Goal: Task Accomplishment & Management: Use online tool/utility

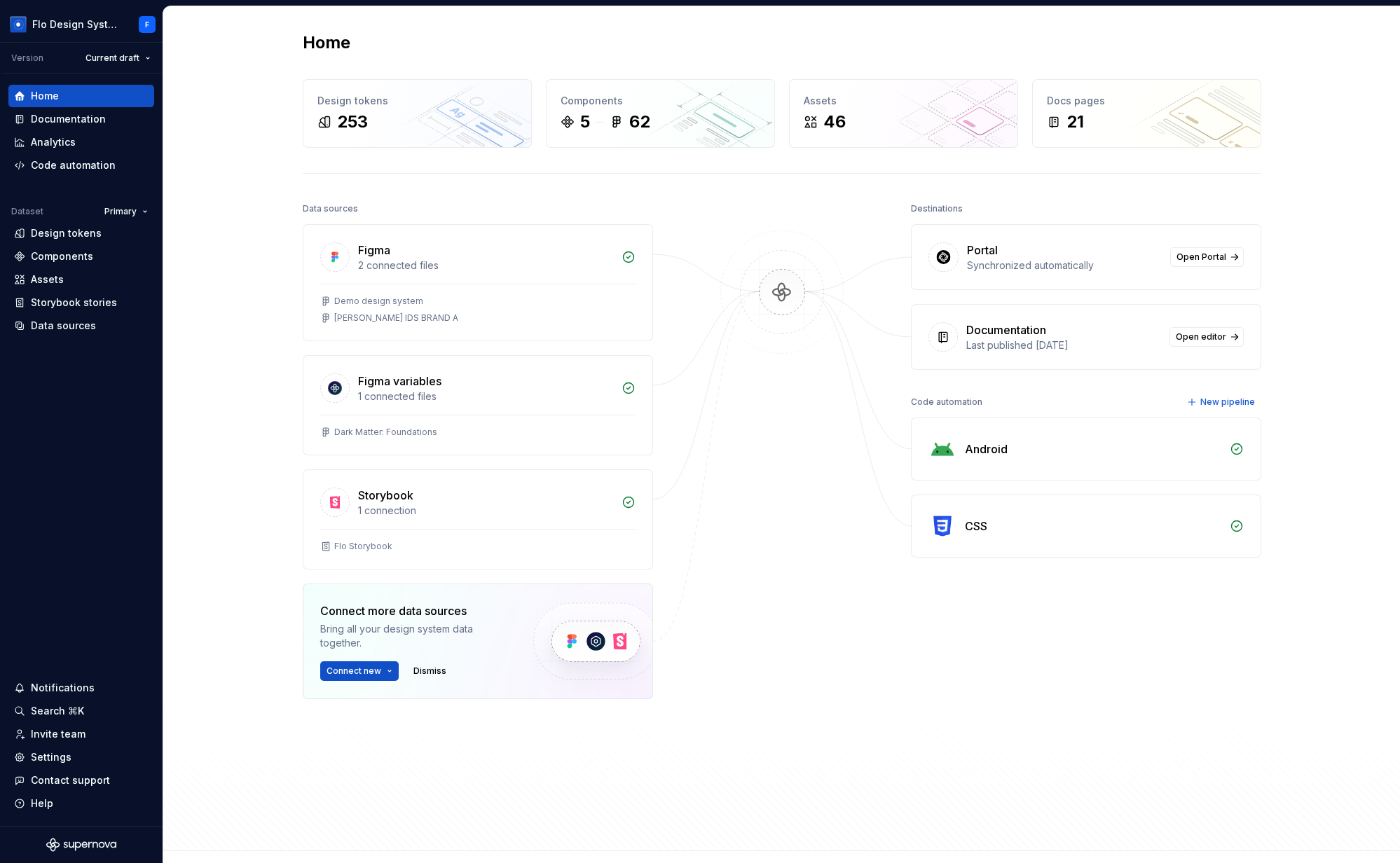
click at [1229, 284] on div "Portal Synchronized automatically Open Portal" at bounding box center [1086, 257] width 349 height 64
click at [1209, 252] on span "Open Portal" at bounding box center [1201, 257] width 50 height 11
click at [60, 23] on html "Flo Design System F Version Current draft Home Documentation Analytics Code aut…" at bounding box center [700, 431] width 1400 height 863
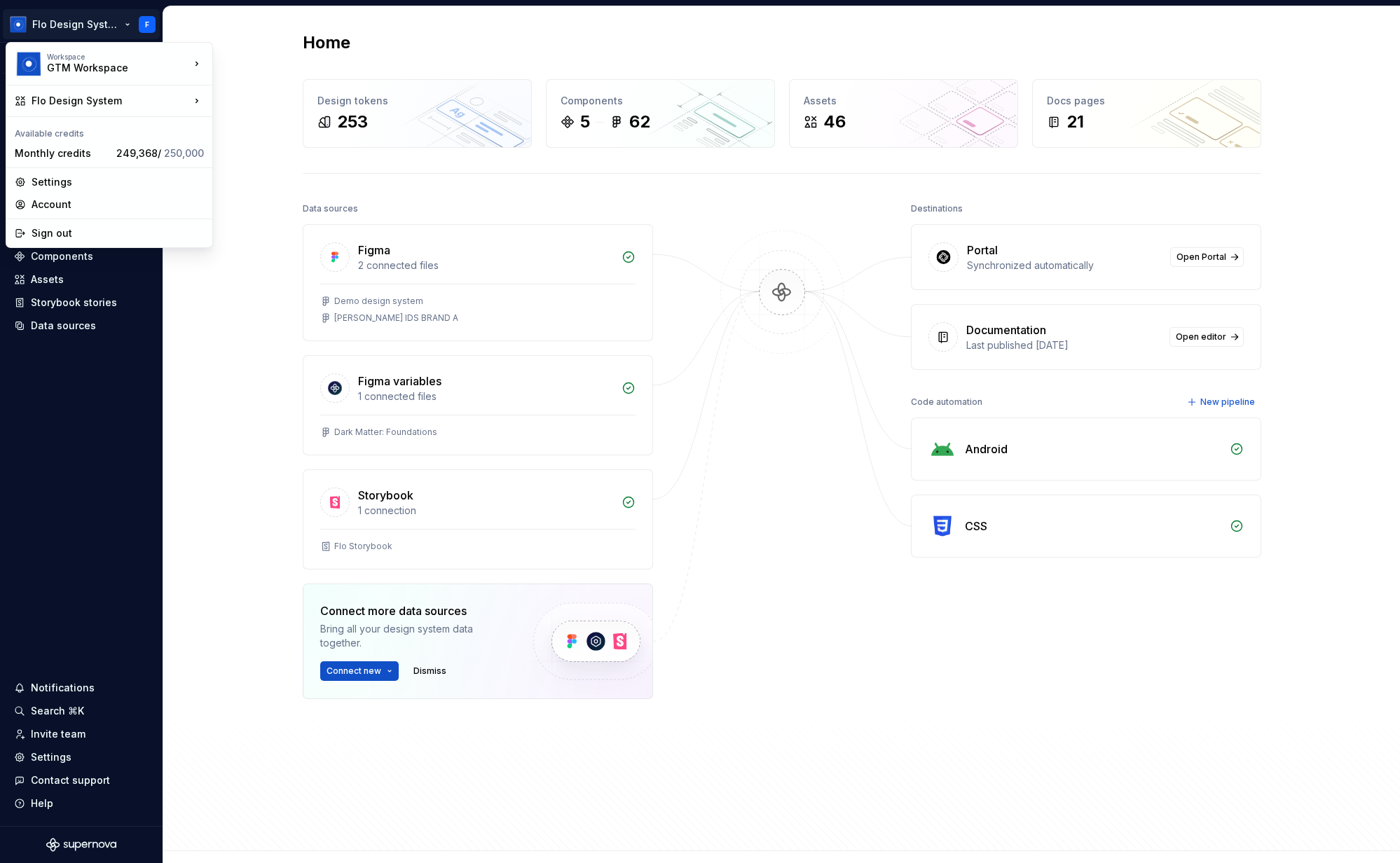
click at [119, 30] on html "Flo Design System F Version Current draft Home Documentation Analytics Code aut…" at bounding box center [700, 431] width 1400 height 863
drag, startPoint x: 241, startPoint y: 6, endPoint x: 138, endPoint y: 30, distance: 105.8
click at [241, 6] on html "Flo Design System F Version Current draft Home Documentation Analytics Code aut…" at bounding box center [700, 431] width 1400 height 863
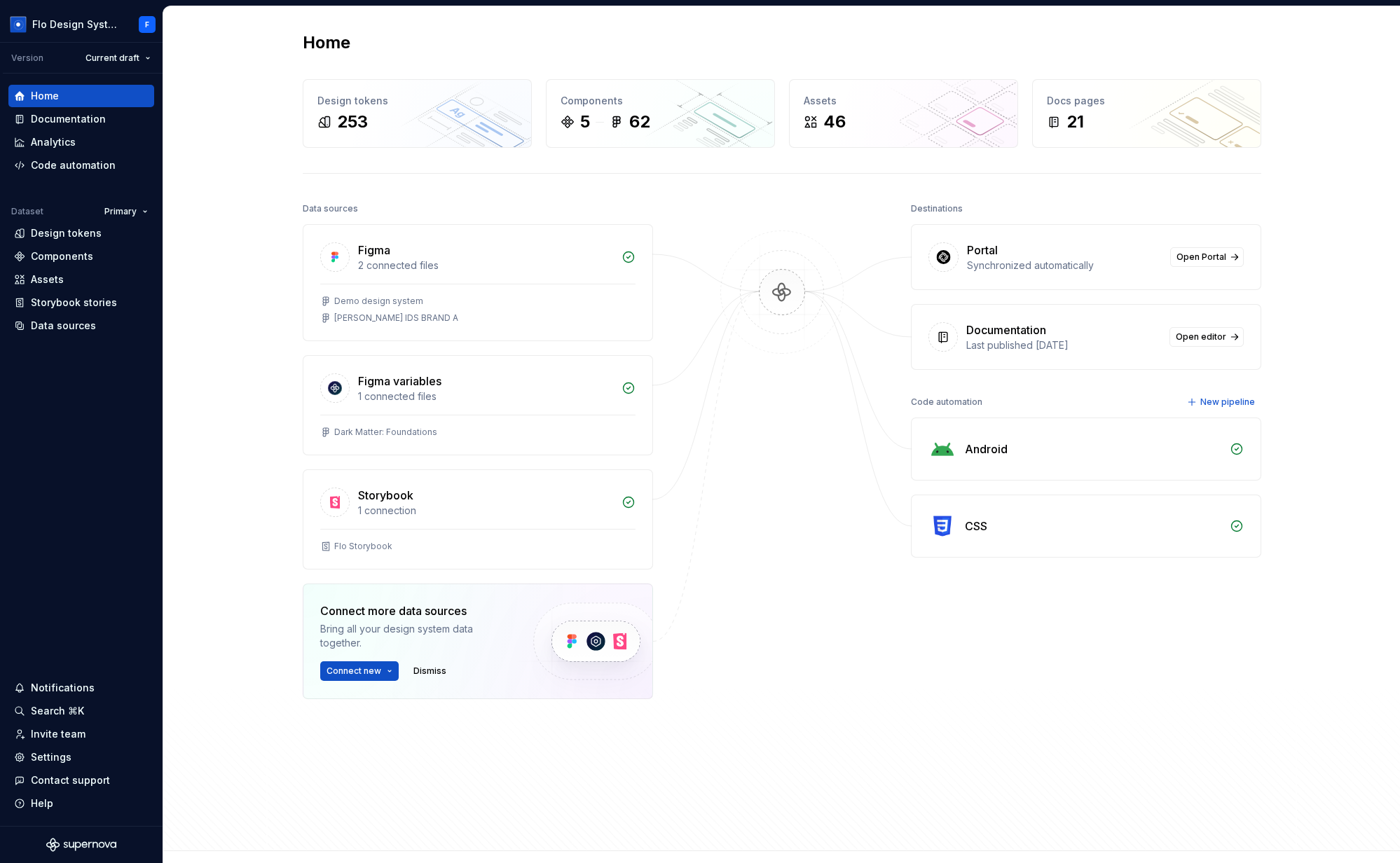
click at [768, 493] on div at bounding box center [781, 484] width 140 height 570
drag, startPoint x: 834, startPoint y: 281, endPoint x: 614, endPoint y: 11, distance: 348.3
drag, startPoint x: 459, startPoint y: 426, endPoint x: 455, endPoint y: 418, distance: 8.9
click at [1039, 796] on div "Data sources Figma 2 connected files Demo design system [PERSON_NAME] IDS BRAND…" at bounding box center [782, 513] width 959 height 627
click at [141, 59] on html "Flo Design System F Version Current draft Home Documentation Analytics Code aut…" at bounding box center [700, 431] width 1400 height 863
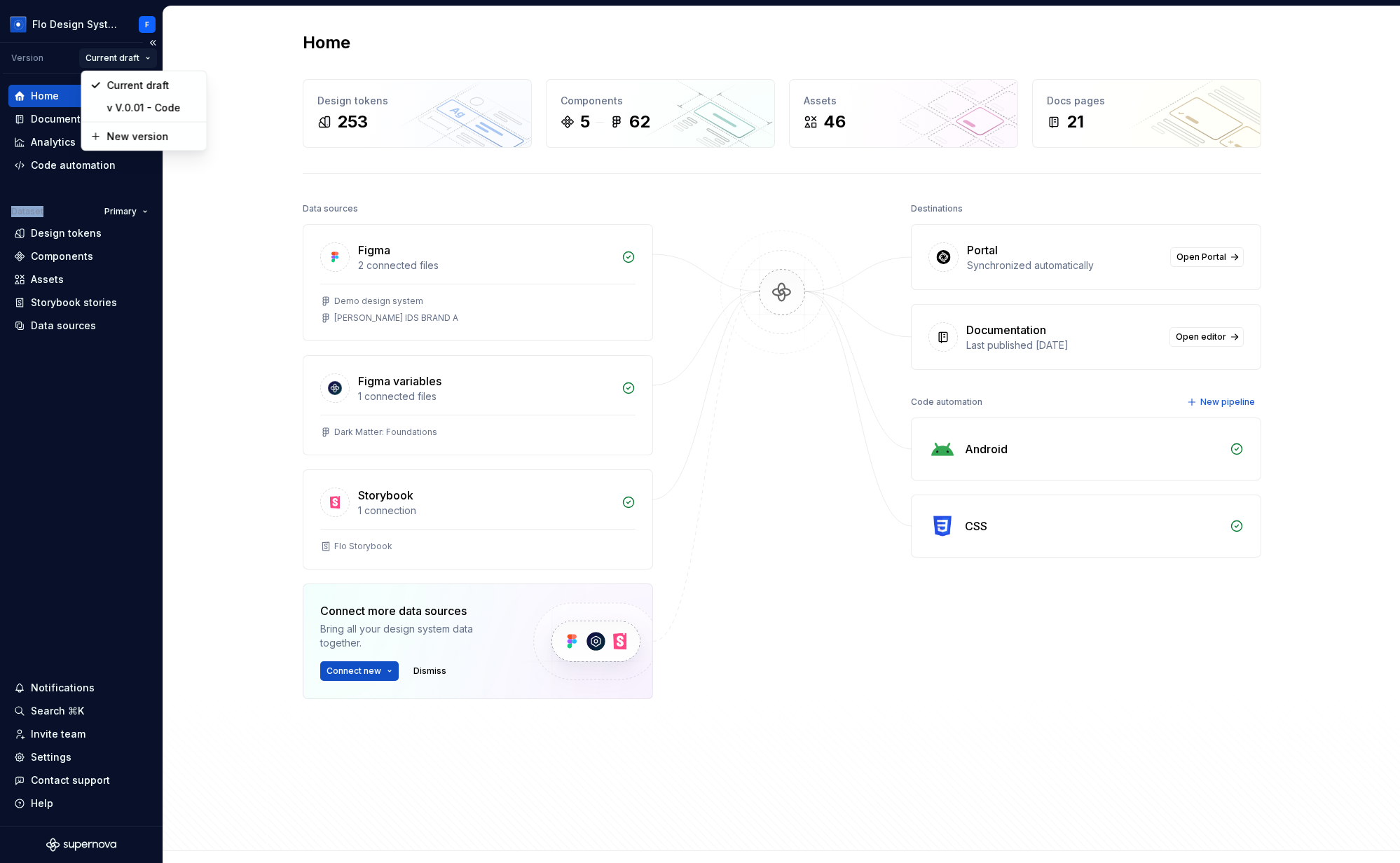
click at [141, 59] on html "Flo Design System F Version Current draft Home Documentation Analytics Code aut…" at bounding box center [700, 431] width 1400 height 863
drag, startPoint x: 1148, startPoint y: 446, endPoint x: 1032, endPoint y: 446, distance: 116.0
click at [1032, 446] on div "Android" at bounding box center [1086, 449] width 349 height 61
drag, startPoint x: 712, startPoint y: 278, endPoint x: 782, endPoint y: 289, distance: 70.9
drag, startPoint x: 951, startPoint y: 239, endPoint x: 986, endPoint y: 249, distance: 36.4
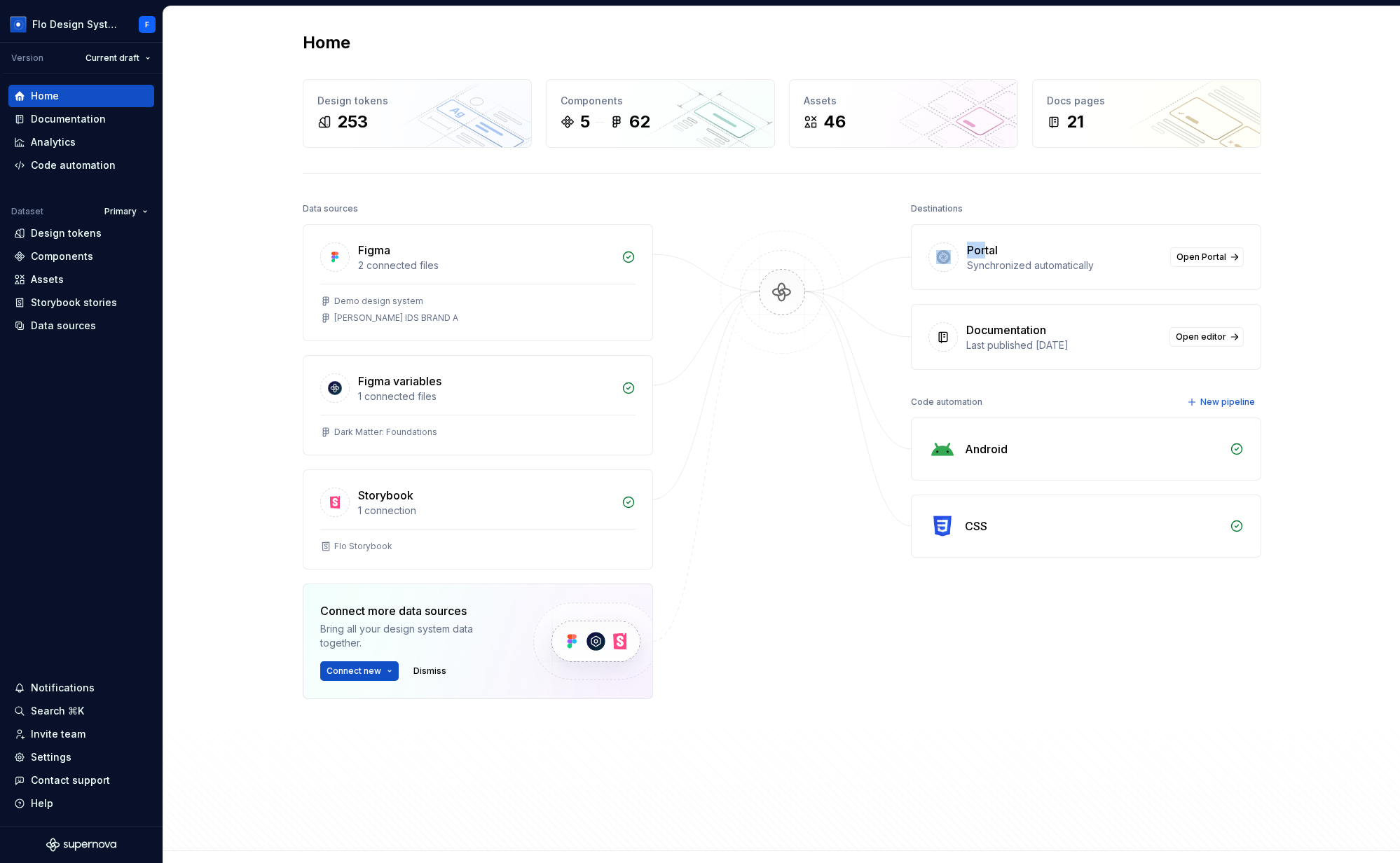
click at [982, 247] on div "Portal Synchronized automatically Open Portal" at bounding box center [1086, 257] width 349 height 64
drag, startPoint x: 990, startPoint y: 250, endPoint x: 1004, endPoint y: 252, distance: 14.1
click at [990, 250] on div "Portal" at bounding box center [982, 250] width 31 height 17
drag, startPoint x: 1003, startPoint y: 251, endPoint x: 946, endPoint y: 252, distance: 57.0
click at [946, 252] on div "Portal Synchronized automatically Open Portal" at bounding box center [1086, 257] width 349 height 64
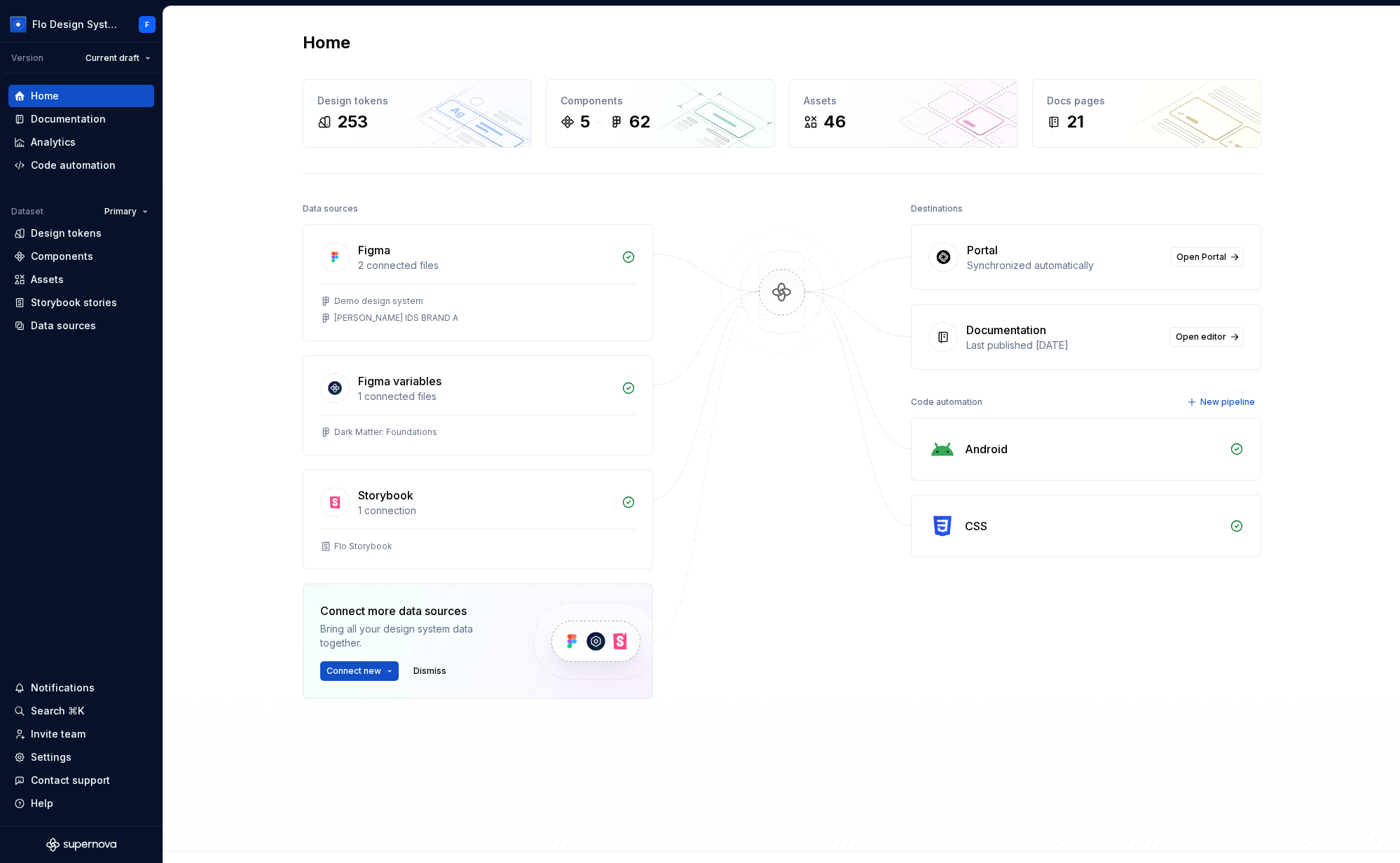
click at [1010, 244] on div "Portal" at bounding box center [1064, 250] width 195 height 17
drag, startPoint x: 794, startPoint y: 399, endPoint x: 686, endPoint y: 361, distance: 114.5
click at [795, 399] on div at bounding box center [781, 484] width 140 height 570
drag, startPoint x: 956, startPoint y: 203, endPoint x: 919, endPoint y: 203, distance: 37.0
click at [919, 203] on div "Destinations" at bounding box center [1086, 209] width 350 height 19
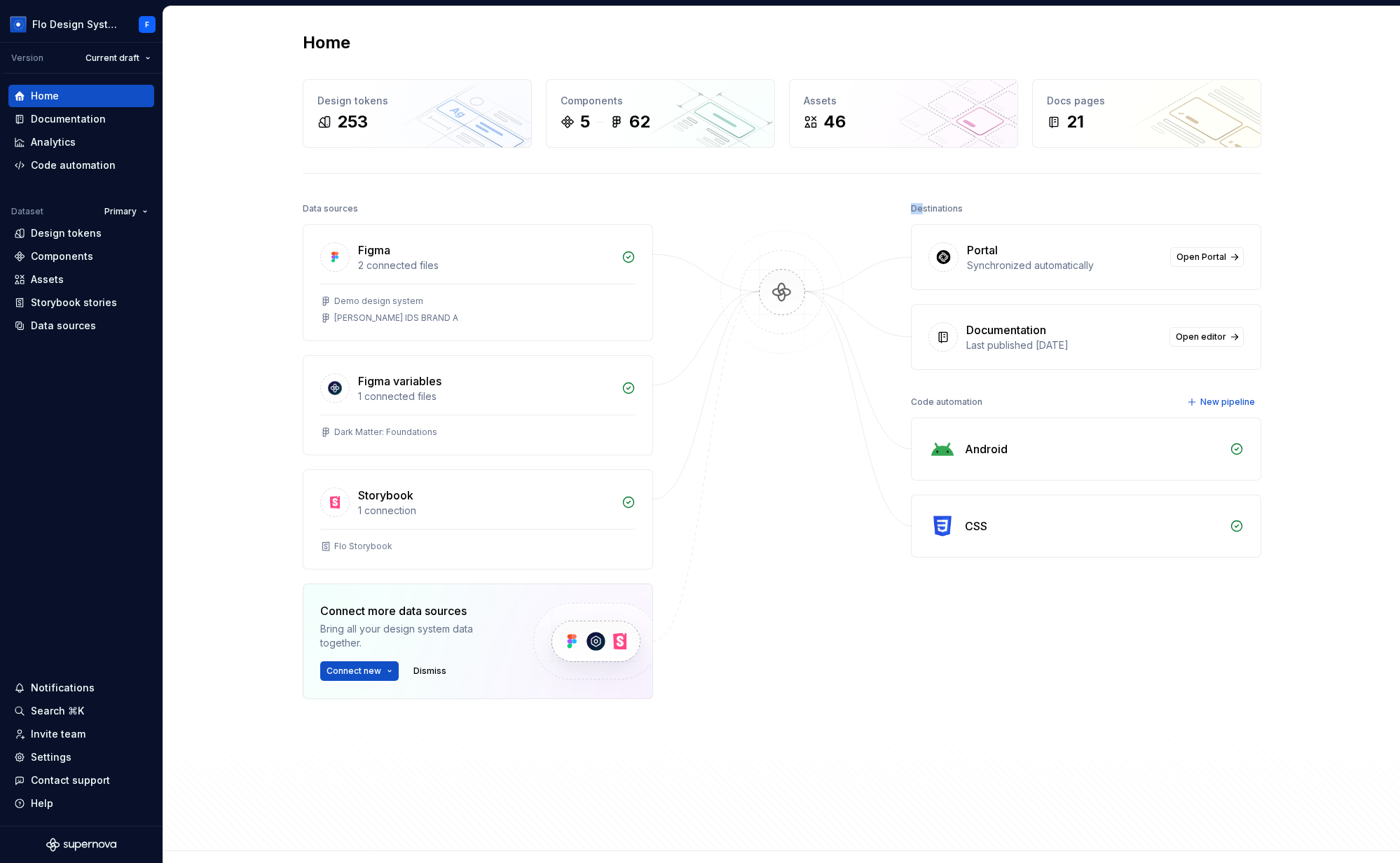
click at [919, 203] on div "Destinations" at bounding box center [937, 209] width 52 height 19
click at [931, 210] on div "Destinations" at bounding box center [937, 209] width 52 height 19
click at [930, 209] on div "Destinations" at bounding box center [937, 209] width 52 height 19
drag, startPoint x: 920, startPoint y: 205, endPoint x: 929, endPoint y: 209, distance: 9.8
click at [928, 209] on div "Destinations" at bounding box center [937, 209] width 52 height 19
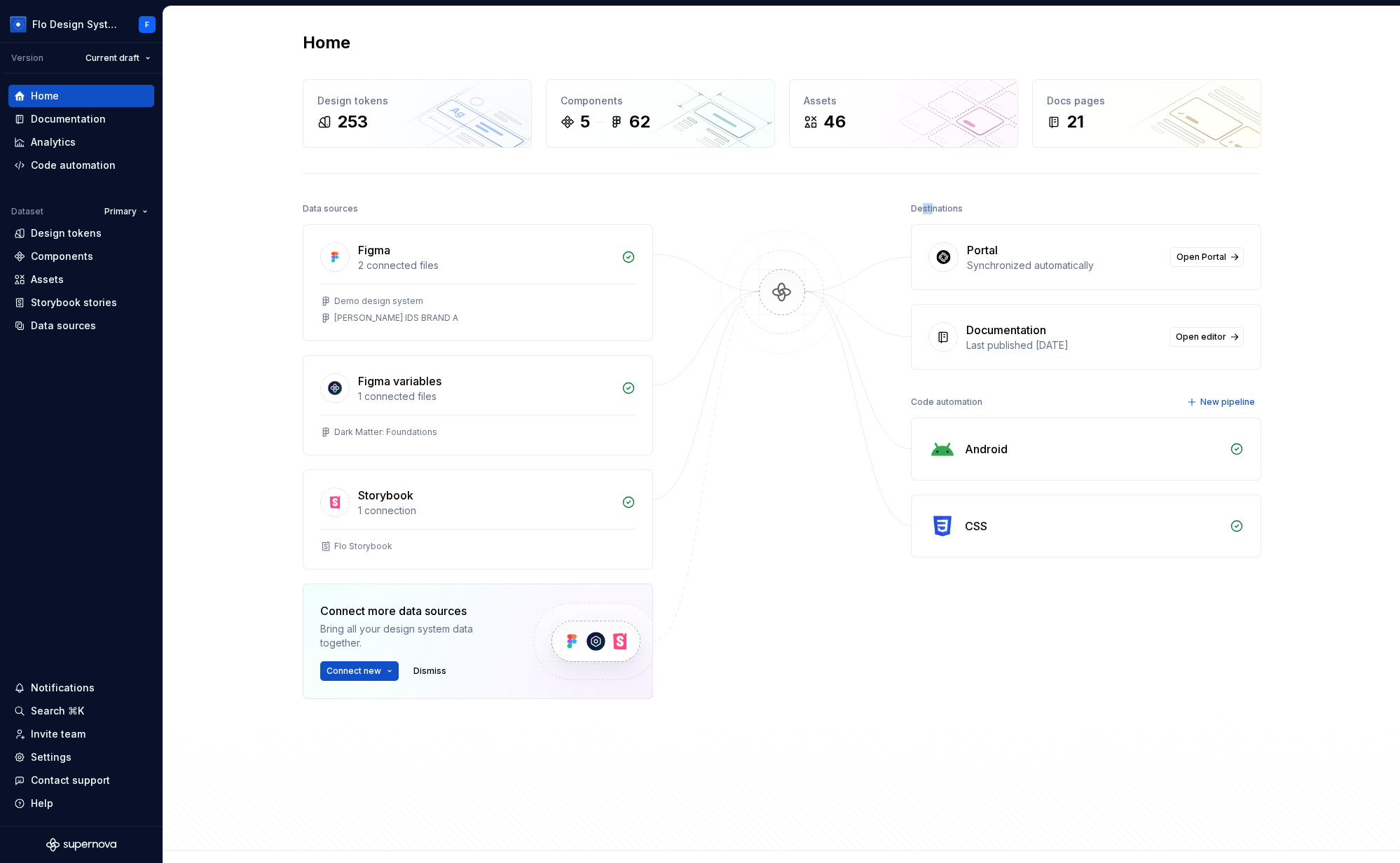
click at [929, 209] on div "Destinations" at bounding box center [937, 209] width 52 height 19
drag, startPoint x: 924, startPoint y: 401, endPoint x: 973, endPoint y: 403, distance: 49.0
click at [973, 403] on div "Code automation" at bounding box center [947, 402] width 71 height 19
click at [51, 328] on div "Data sources" at bounding box center [64, 325] width 65 height 14
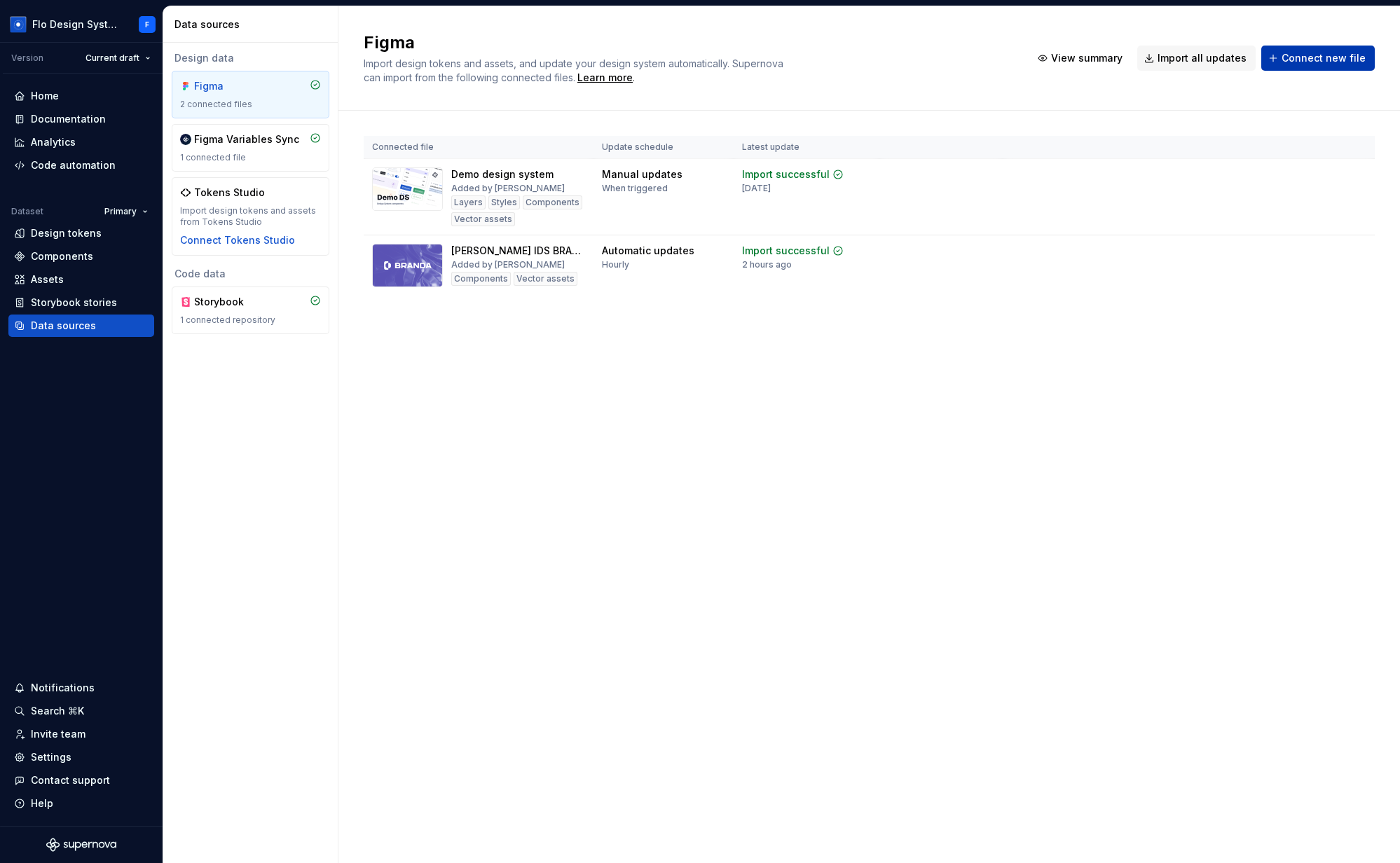
click at [1324, 61] on span "Connect new file" at bounding box center [1323, 58] width 84 height 14
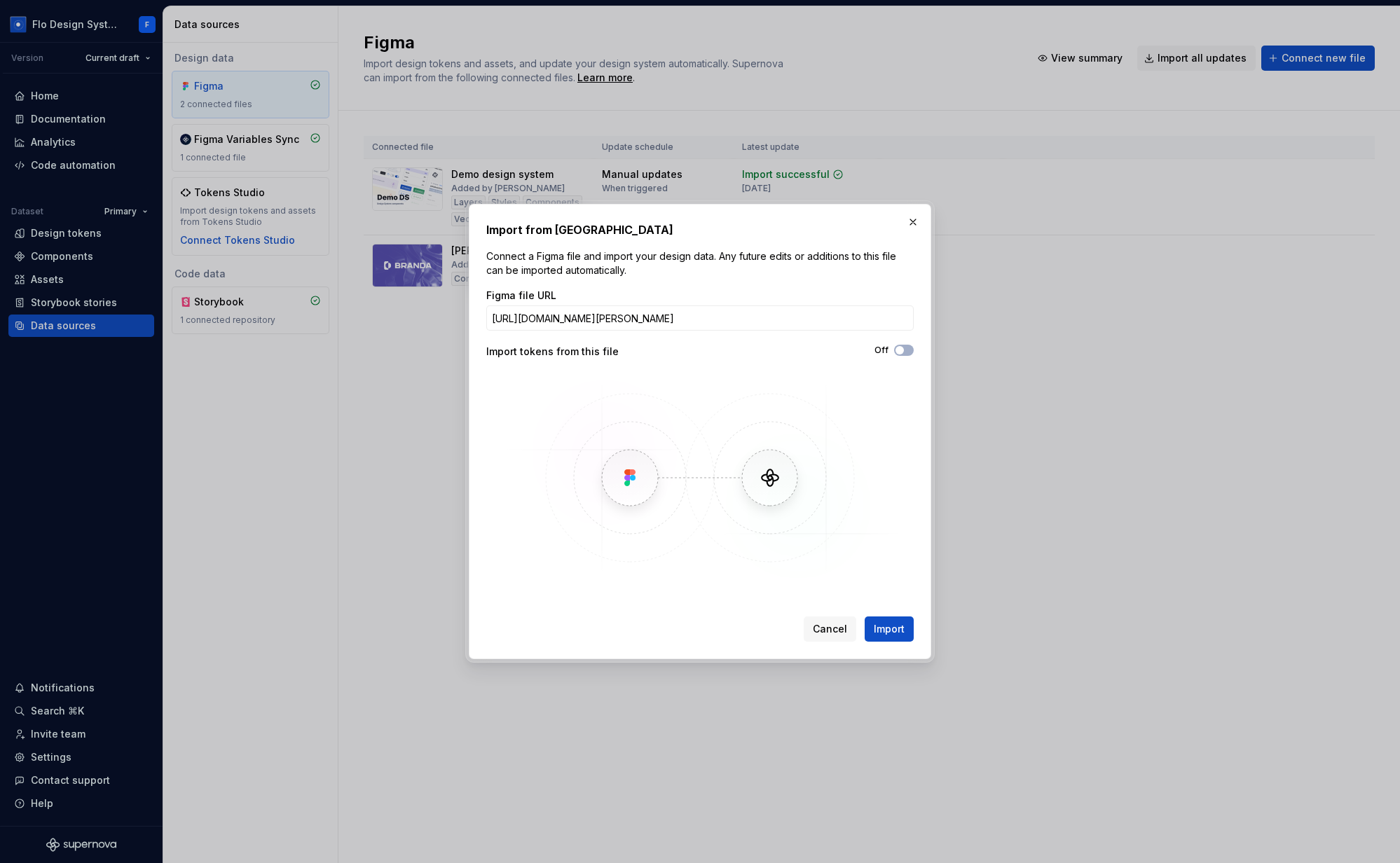
scroll to position [0, 169]
type input "[URL][DOMAIN_NAME][PERSON_NAME]"
click at [911, 218] on button "button" at bounding box center [913, 222] width 19 height 19
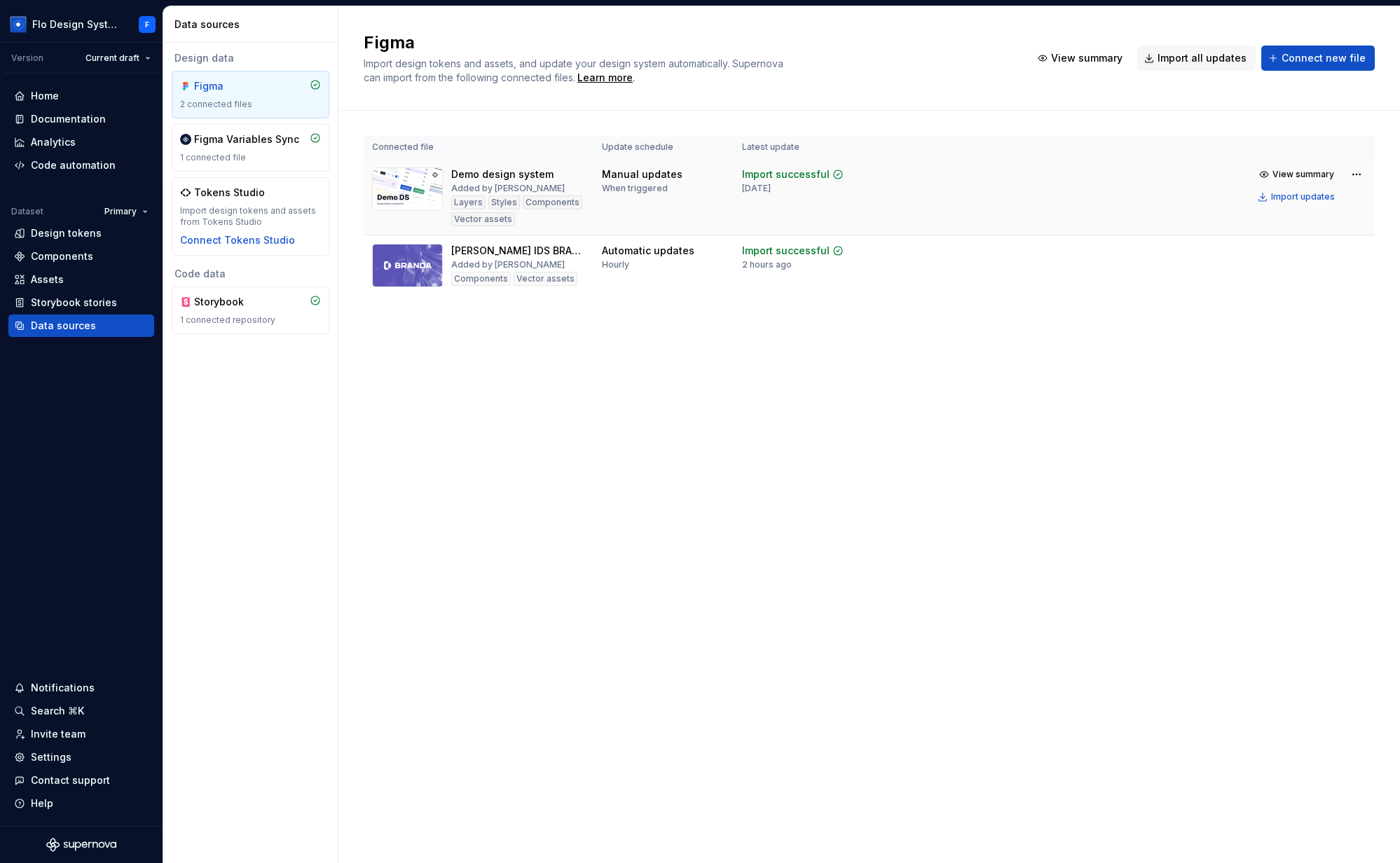
drag, startPoint x: 469, startPoint y: 190, endPoint x: 537, endPoint y: 194, distance: 68.1
click at [537, 194] on div "Demo design system Added by [PERSON_NAME] Layers Styles Components Vector assets" at bounding box center [518, 196] width 134 height 59
drag, startPoint x: 479, startPoint y: 261, endPoint x: 512, endPoint y: 263, distance: 33.1
click at [512, 263] on div "[PERSON_NAME] IDS BRAND A Added by Flo Components Vector assets" at bounding box center [518, 265] width 134 height 44
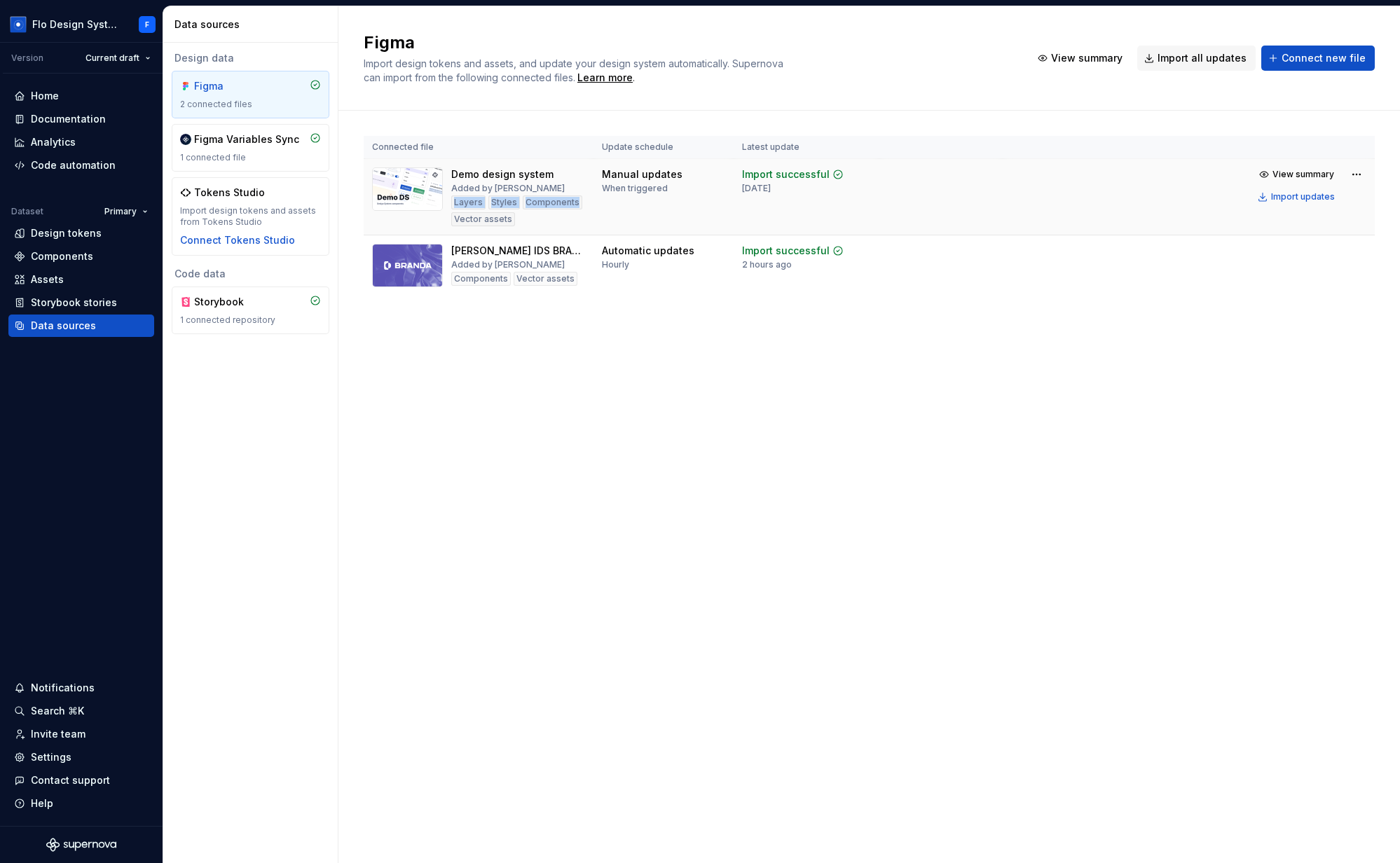
drag, startPoint x: 473, startPoint y: 204, endPoint x: 523, endPoint y: 218, distance: 51.9
click at [523, 218] on div "Layers Styles Components Vector assets" at bounding box center [518, 211] width 134 height 31
click at [515, 220] on div "Layers Styles Components Vector assets" at bounding box center [518, 211] width 134 height 31
drag, startPoint x: 510, startPoint y: 221, endPoint x: 457, endPoint y: 204, distance: 55.7
click at [457, 204] on div "Layers Styles Components Vector assets" at bounding box center [518, 211] width 134 height 31
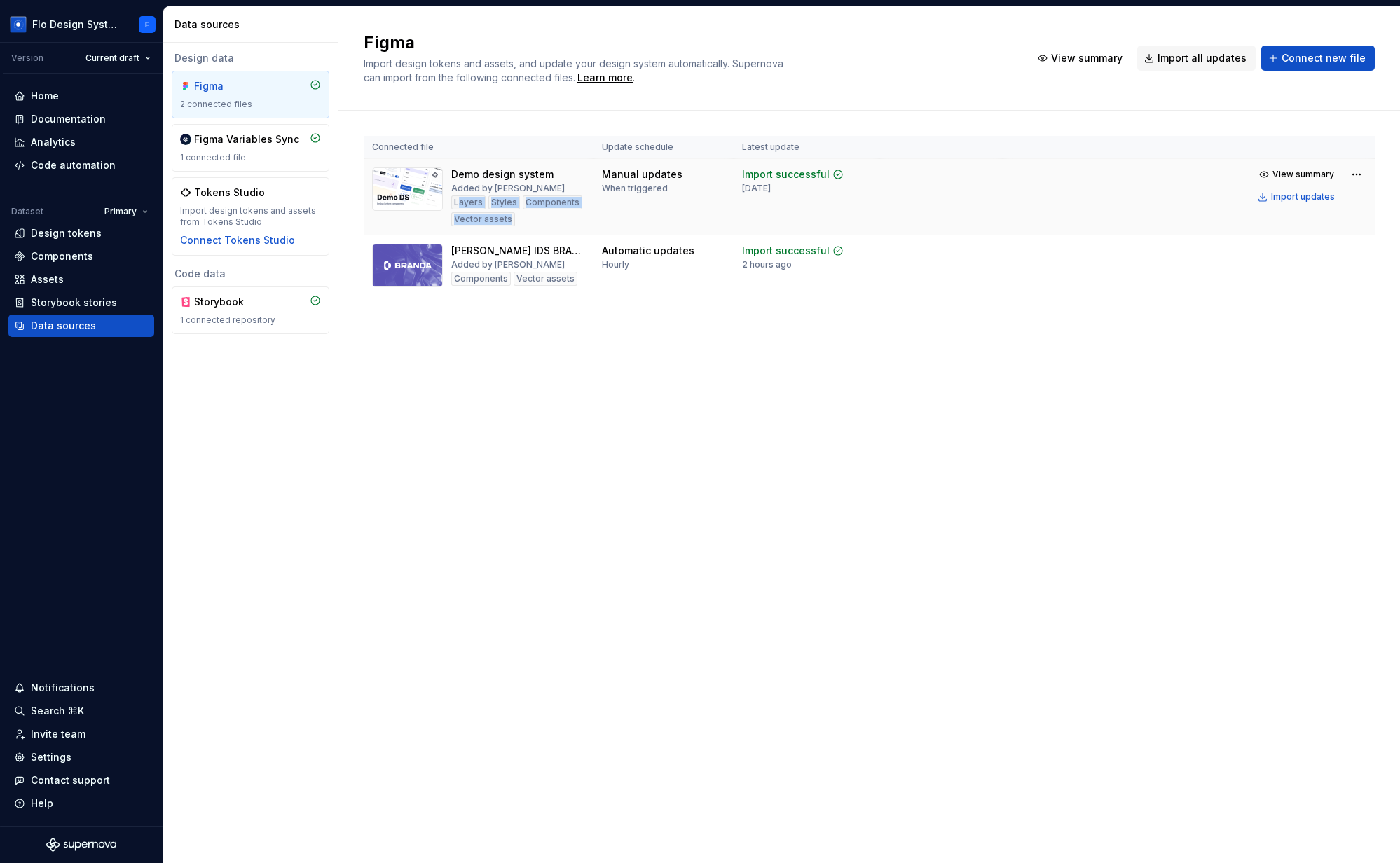
click at [457, 204] on div "Layers" at bounding box center [468, 202] width 34 height 14
click at [614, 267] on div "Hourly" at bounding box center [615, 264] width 27 height 11
click at [604, 332] on div "Connected file Update schedule Latest update Demo design system Added by [PERSO…" at bounding box center [869, 230] width 1011 height 239
click at [1320, 176] on span "View summary" at bounding box center [1303, 174] width 61 height 11
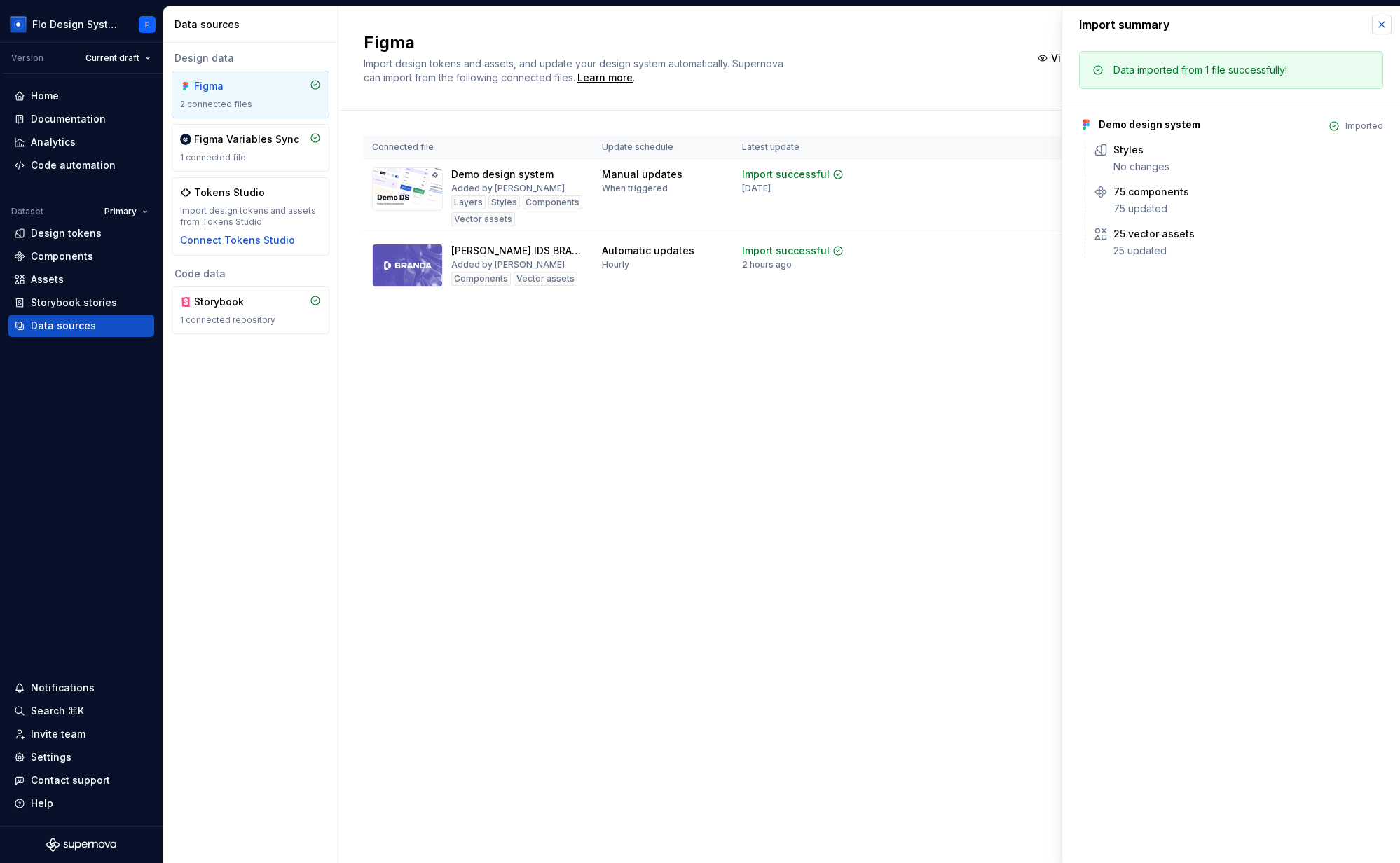
click at [1389, 23] on button "button" at bounding box center [1381, 24] width 19 height 19
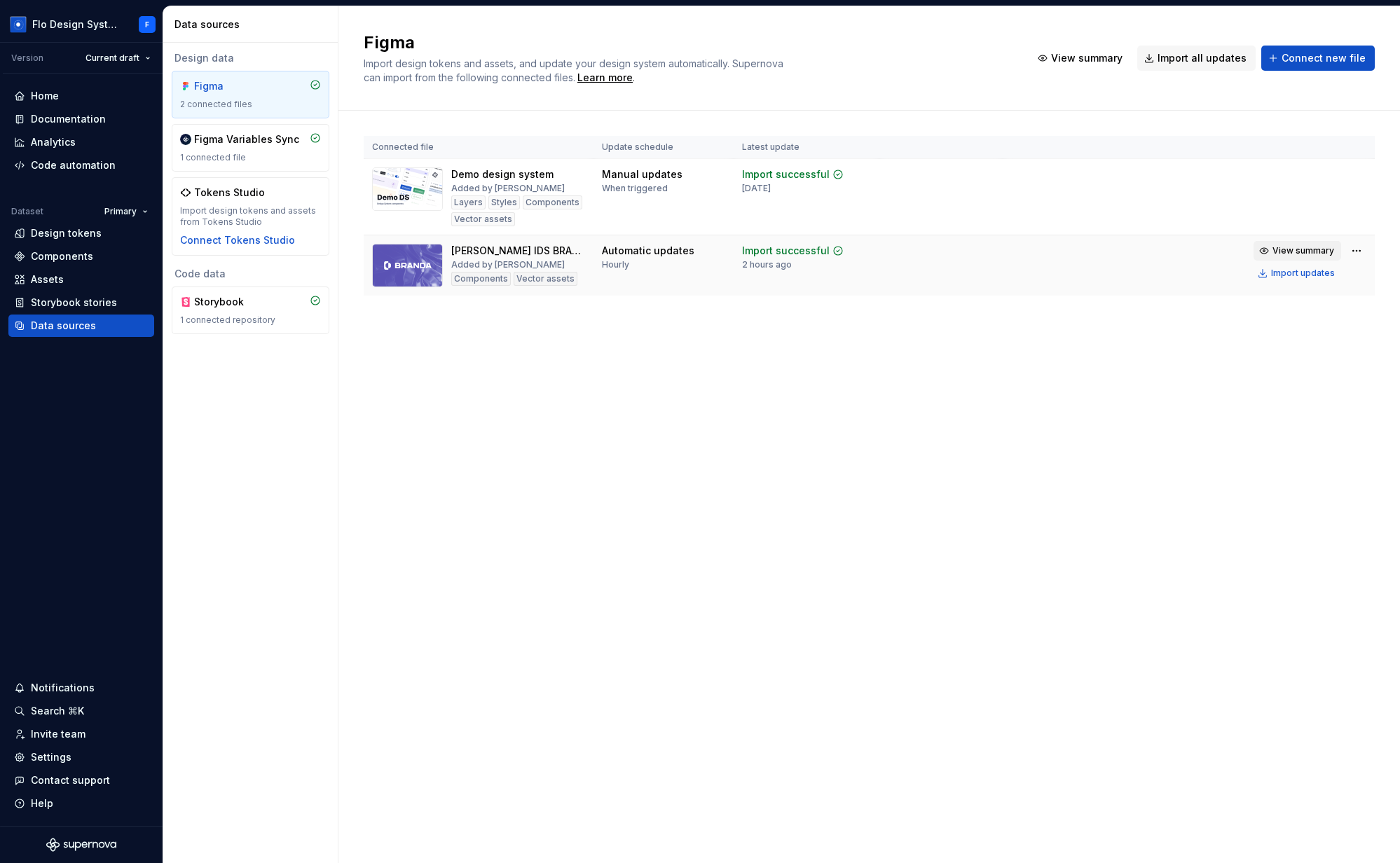
click at [1281, 252] on span "View summary" at bounding box center [1303, 250] width 61 height 11
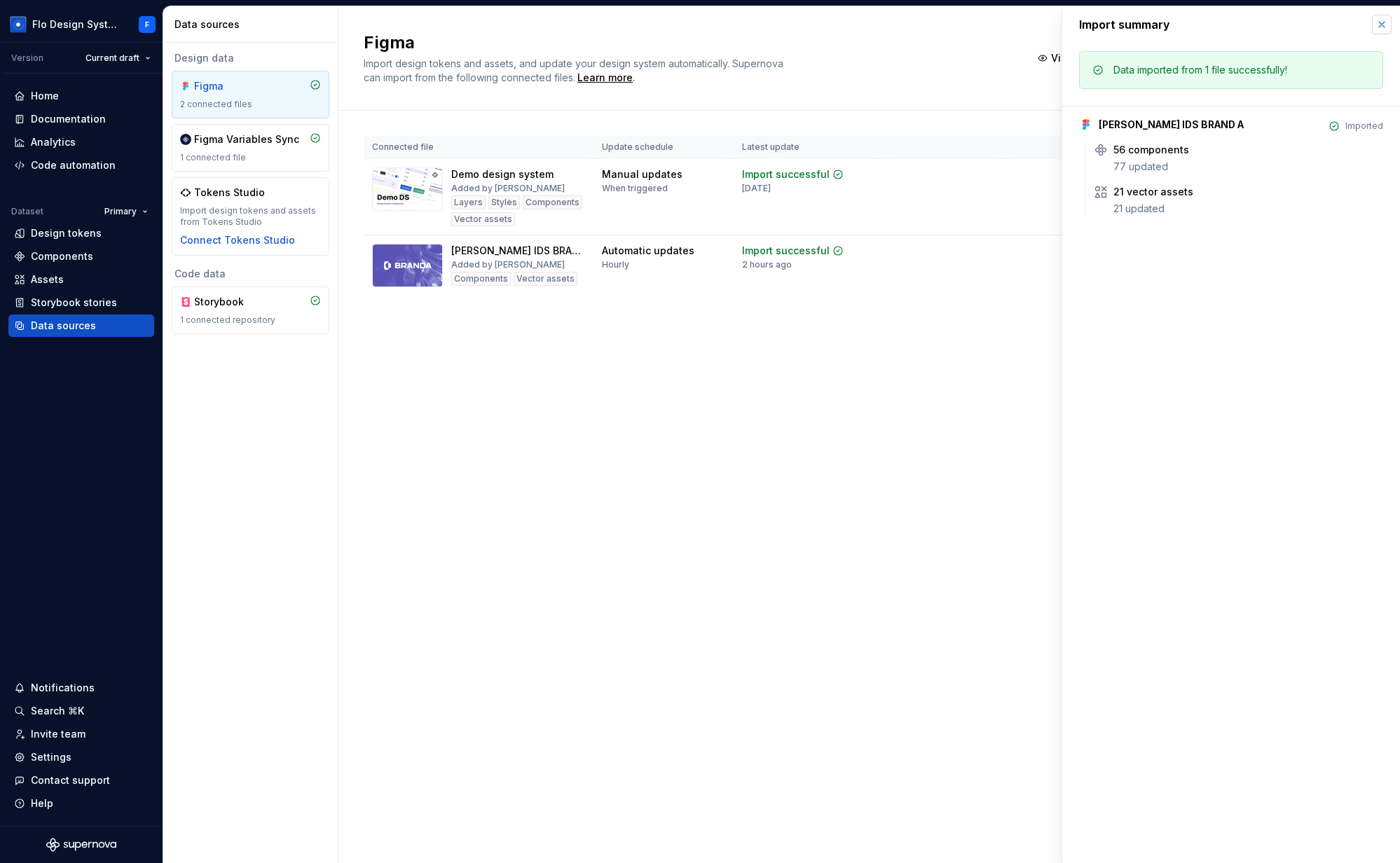
click at [1379, 23] on button "button" at bounding box center [1381, 24] width 19 height 19
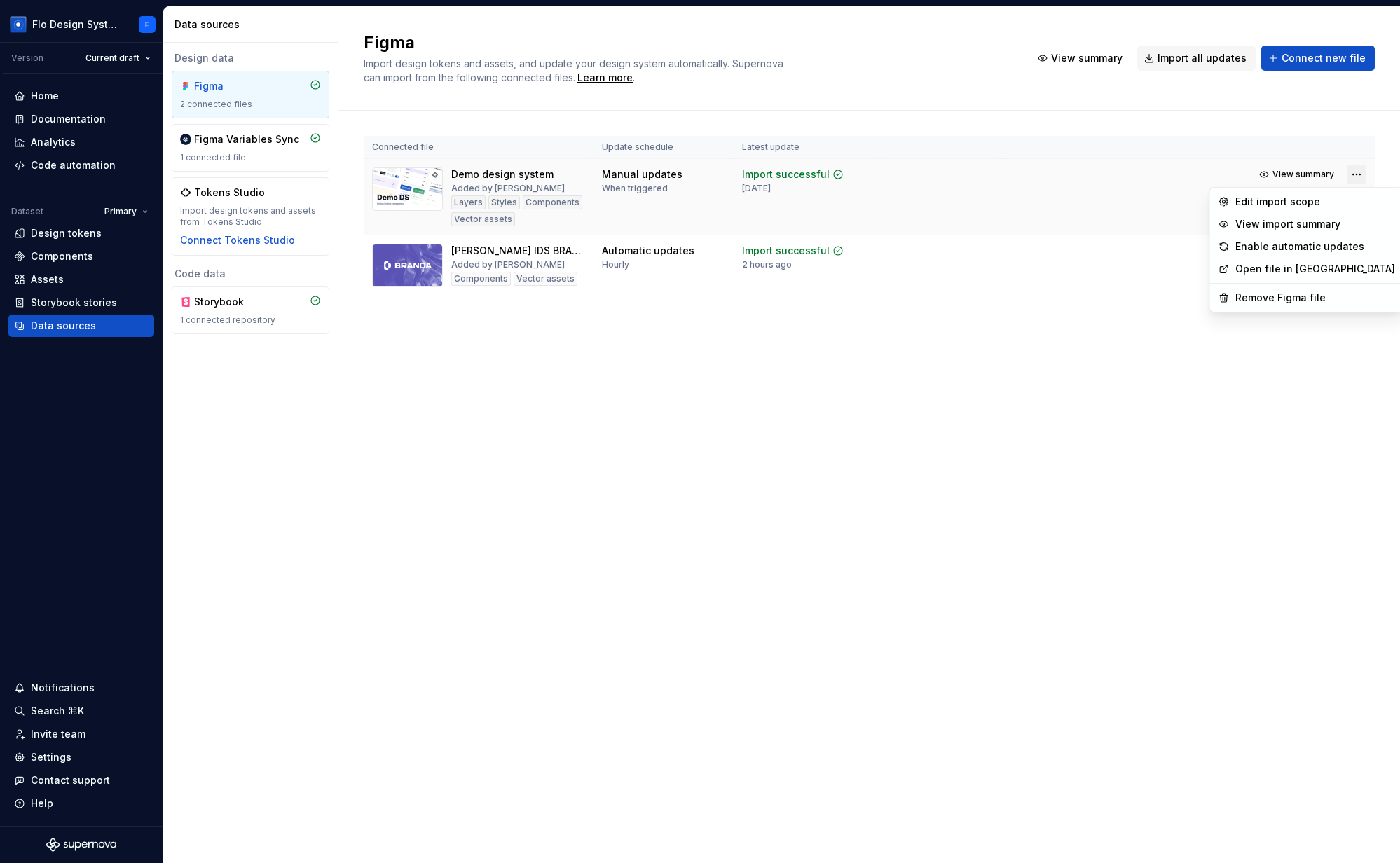
click at [1356, 174] on html "Flo Design System F Version Current draft Home Documentation Analytics Code aut…" at bounding box center [700, 431] width 1400 height 863
click at [1301, 205] on div "Edit import scope" at bounding box center [1315, 201] width 160 height 14
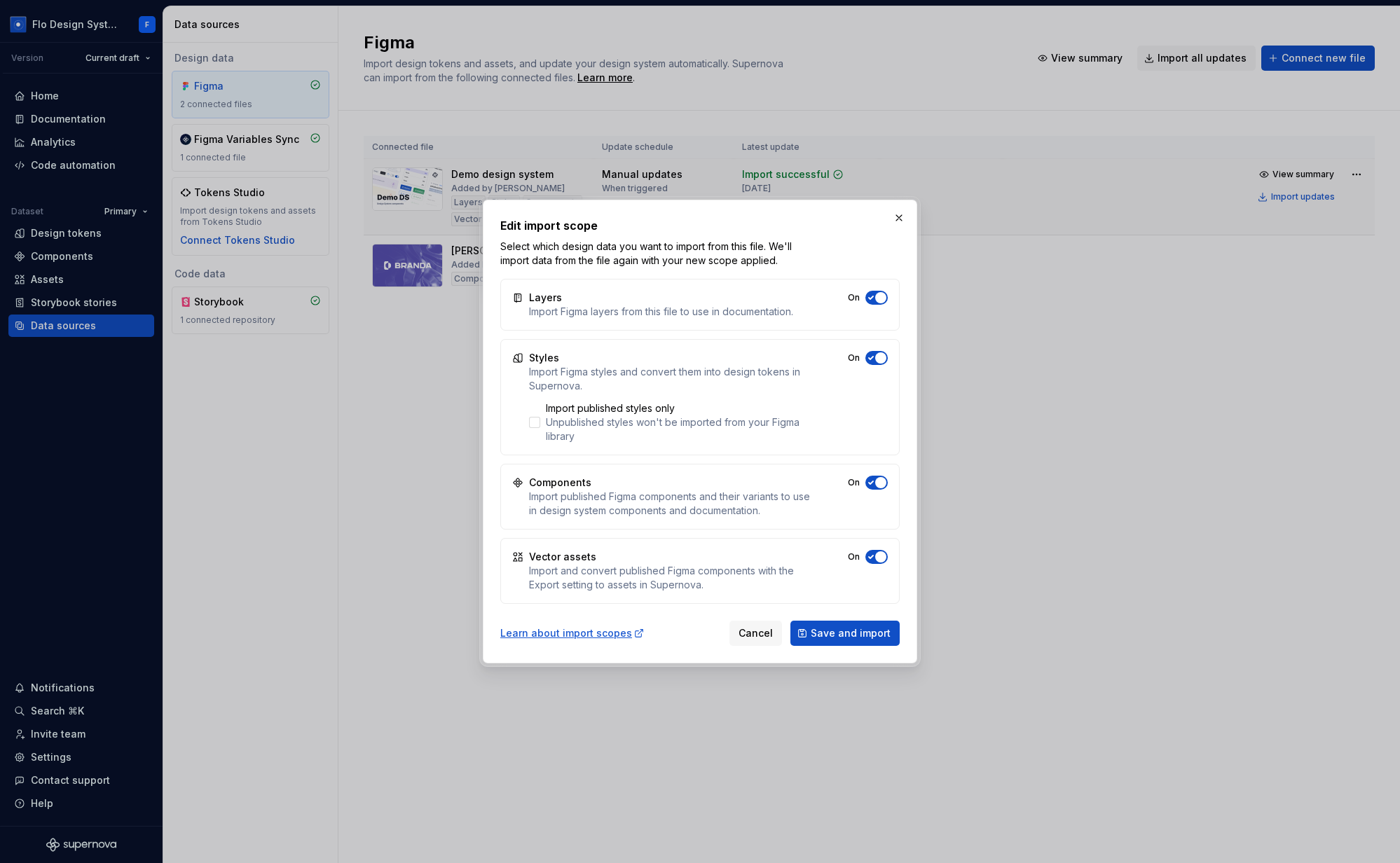
click at [898, 227] on button "button" at bounding box center [899, 218] width 19 height 19
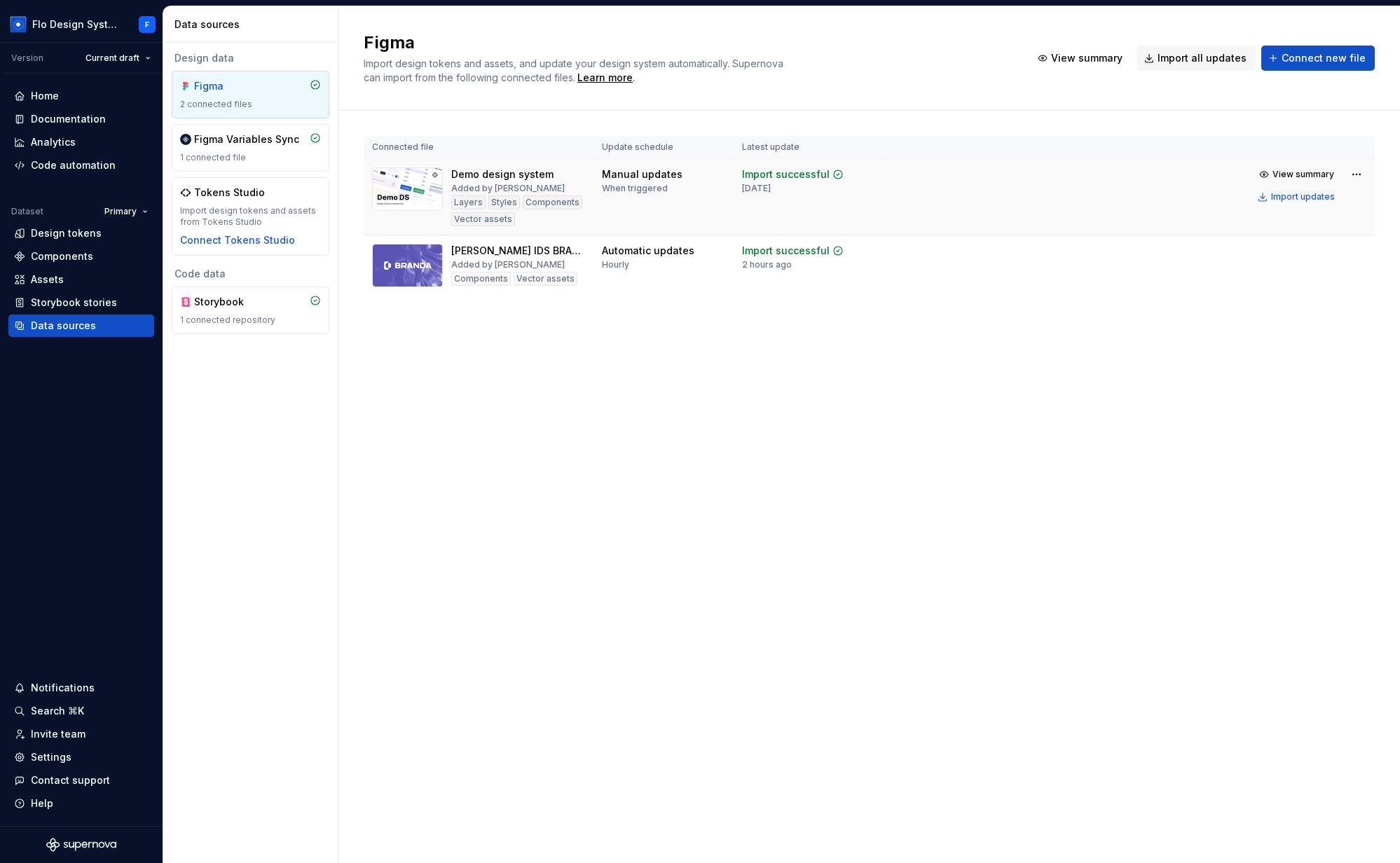
click at [899, 219] on td at bounding box center [941, 197] width 123 height 76
click at [1357, 175] on html "Flo Design System F Version Current draft Home Documentation Analytics Code aut…" at bounding box center [700, 431] width 1400 height 863
click at [1301, 201] on div "Edit import scope" at bounding box center [1315, 201] width 160 height 14
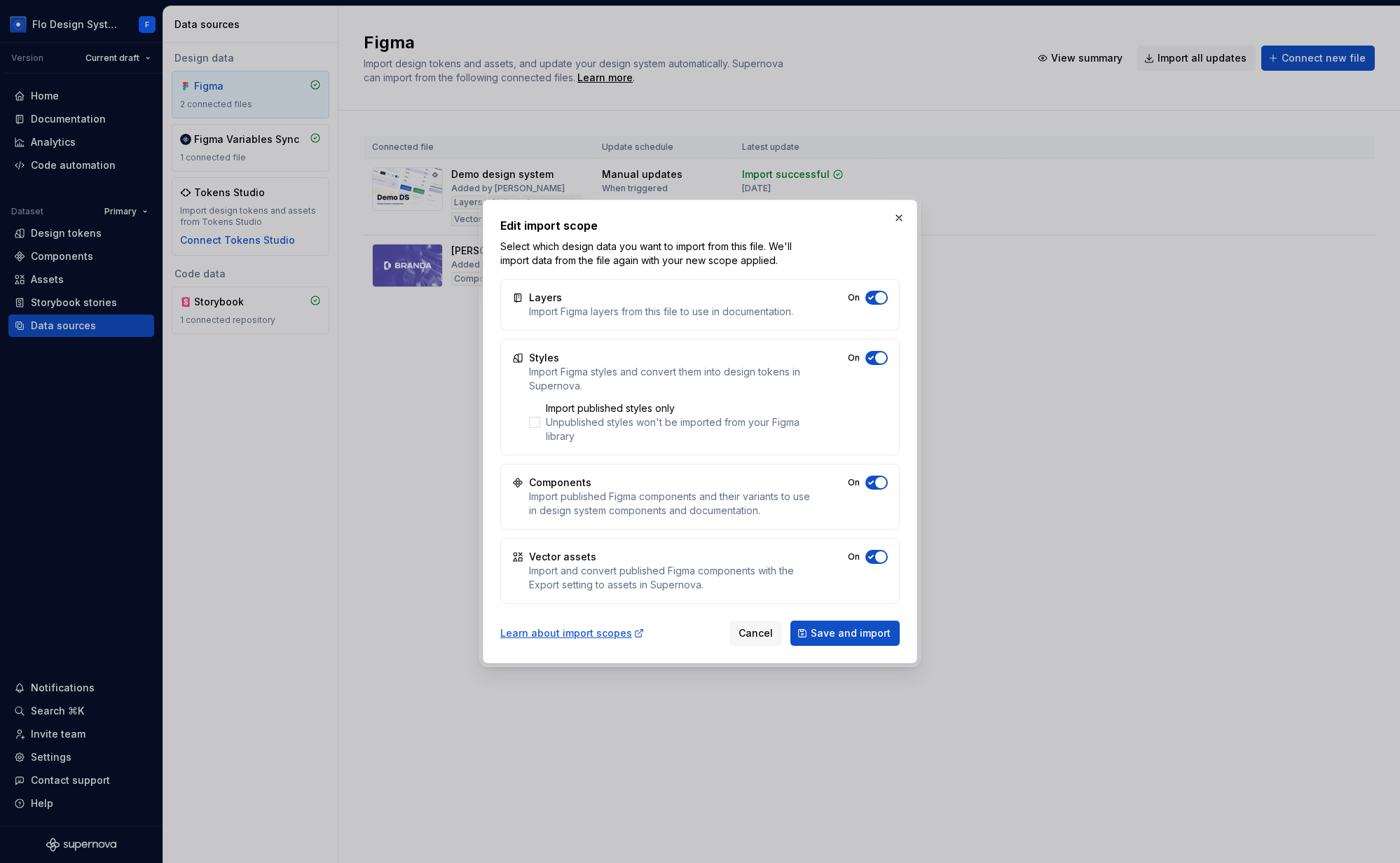
click at [874, 297] on icon "button" at bounding box center [870, 297] width 11 height 8
click at [873, 354] on icon "button" at bounding box center [870, 358] width 11 height 8
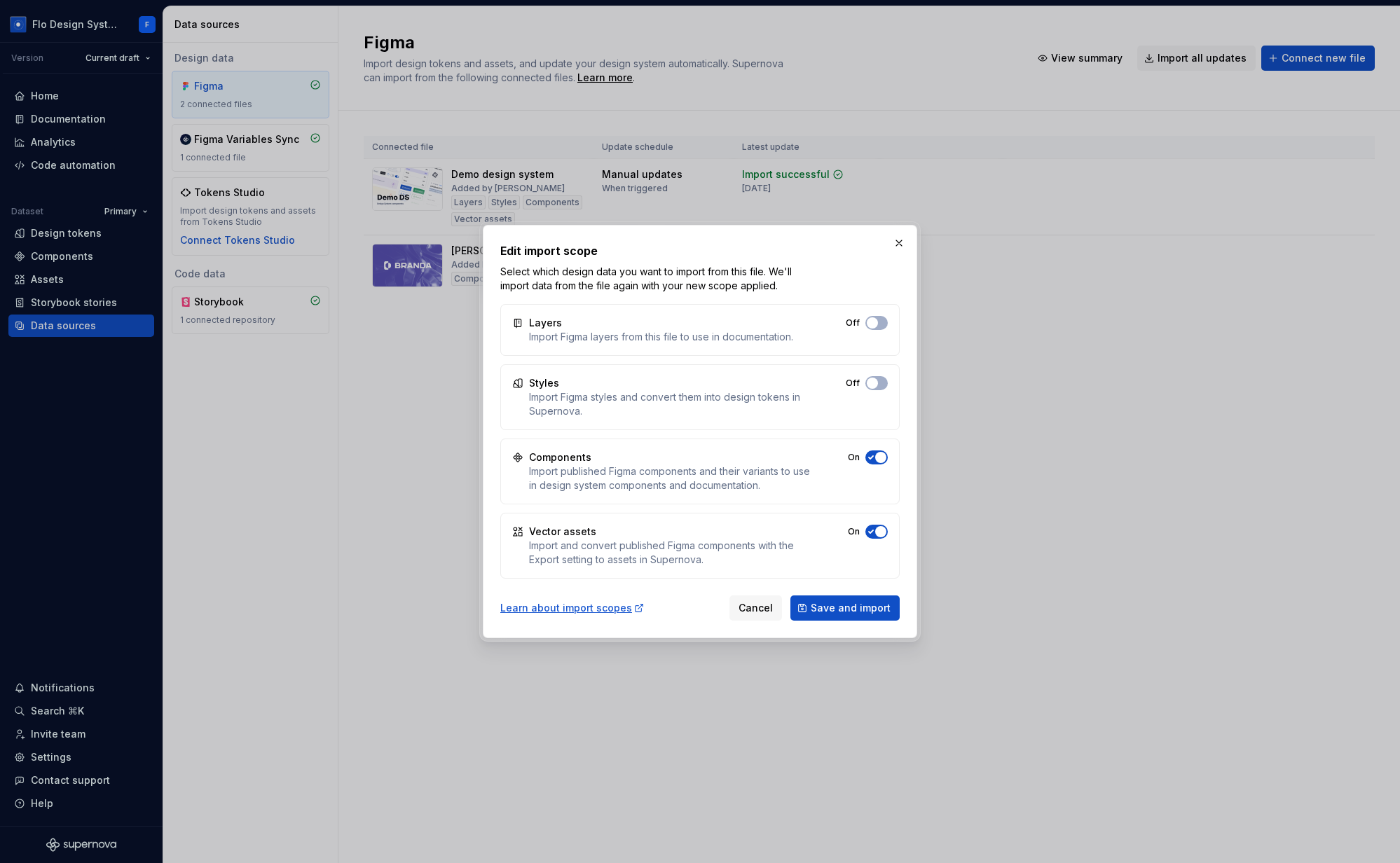
click at [874, 461] on icon "button" at bounding box center [870, 457] width 11 height 8
click at [876, 525] on button "Off" at bounding box center [876, 531] width 22 height 14
click at [873, 455] on span "button" at bounding box center [872, 457] width 11 height 11
click at [871, 380] on span "button" at bounding box center [872, 383] width 11 height 11
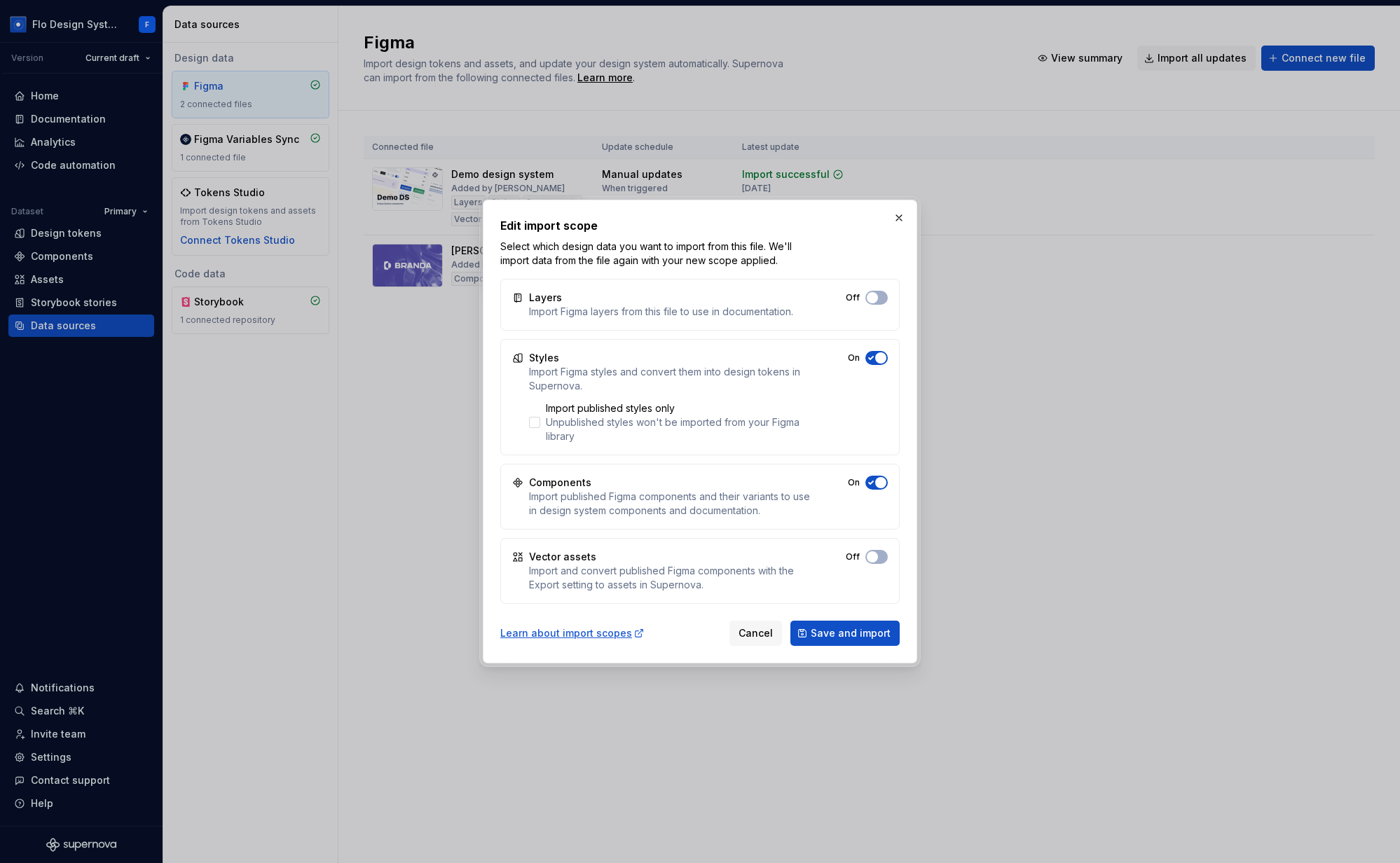
click at [878, 313] on div "Layers Import Figma layers from this file to use in documentation. Off" at bounding box center [699, 304] width 399 height 52
click at [878, 291] on button "Off" at bounding box center [876, 298] width 22 height 14
click at [898, 216] on button "button" at bounding box center [899, 218] width 19 height 19
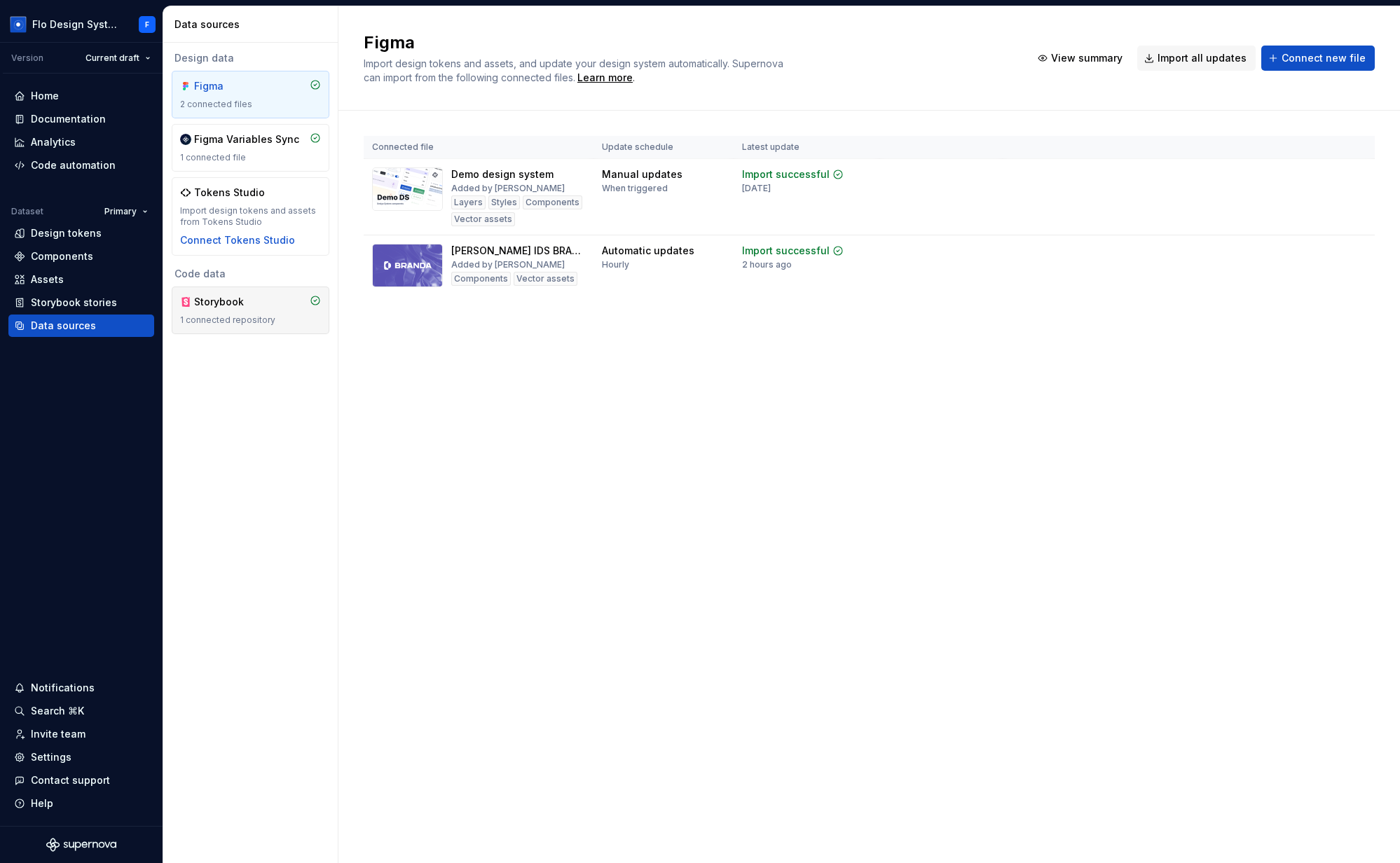
click at [239, 324] on div "1 connected repository" at bounding box center [250, 320] width 141 height 11
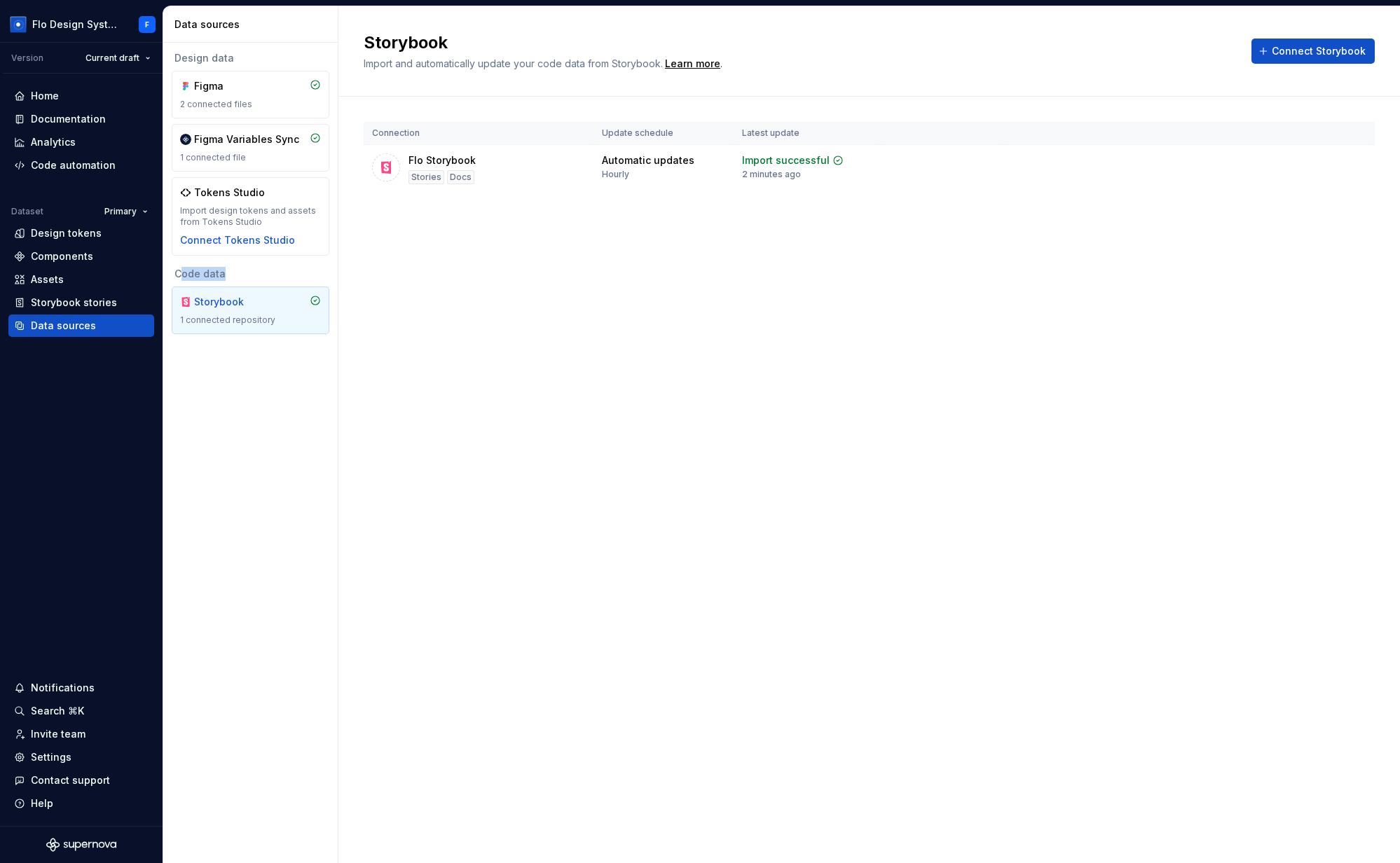
drag, startPoint x: 181, startPoint y: 272, endPoint x: 259, endPoint y: 277, distance: 78.2
click at [259, 277] on div "Code data" at bounding box center [250, 273] width 158 height 14
drag, startPoint x: 213, startPoint y: 276, endPoint x: 164, endPoint y: 277, distance: 49.0
click at [164, 277] on div "Design data Figma 2 connected files Figma Variables Sync 1 connected file Token…" at bounding box center [250, 193] width 175 height 300
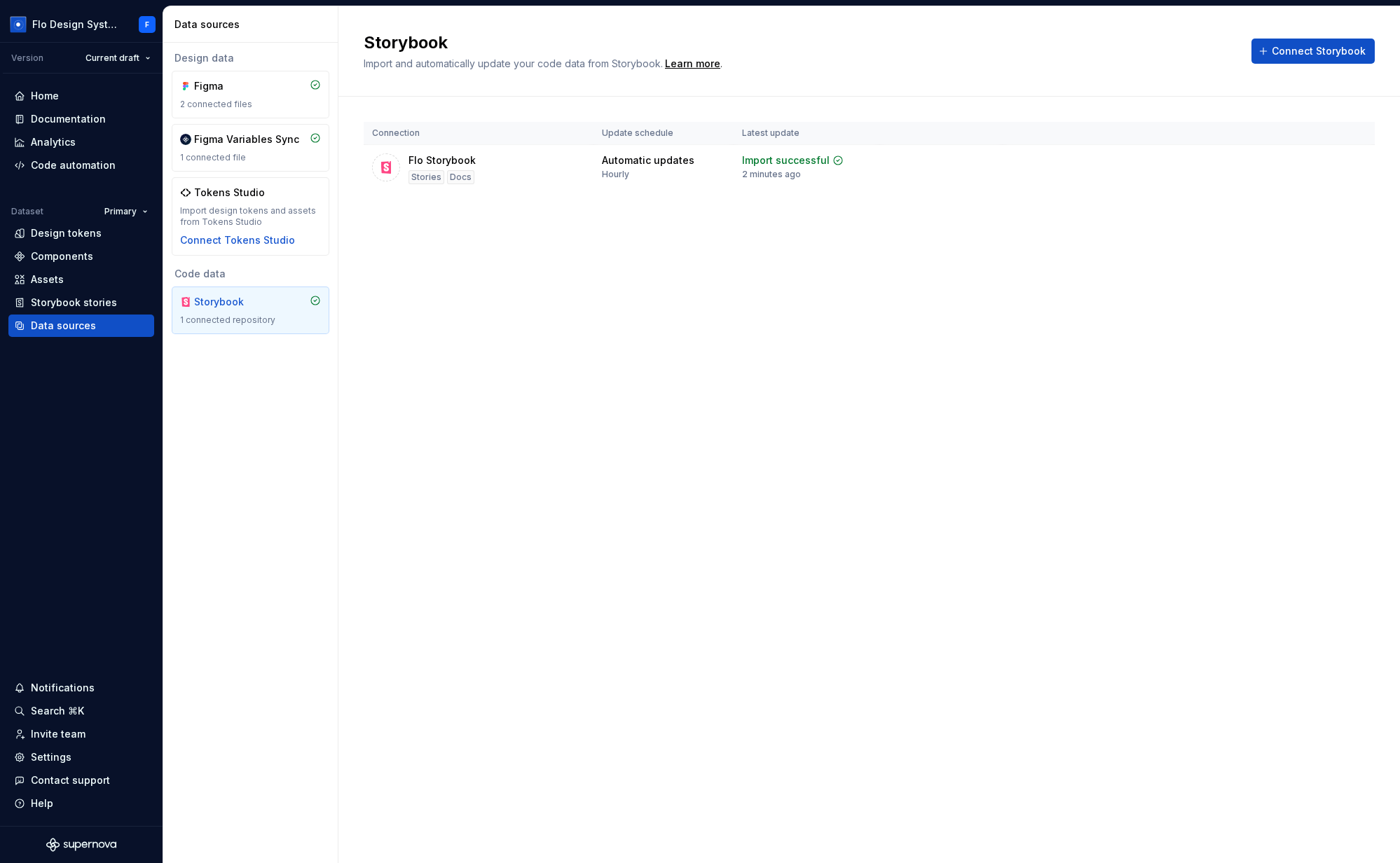
click at [190, 276] on div "Code data" at bounding box center [250, 273] width 158 height 14
click at [1312, 45] on span "Connect Storybook" at bounding box center [1319, 51] width 94 height 14
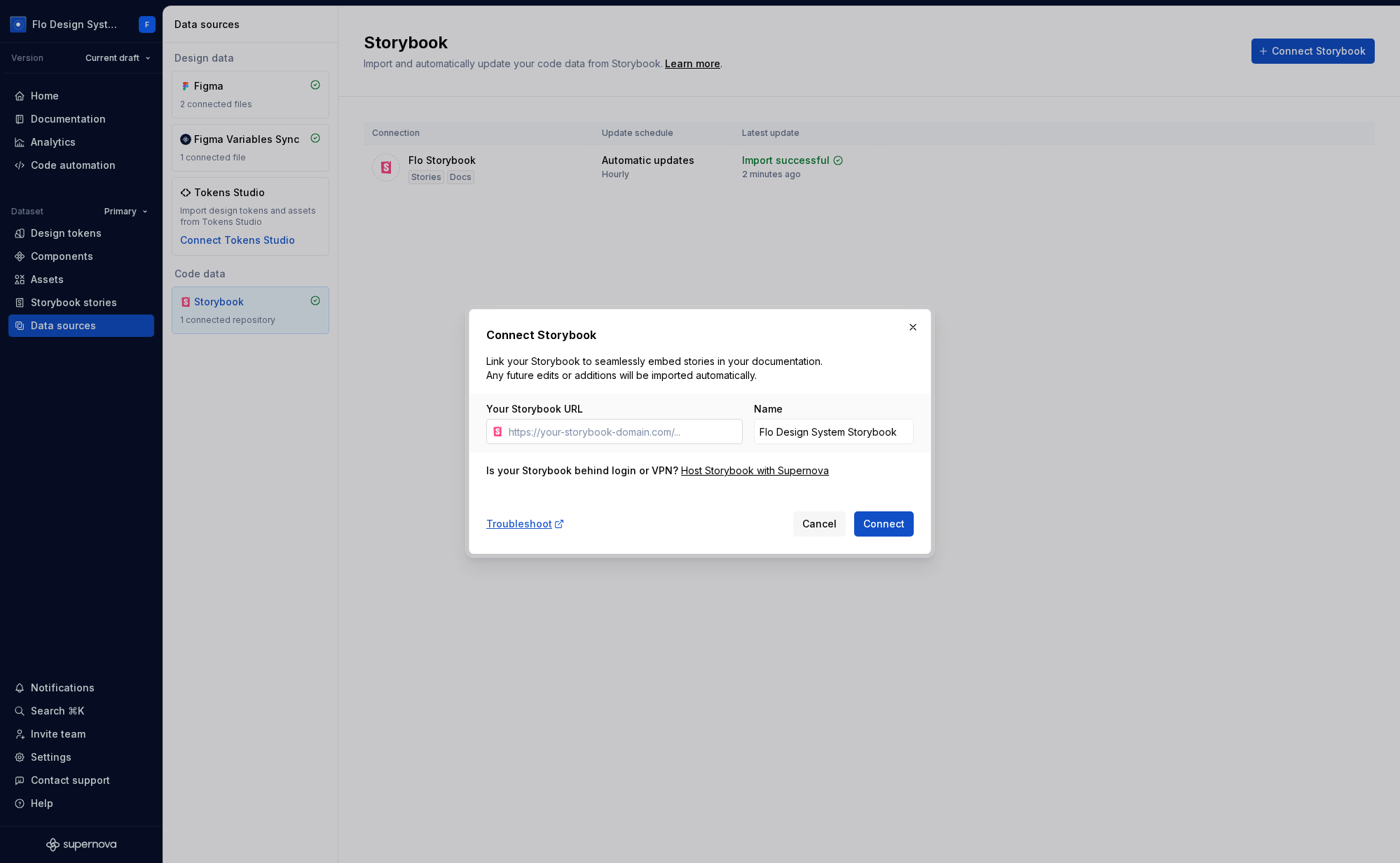
click at [614, 423] on input "Your Storybook URL" at bounding box center [622, 432] width 239 height 25
type input "[URL][DOMAIN_NAME]"
drag, startPoint x: 914, startPoint y: 330, endPoint x: 650, endPoint y: 253, distance: 275.0
click at [914, 330] on button "button" at bounding box center [913, 327] width 19 height 19
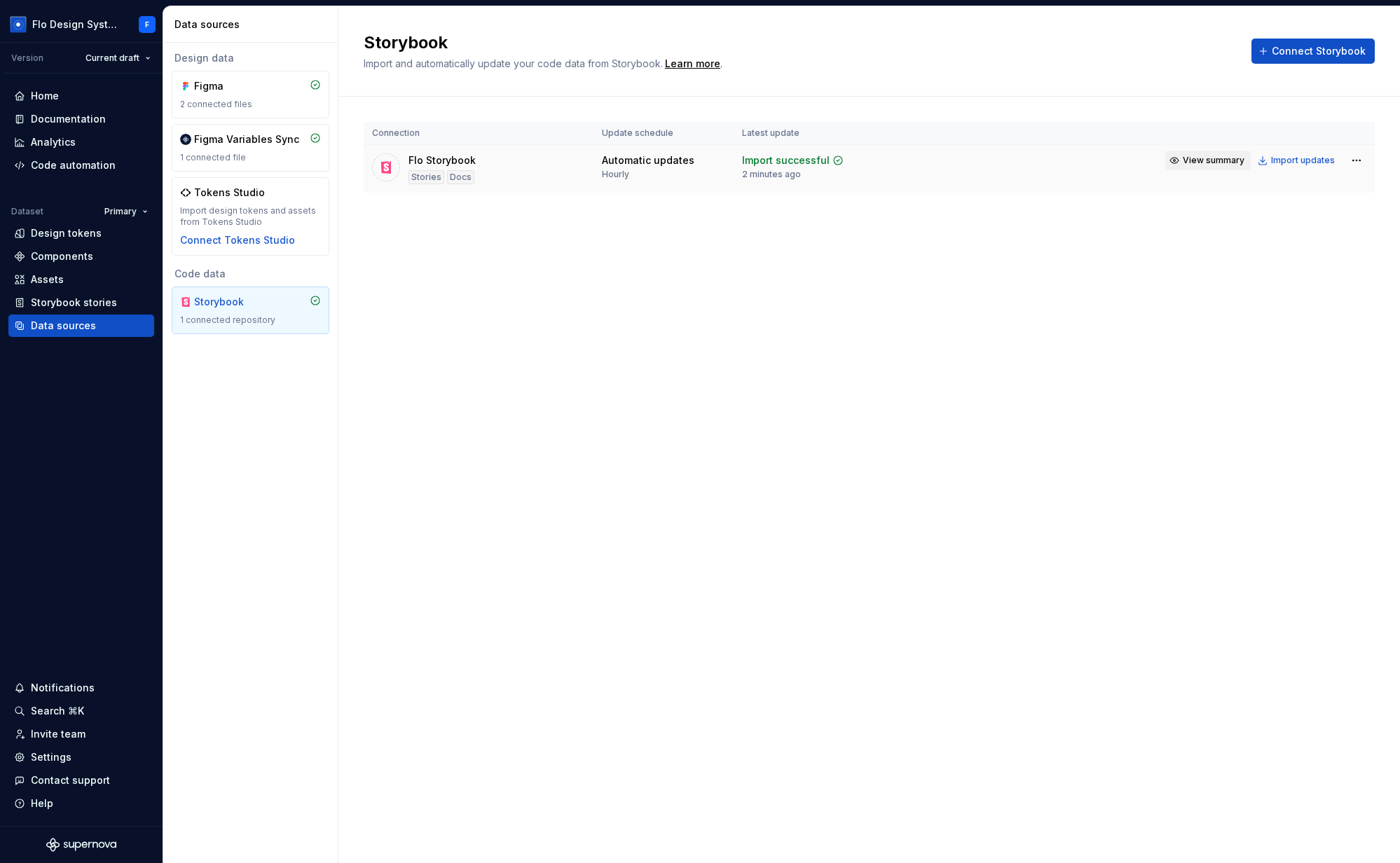
click at [1216, 156] on span "View summary" at bounding box center [1213, 160] width 61 height 11
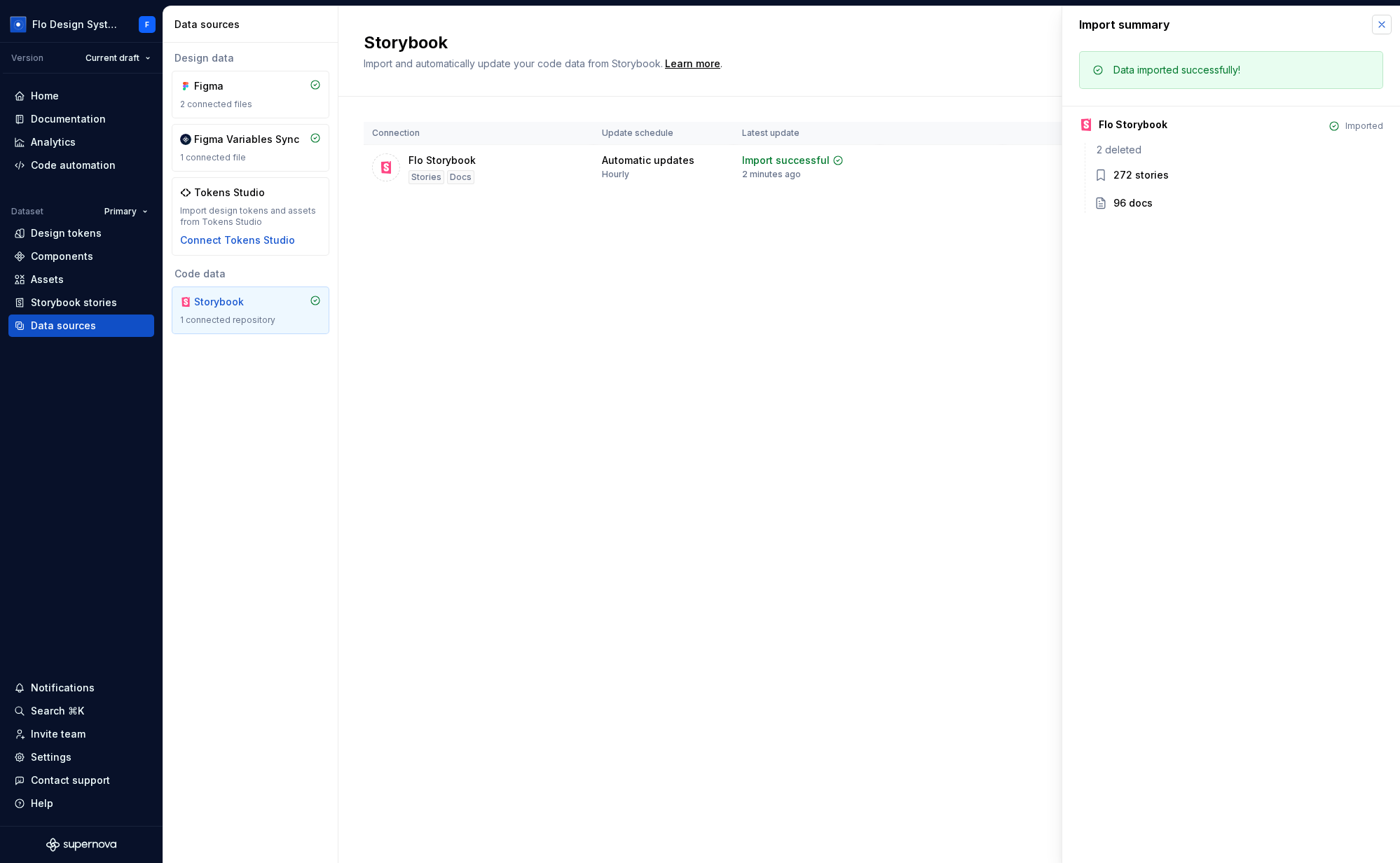
click at [1386, 24] on button "button" at bounding box center [1381, 24] width 19 height 19
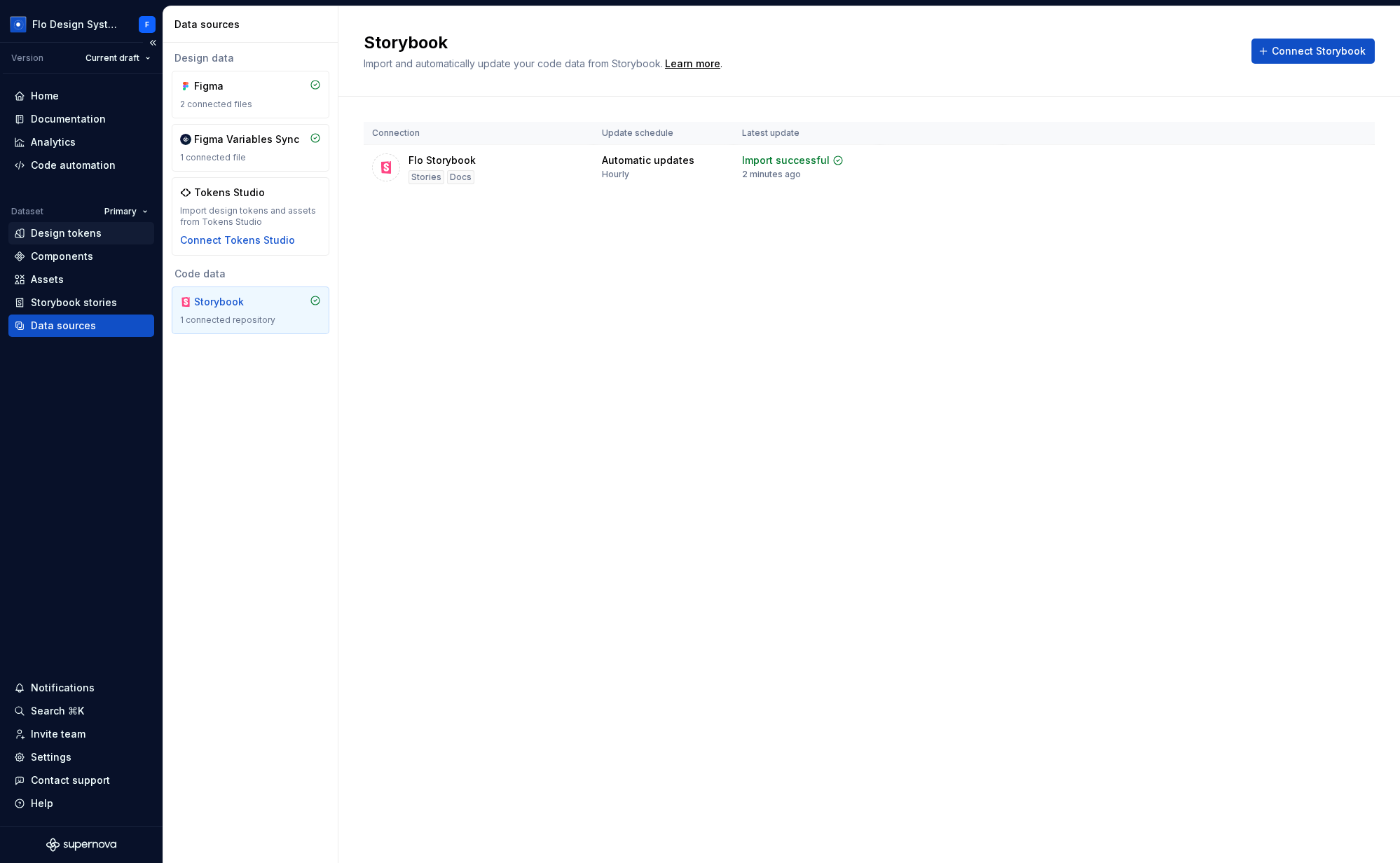
click at [59, 234] on div "Design tokens" at bounding box center [67, 233] width 71 height 14
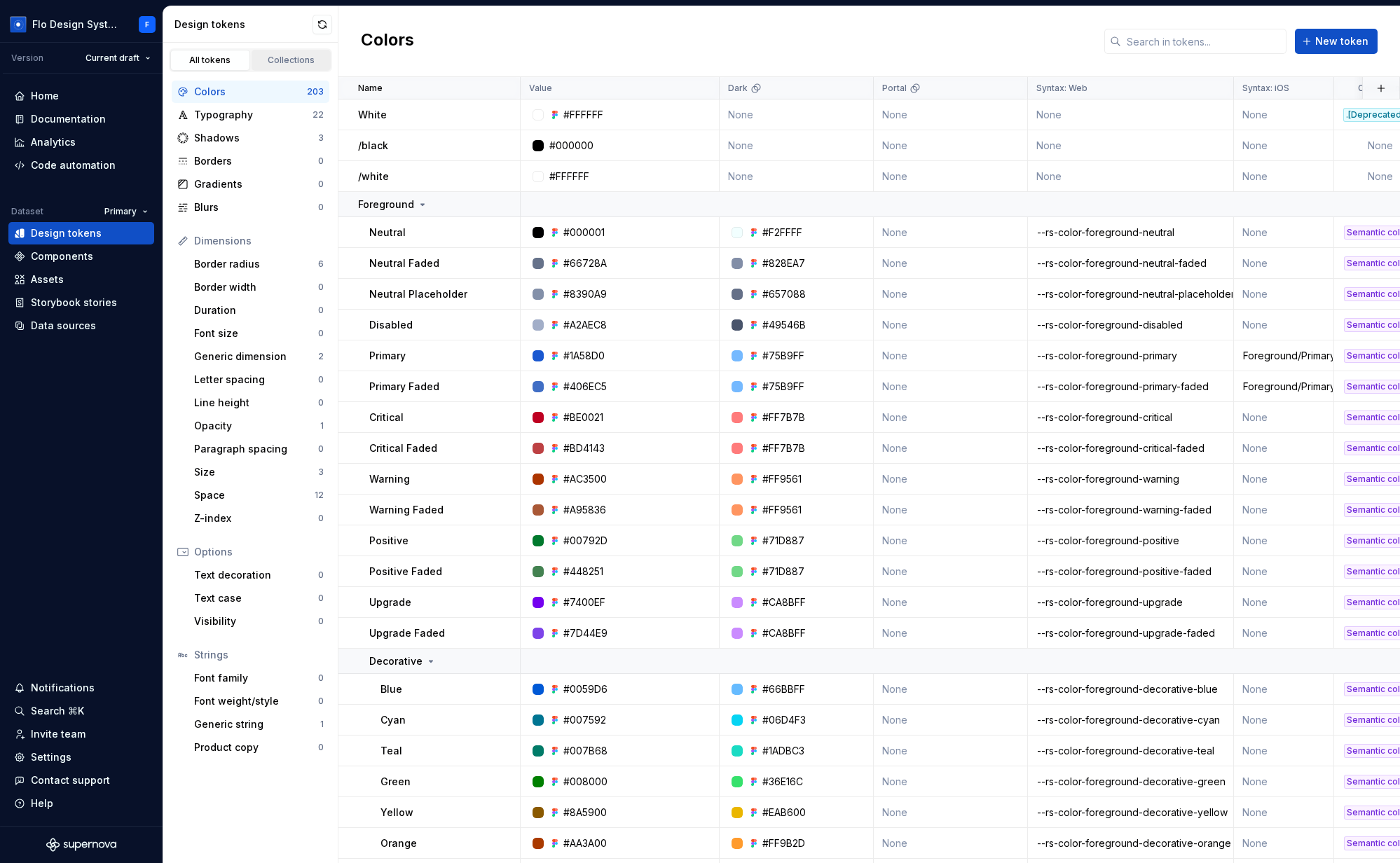
click at [288, 59] on div "Collections" at bounding box center [291, 60] width 70 height 11
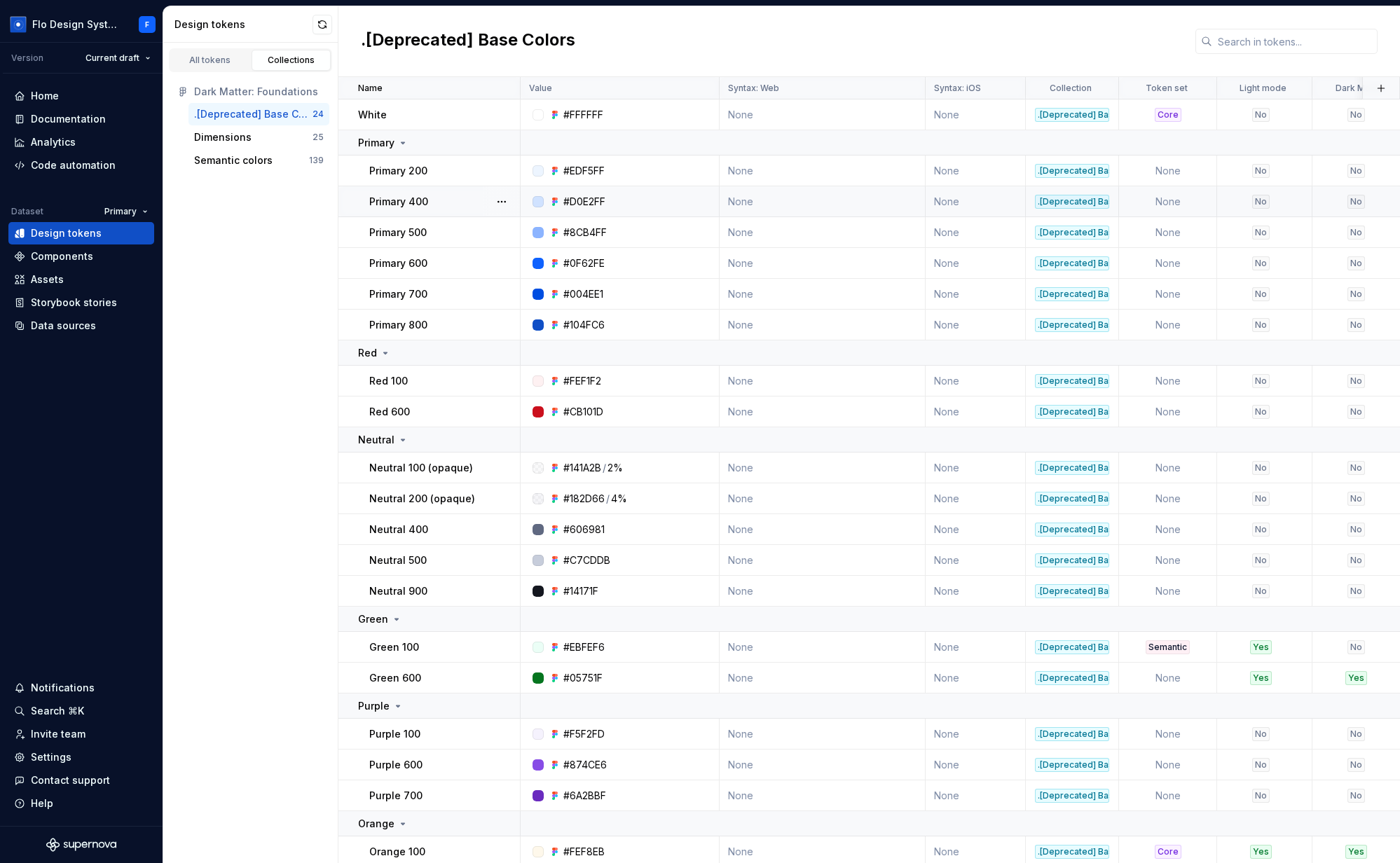
scroll to position [0, 49]
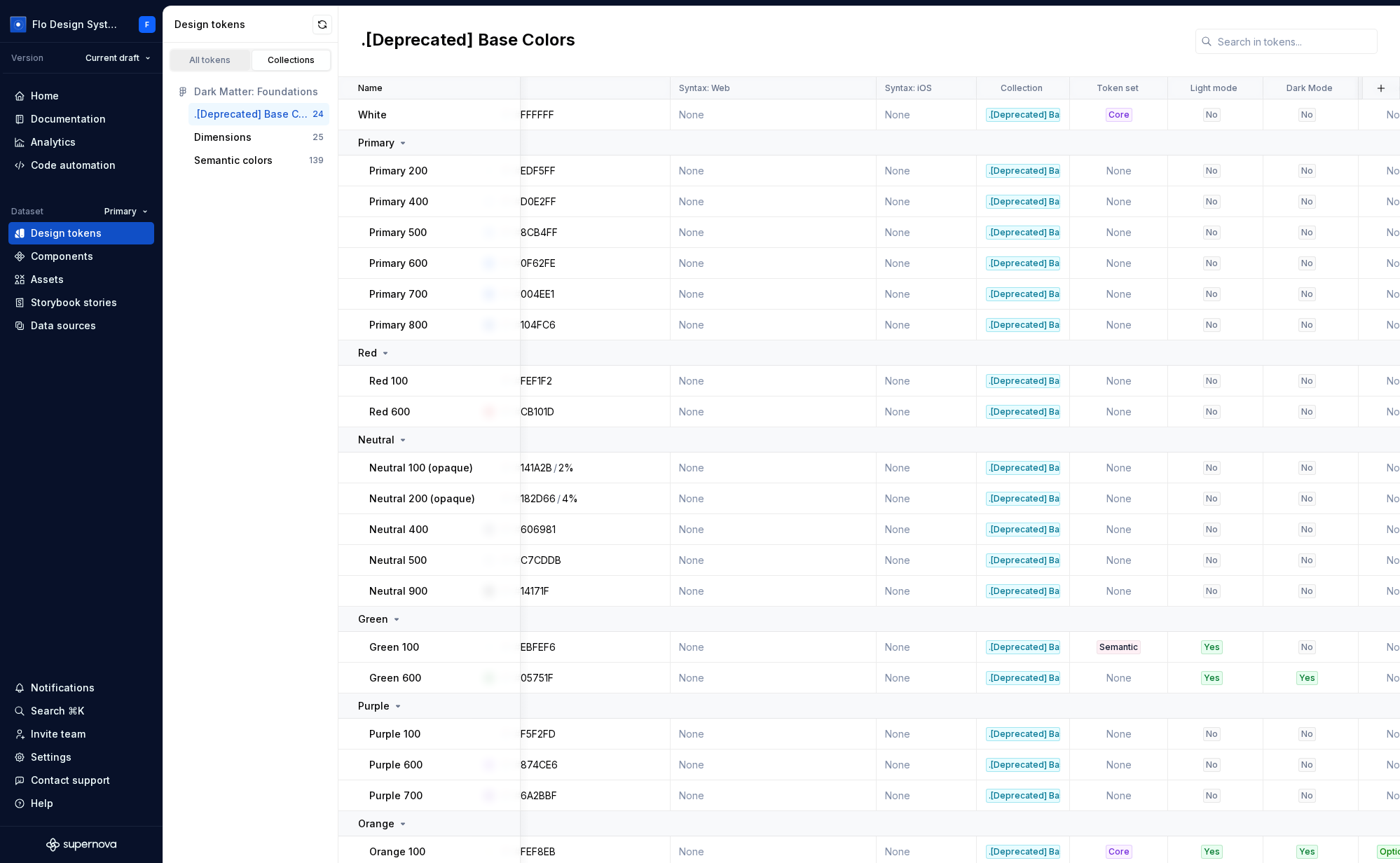
click at [205, 59] on div "All tokens" at bounding box center [210, 60] width 70 height 11
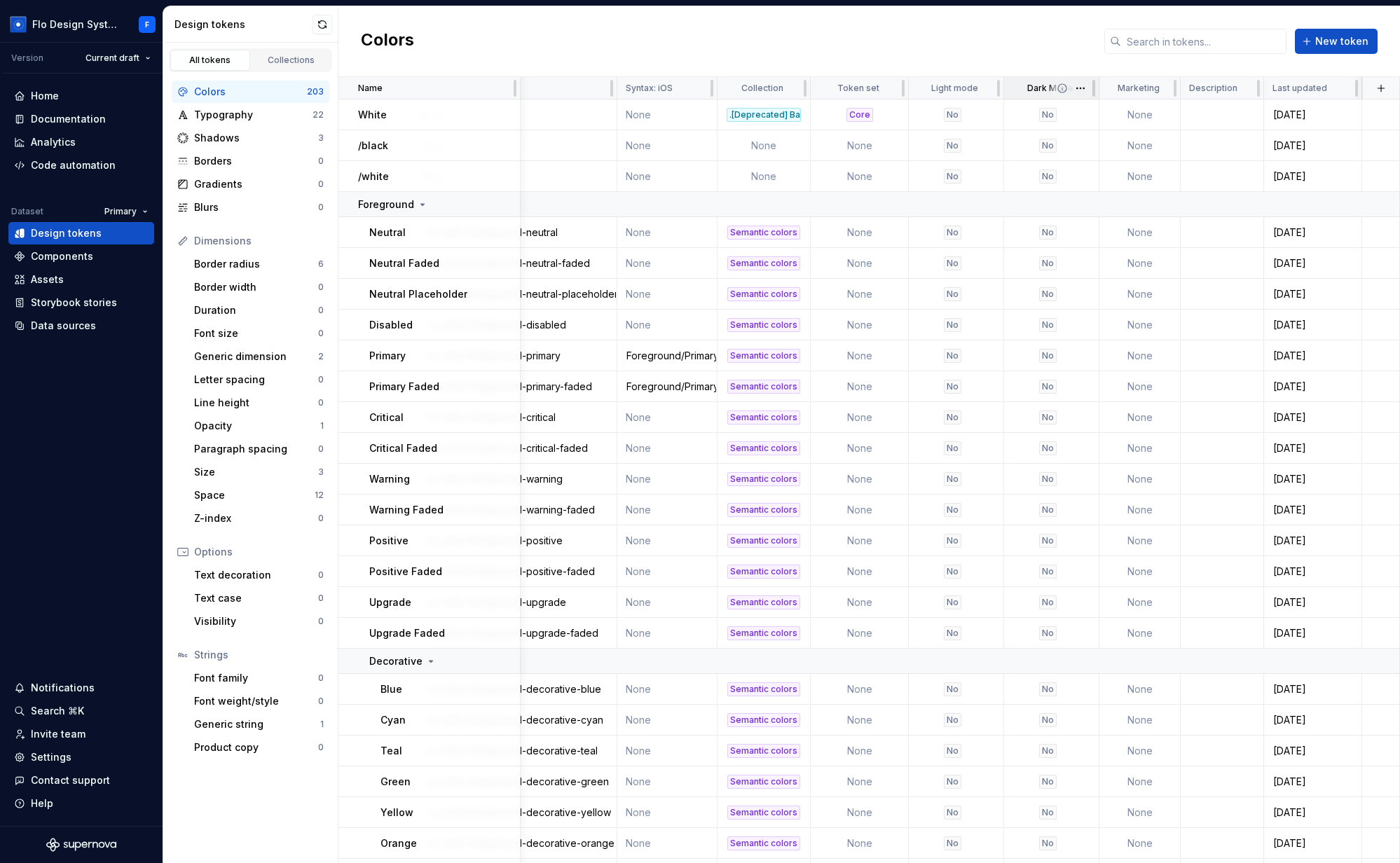
scroll to position [0, 624]
click at [1374, 88] on button "button" at bounding box center [1381, 88] width 19 height 19
click at [1275, 147] on div "New custom property" at bounding box center [1293, 144] width 105 height 14
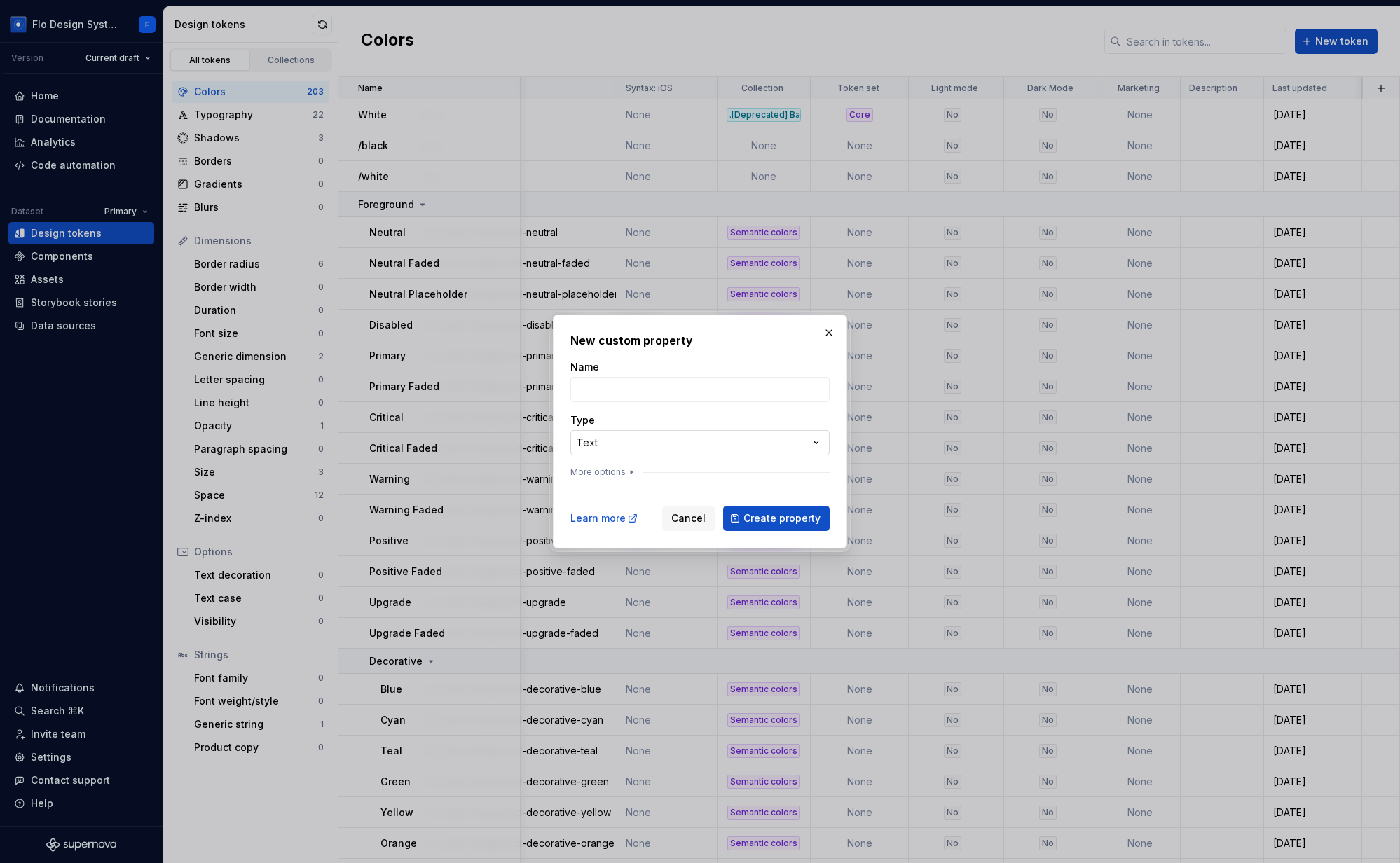
click at [613, 445] on div "**********" at bounding box center [700, 431] width 1400 height 863
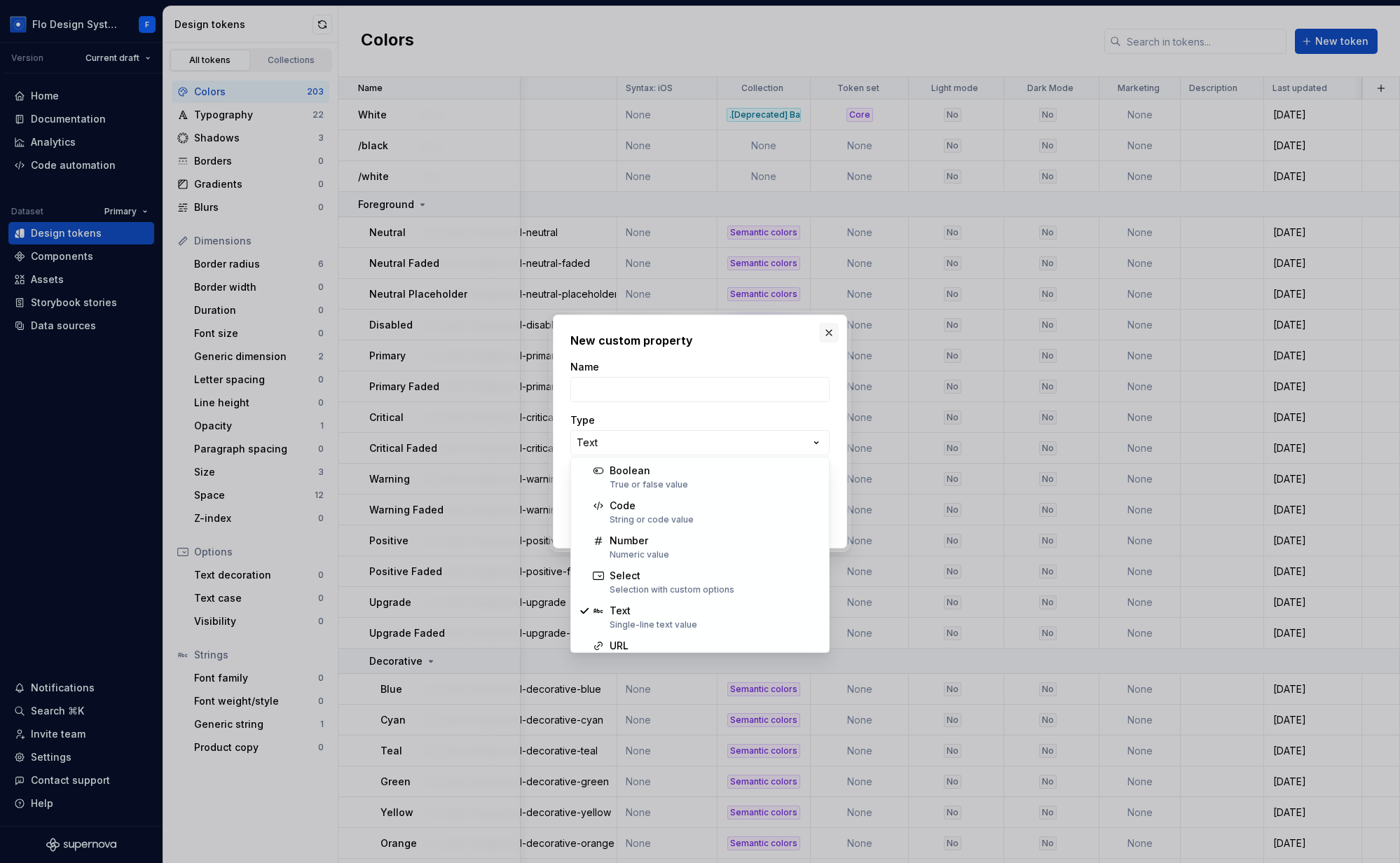
click at [836, 336] on div "**********" at bounding box center [700, 431] width 1400 height 863
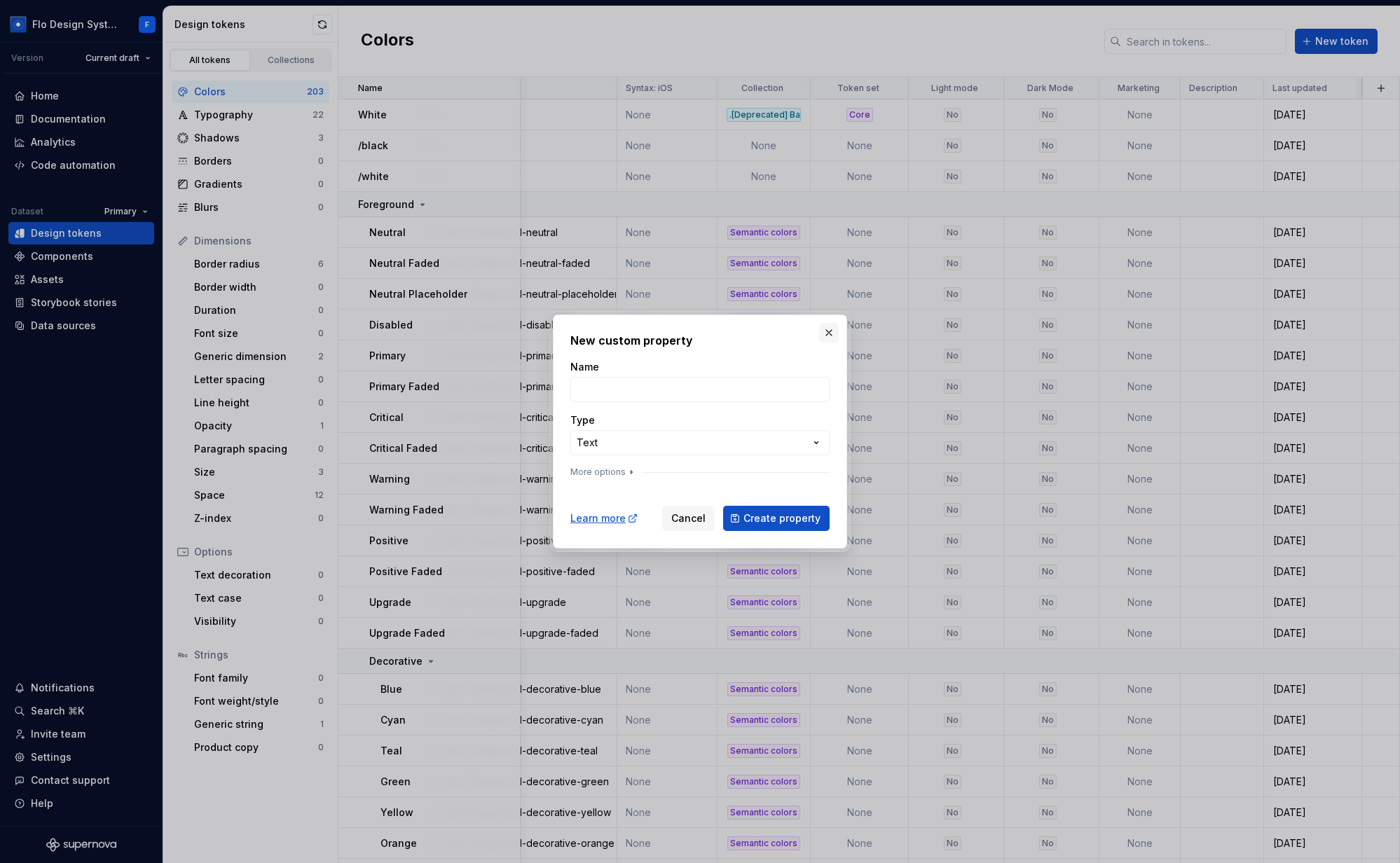
click at [834, 336] on button "button" at bounding box center [829, 333] width 19 height 19
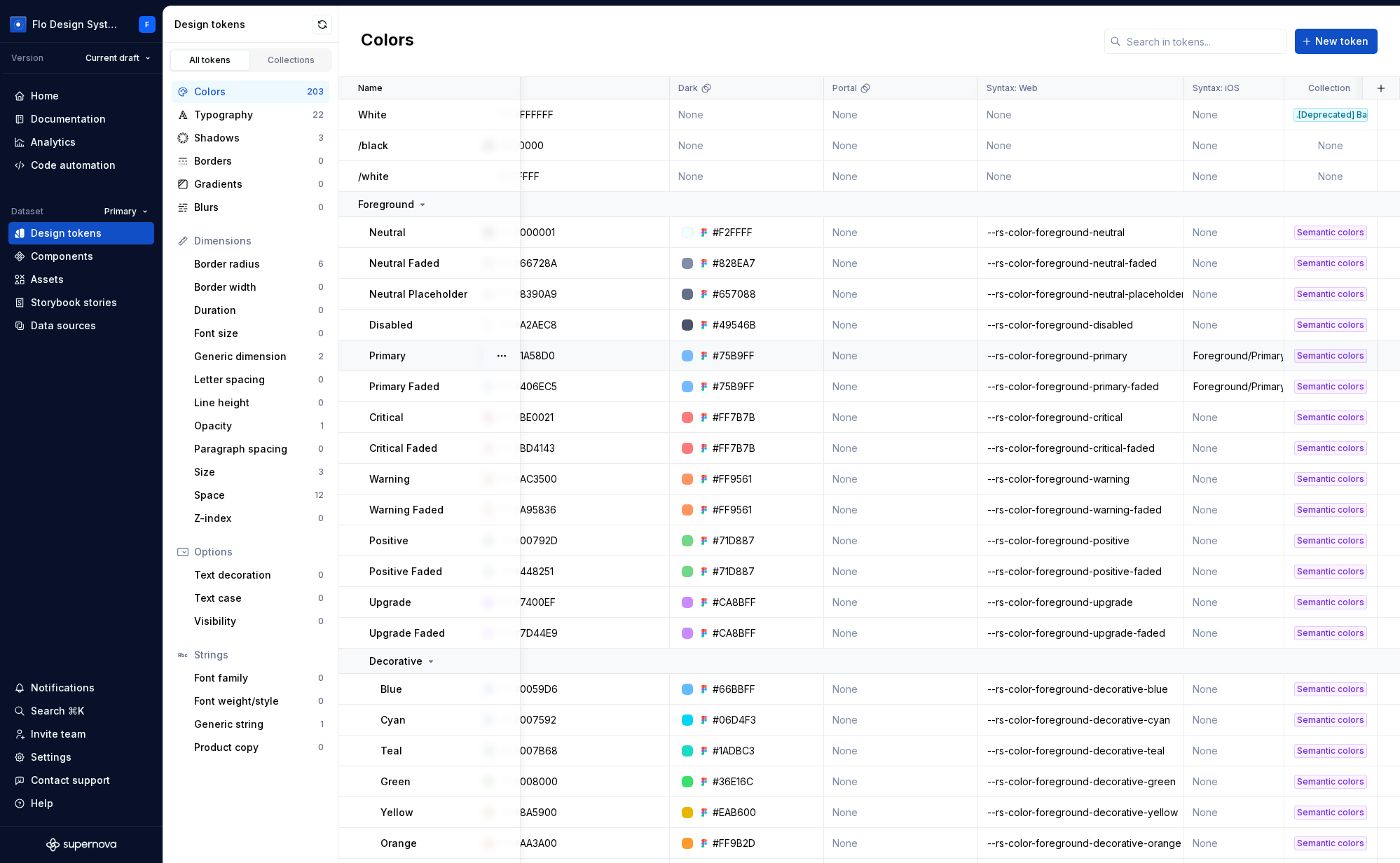
scroll to position [0, 0]
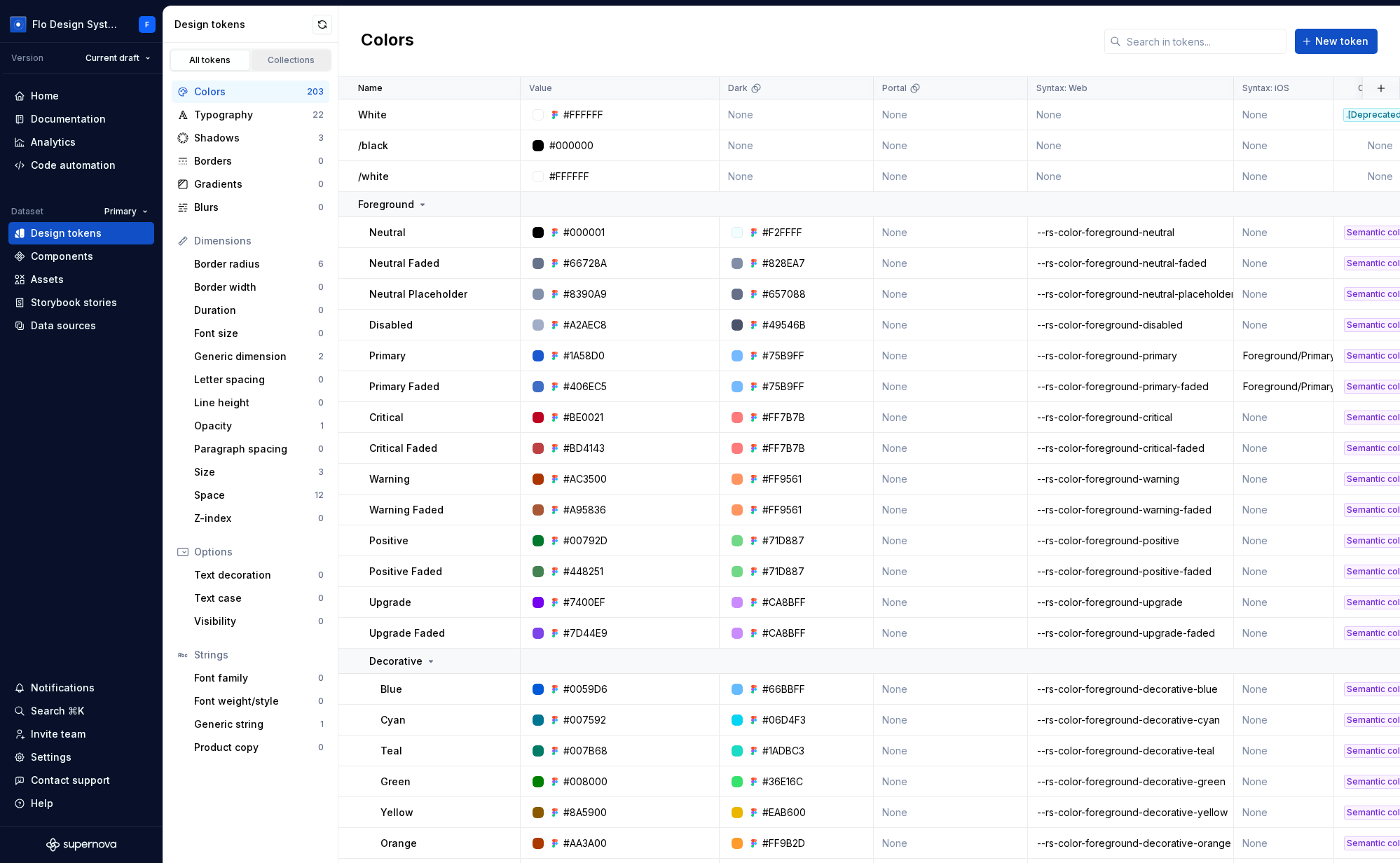
click at [285, 67] on link "Collections" at bounding box center [292, 60] width 80 height 21
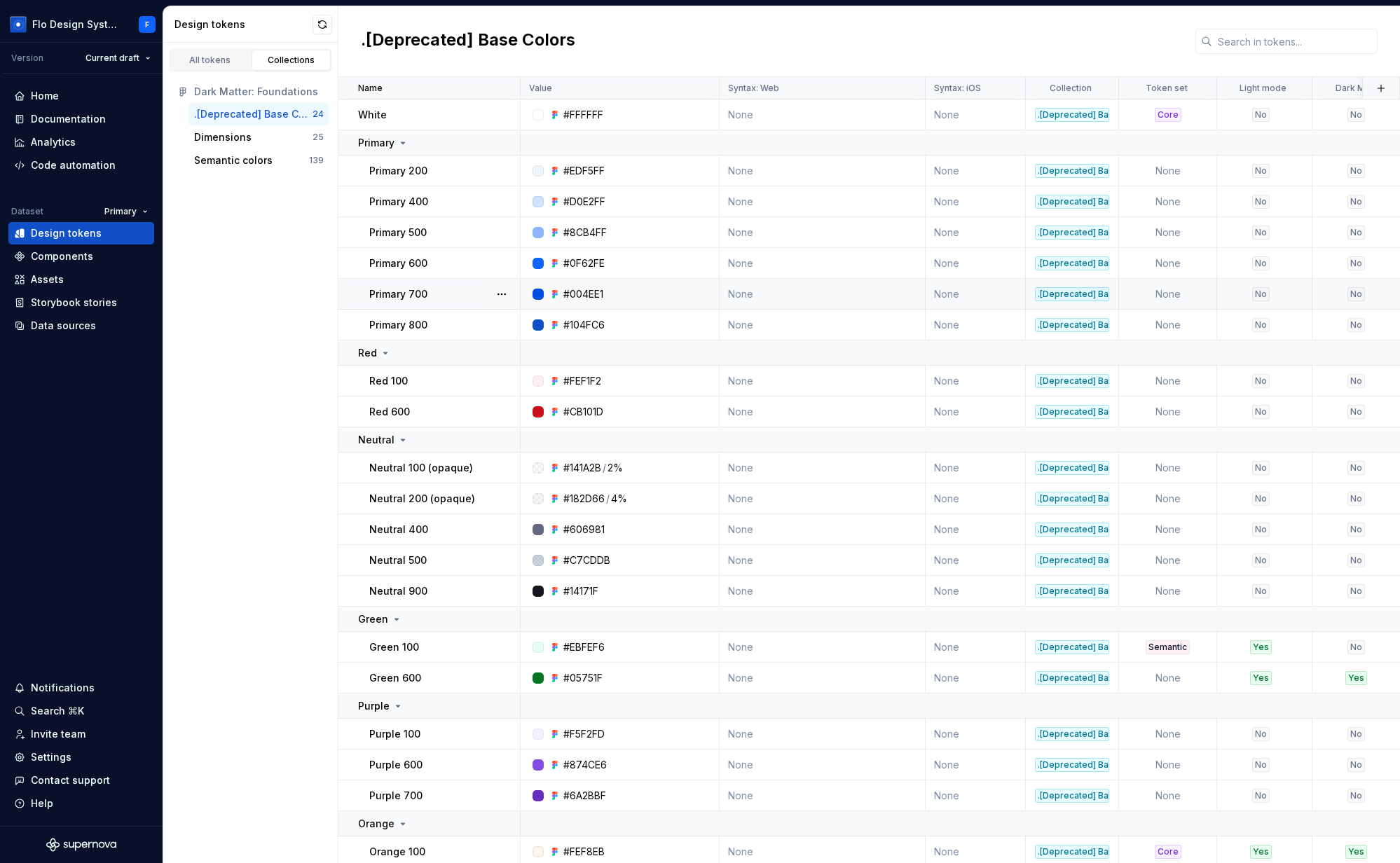
scroll to position [0, 110]
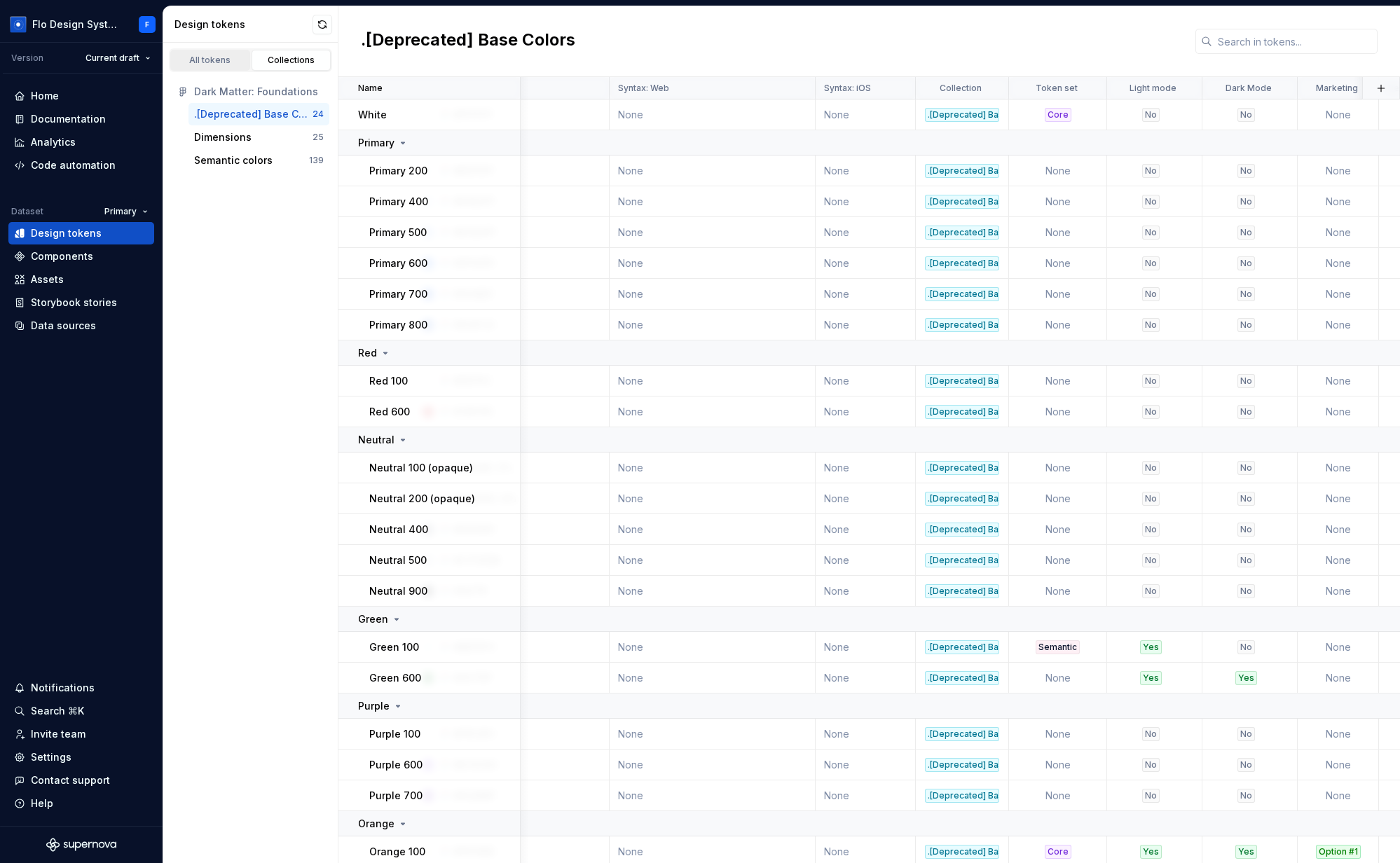
click at [221, 58] on div "All tokens" at bounding box center [210, 60] width 70 height 11
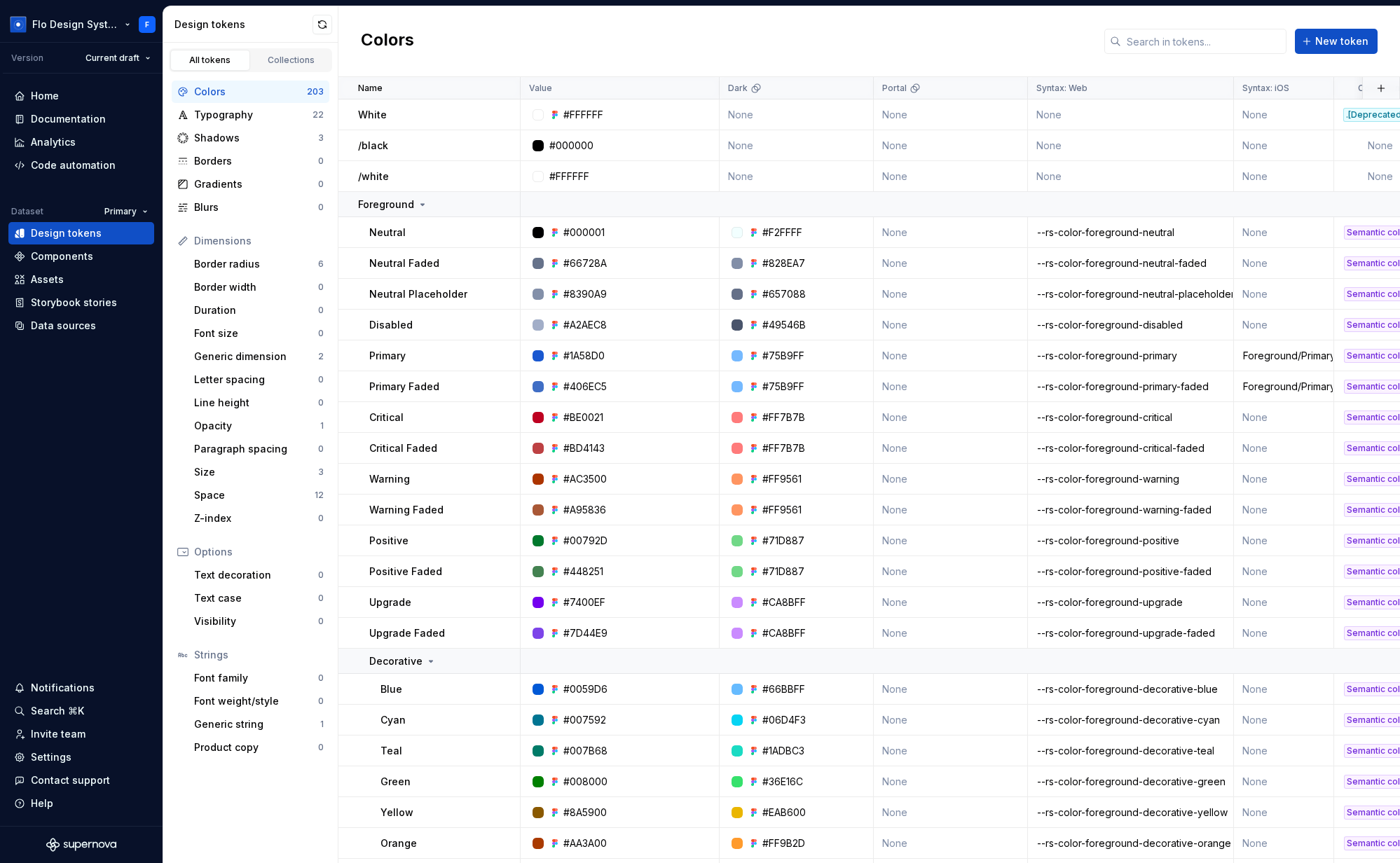
click at [110, 21] on html "Flo Design System F Version Current draft Home Documentation Analytics Code aut…" at bounding box center [700, 431] width 1400 height 863
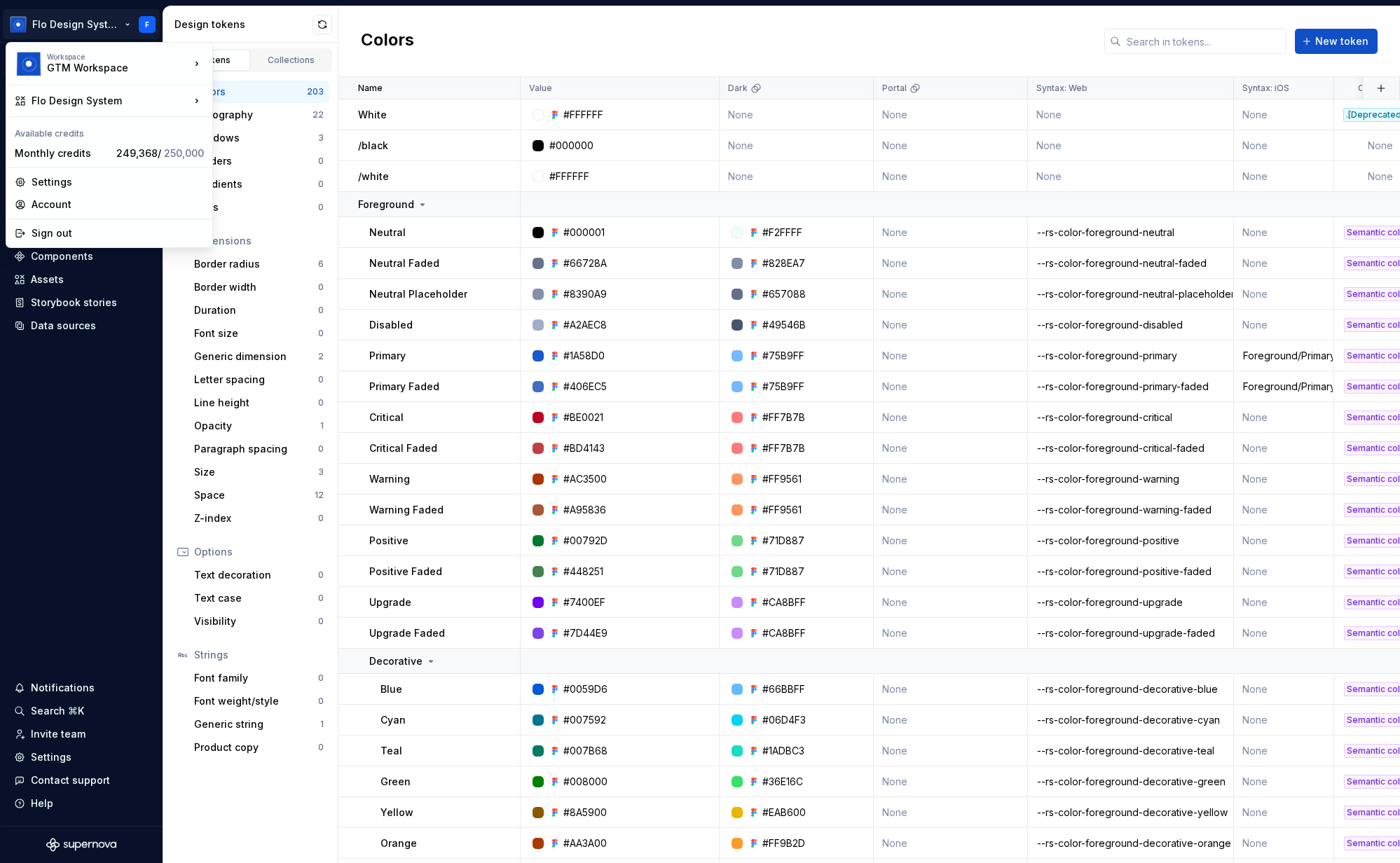
click at [66, 361] on html "Flo Design System F Version Current draft Home Documentation Analytics Code aut…" at bounding box center [700, 431] width 1400 height 863
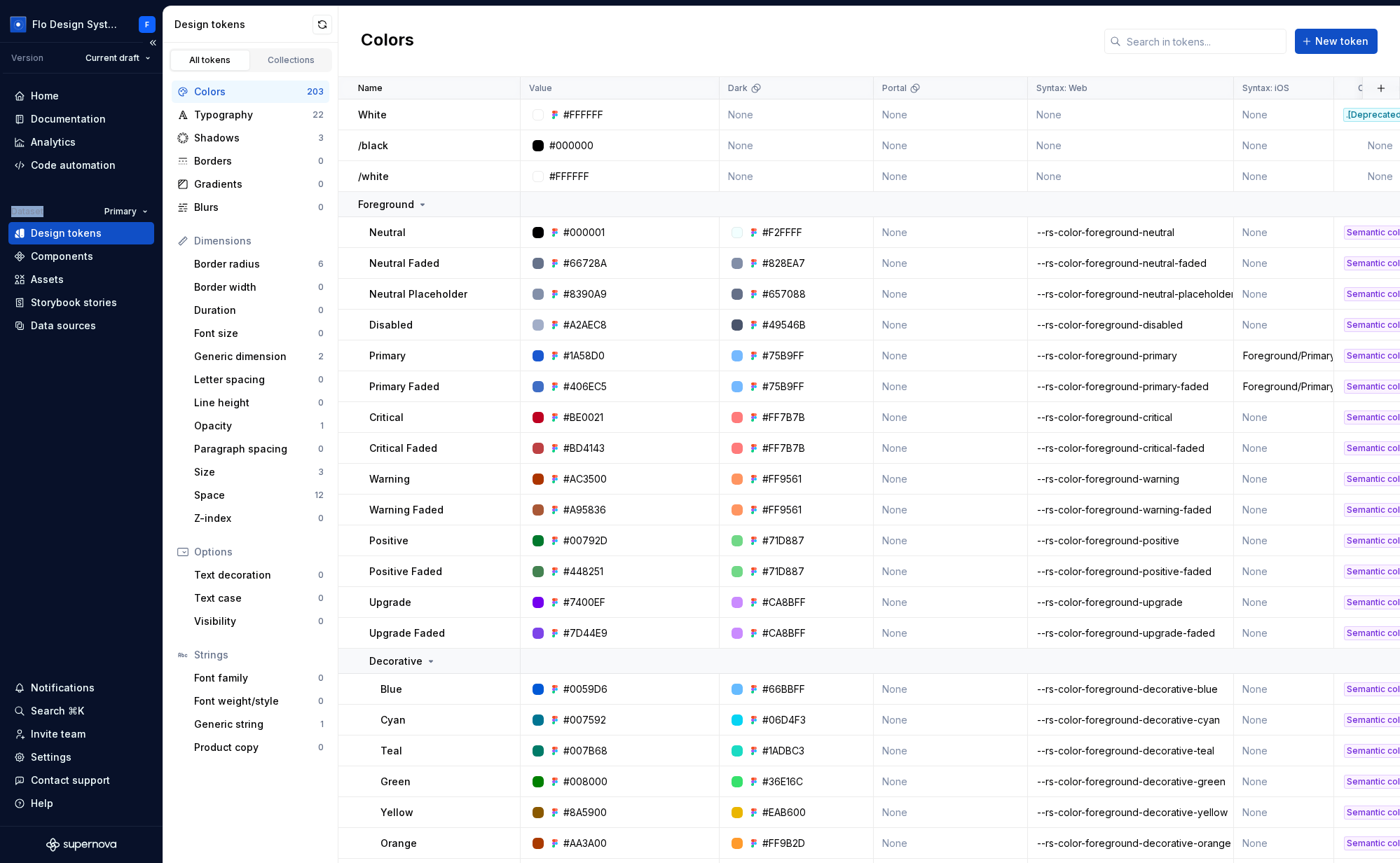
drag, startPoint x: 13, startPoint y: 209, endPoint x: 42, endPoint y: 212, distance: 29.2
click at [42, 212] on div "Dataset Primary" at bounding box center [82, 211] width 143 height 19
click at [125, 210] on html "Flo Design System F Version Current draft Home Documentation Analytics Code aut…" at bounding box center [700, 431] width 1400 height 863
click at [71, 33] on html "Flo Design System F Version Current draft Home Documentation Analytics Code aut…" at bounding box center [700, 431] width 1400 height 863
click at [71, 29] on html "Flo Design System F Version Current draft Home Documentation Analytics Code aut…" at bounding box center [700, 431] width 1400 height 863
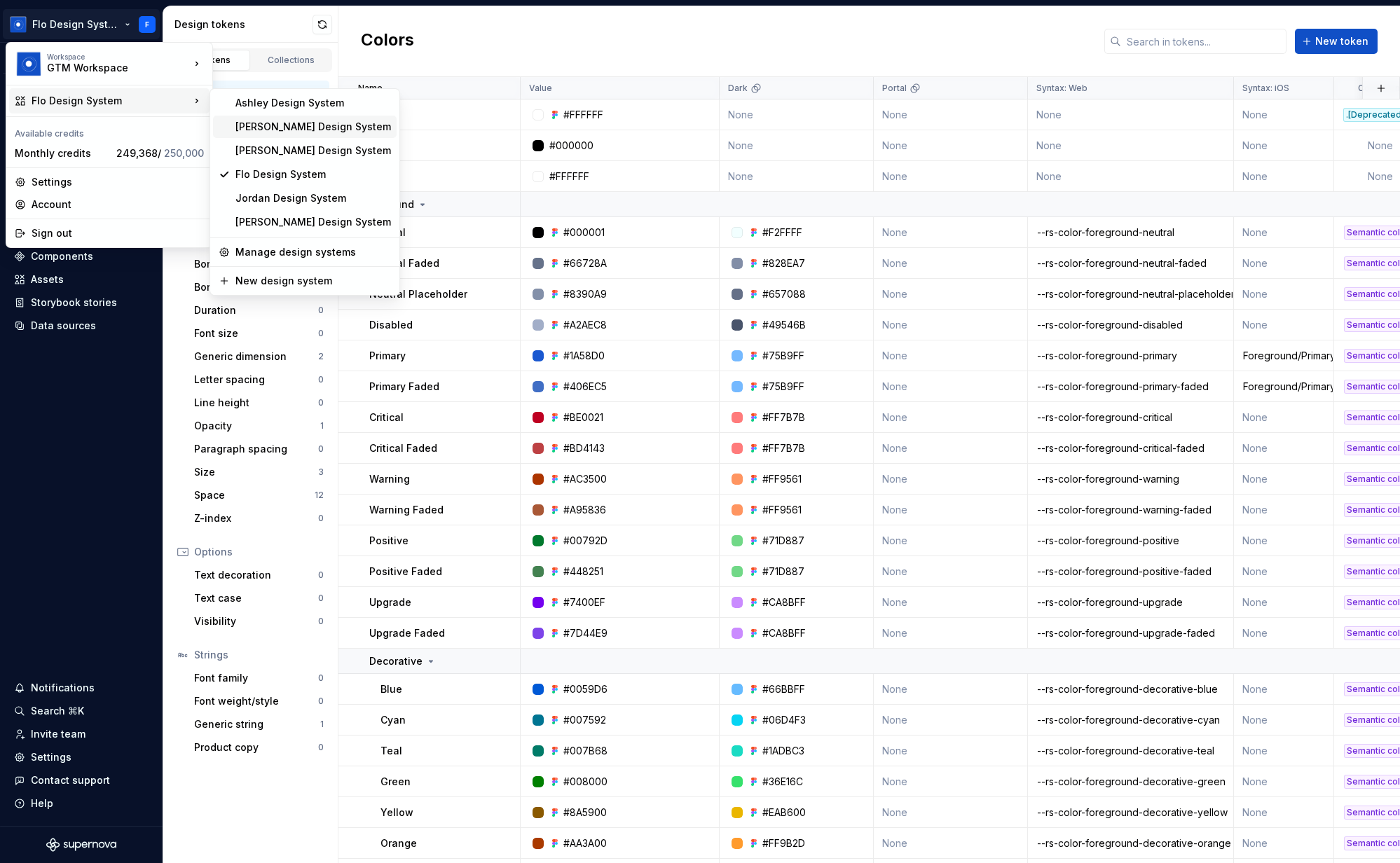
click at [276, 127] on div "[PERSON_NAME] Design System" at bounding box center [313, 127] width 156 height 14
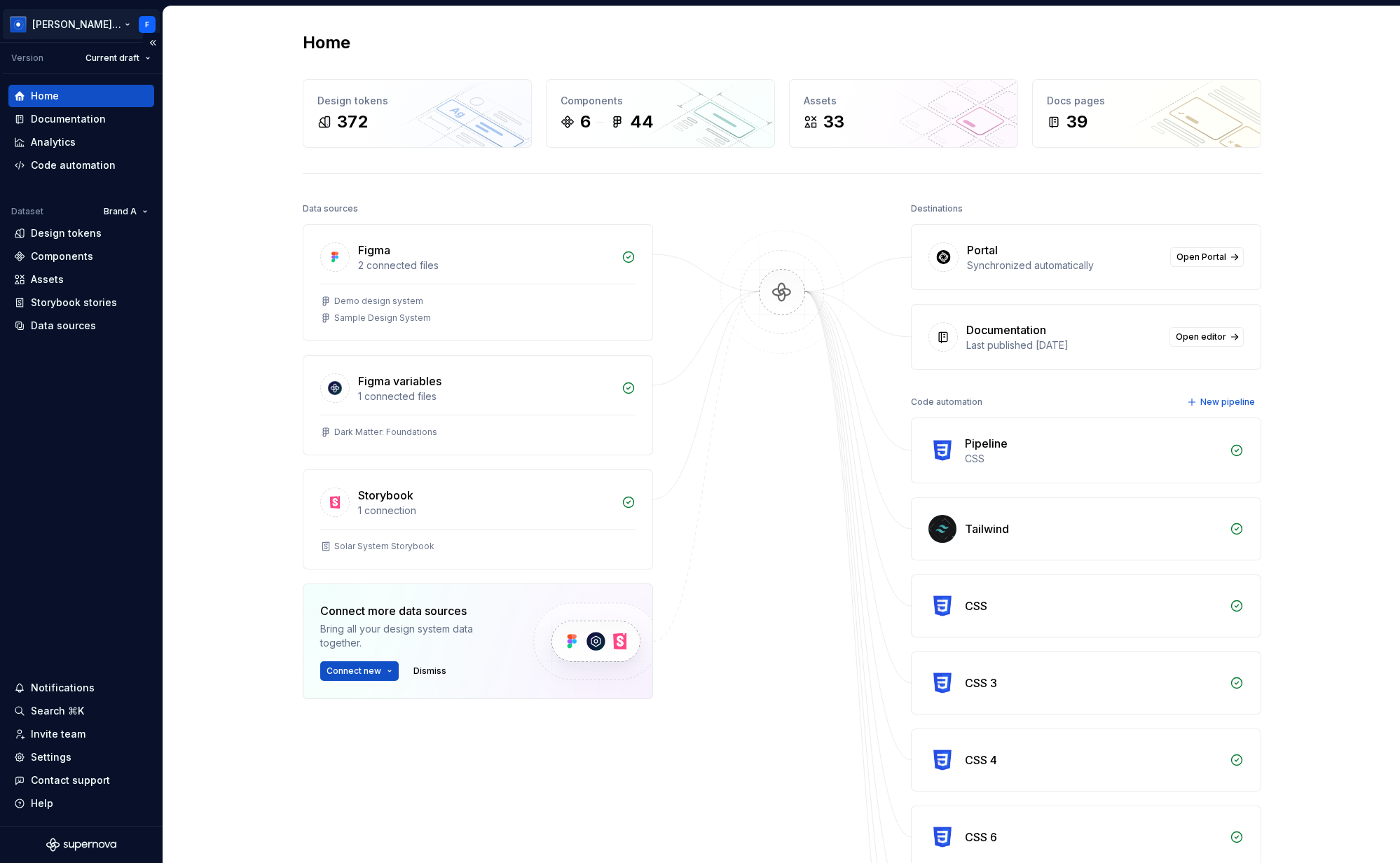
click at [86, 19] on html "[PERSON_NAME] Design System F Version Current draft Home Documentation Analytic…" at bounding box center [700, 431] width 1400 height 863
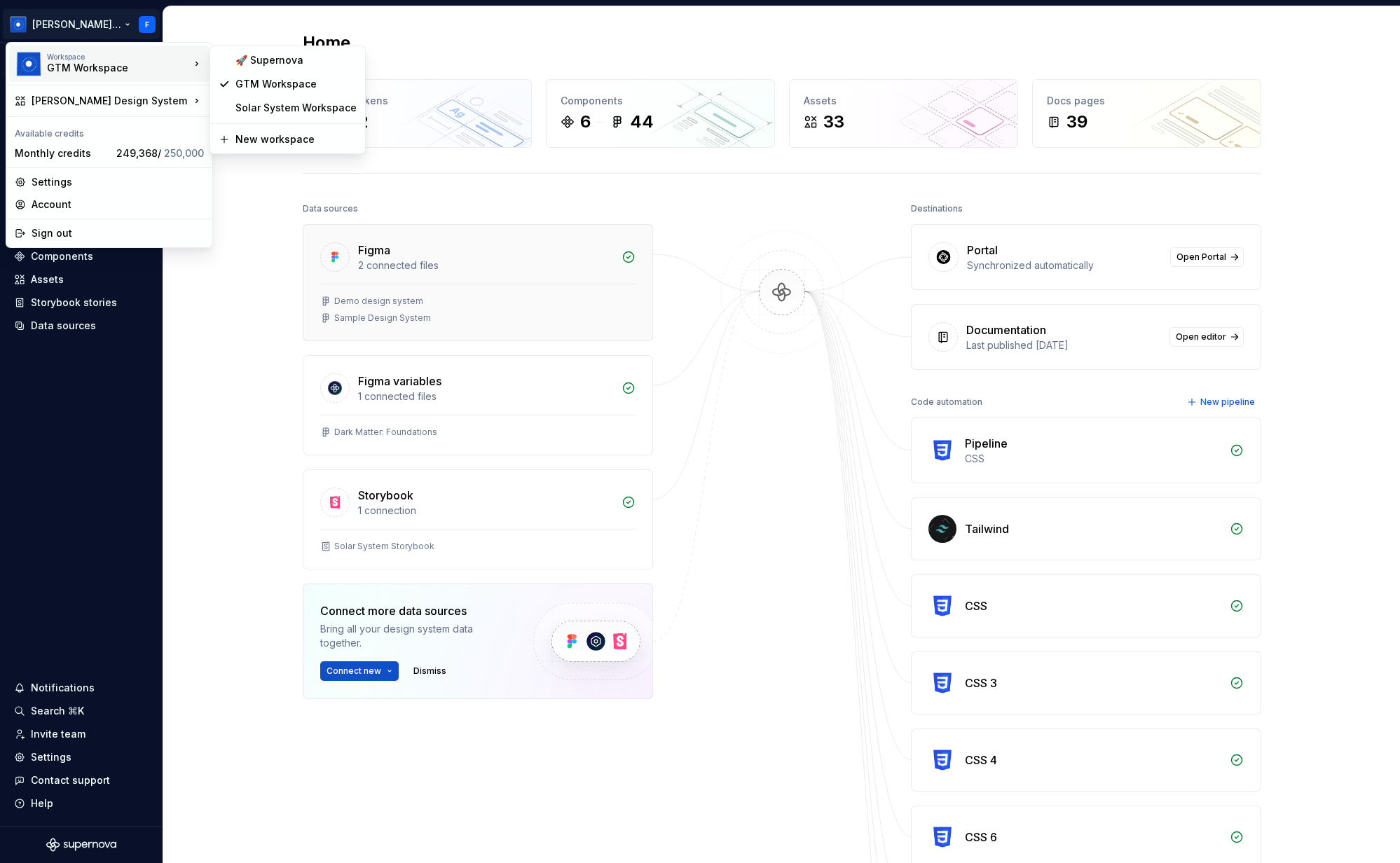
drag, startPoint x: 733, startPoint y: 582, endPoint x: 464, endPoint y: 267, distance: 414.2
click at [733, 582] on html "[PERSON_NAME] Design System F Version Current draft Home Documentation Analytic…" at bounding box center [700, 431] width 1400 height 863
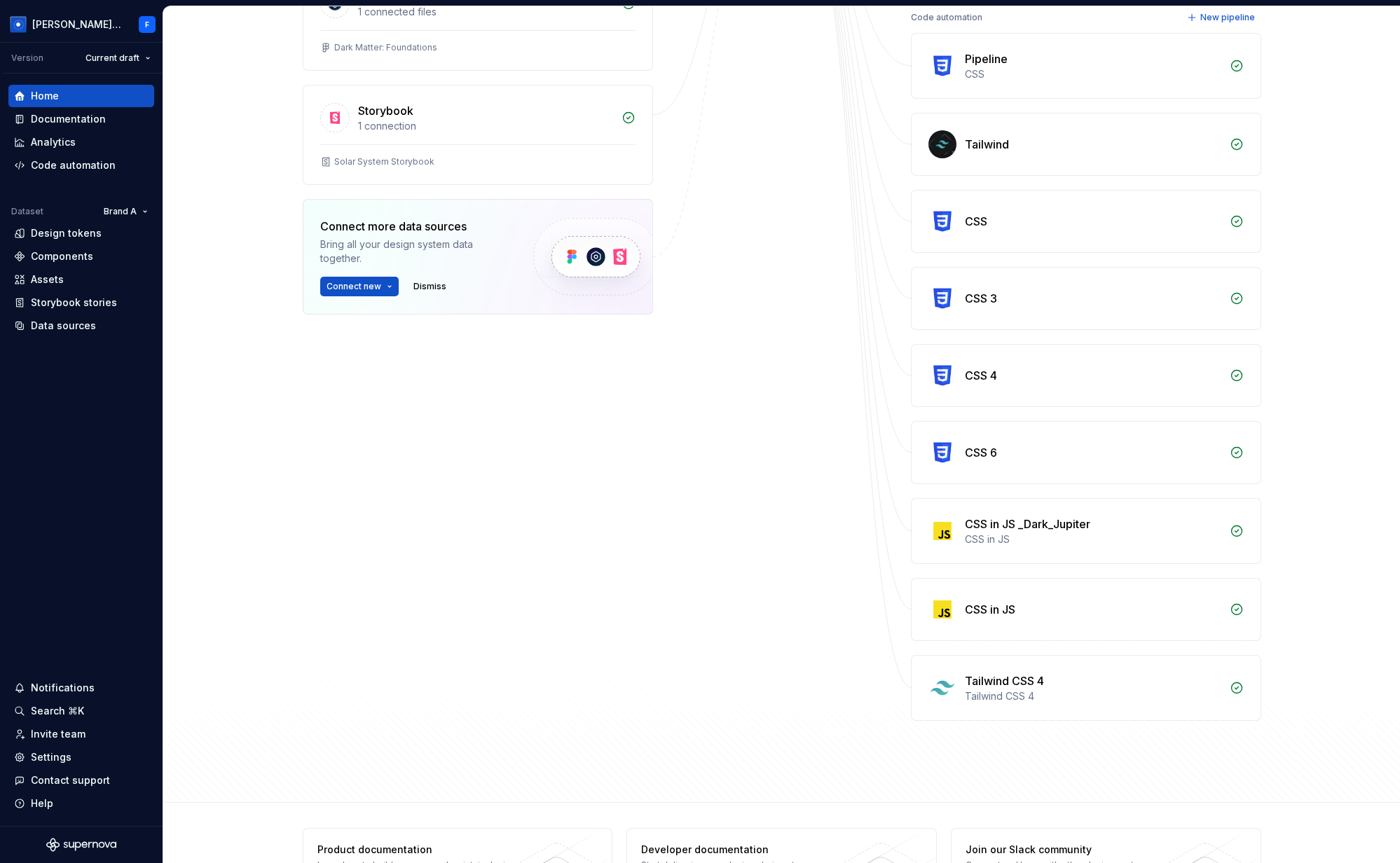
scroll to position [385, 0]
click at [136, 210] on html "[PERSON_NAME] Design System F Version Current draft Home Documentation Analytic…" at bounding box center [700, 431] width 1400 height 863
click at [455, 419] on html "[PERSON_NAME] Design System F Version Current draft Home Documentation Analytic…" at bounding box center [700, 431] width 1400 height 863
click at [74, 30] on html "[PERSON_NAME] Design System F Version Current draft Home Documentation Analytic…" at bounding box center [700, 431] width 1400 height 863
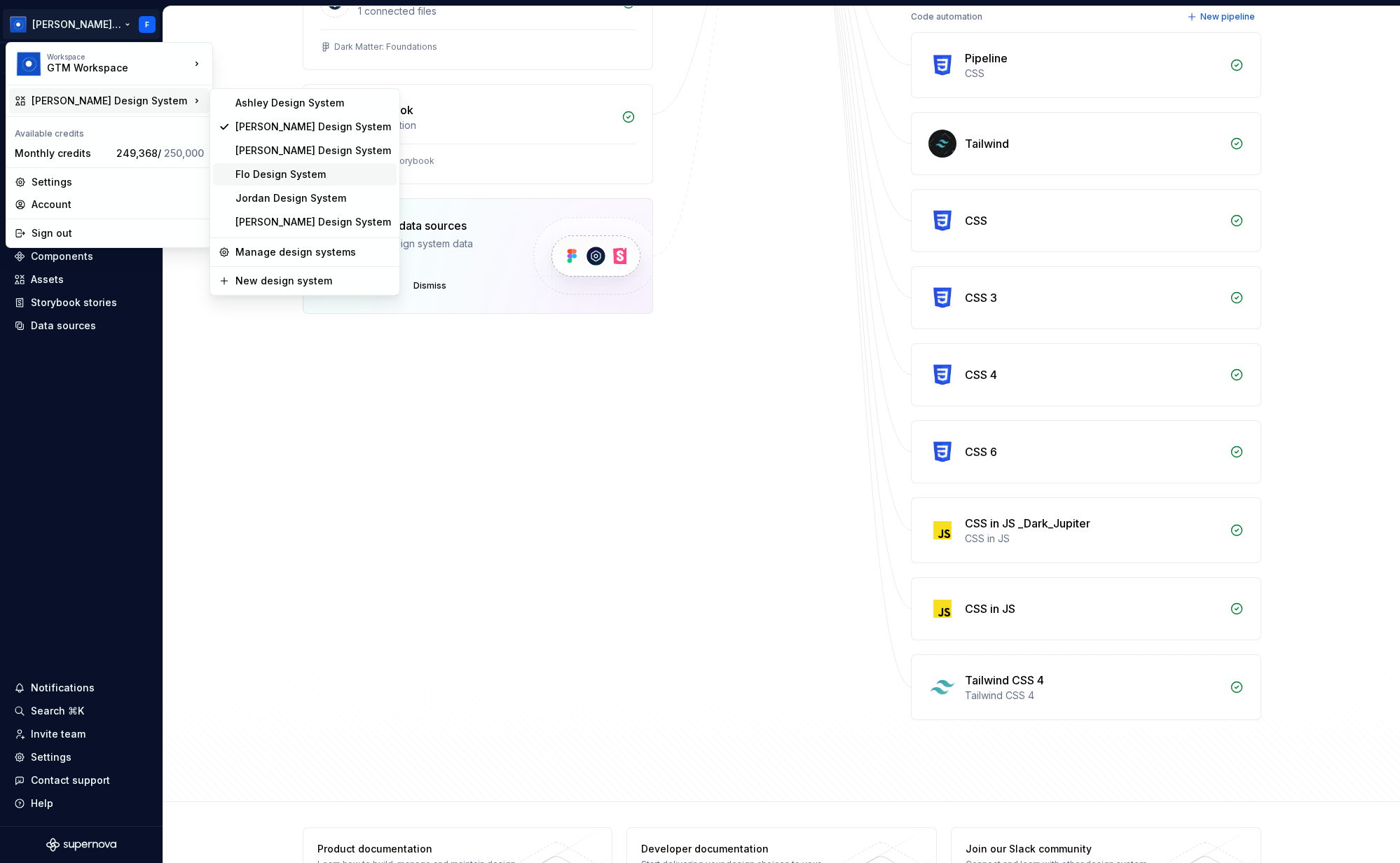
click at [287, 169] on div "Flo Design System" at bounding box center [313, 174] width 156 height 14
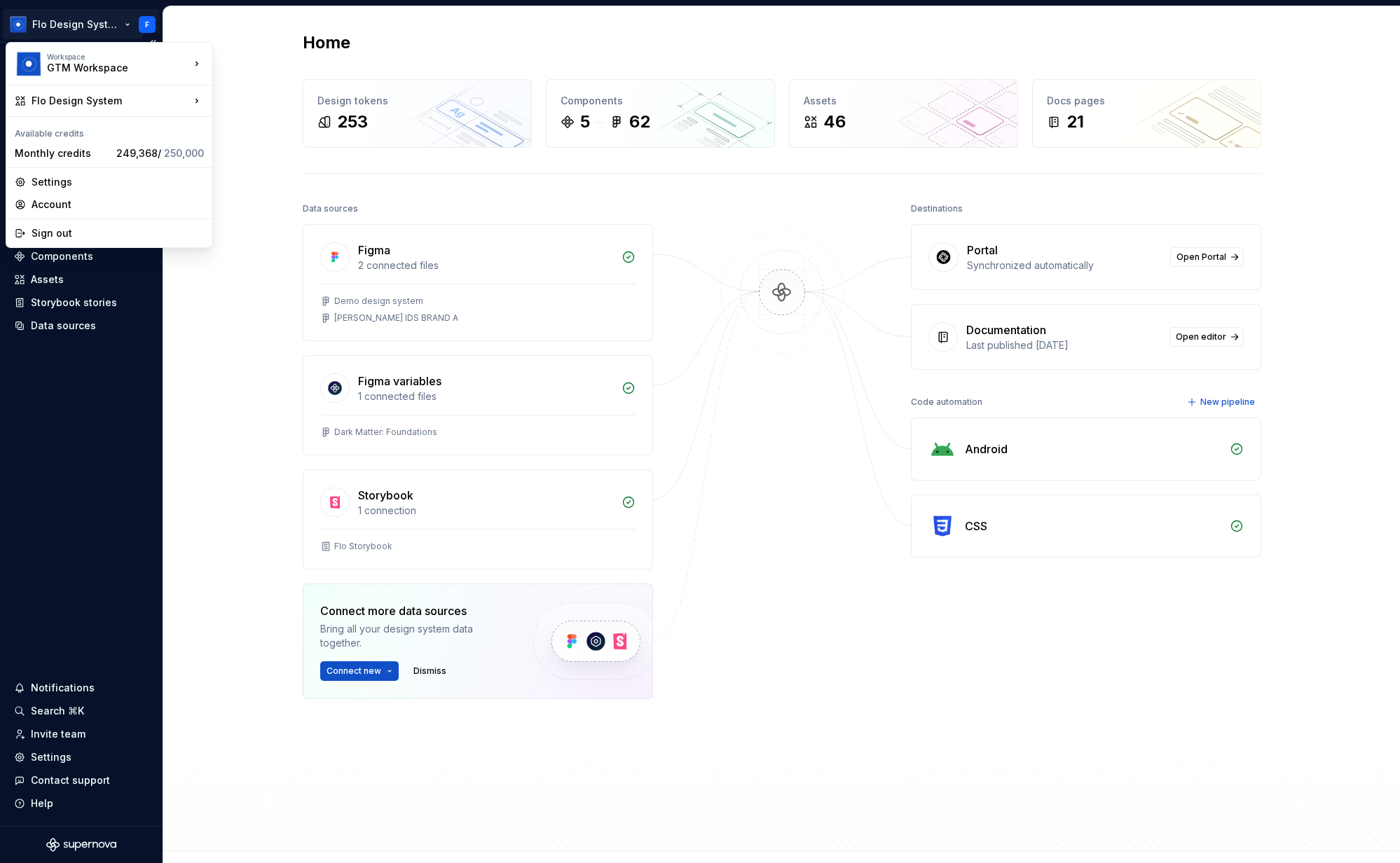
click at [79, 25] on html "Flo Design System F Version Current draft Home Documentation Analytics Code aut…" at bounding box center [700, 431] width 1400 height 863
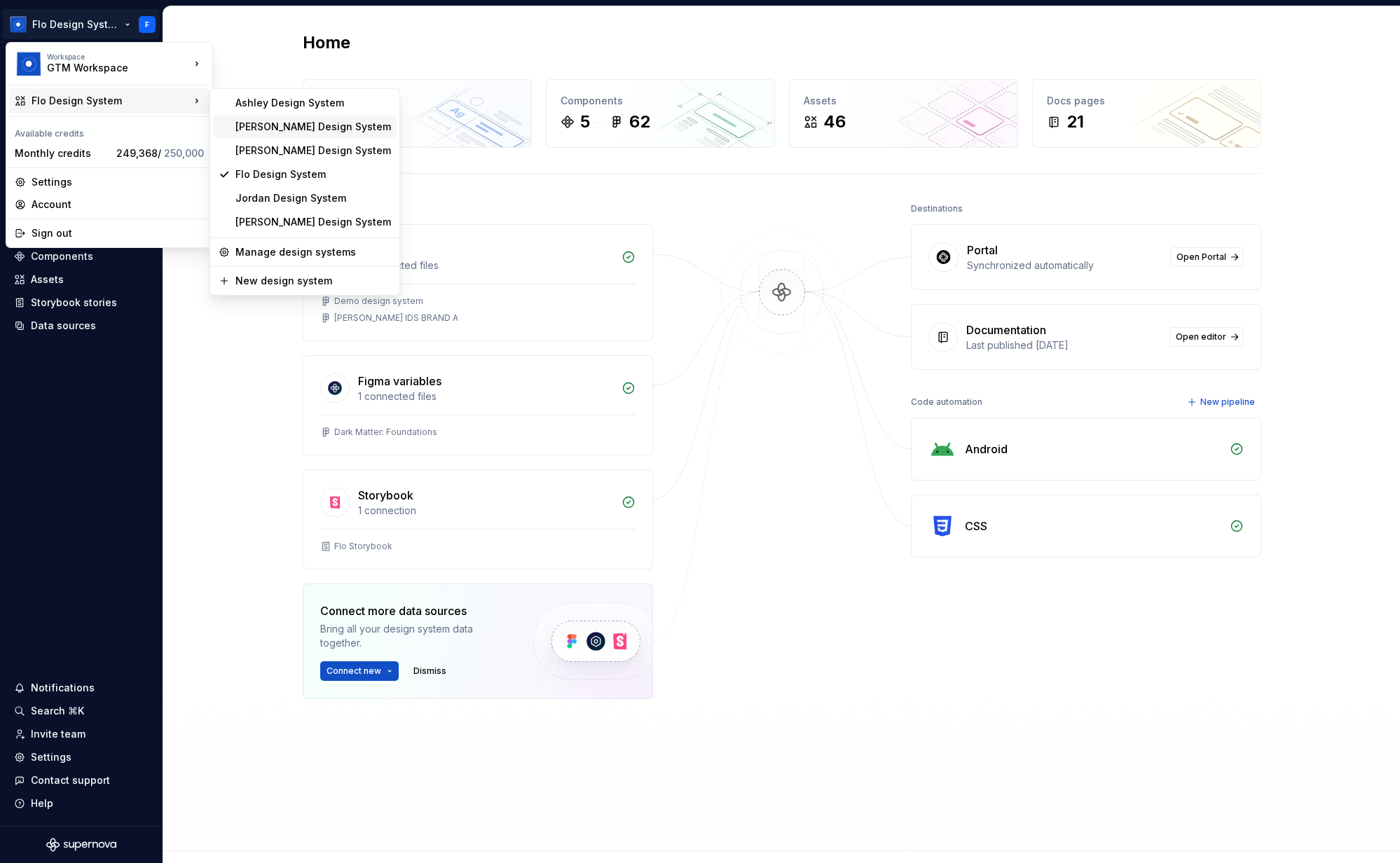
click at [304, 128] on div "[PERSON_NAME] Design System" at bounding box center [313, 127] width 156 height 14
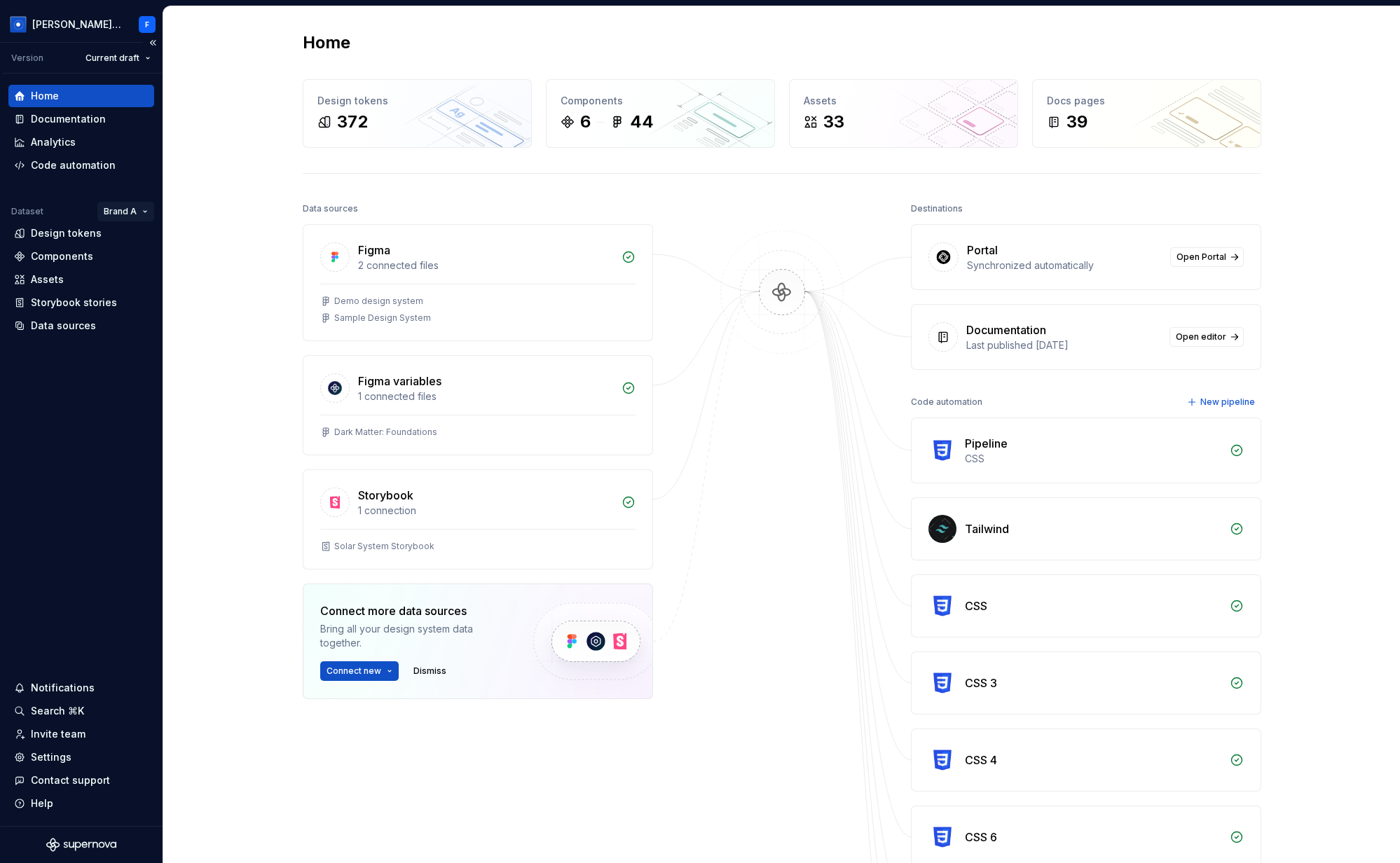
click at [135, 210] on html "[PERSON_NAME] Design System F Version Current draft Home Documentation Analytic…" at bounding box center [700, 431] width 1400 height 863
click at [243, 123] on html "[PERSON_NAME] Design System F Version Current draft Home Documentation Analytic…" at bounding box center [700, 431] width 1400 height 863
click at [89, 29] on html "[PERSON_NAME] Design System F Version Current draft Home Documentation Analytic…" at bounding box center [700, 431] width 1400 height 863
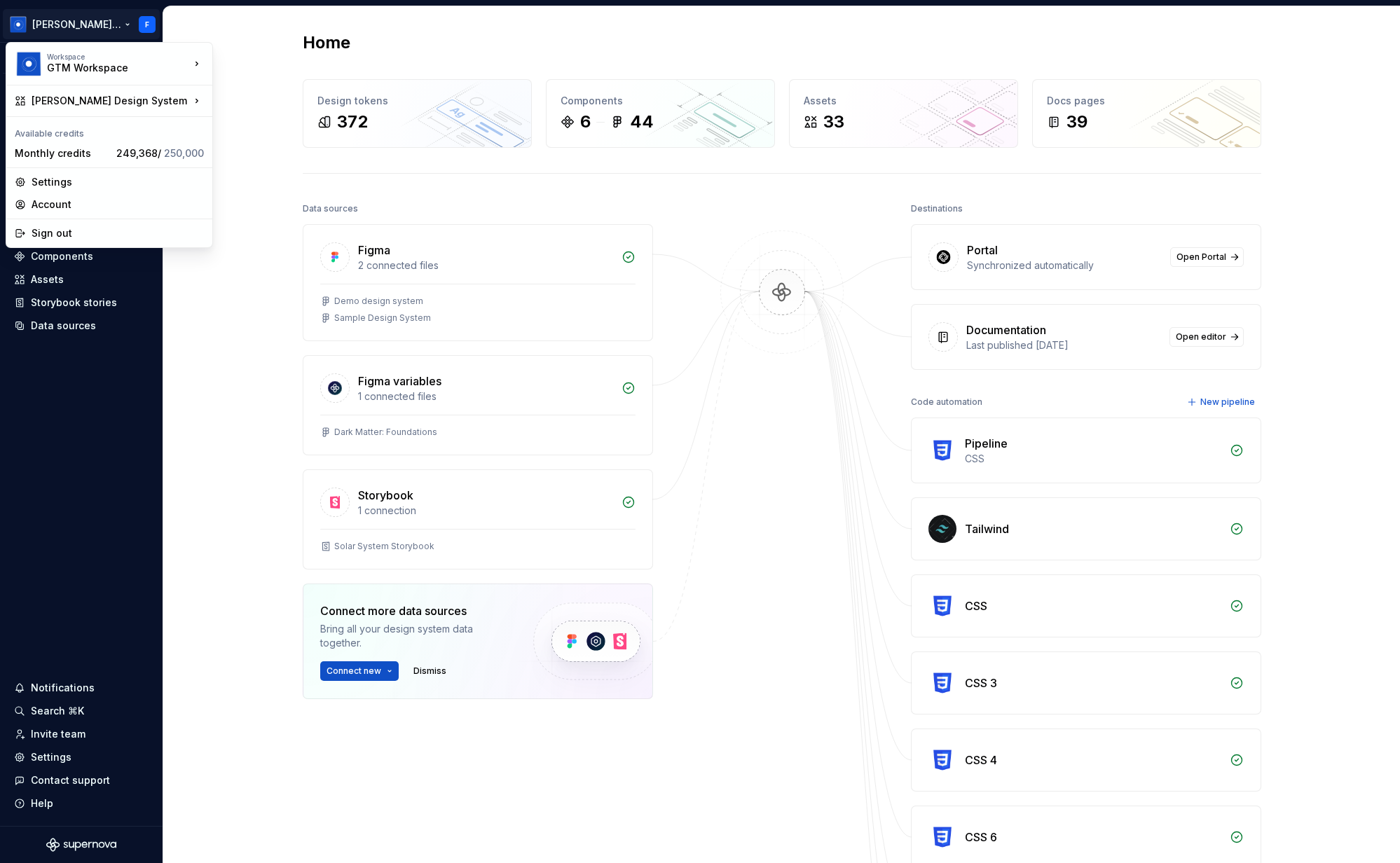
drag, startPoint x: 230, startPoint y: 116, endPoint x: 233, endPoint y: 125, distance: 9.5
click at [230, 119] on html "[PERSON_NAME] Design System F Version Current draft Home Documentation Analytic…" at bounding box center [700, 431] width 1400 height 863
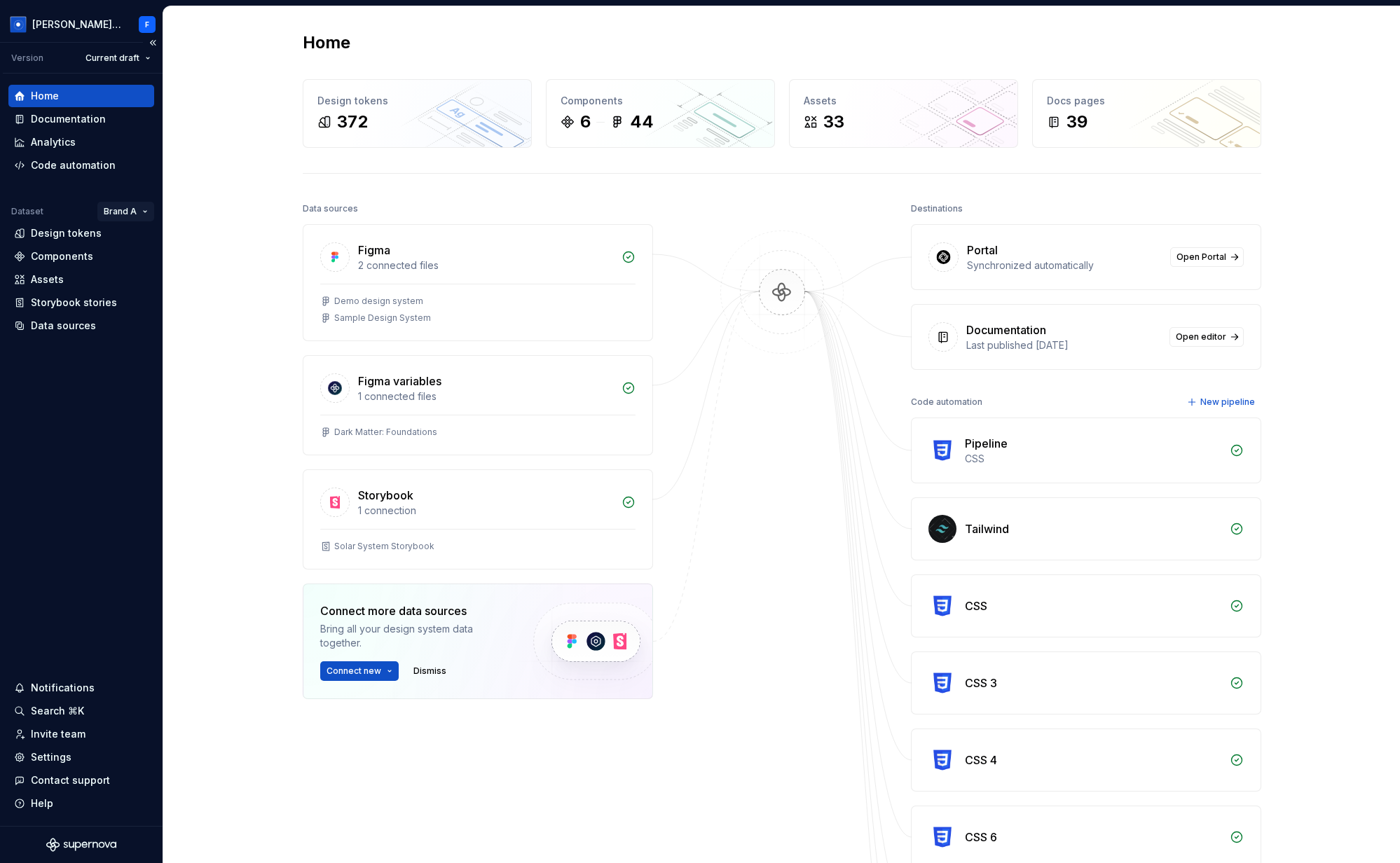
click at [113, 212] on html "[PERSON_NAME] Design System F Version Current draft Home Documentation Analytic…" at bounding box center [700, 431] width 1400 height 863
click at [99, 24] on html "[PERSON_NAME] Design System F Version Current draft Home Documentation Analytic…" at bounding box center [700, 431] width 1400 height 863
click at [94, 27] on html "[PERSON_NAME] Design System F Version Current draft Home Documentation Analytic…" at bounding box center [700, 431] width 1400 height 863
drag, startPoint x: 147, startPoint y: 399, endPoint x: 136, endPoint y: 286, distance: 113.5
click at [147, 398] on html "[PERSON_NAME] Design System F Version Current draft Home Documentation Analytic…" at bounding box center [700, 431] width 1400 height 863
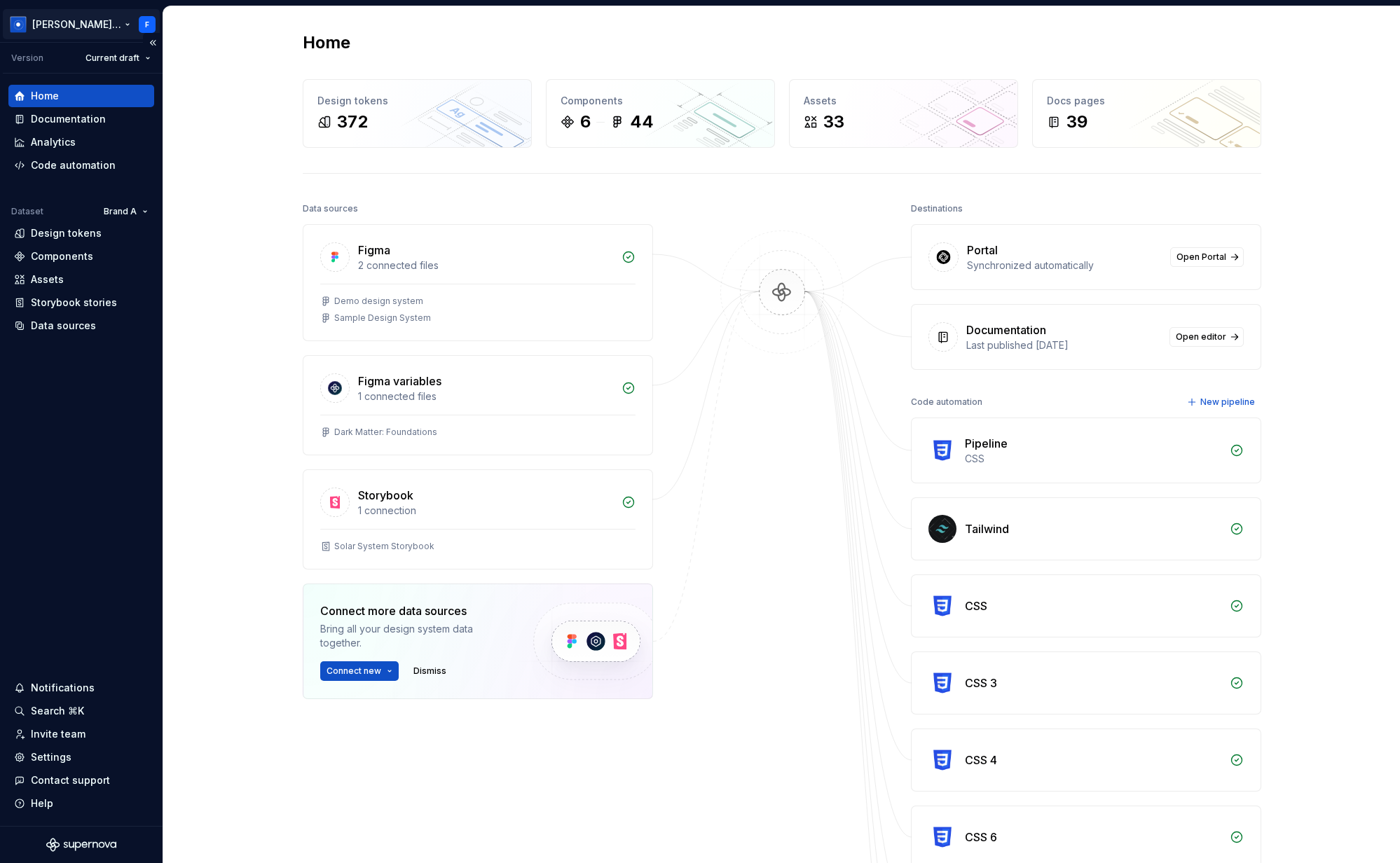
click at [101, 26] on html "[PERSON_NAME] Design System F Version Current draft Home Documentation Analytic…" at bounding box center [700, 431] width 1400 height 863
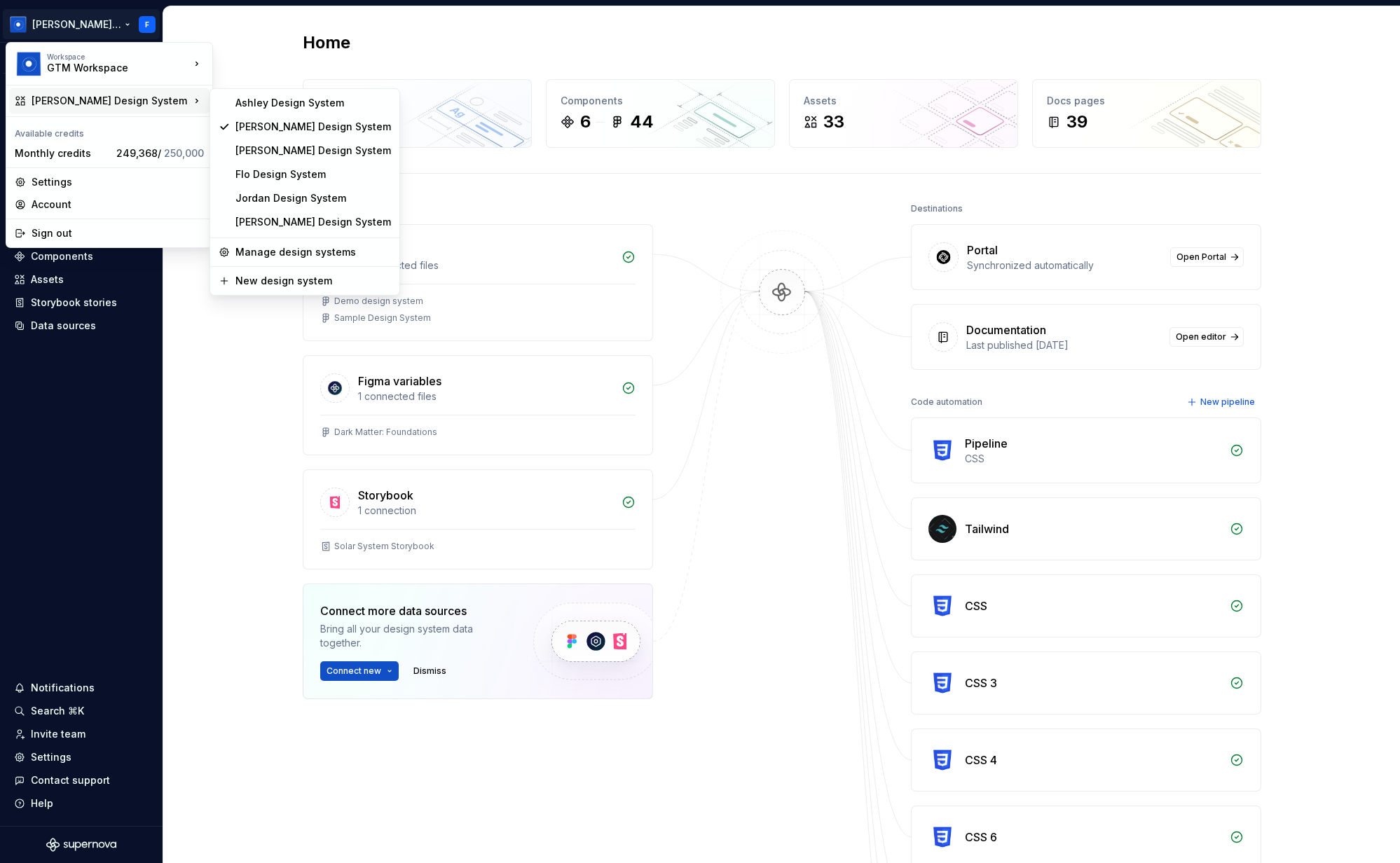
click at [614, 206] on html "[PERSON_NAME] Design System F Version Current draft Home Documentation Analytic…" at bounding box center [700, 431] width 1400 height 863
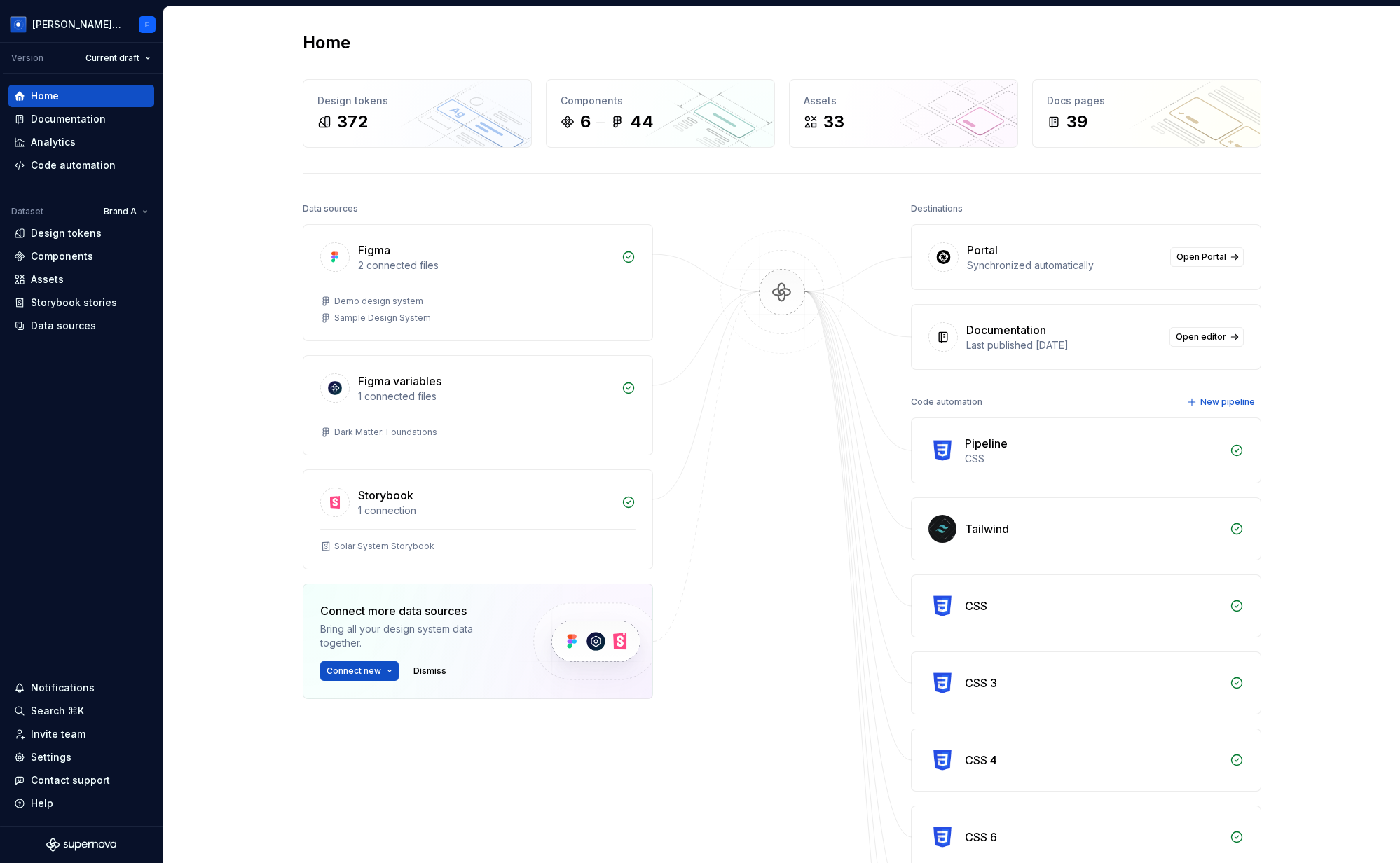
click at [701, 203] on div "Data sources Figma 2 connected files Demo design system Sample Design System Fi…" at bounding box center [782, 681] width 959 height 963
click at [81, 259] on div "Components" at bounding box center [62, 256] width 62 height 14
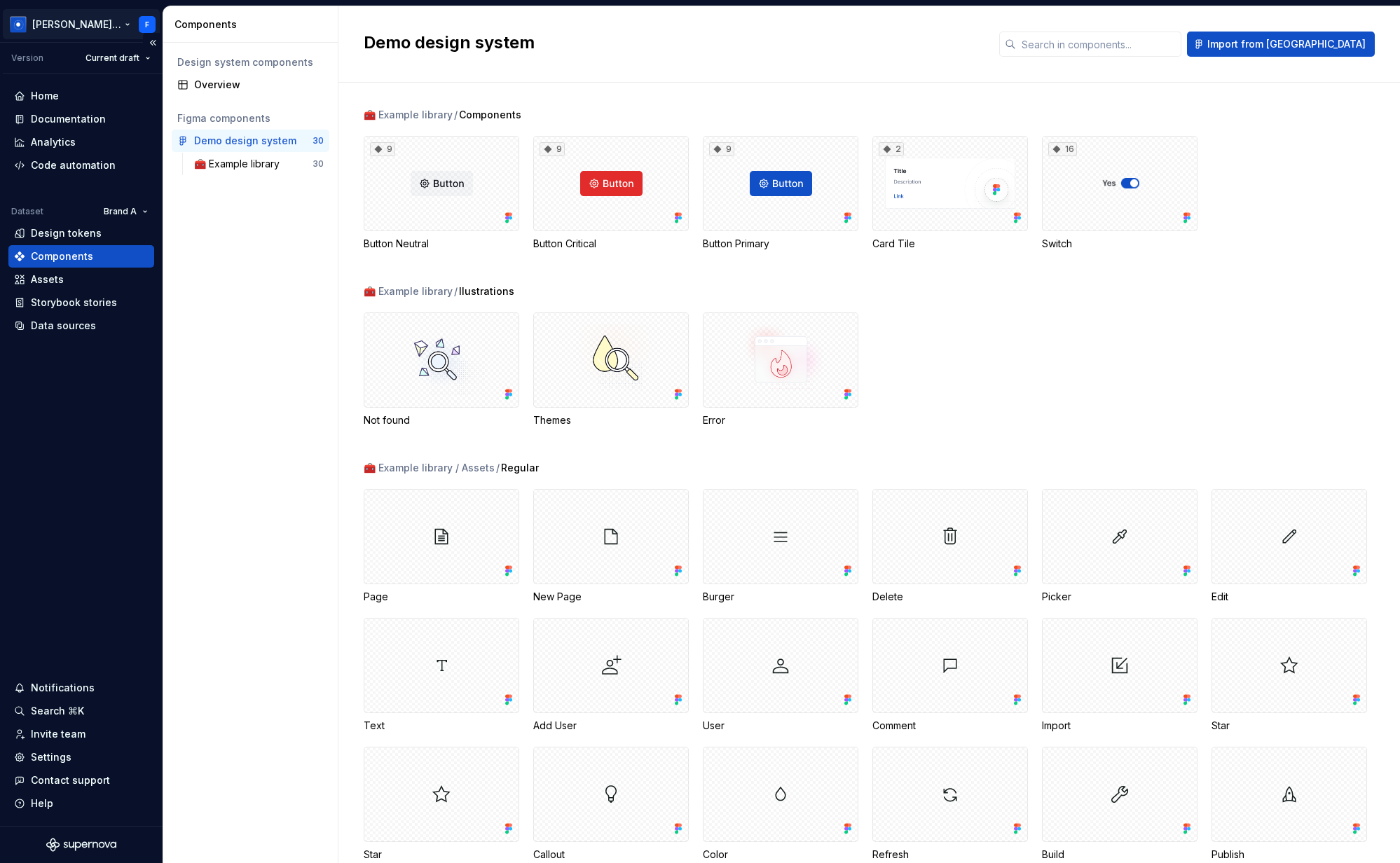
click at [84, 16] on html "[PERSON_NAME] Design System F Version Current draft Home Documentation Analytic…" at bounding box center [700, 431] width 1400 height 863
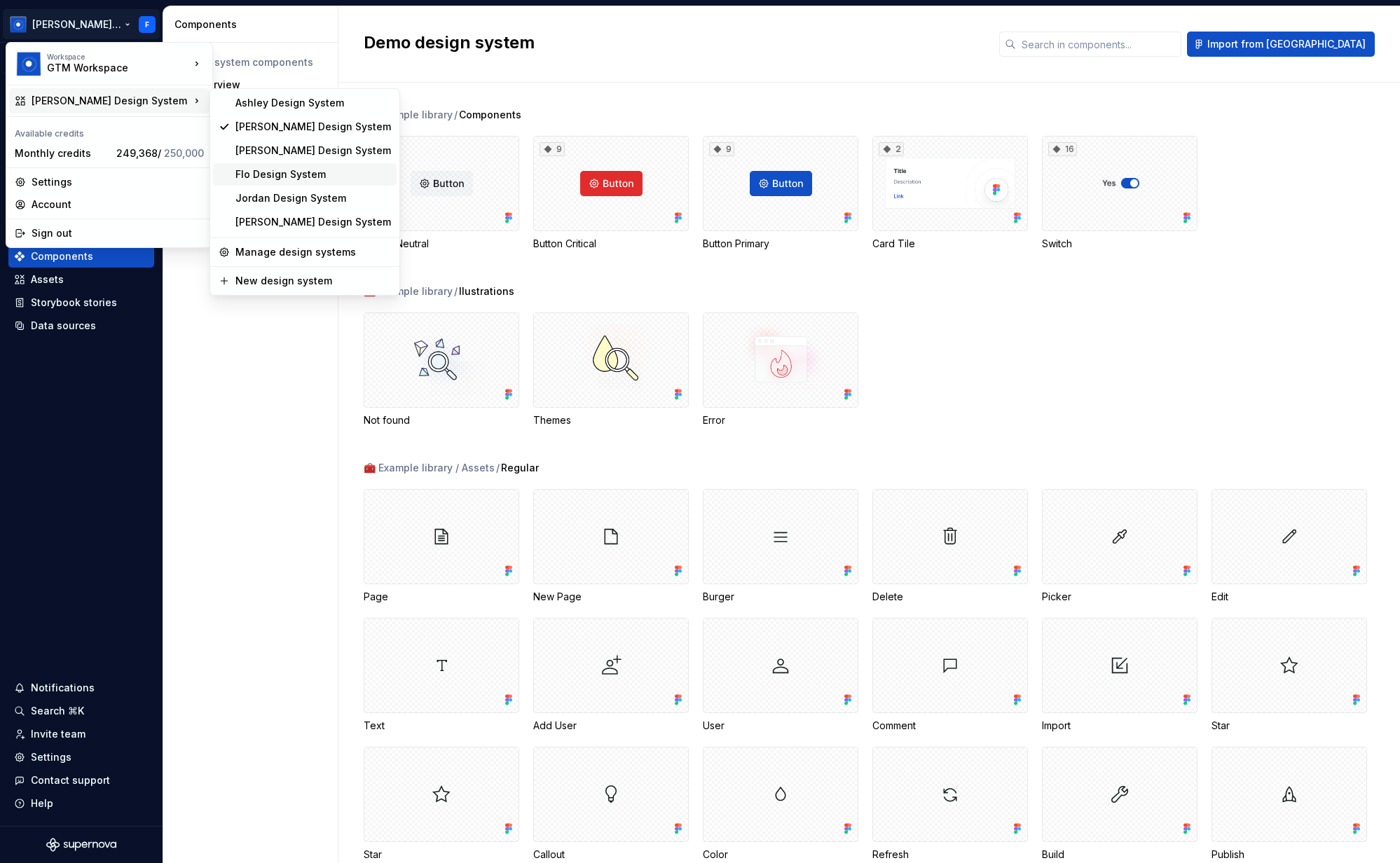
click at [301, 179] on div "Flo Design System" at bounding box center [313, 174] width 156 height 14
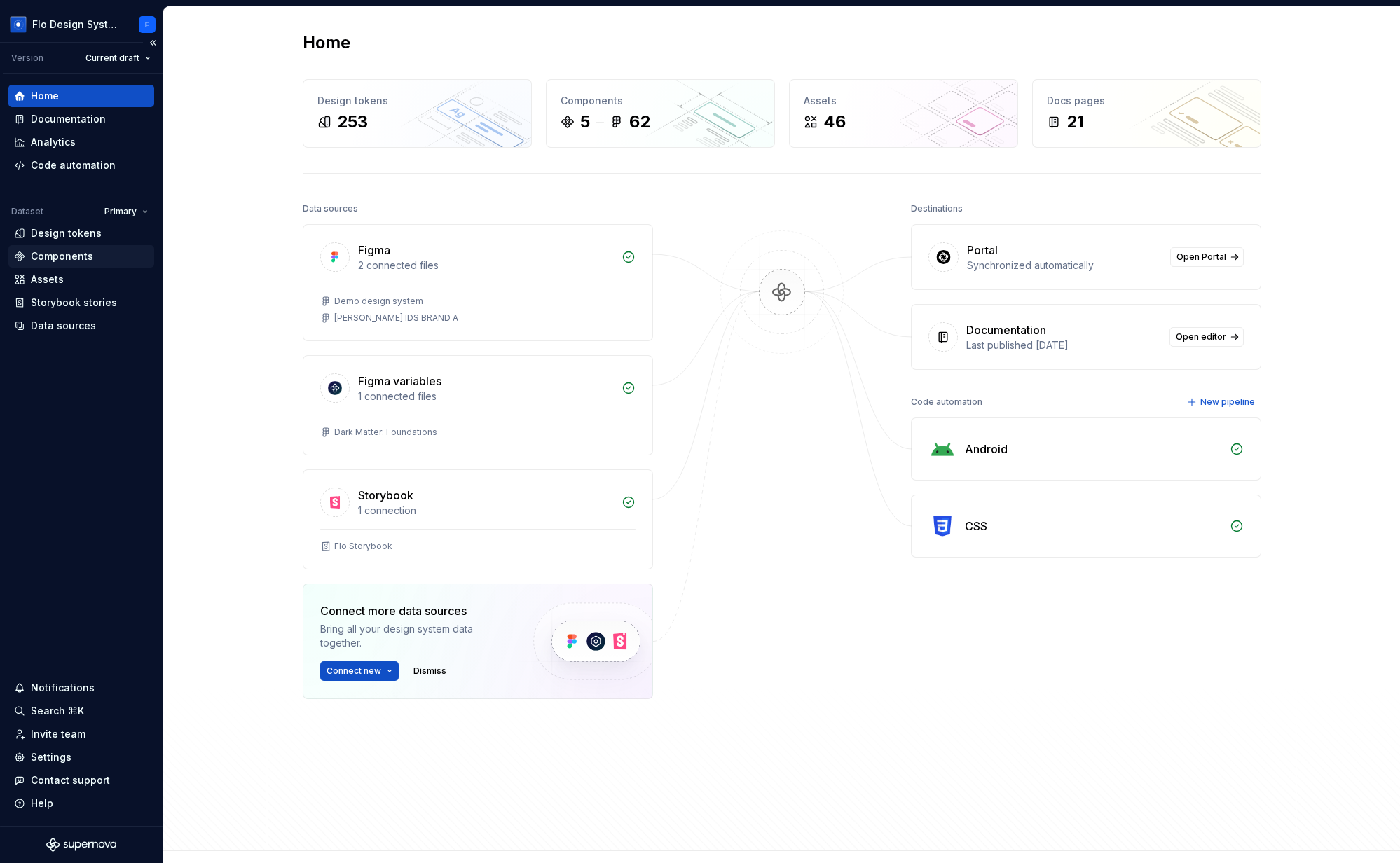
click at [83, 253] on div "Components" at bounding box center [62, 256] width 62 height 14
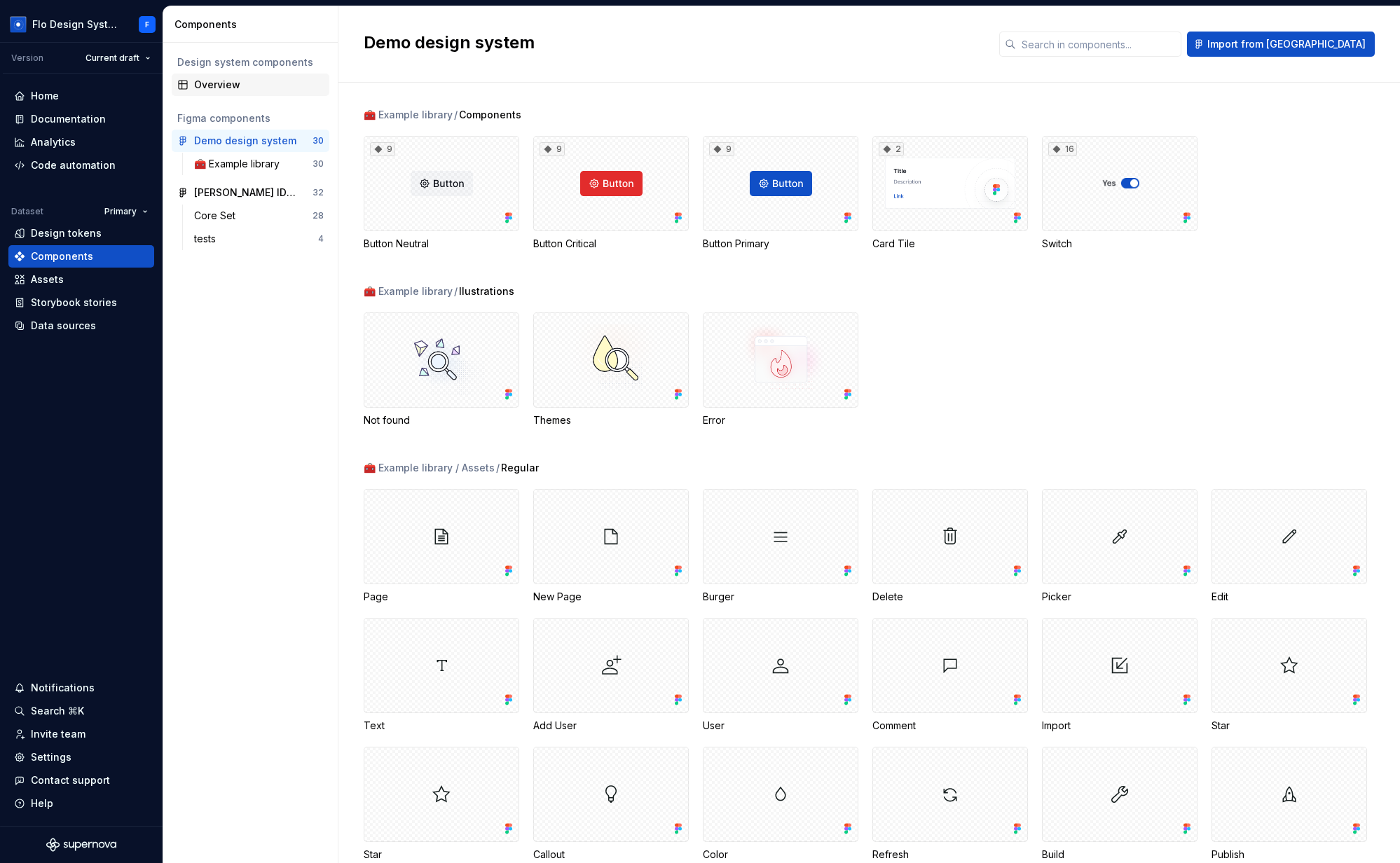
click at [240, 81] on div "Overview" at bounding box center [259, 84] width 130 height 14
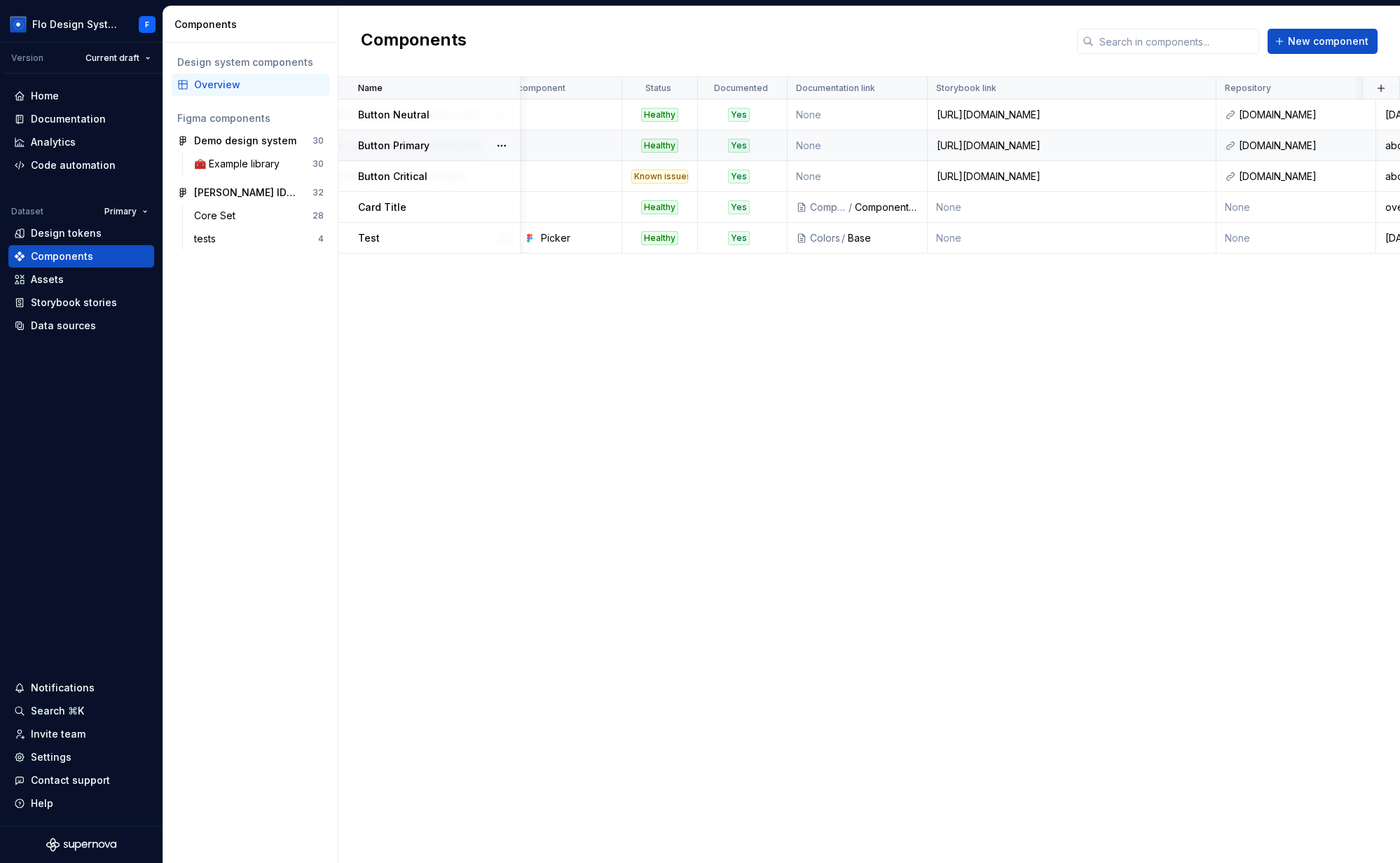
scroll to position [0, 279]
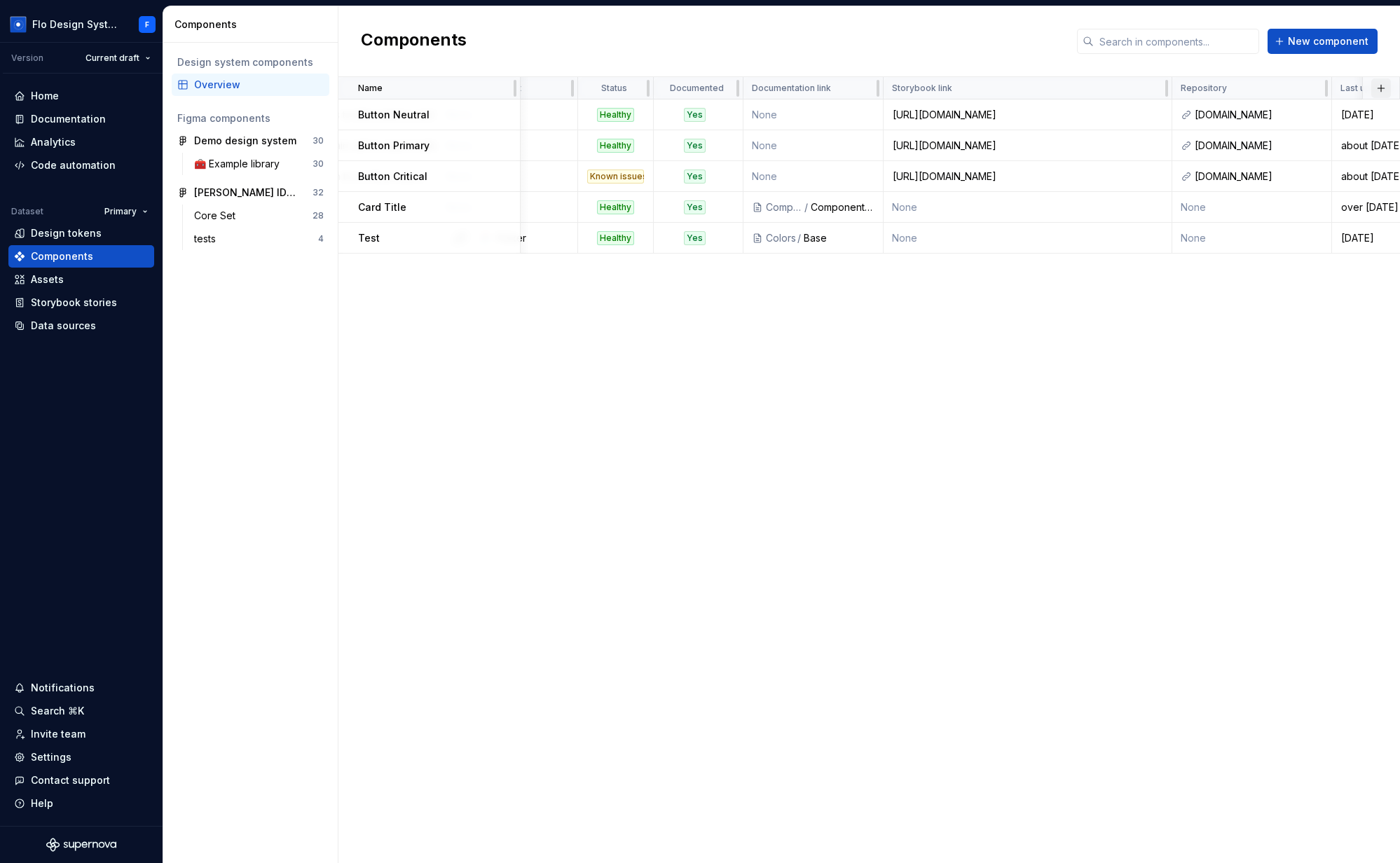
click at [1384, 86] on button "button" at bounding box center [1381, 88] width 19 height 19
click at [745, 464] on div "Name Description Figma component Status Documented Documentation link Storybook…" at bounding box center [869, 470] width 1061 height 786
click at [234, 140] on div "Demo design system" at bounding box center [245, 141] width 102 height 14
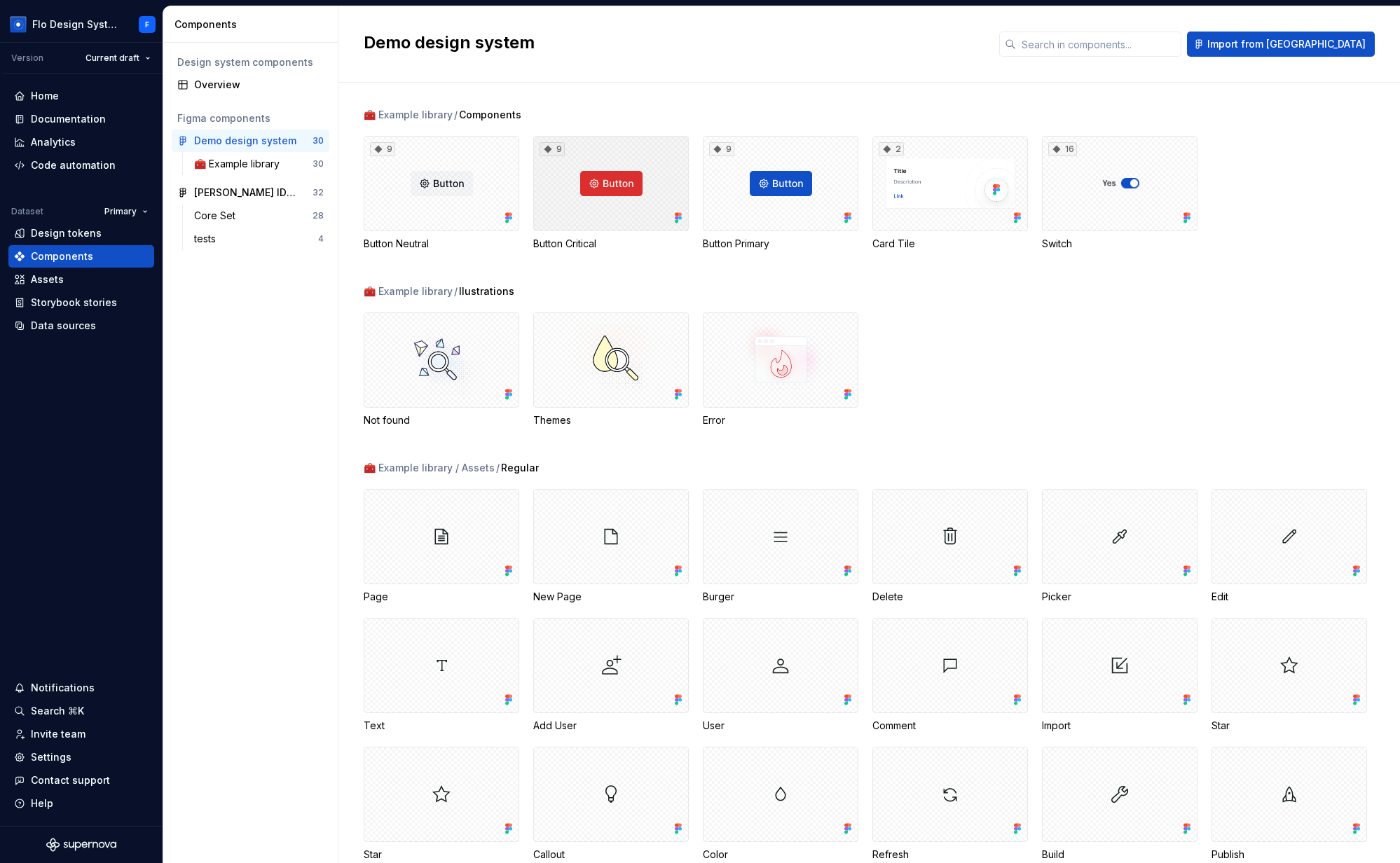
click at [596, 205] on div "9" at bounding box center [611, 183] width 156 height 96
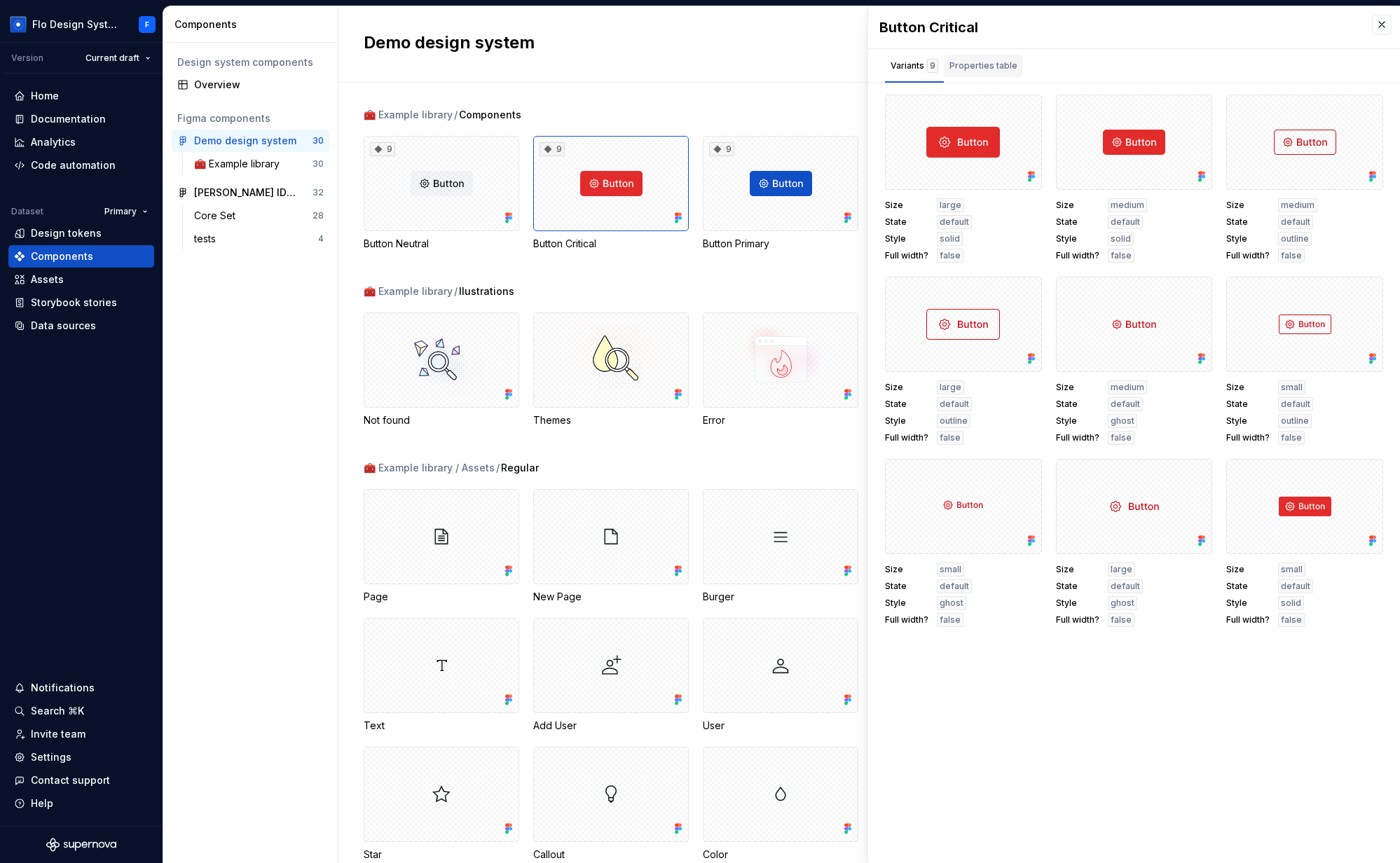
click at [999, 72] on div "Properties table" at bounding box center [984, 65] width 68 height 14
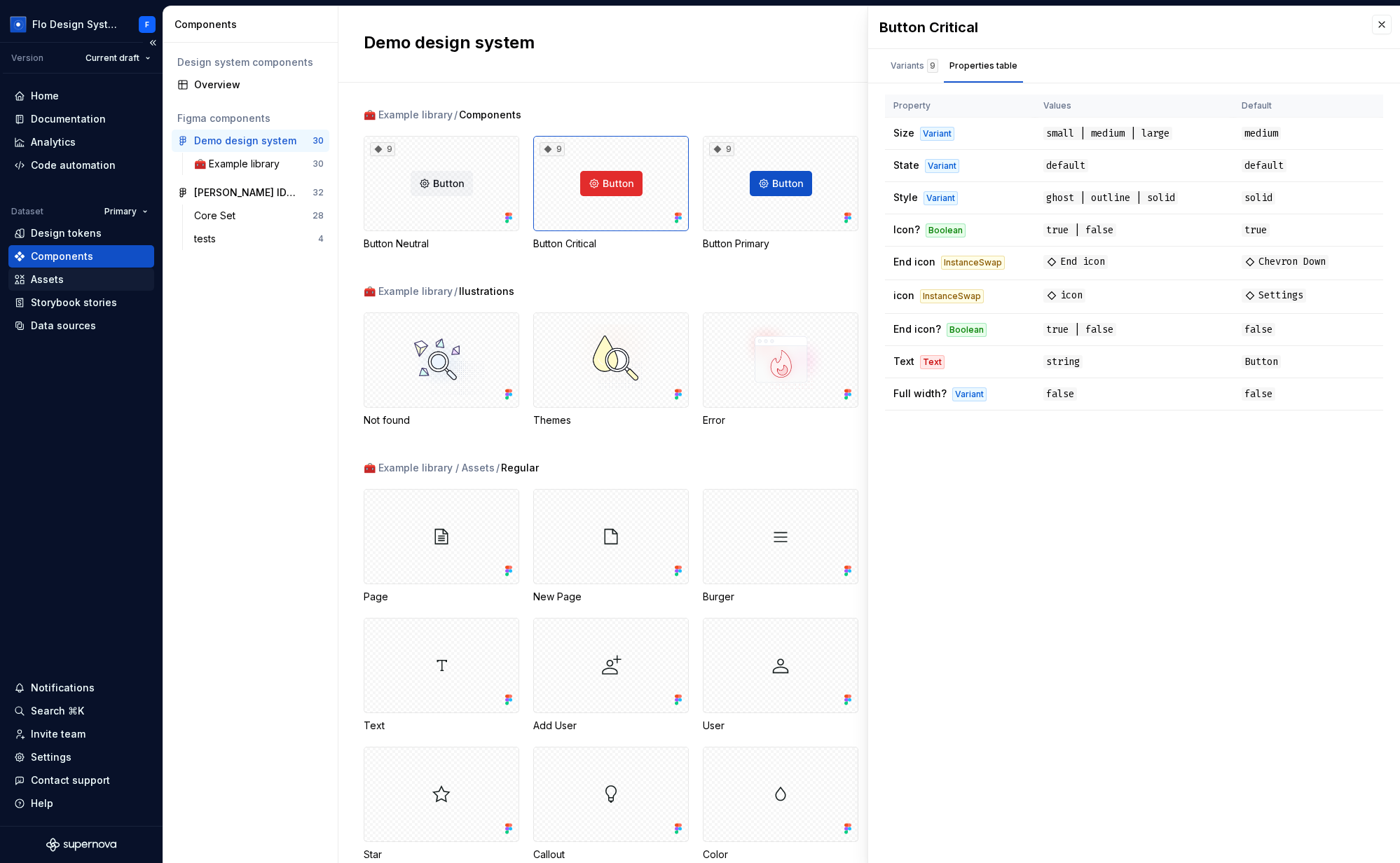
click at [46, 281] on div "Assets" at bounding box center [47, 279] width 33 height 14
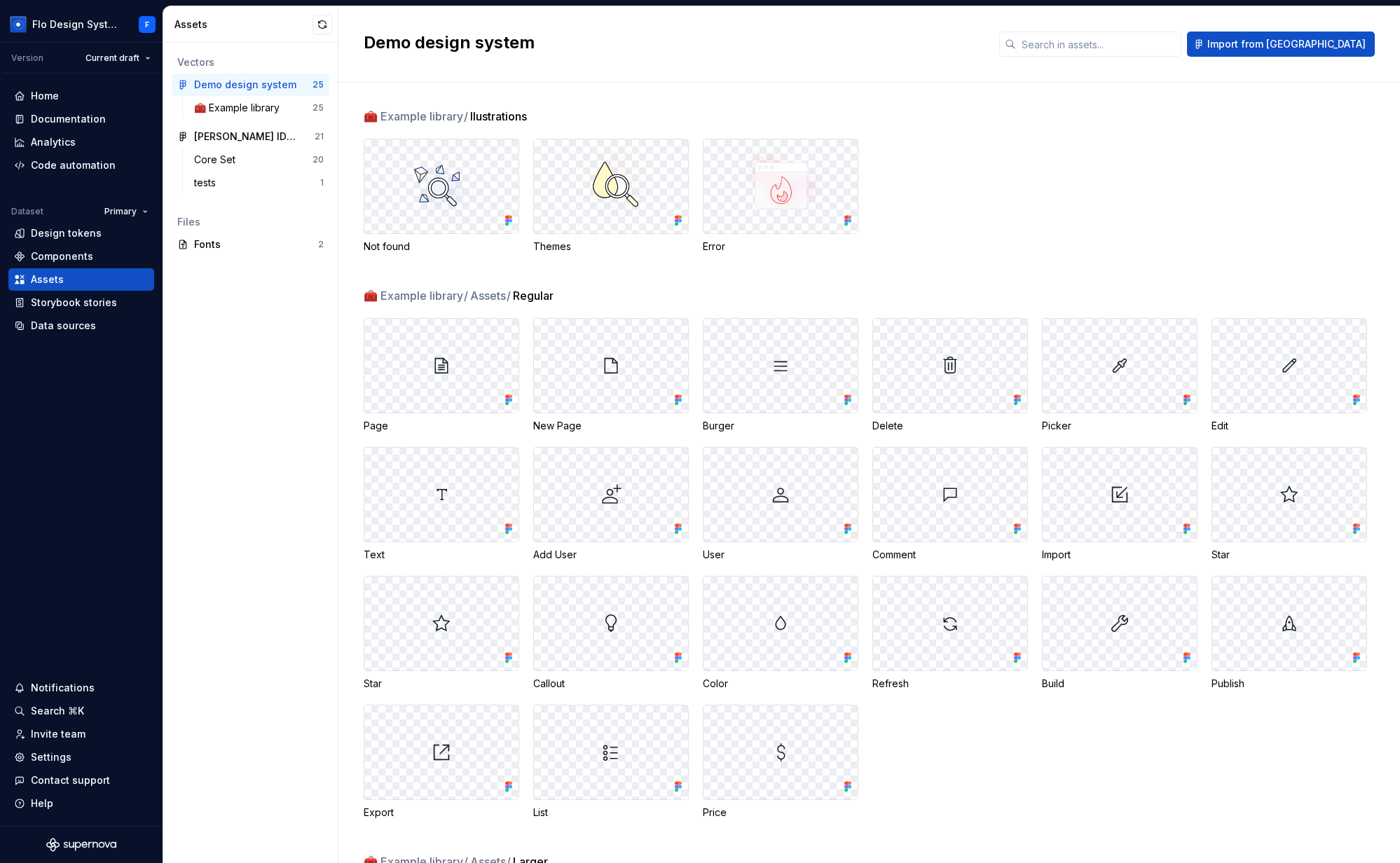
click at [576, 196] on img at bounding box center [610, 186] width 96 height 71
click at [419, 204] on img at bounding box center [441, 186] width 96 height 71
click at [75, 307] on div "Storybook stories" at bounding box center [74, 302] width 86 height 14
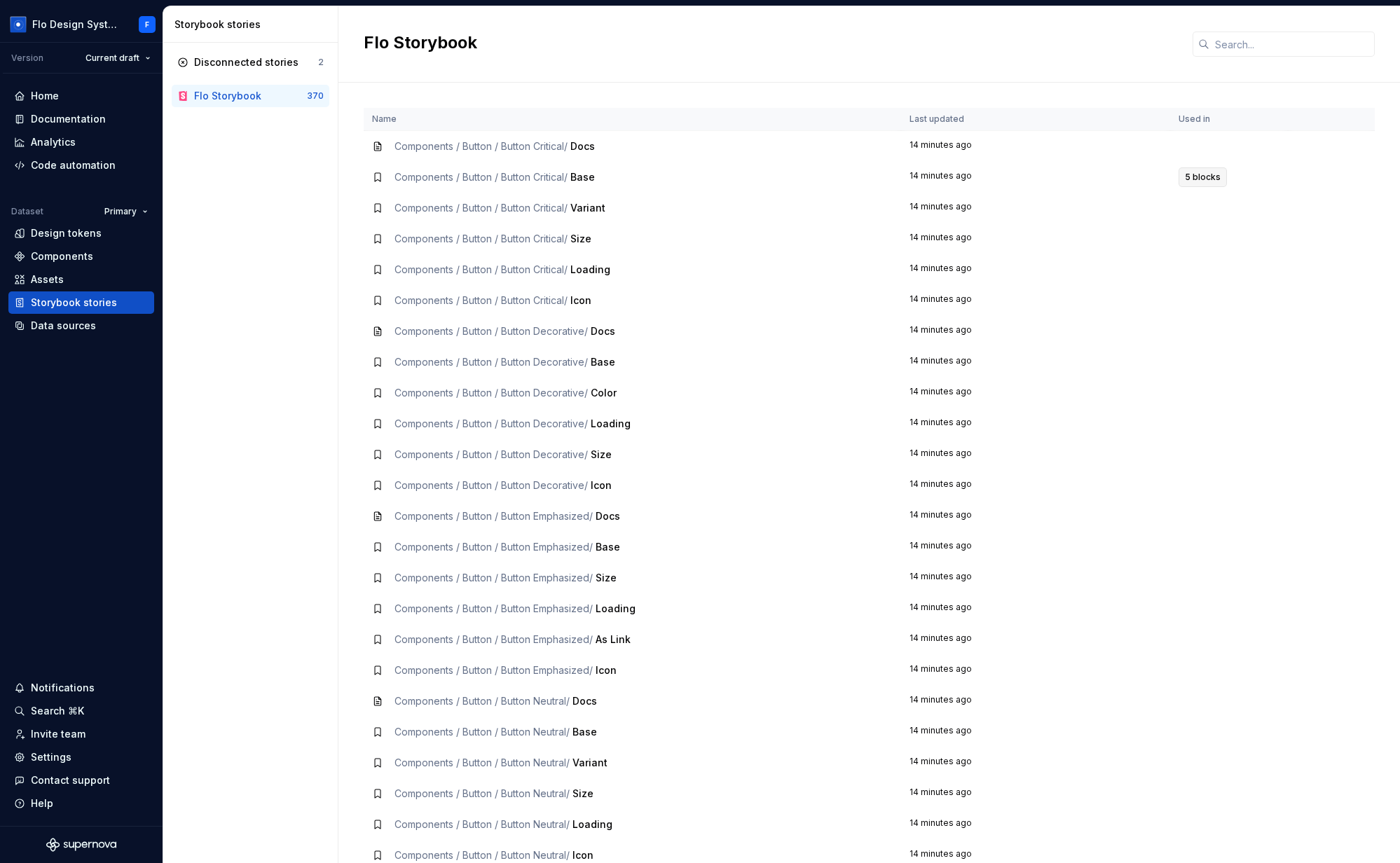
click at [1191, 182] on span "5 blocks" at bounding box center [1202, 177] width 36 height 11
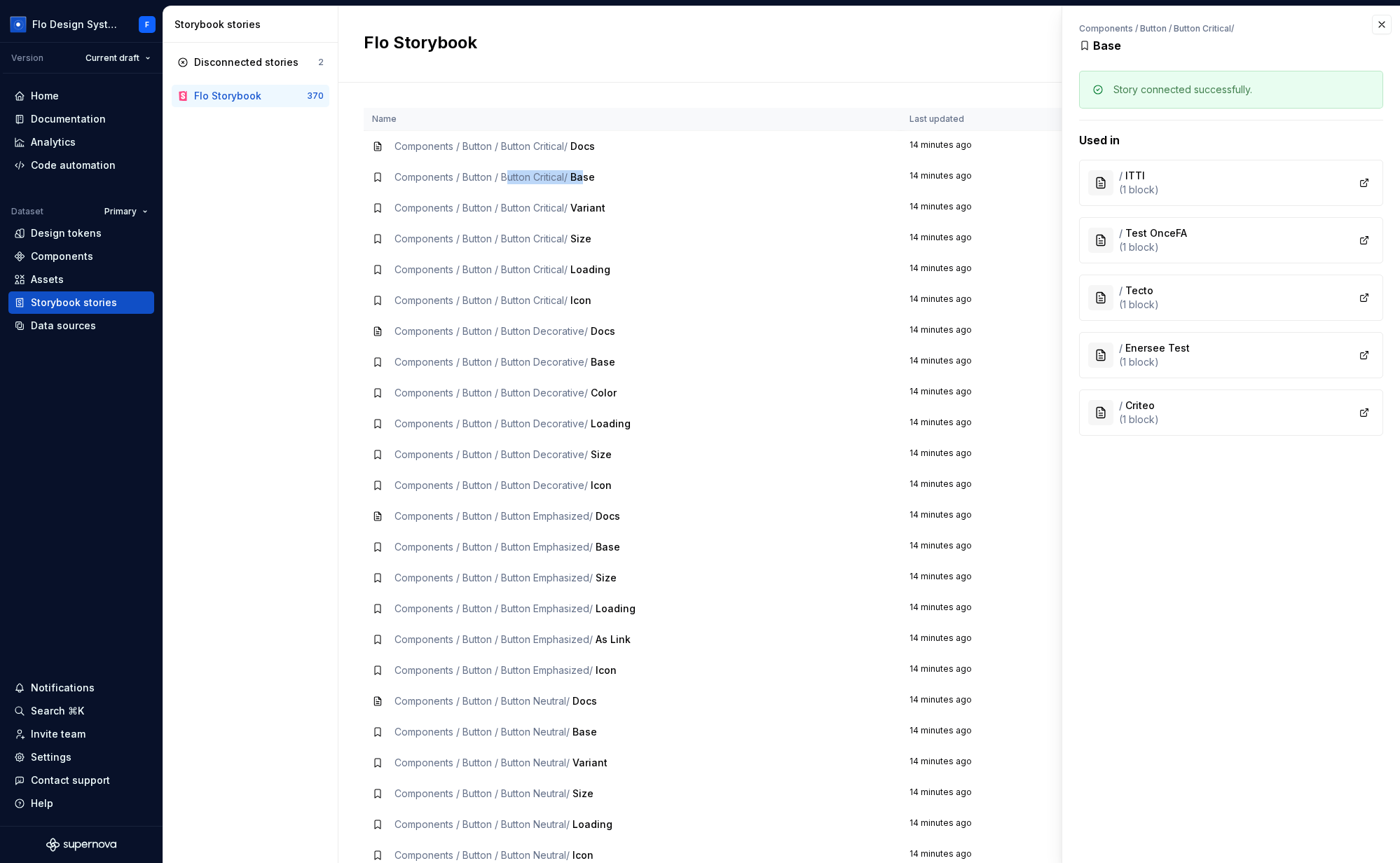
drag, startPoint x: 506, startPoint y: 178, endPoint x: 590, endPoint y: 173, distance: 84.1
click at [590, 173] on div "Components / Button / Button Critical / Base" at bounding box center [494, 177] width 201 height 14
click at [590, 173] on span "Base" at bounding box center [582, 177] width 24 height 12
click at [1390, 24] on button "button" at bounding box center [1381, 24] width 19 height 19
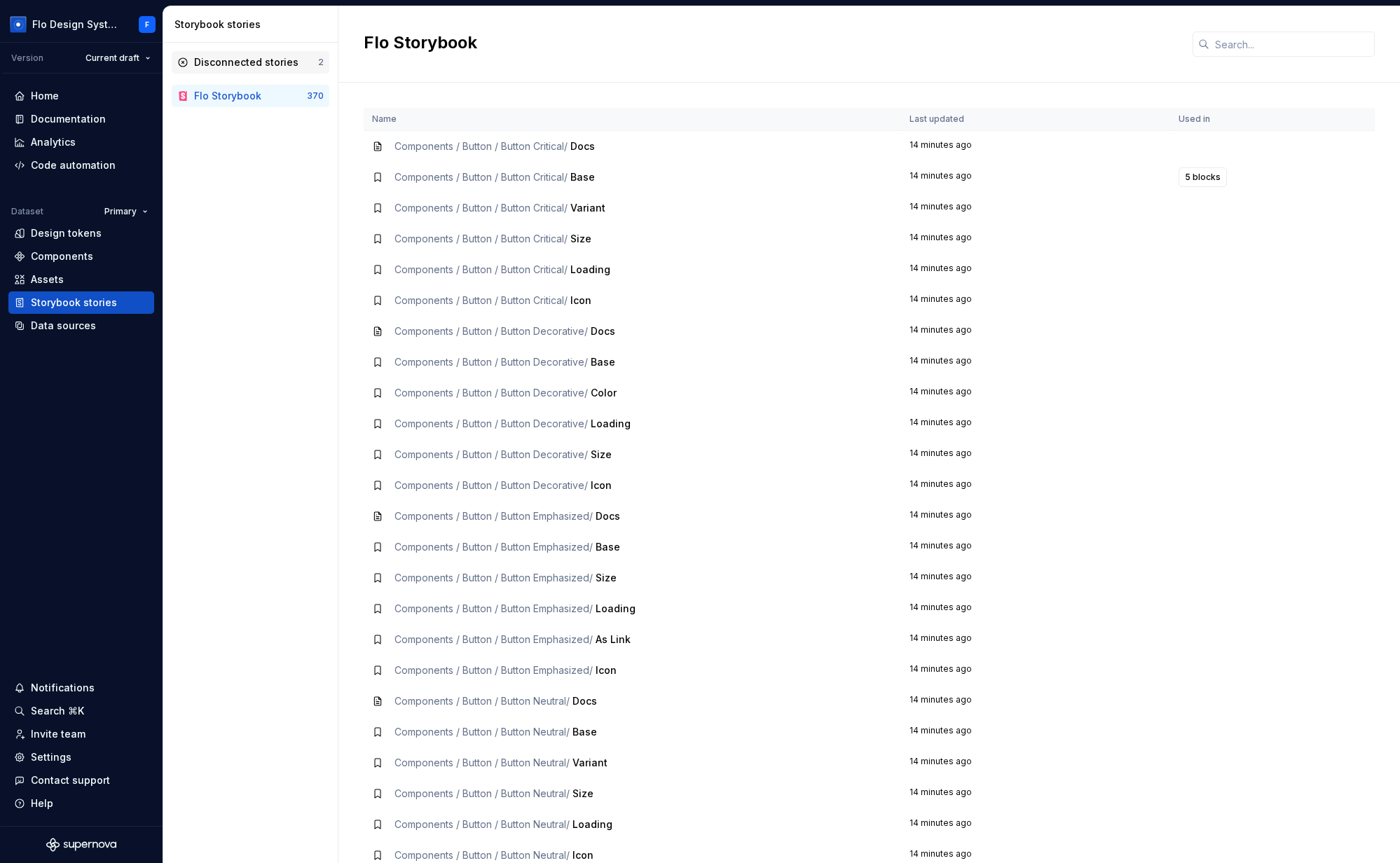
click at [247, 67] on div "Disconnected stories" at bounding box center [246, 62] width 104 height 14
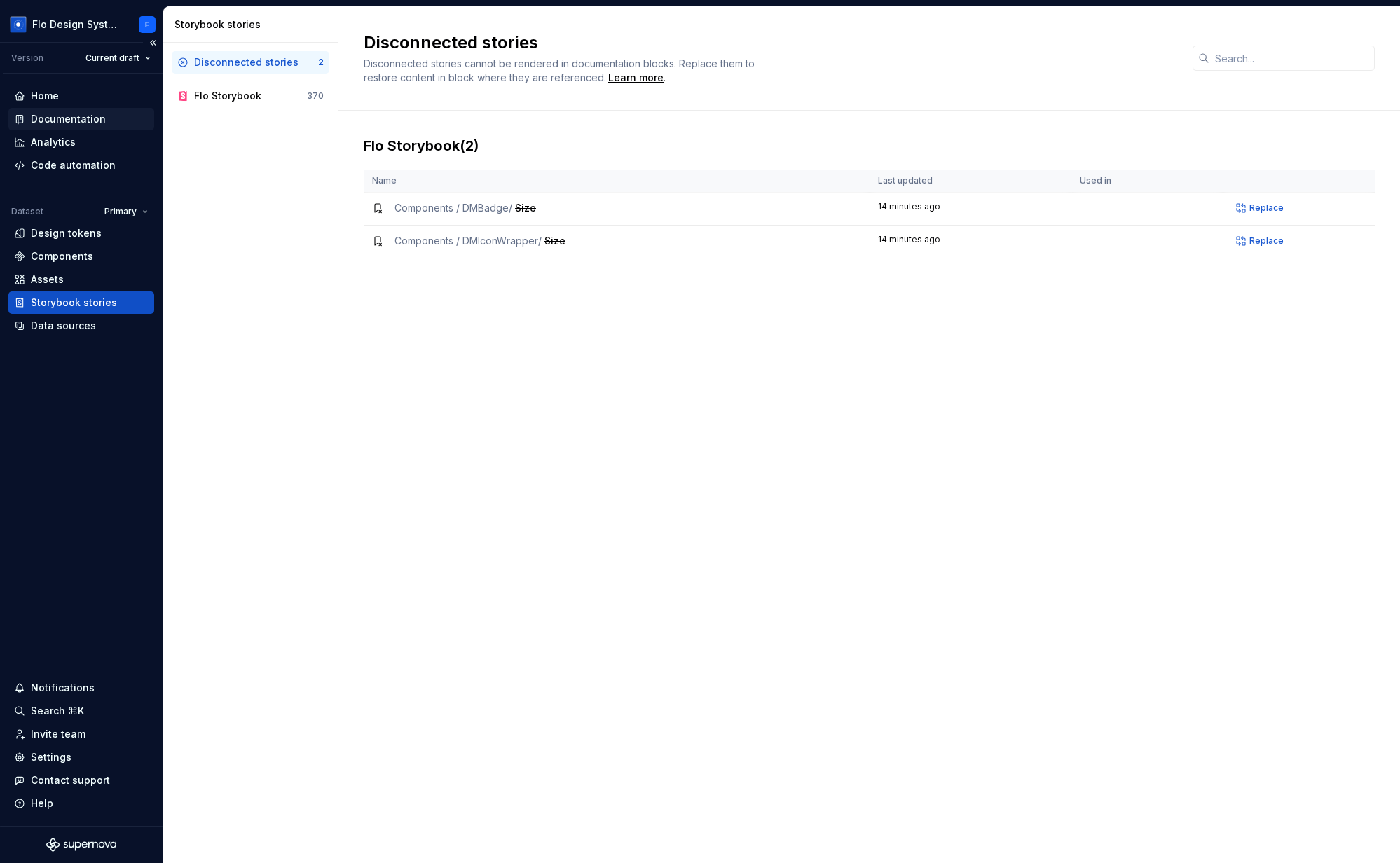
click at [113, 119] on div "Documentation" at bounding box center [81, 119] width 135 height 14
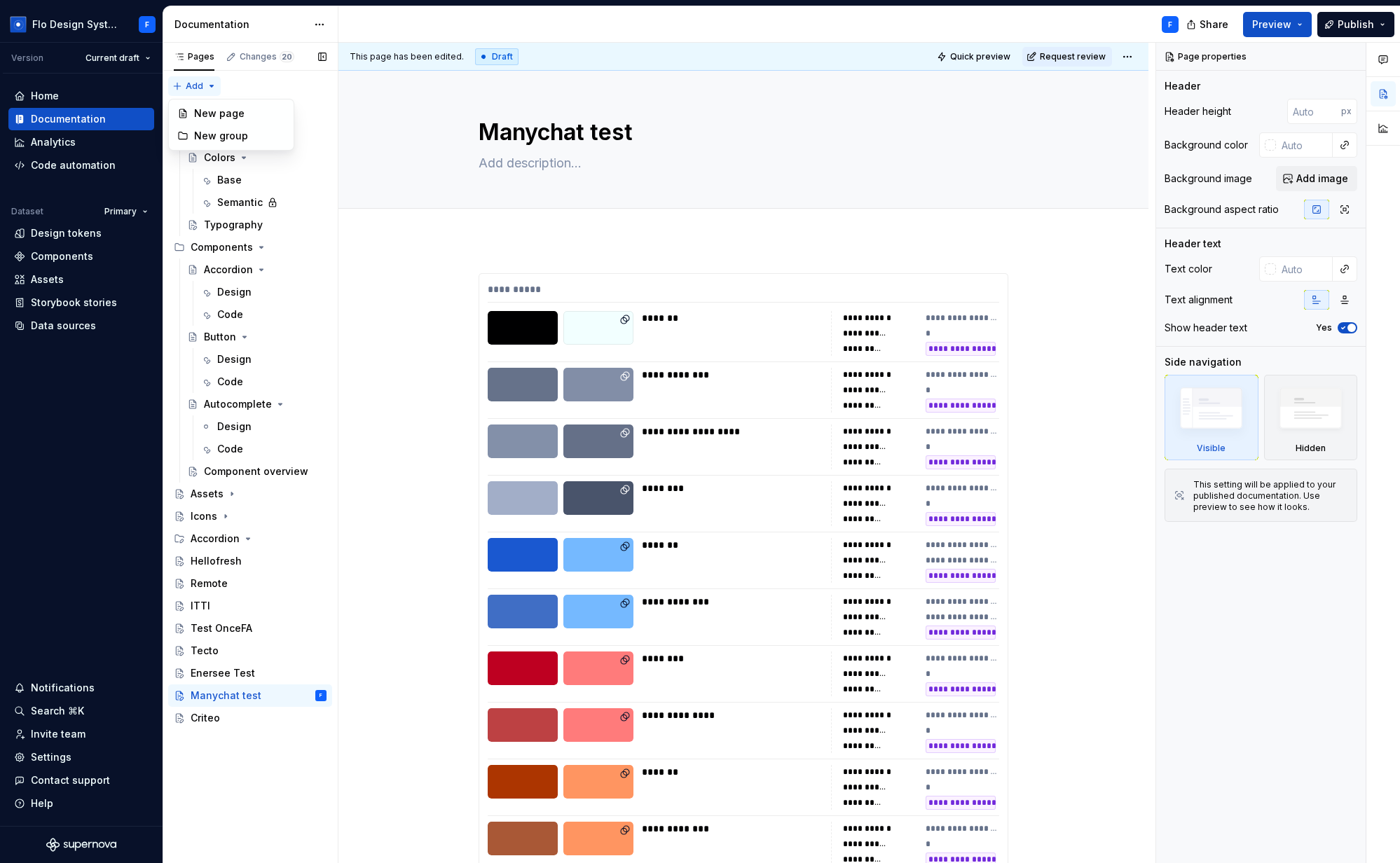
click at [193, 84] on div "Pages Changes 20 Add Accessibility guide for tree Page tree. Navigate the tree …" at bounding box center [250, 453] width 175 height 822
click at [223, 112] on div "New page" at bounding box center [239, 113] width 91 height 14
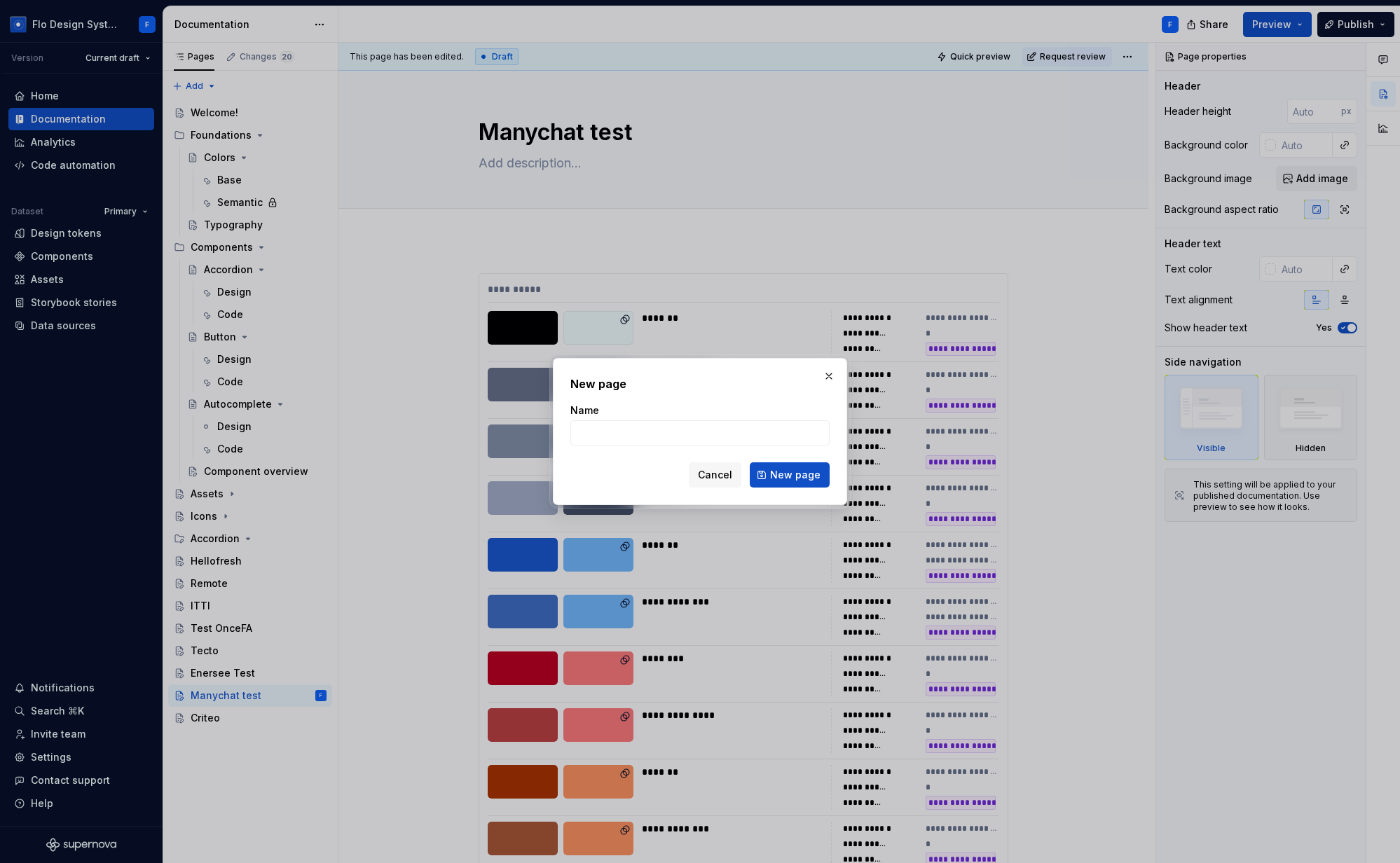
type textarea "*"
type input "Iberdola - test"
click at [798, 479] on span "New page" at bounding box center [795, 475] width 50 height 14
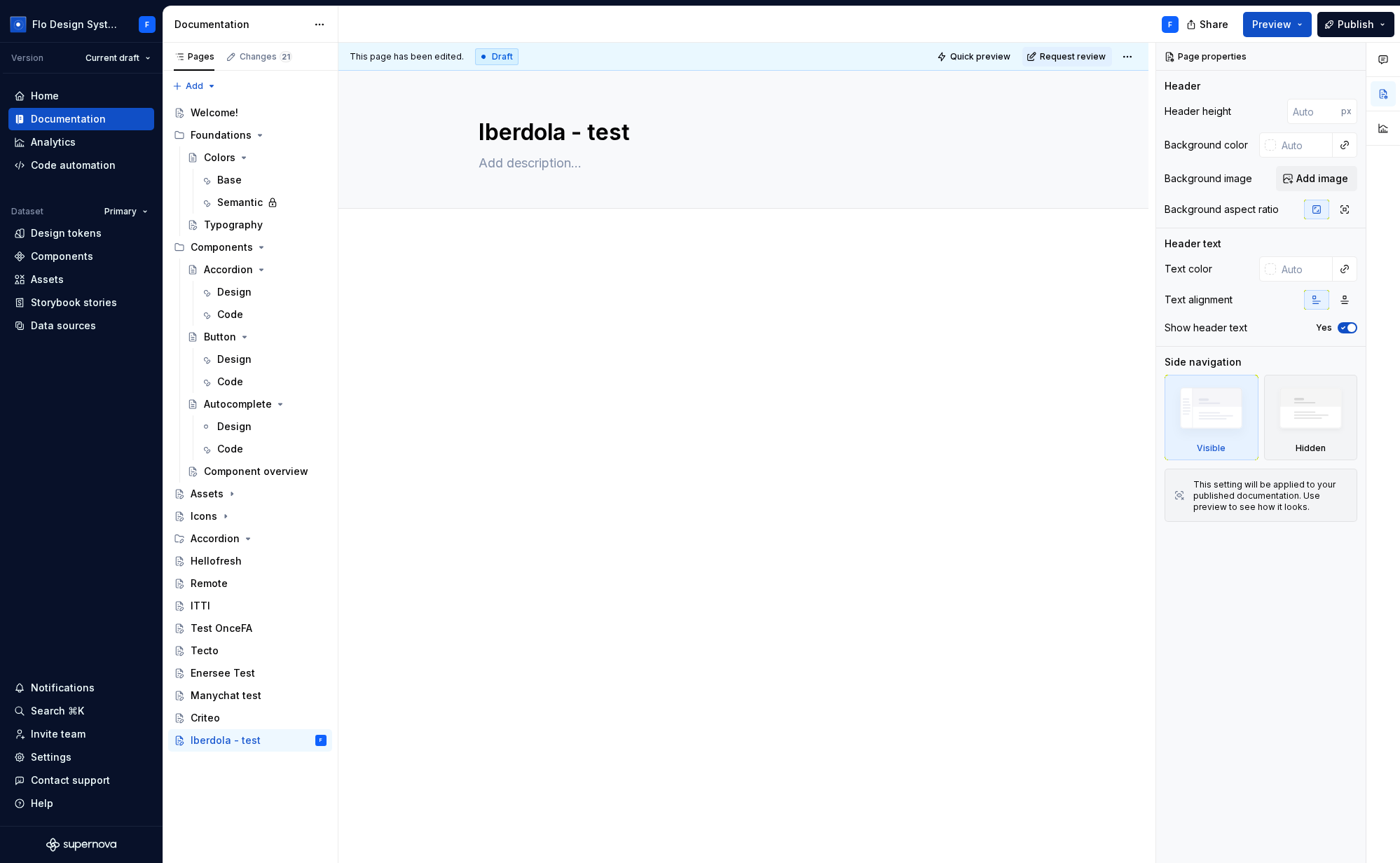
click at [561, 250] on div at bounding box center [743, 421] width 810 height 363
type textarea "*"
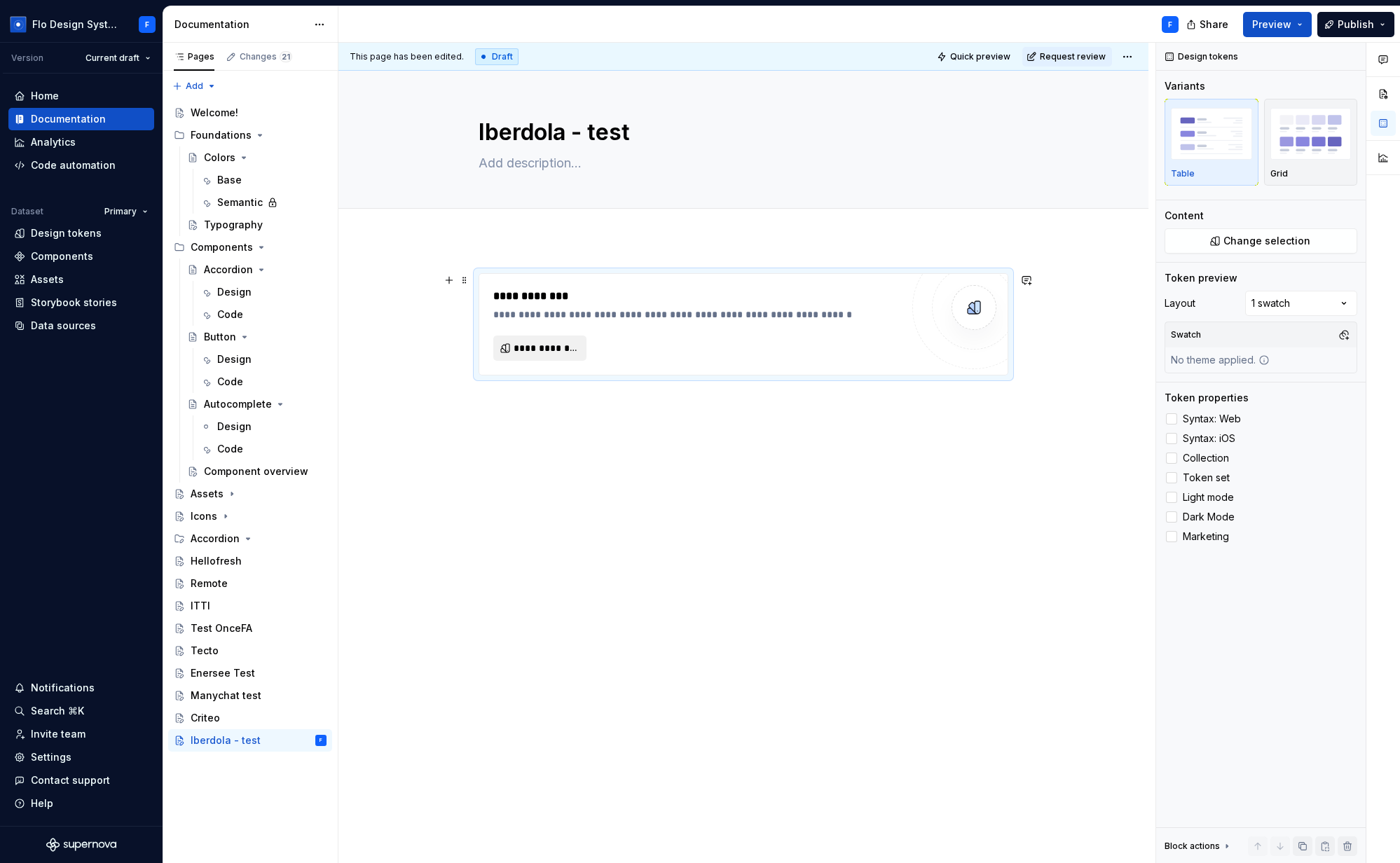
click at [540, 352] on span "**********" at bounding box center [545, 348] width 64 height 14
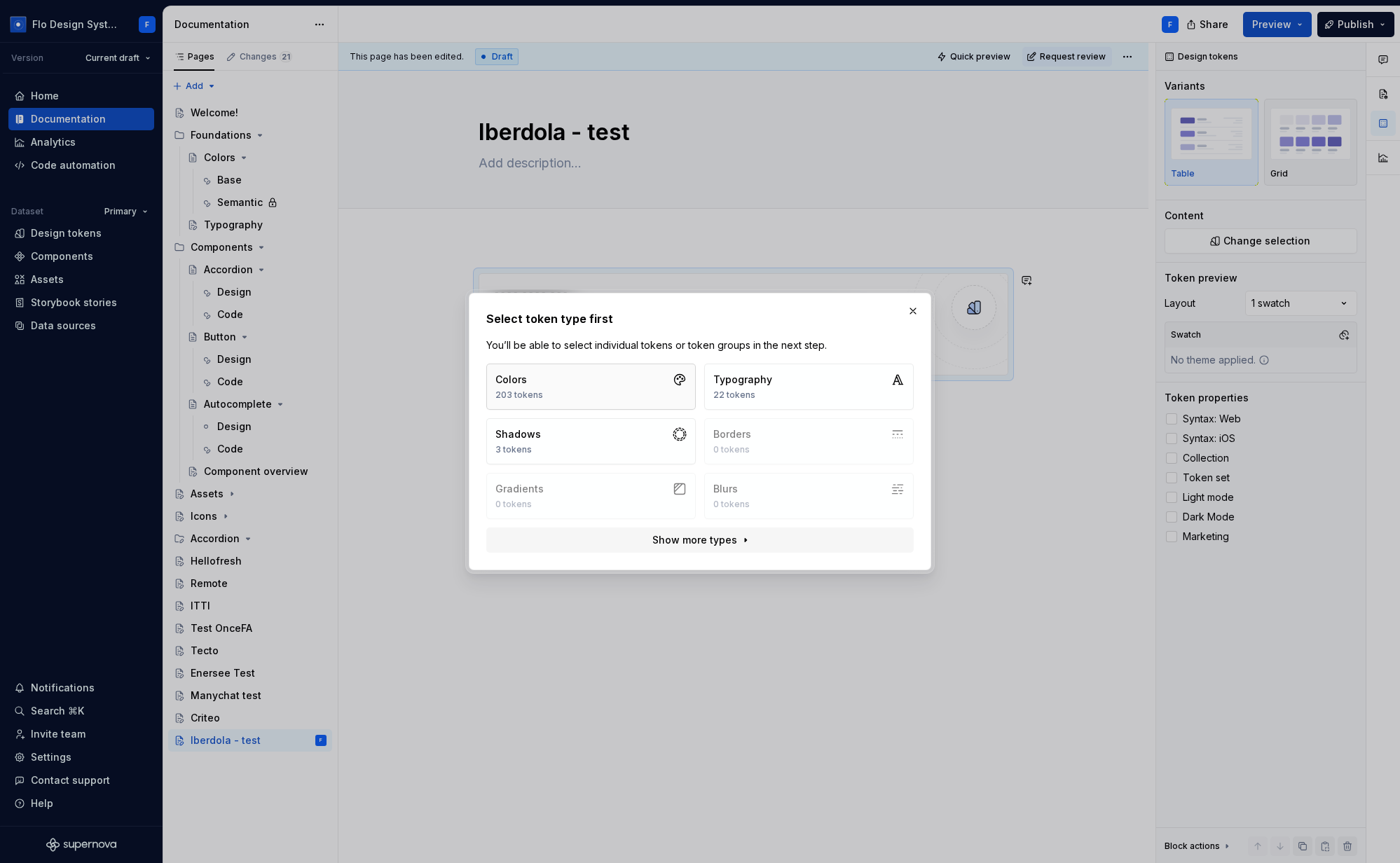
click at [559, 393] on button "Colors 203 tokens" at bounding box center [590, 387] width 210 height 46
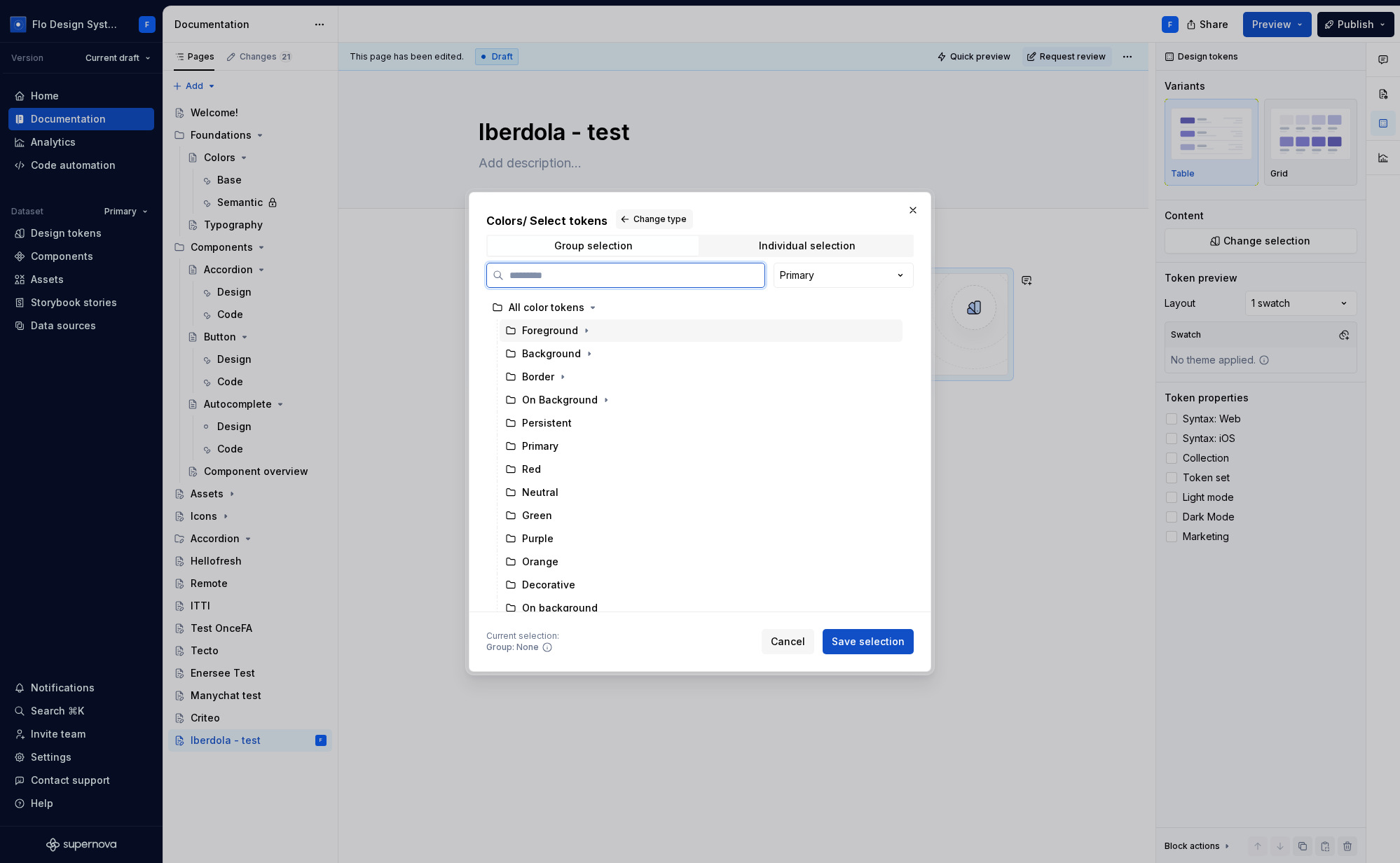
click at [562, 330] on div "Foreground" at bounding box center [550, 330] width 56 height 14
click at [876, 643] on span "Save selection" at bounding box center [868, 642] width 73 height 14
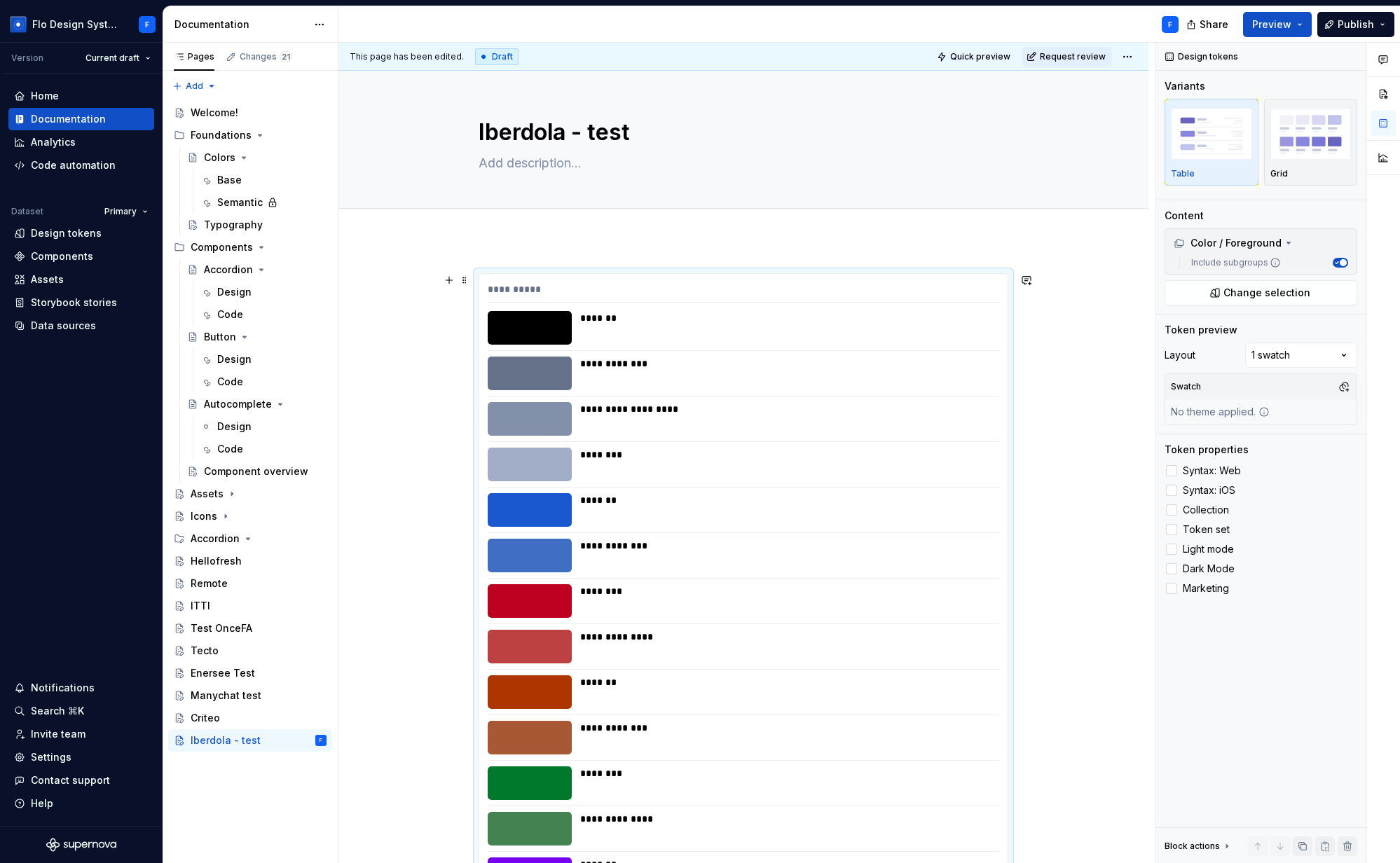
click at [683, 298] on div "**********" at bounding box center [743, 292] width 511 height 20
click at [1310, 358] on div "Comments Open comments No comments yet Select ‘Comment’ from the block context …" at bounding box center [1278, 453] width 244 height 822
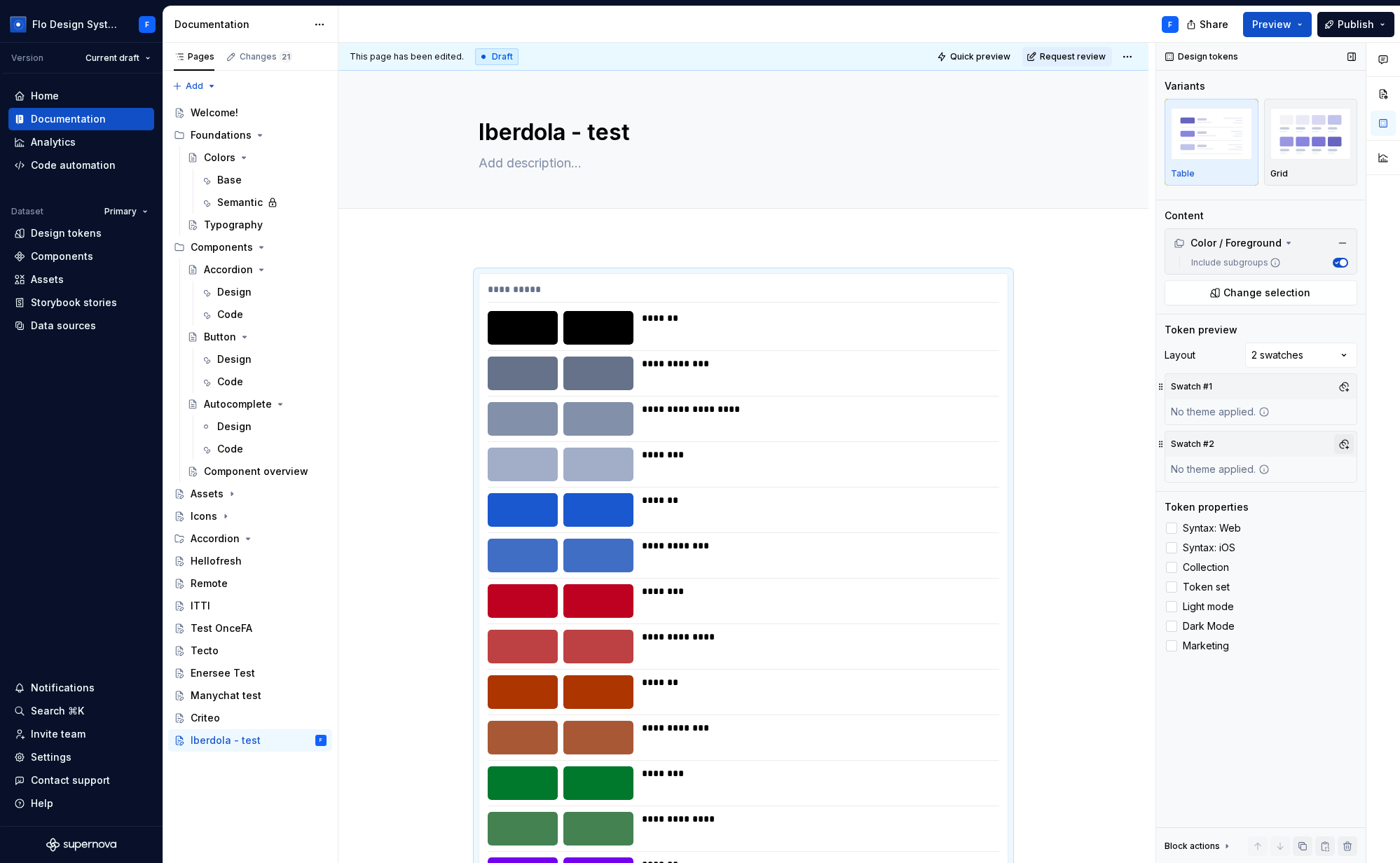
click at [1344, 446] on button "button" at bounding box center [1344, 444] width 19 height 19
click at [1215, 499] on div "Dark" at bounding box center [1222, 497] width 22 height 14
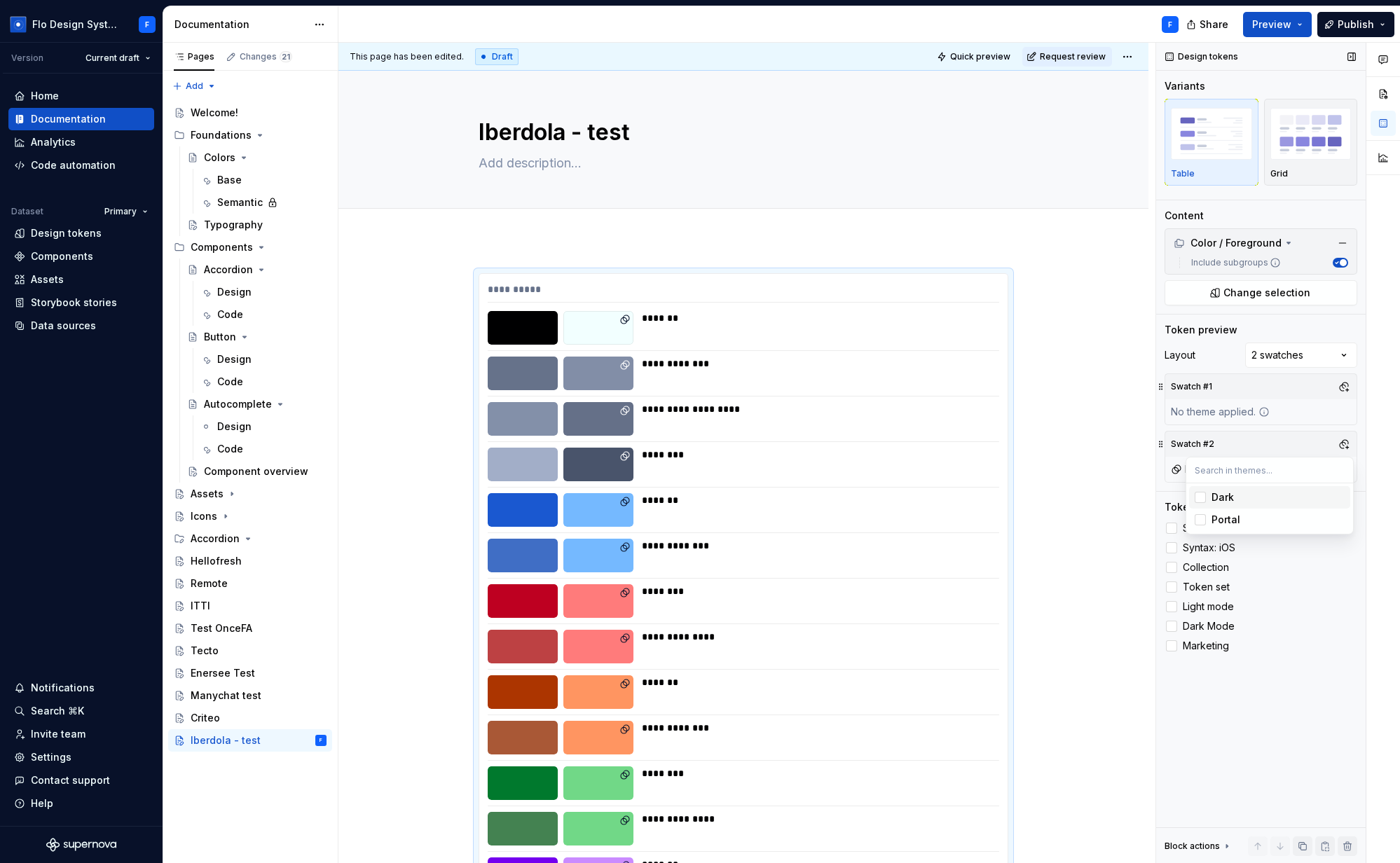
click at [1299, 394] on div "Comments Open comments No comments yet Select ‘Comment’ from the block context …" at bounding box center [1278, 453] width 244 height 822
click at [1174, 531] on div at bounding box center [1171, 528] width 11 height 11
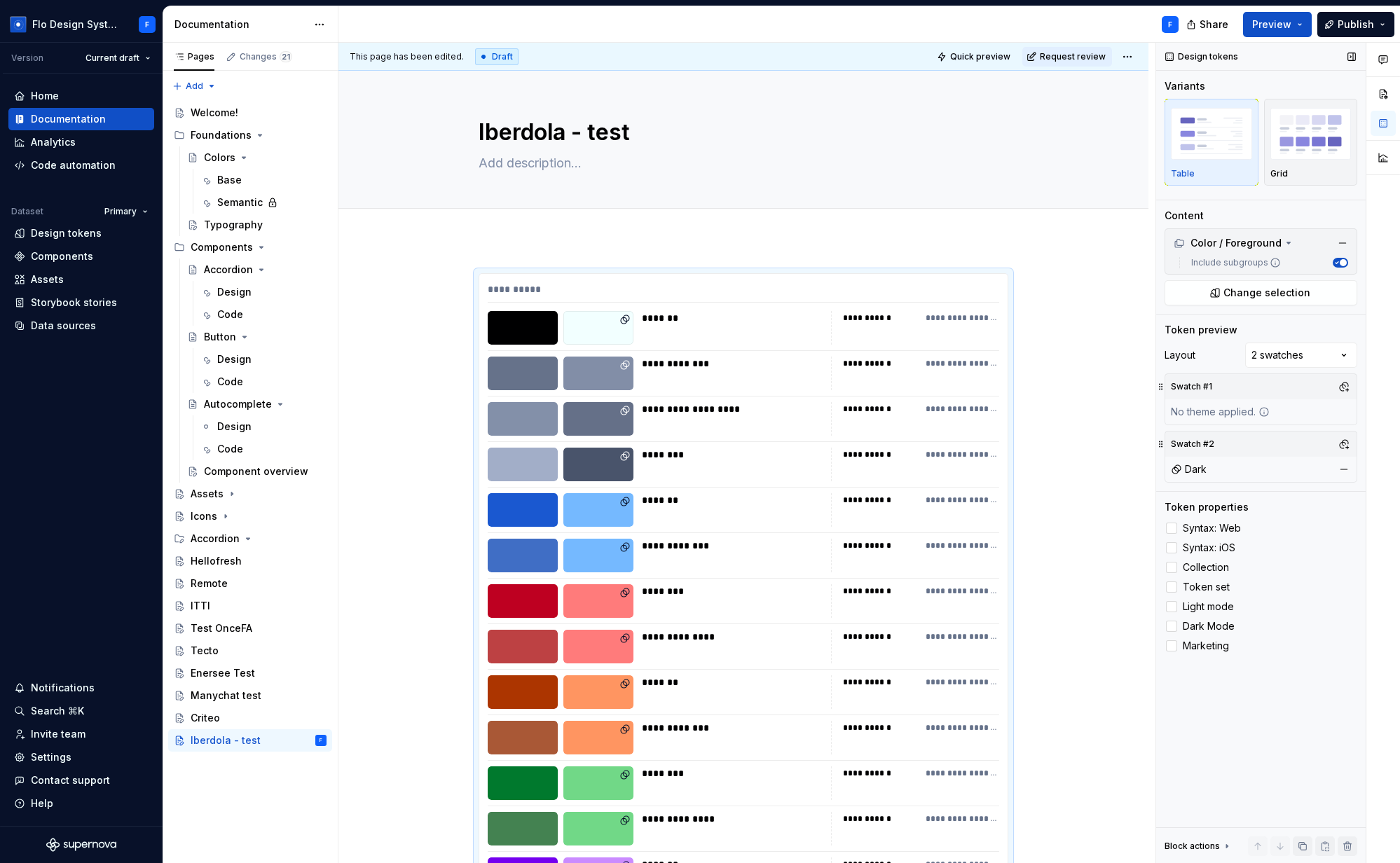
drag, startPoint x: 1170, startPoint y: 550, endPoint x: 1171, endPoint y: 558, distance: 8.1
click at [1170, 550] on div at bounding box center [1171, 547] width 11 height 11
click at [1175, 570] on div at bounding box center [1171, 567] width 11 height 11
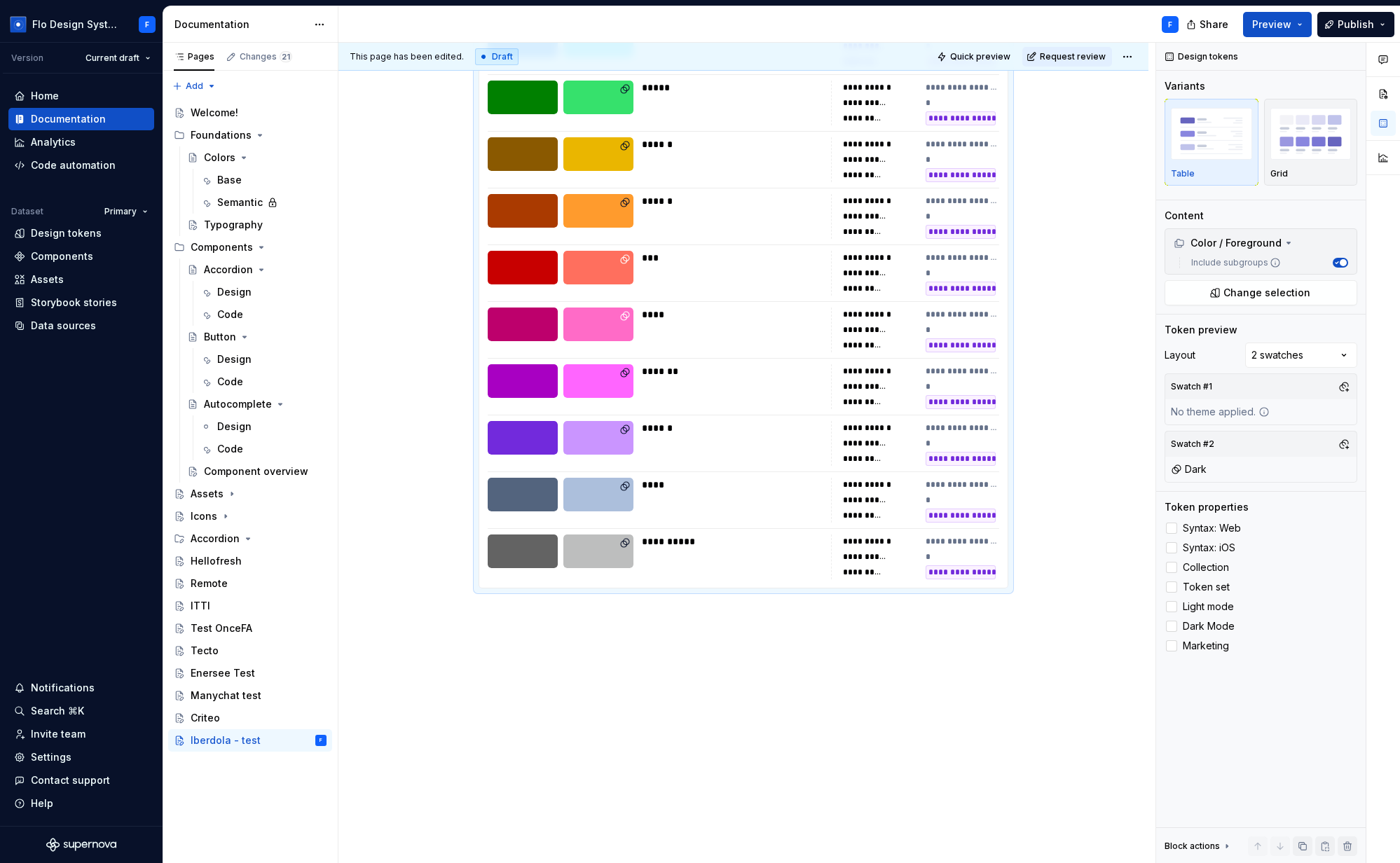
click at [236, 293] on div "Design" at bounding box center [234, 292] width 34 height 14
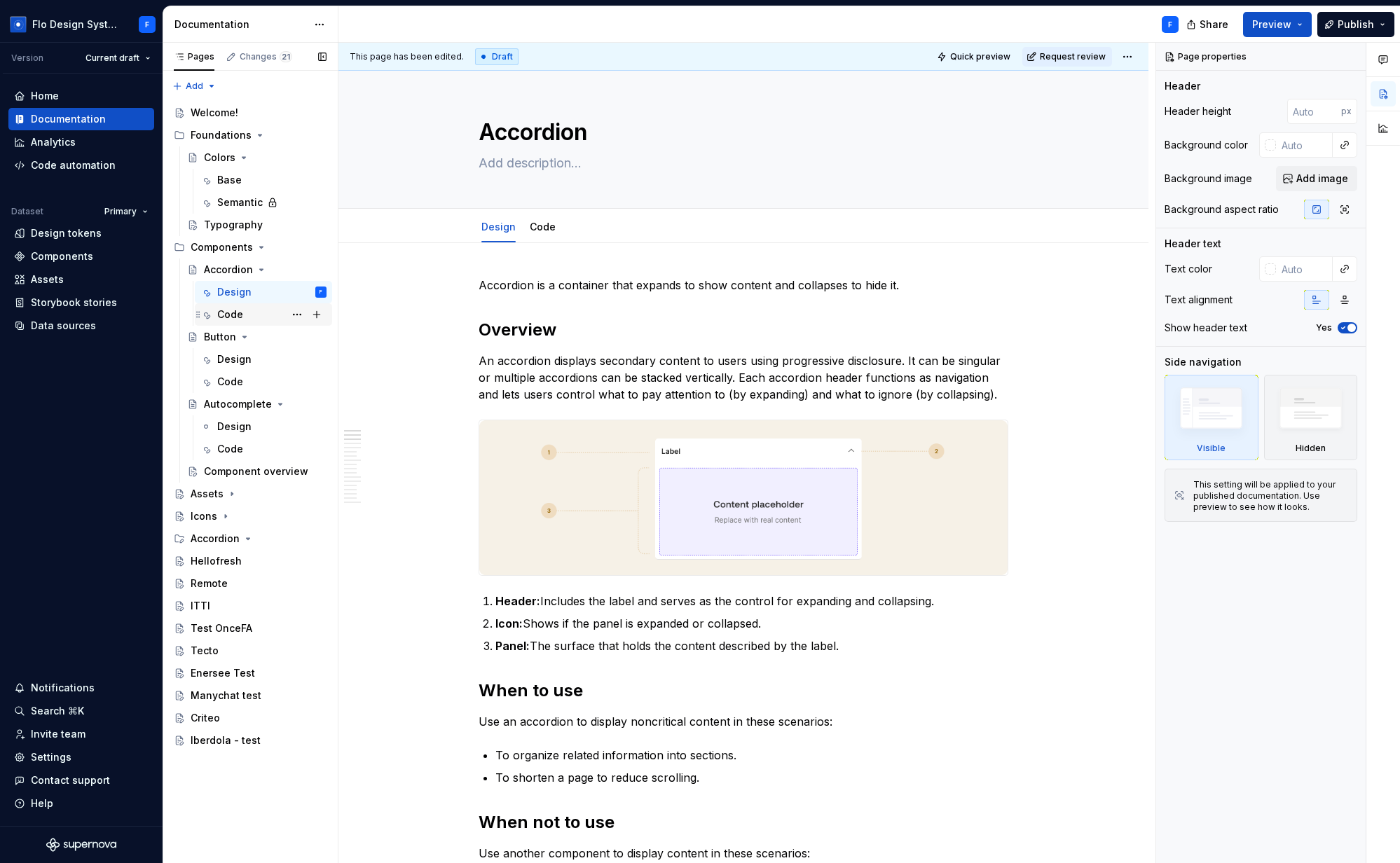
click at [214, 315] on div "Code" at bounding box center [264, 314] width 126 height 19
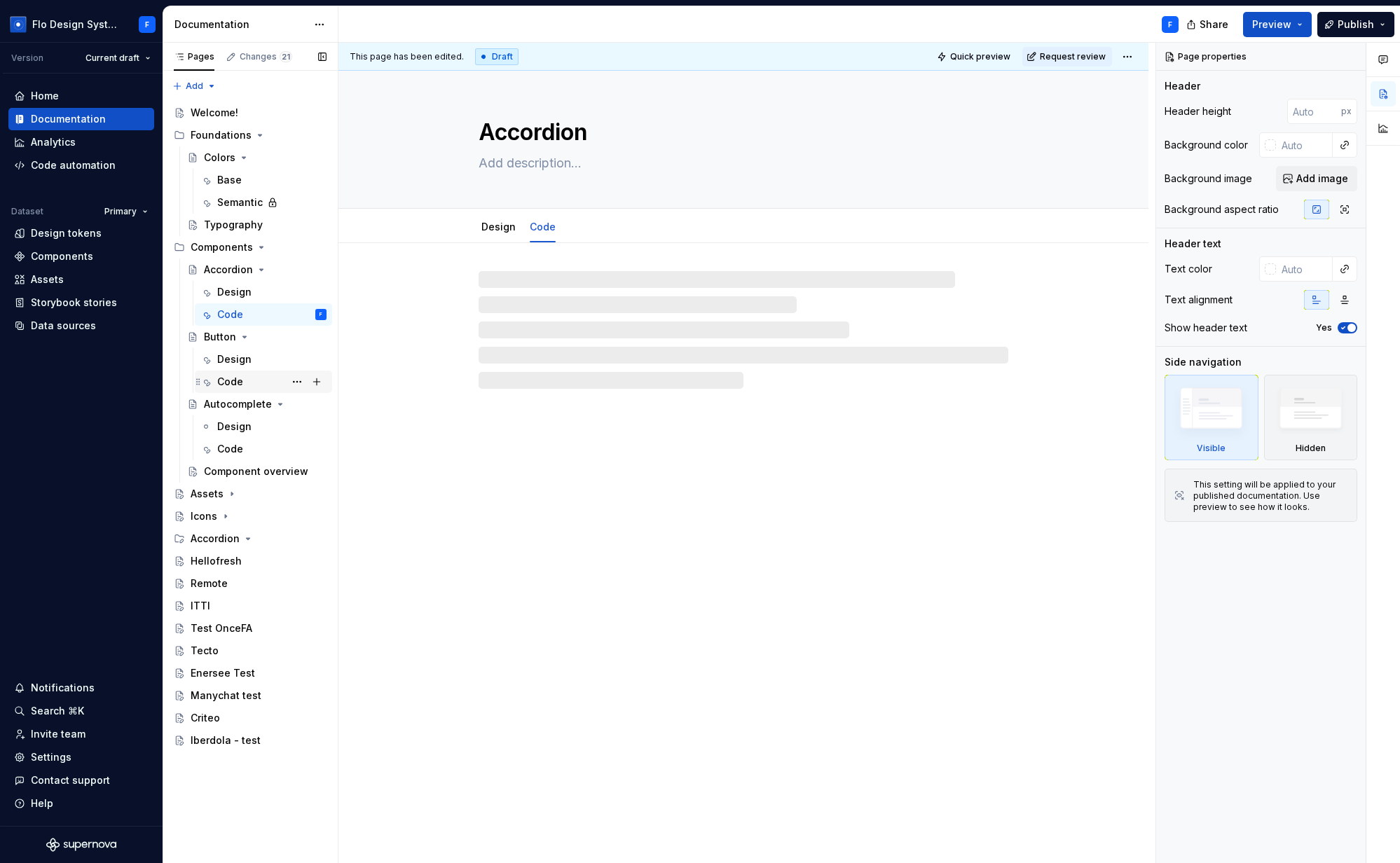
click at [227, 380] on div "Code" at bounding box center [230, 381] width 26 height 14
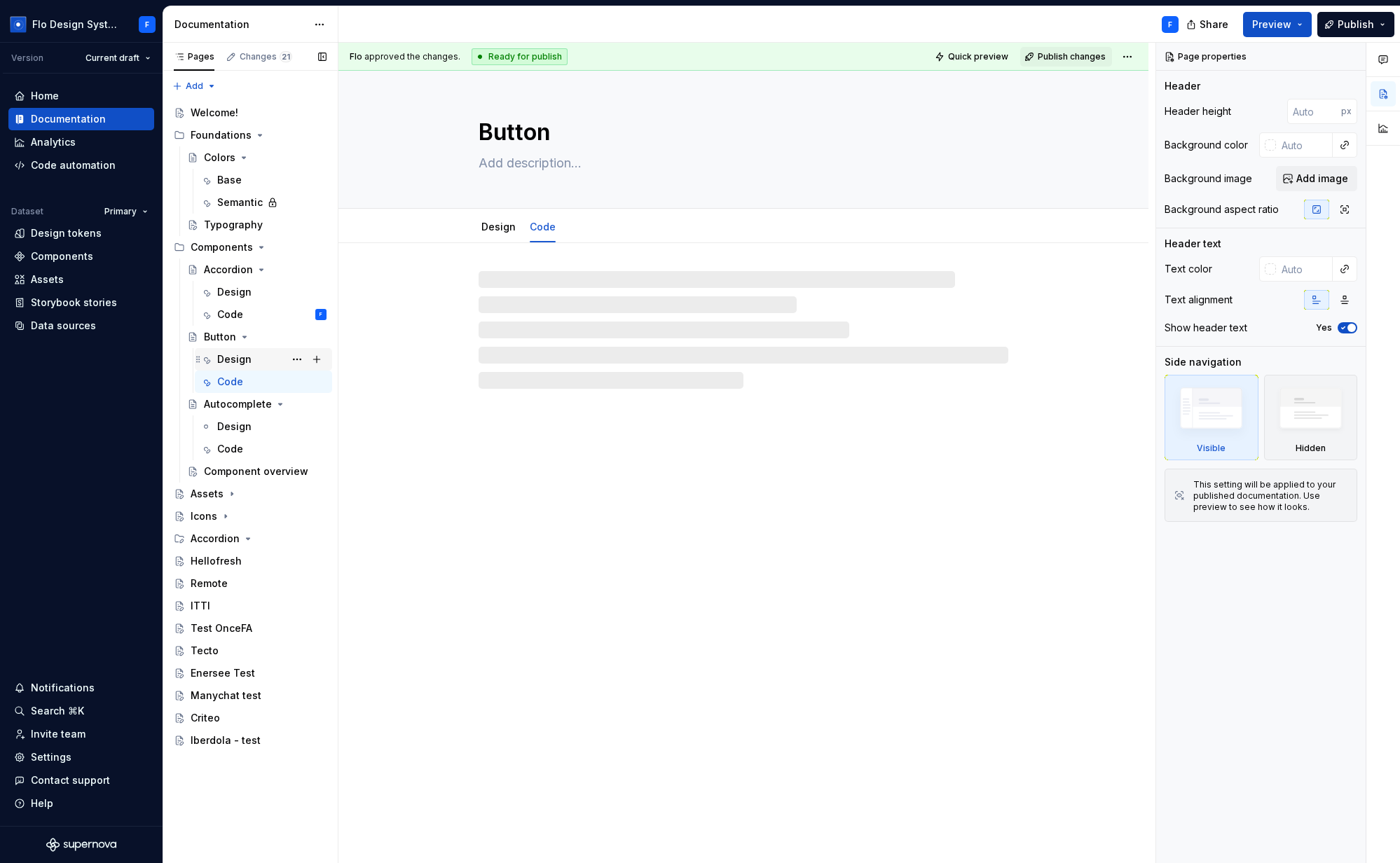
click at [224, 361] on div "Design" at bounding box center [234, 359] width 34 height 14
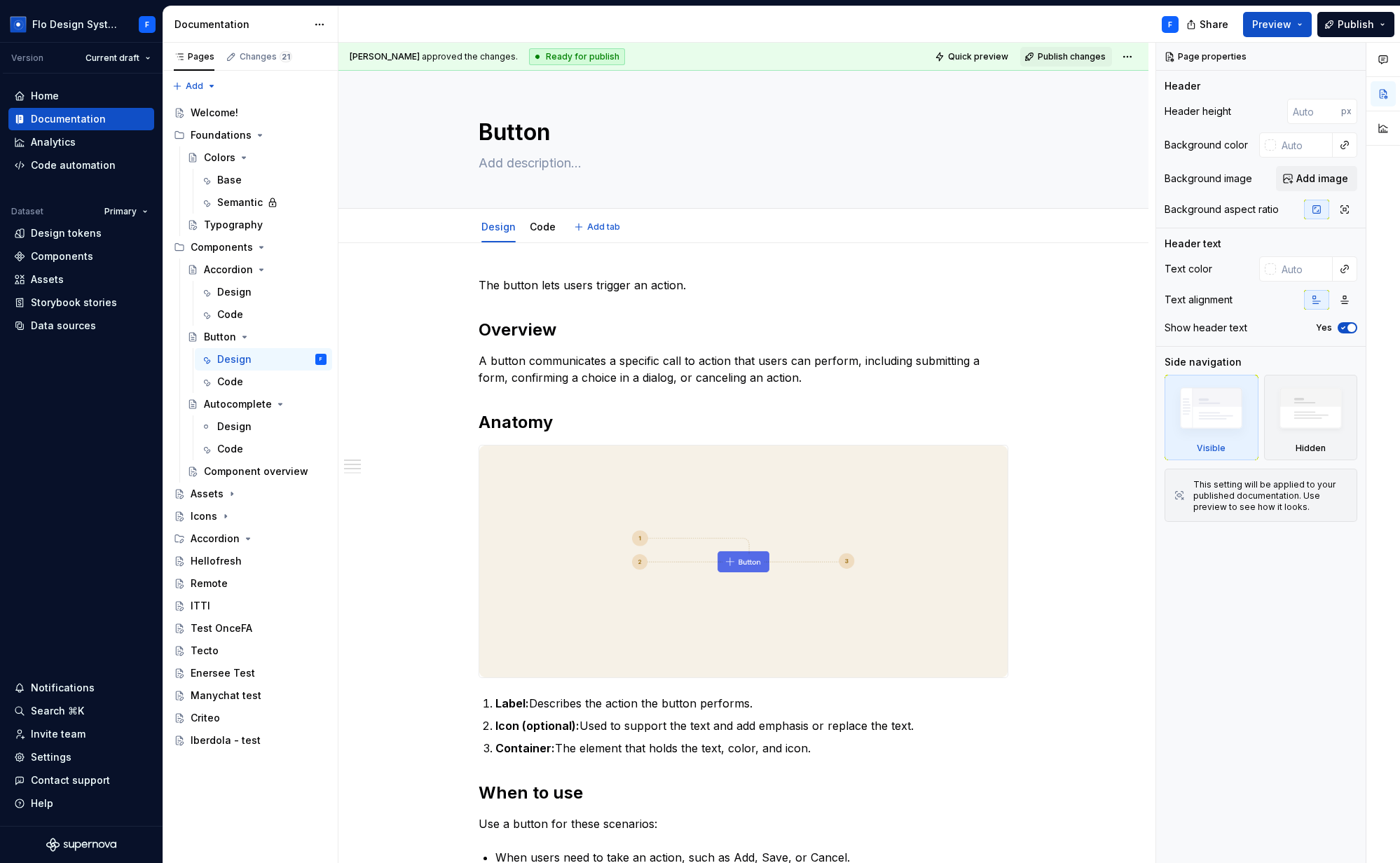
click at [559, 227] on div "Design Code" at bounding box center [519, 230] width 97 height 38
click at [545, 227] on link "Code" at bounding box center [542, 227] width 26 height 12
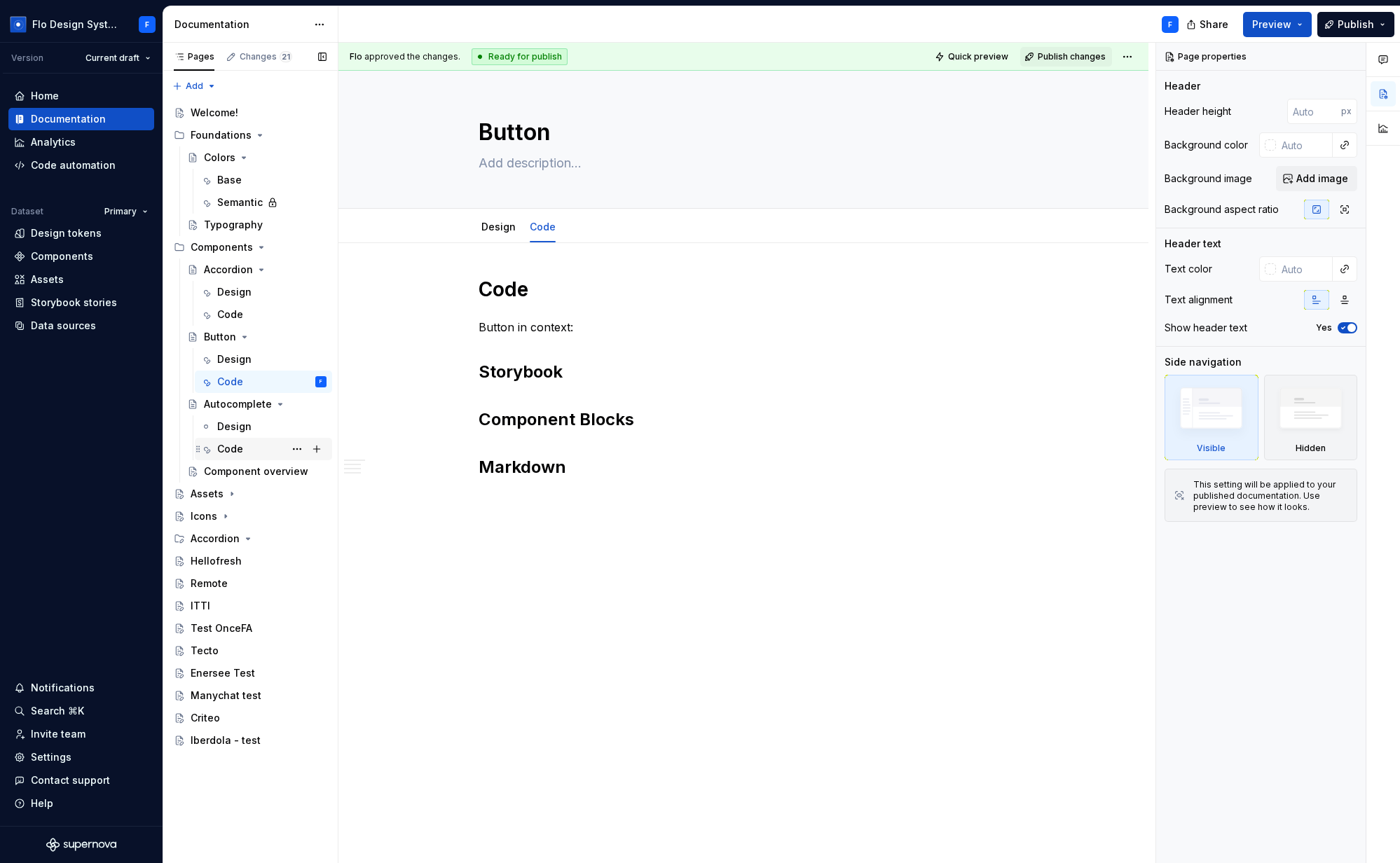
click at [219, 450] on div "Code" at bounding box center [230, 449] width 26 height 14
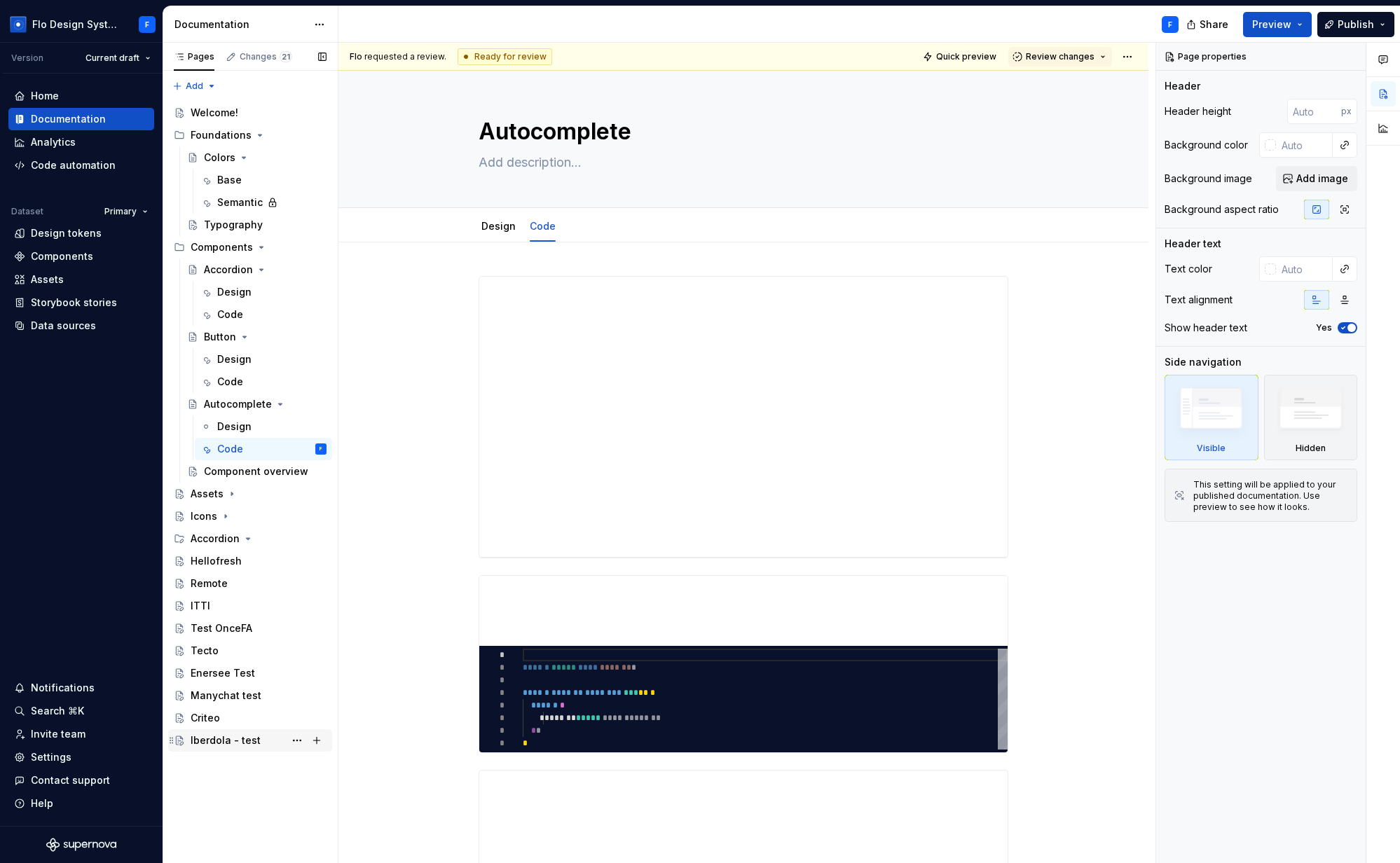
click at [204, 739] on div "Iberdola - test" at bounding box center [225, 740] width 70 height 14
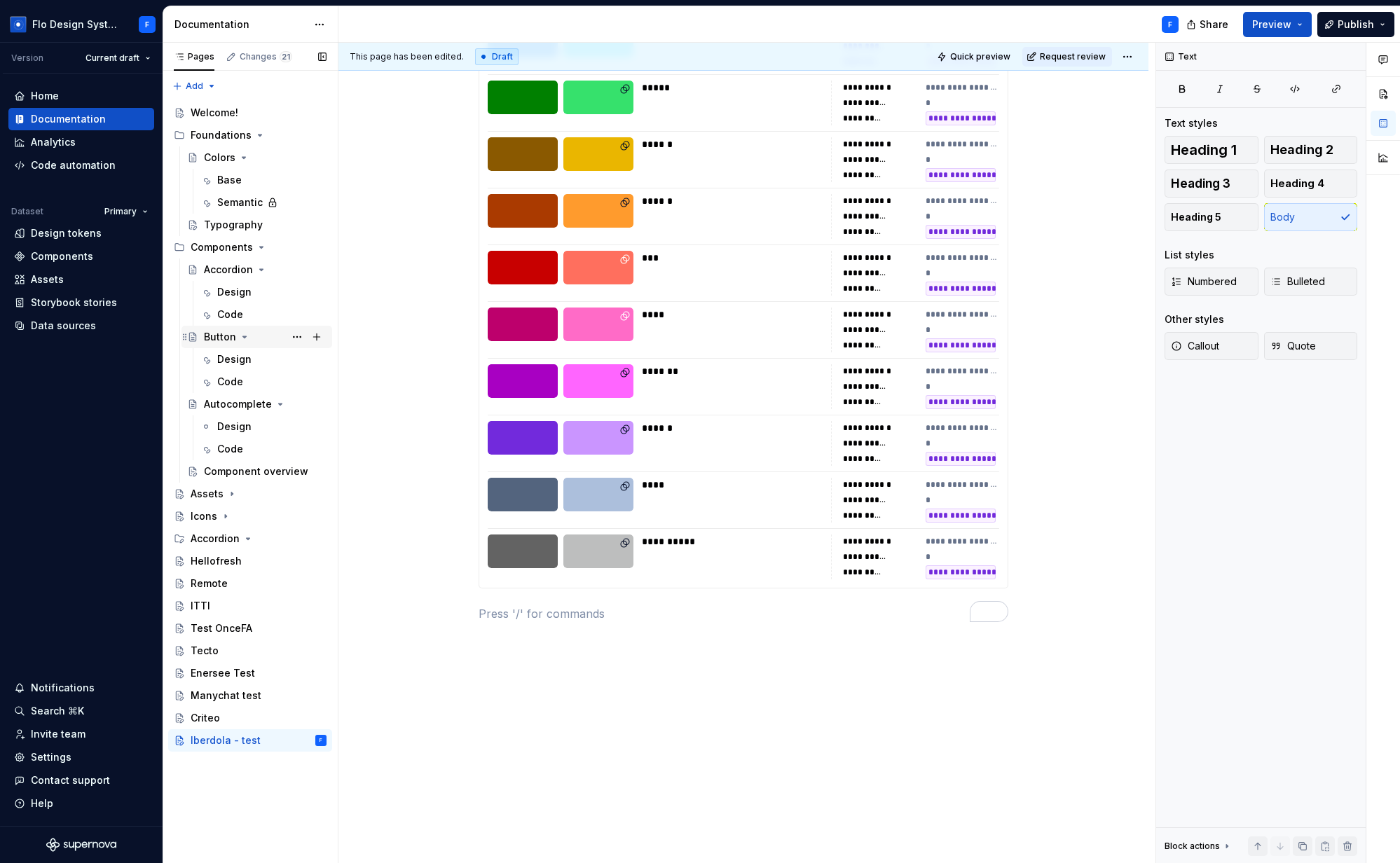
click at [217, 339] on div "Button" at bounding box center [220, 336] width 33 height 14
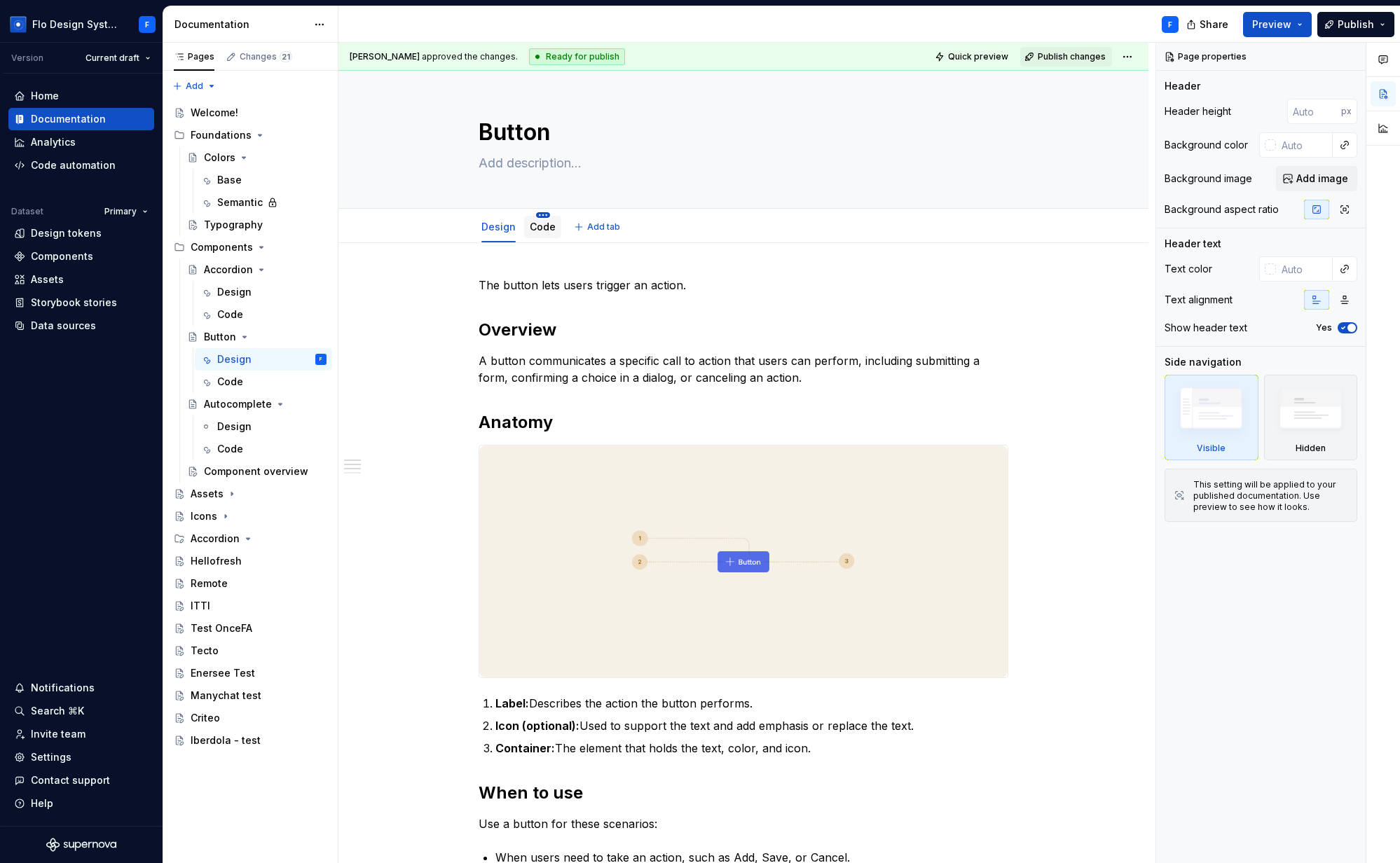
click at [547, 214] on html "Flo Design System F Version Current draft Home Documentation Analytics Code aut…" at bounding box center [700, 431] width 1400 height 863
click at [520, 224] on html "Flo Design System F Version Current draft Home Documentation Analytics Code aut…" at bounding box center [700, 431] width 1400 height 863
click at [533, 228] on link "Code" at bounding box center [542, 227] width 26 height 12
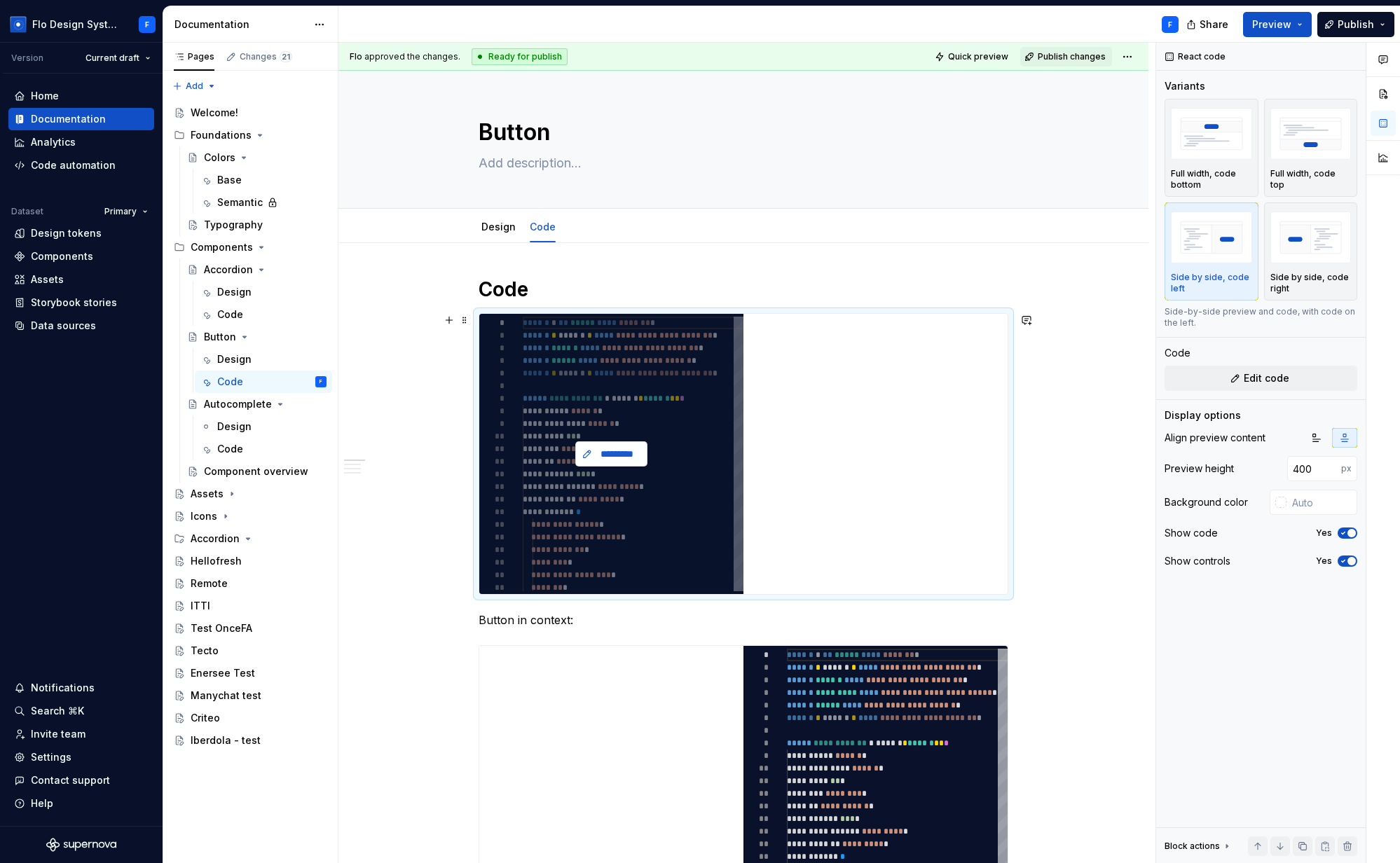
click at [641, 462] on button "*********" at bounding box center [612, 454] width 73 height 25
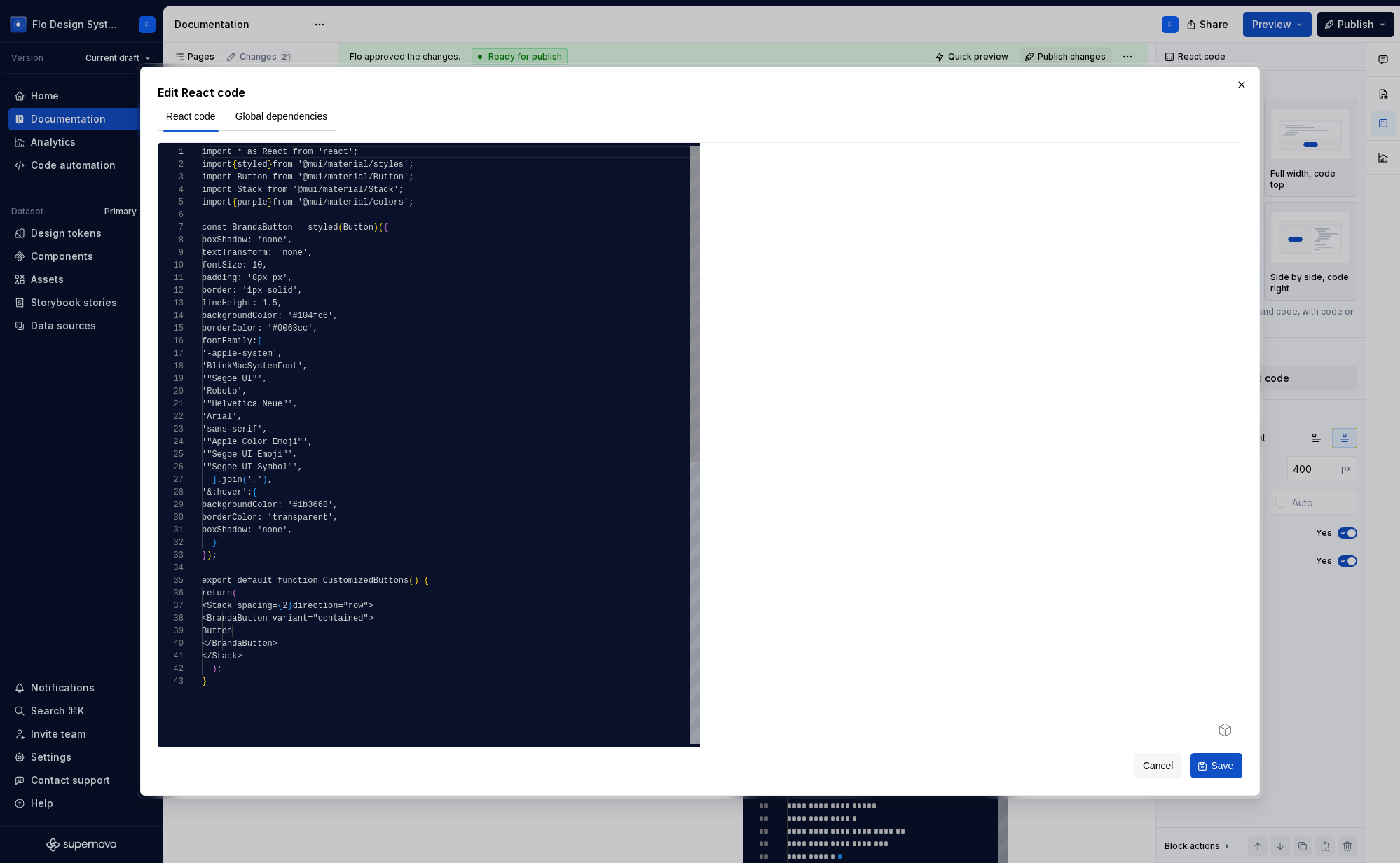
type textarea "*"
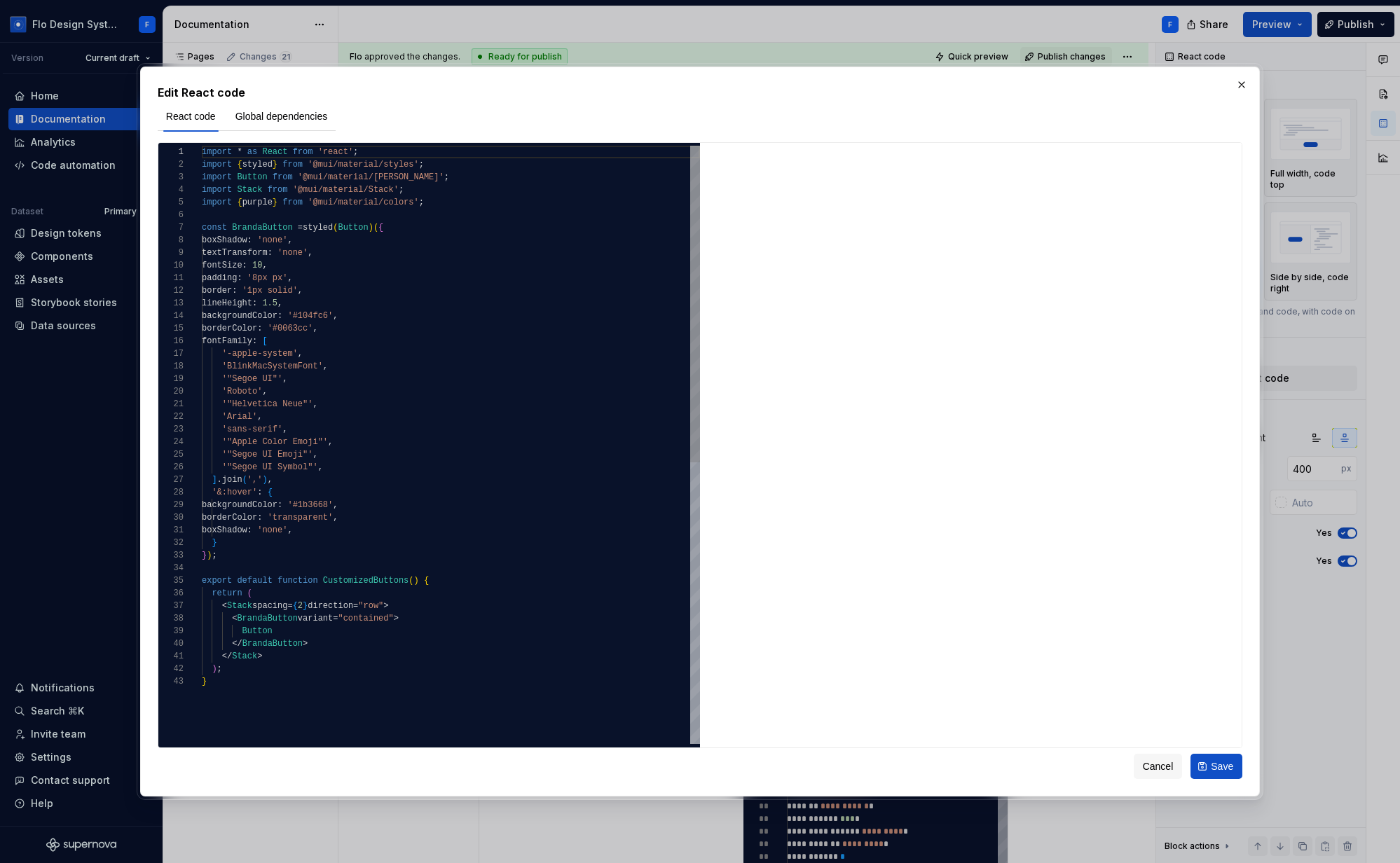
drag, startPoint x: 296, startPoint y: 296, endPoint x: 276, endPoint y: 271, distance: 32.0
click at [295, 294] on div "import * as React from 'react' ; import { styled } from '@mui/material/styles' …" at bounding box center [450, 710] width 498 height 1128
type textarea "**********"
click at [267, 261] on div "import * as React from 'react' ; import { styled } from '@mui/material/styles' …" at bounding box center [450, 710] width 498 height 1128
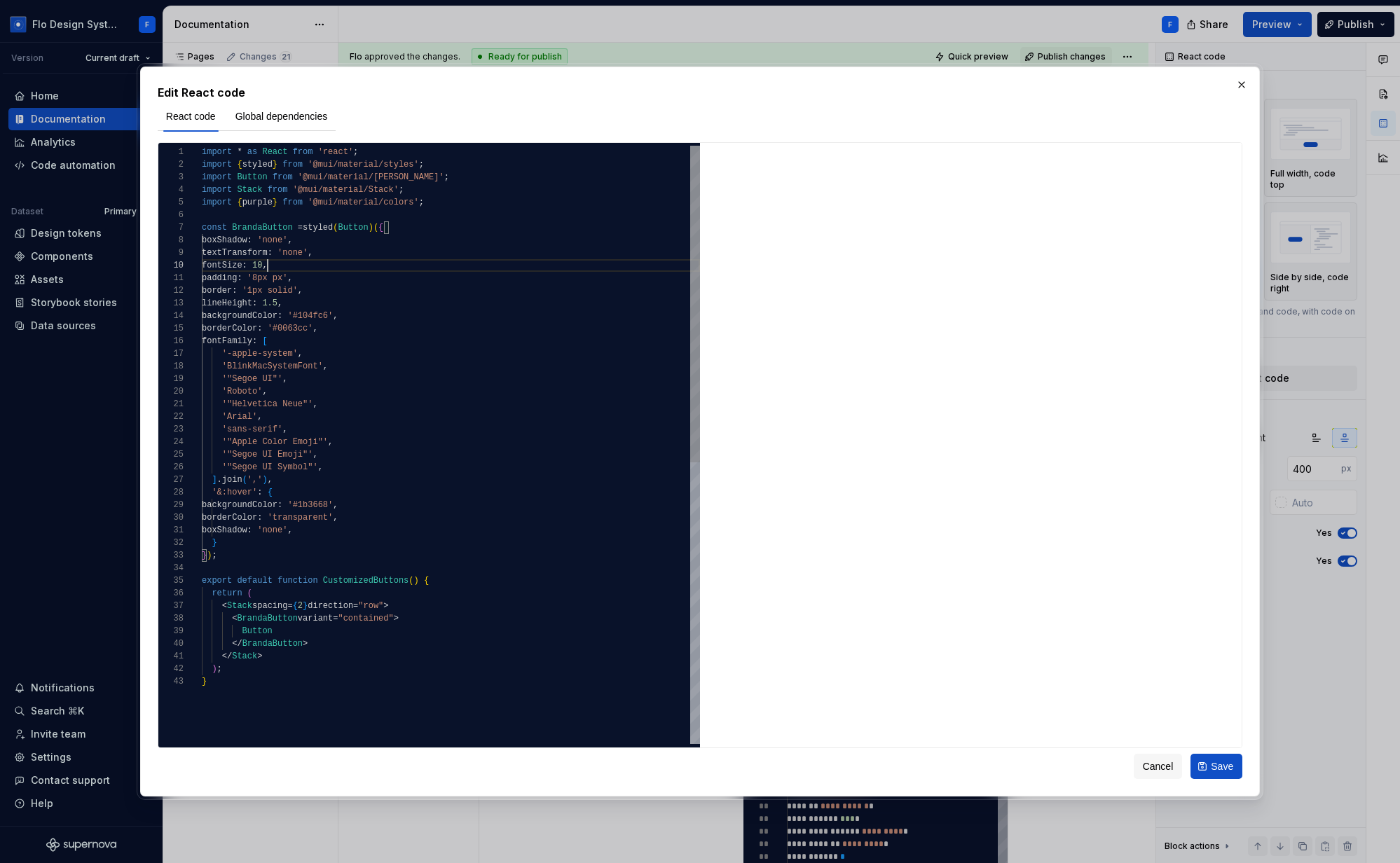
type textarea "*"
click at [264, 281] on div "import * as React from 'react' ; import { styled } from '@mui/material/styles' …" at bounding box center [450, 710] width 498 height 1128
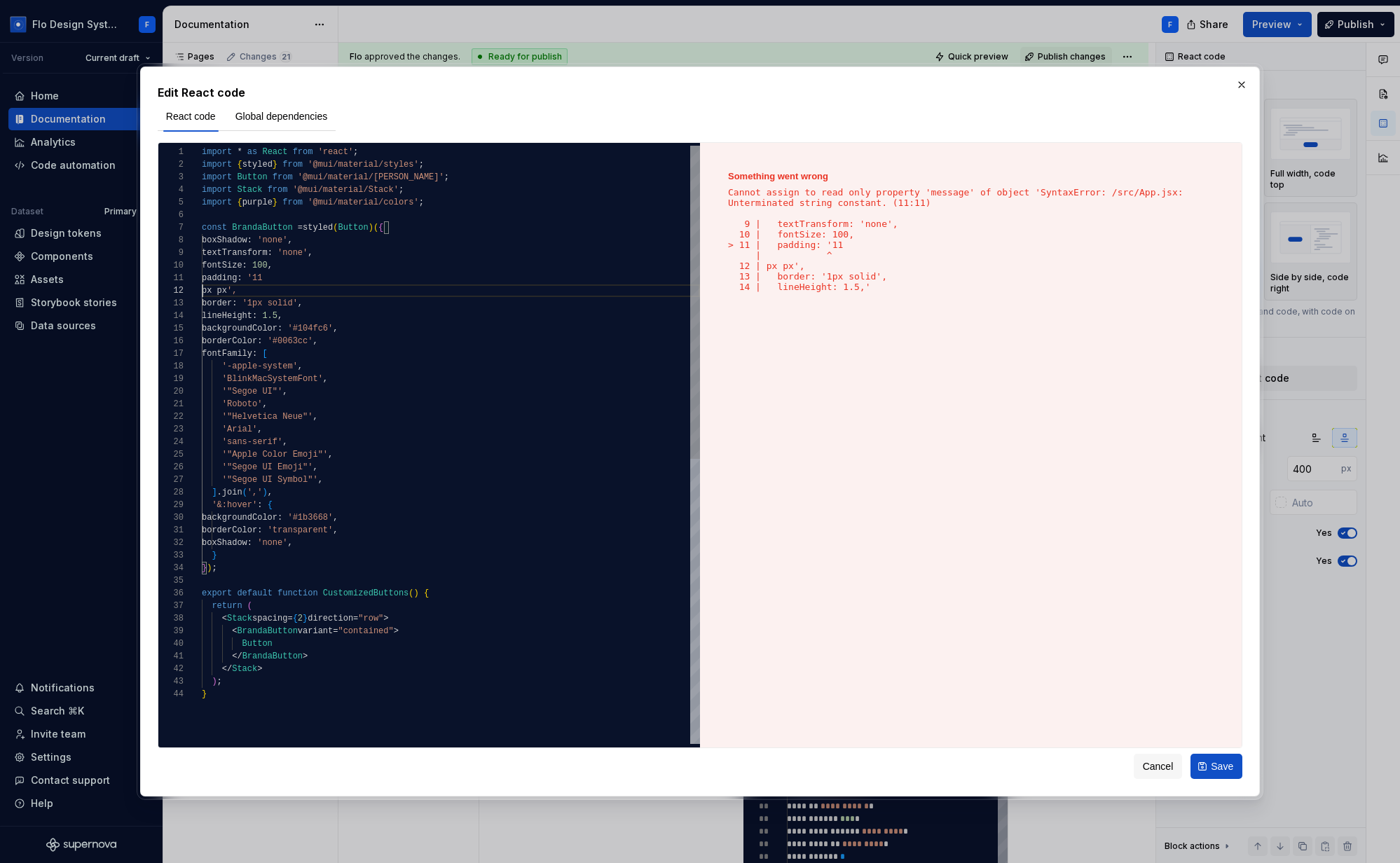
scroll to position [0, 71]
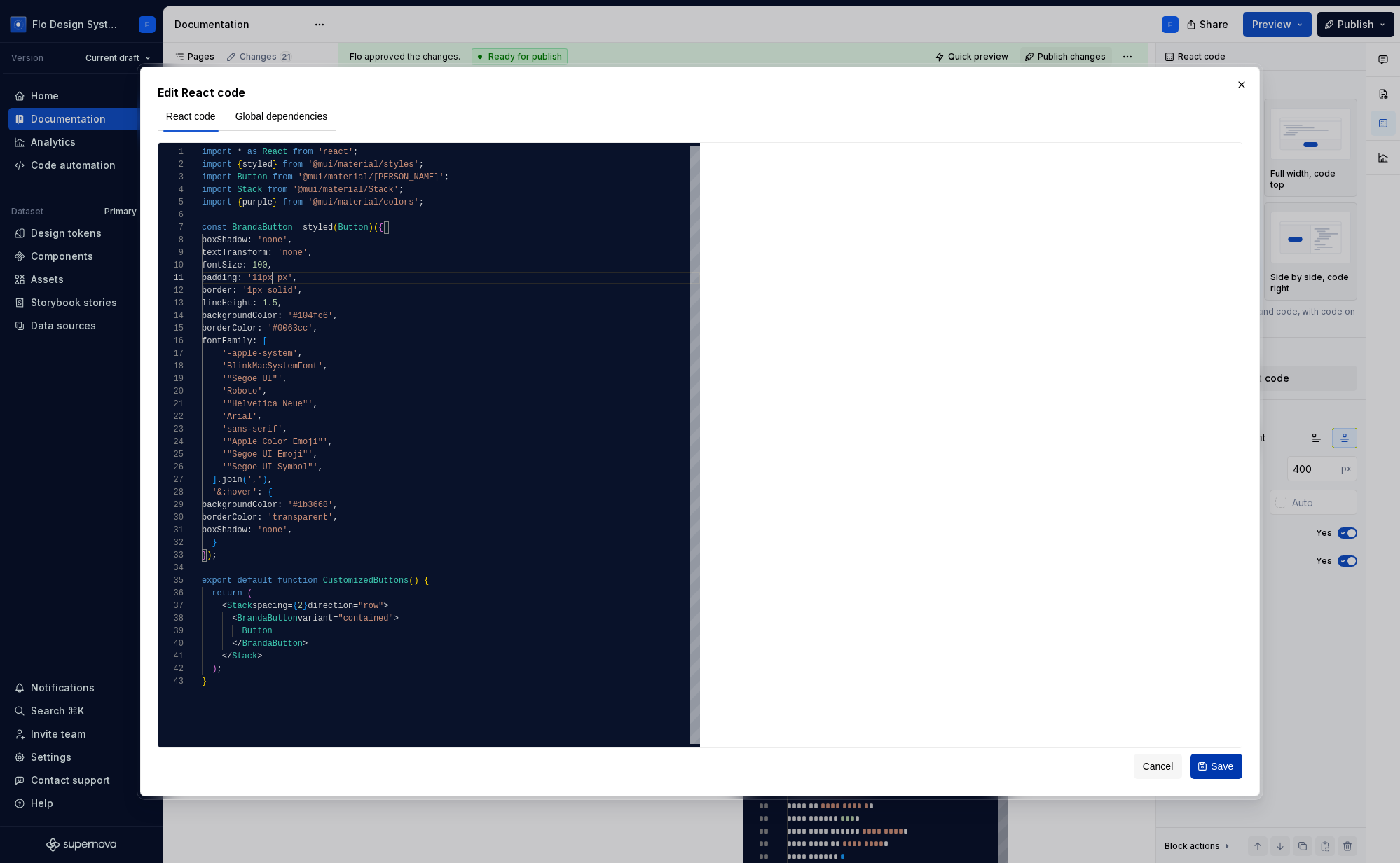
type textarea "**********"
click at [1209, 767] on button "Save" at bounding box center [1216, 767] width 52 height 25
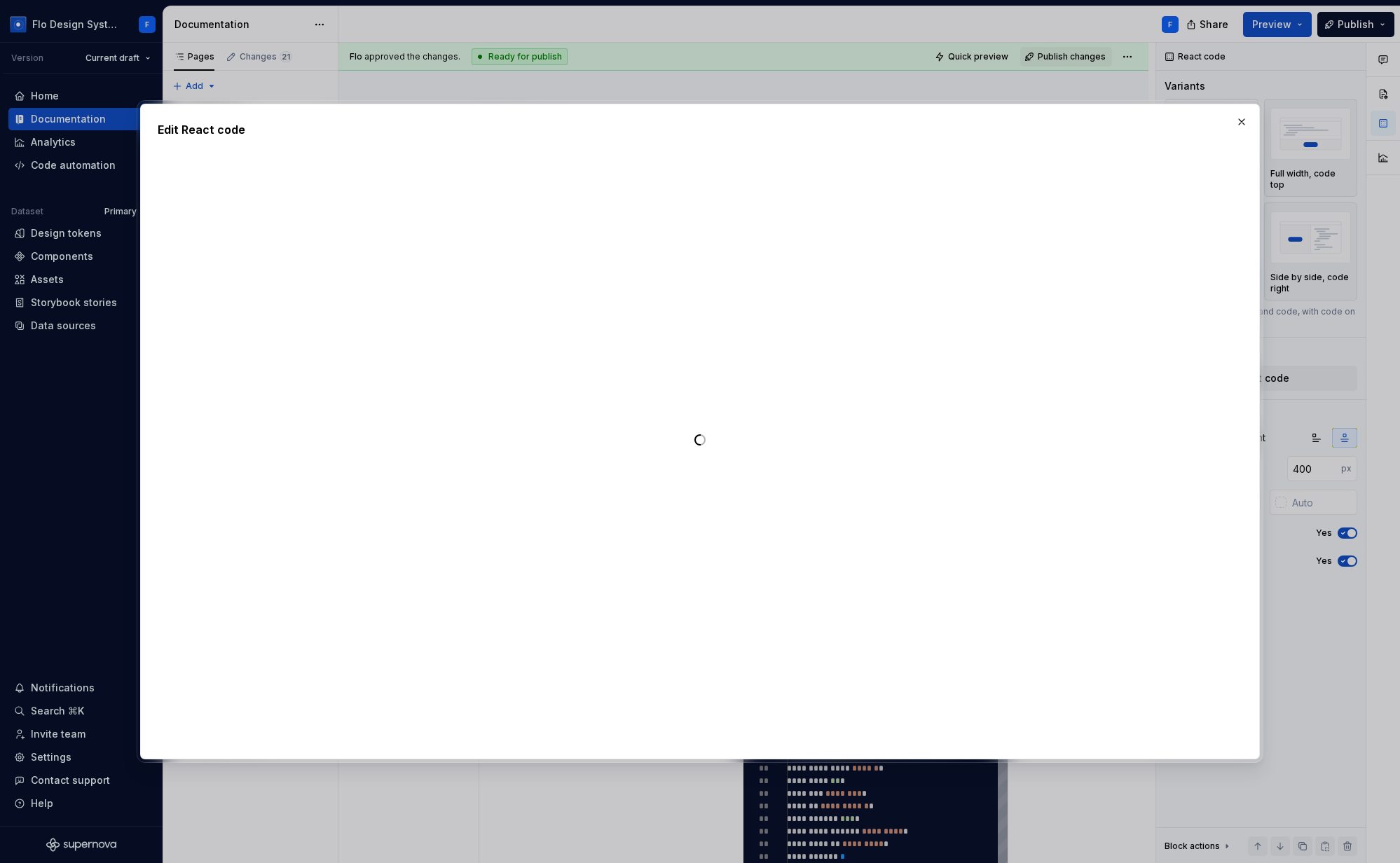
type textarea "*"
type textarea "**********"
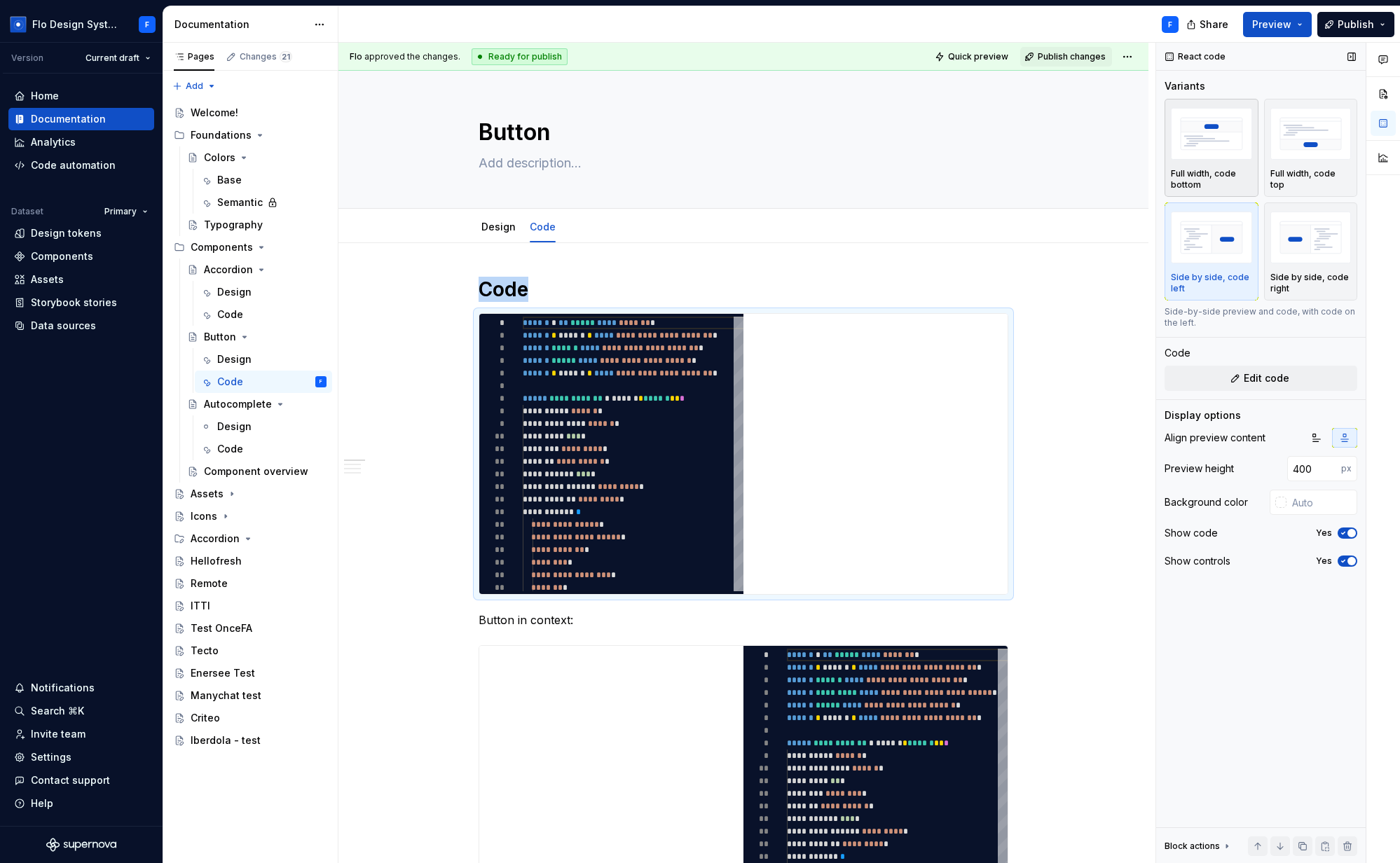
scroll to position [126, 0]
drag, startPoint x: 201, startPoint y: 733, endPoint x: 219, endPoint y: 735, distance: 18.1
click at [201, 733] on div "Iberdola - test" at bounding box center [225, 740] width 70 height 14
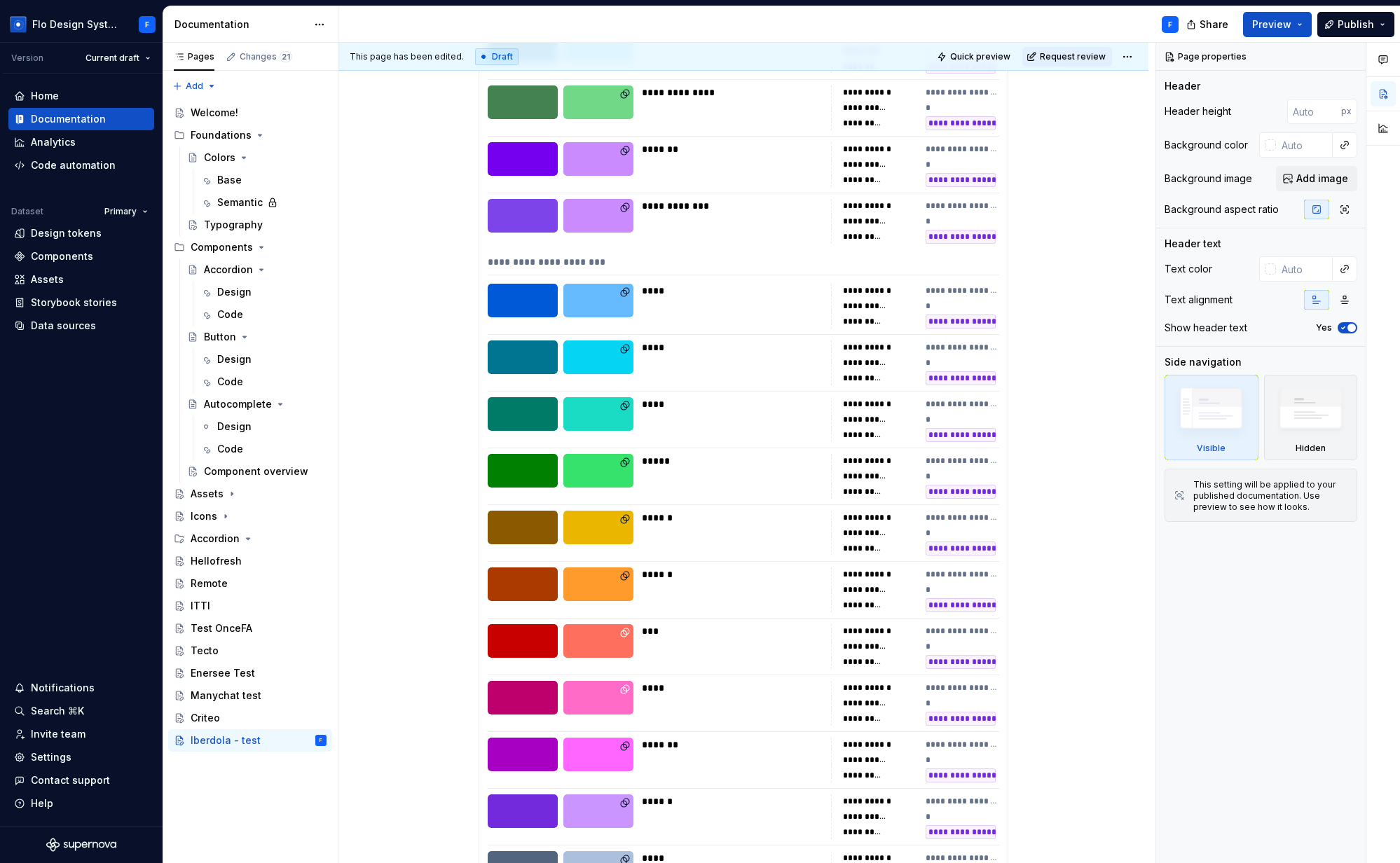
scroll to position [1257, 0]
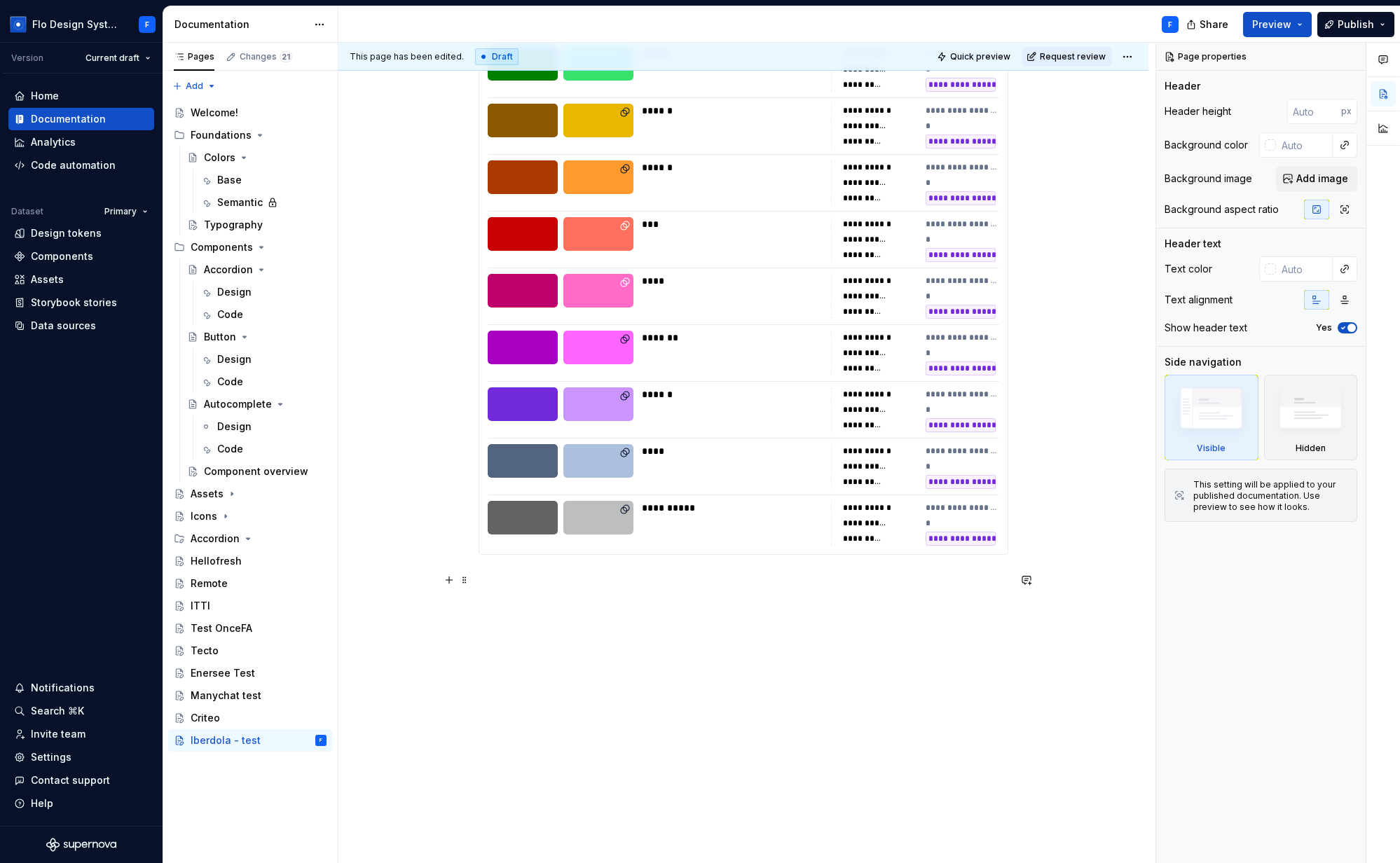
click at [513, 574] on p at bounding box center [743, 580] width 530 height 17
type textarea "*"
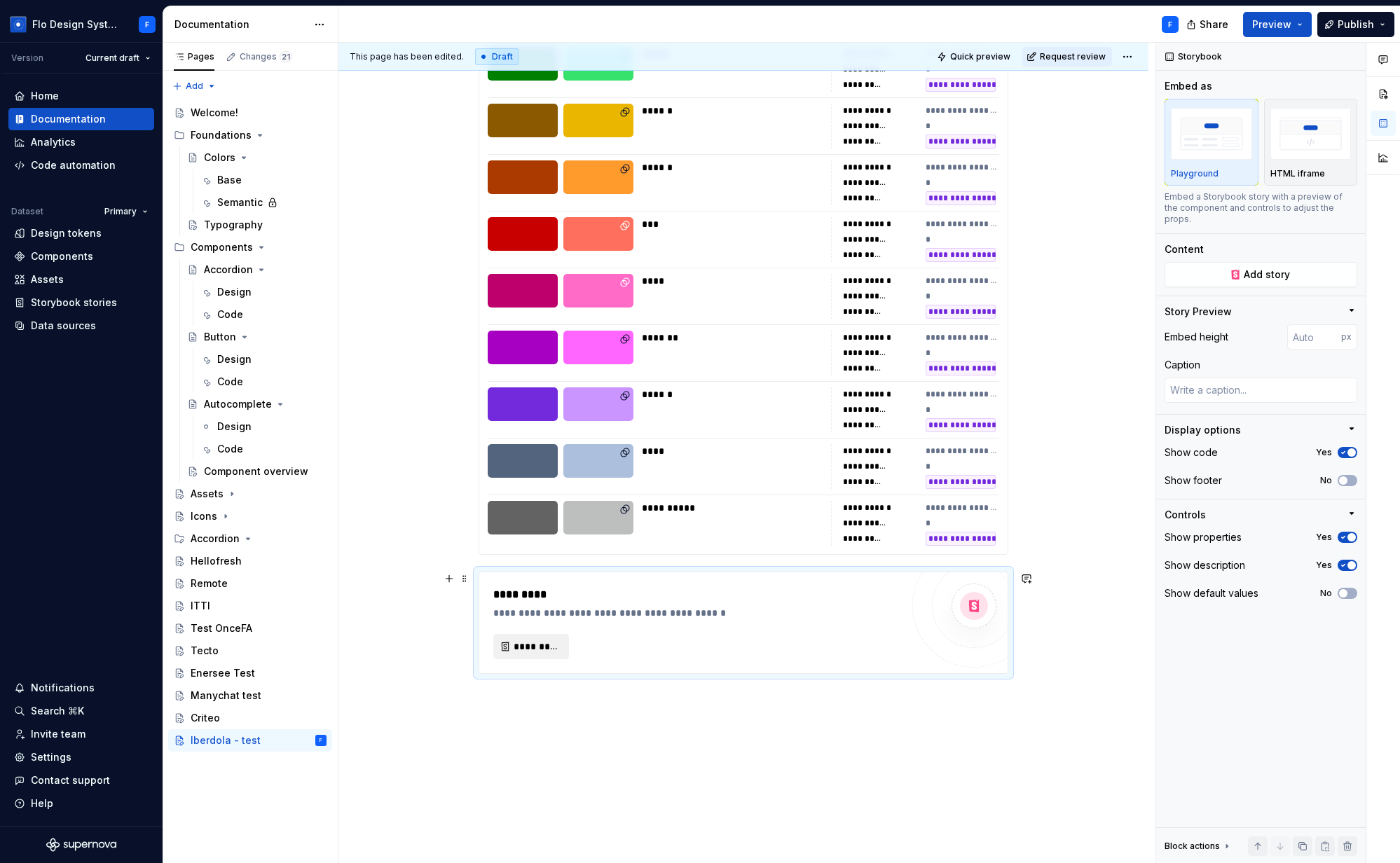
click at [531, 644] on span "*********" at bounding box center [536, 647] width 46 height 14
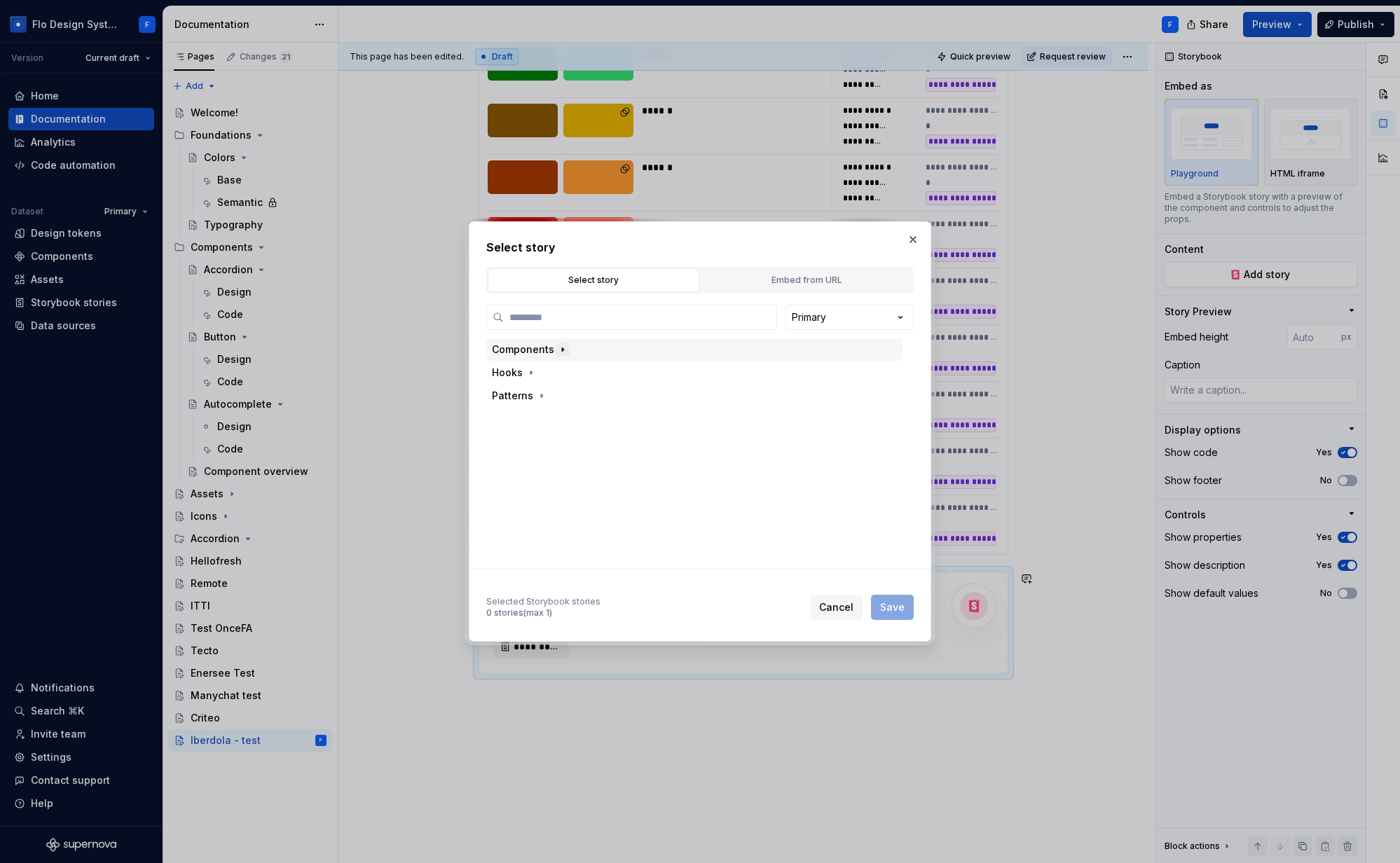
click at [560, 347] on icon "button" at bounding box center [562, 349] width 11 height 11
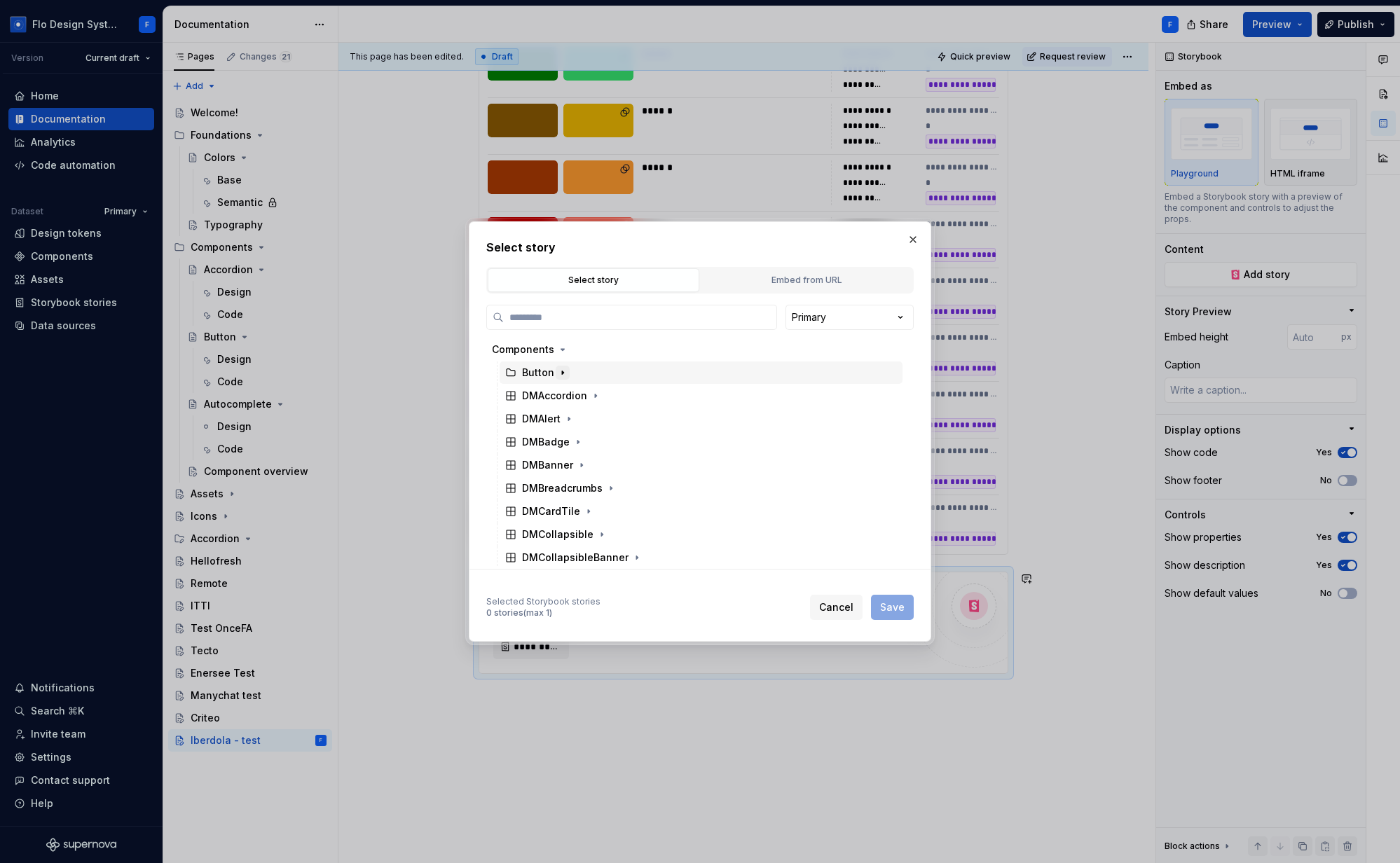
click at [562, 373] on icon "button" at bounding box center [562, 373] width 11 height 11
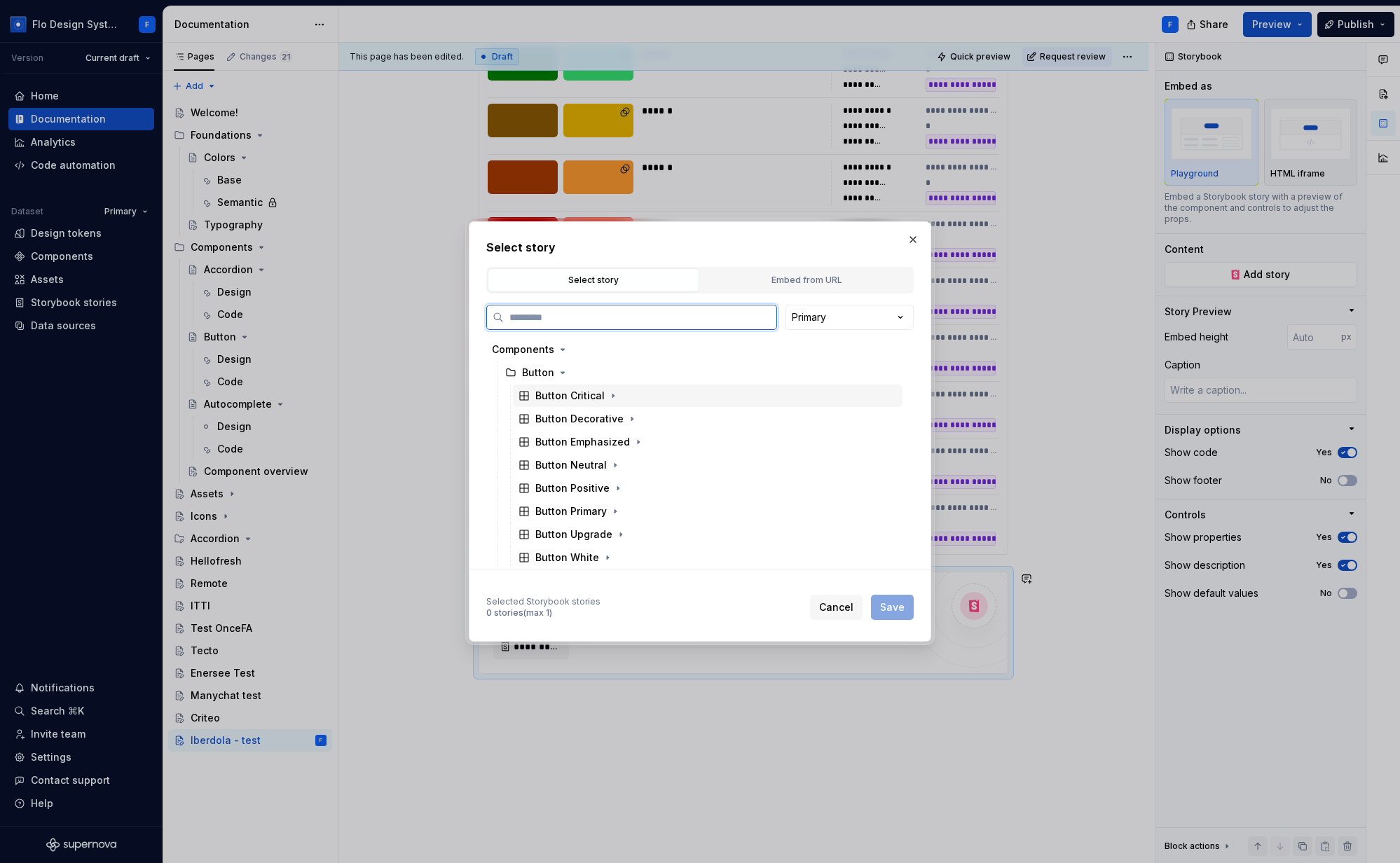
click at [577, 397] on div "Button Critical" at bounding box center [570, 396] width 70 height 14
drag, startPoint x: 570, startPoint y: 434, endPoint x: 654, endPoint y: 464, distance: 89.2
click at [570, 434] on div "Base" at bounding box center [714, 442] width 376 height 22
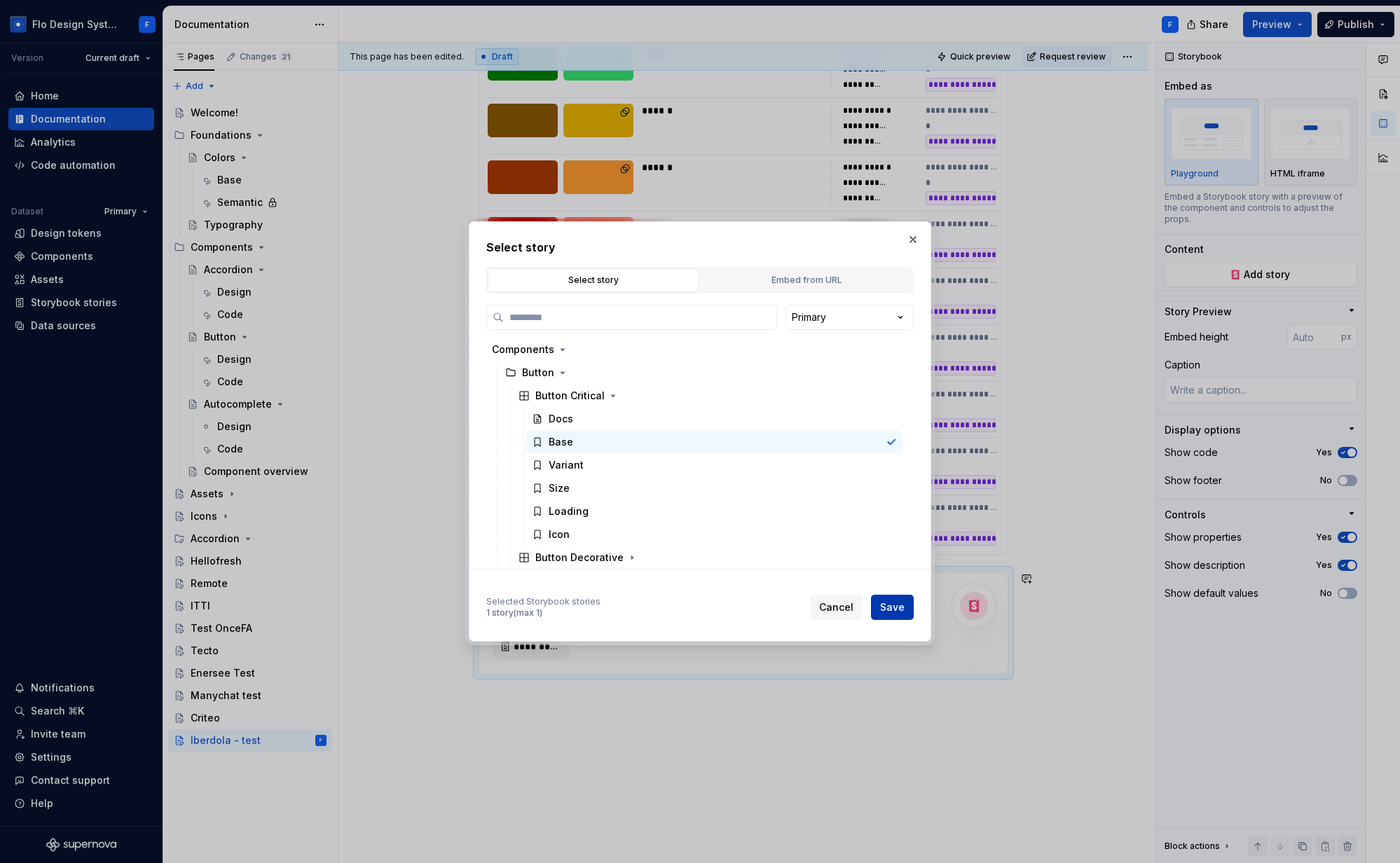
click at [909, 602] on button "Save" at bounding box center [893, 607] width 43 height 25
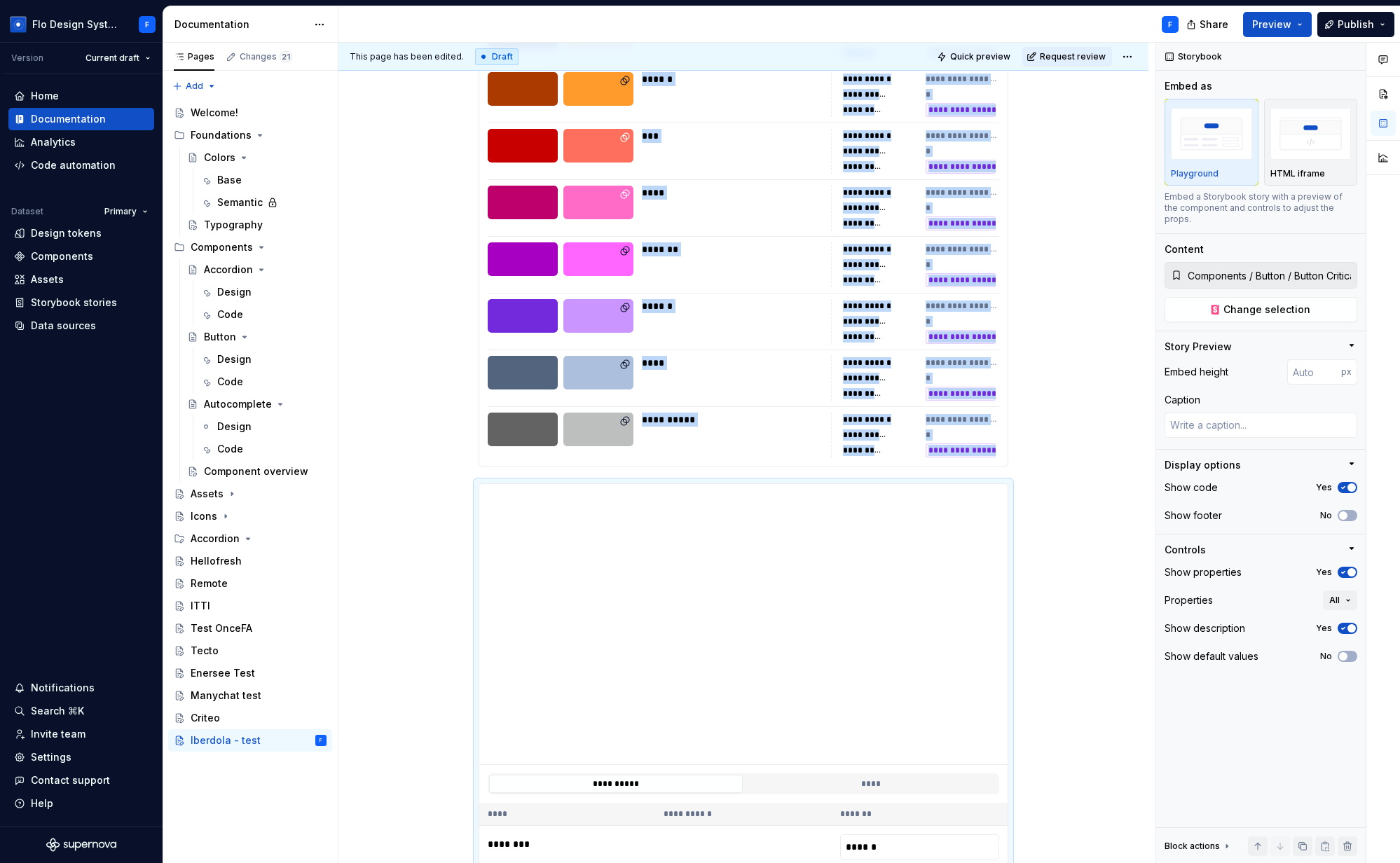
scroll to position [1735, 0]
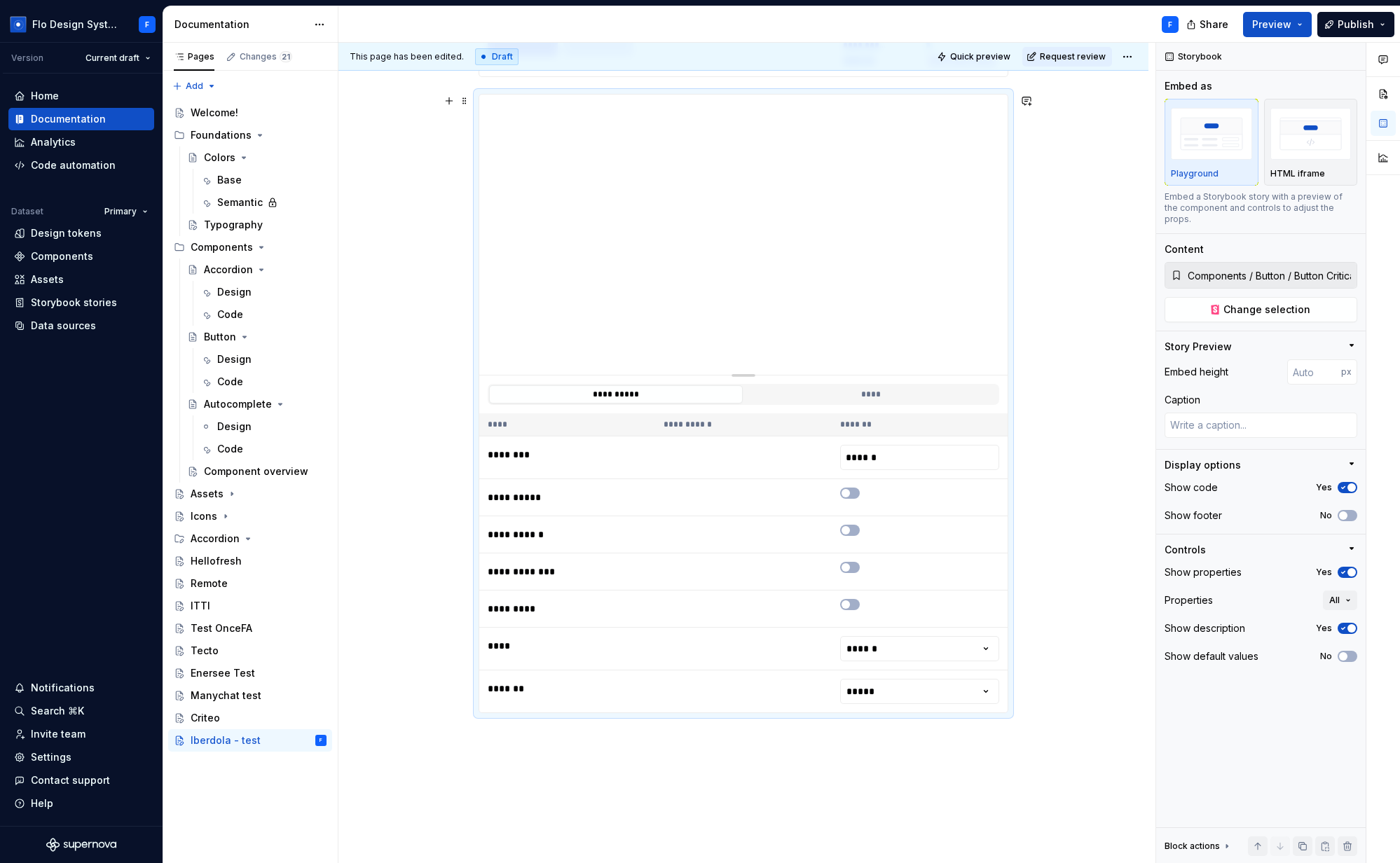
type textarea "*"
type input "397"
type textarea "*"
type input "391"
type textarea "*"
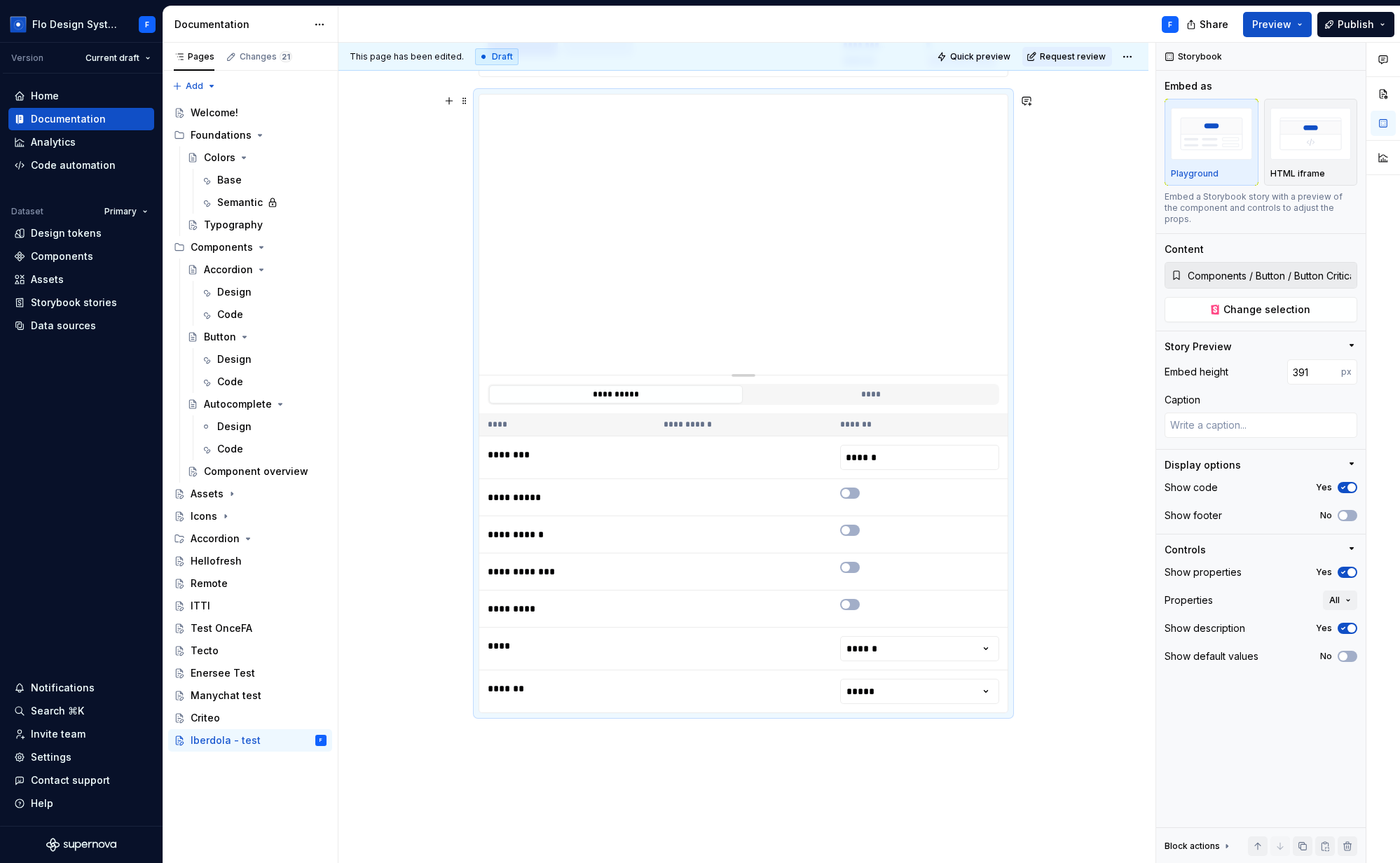
type input "357"
type textarea "*"
type input "313"
type textarea "*"
type input "270"
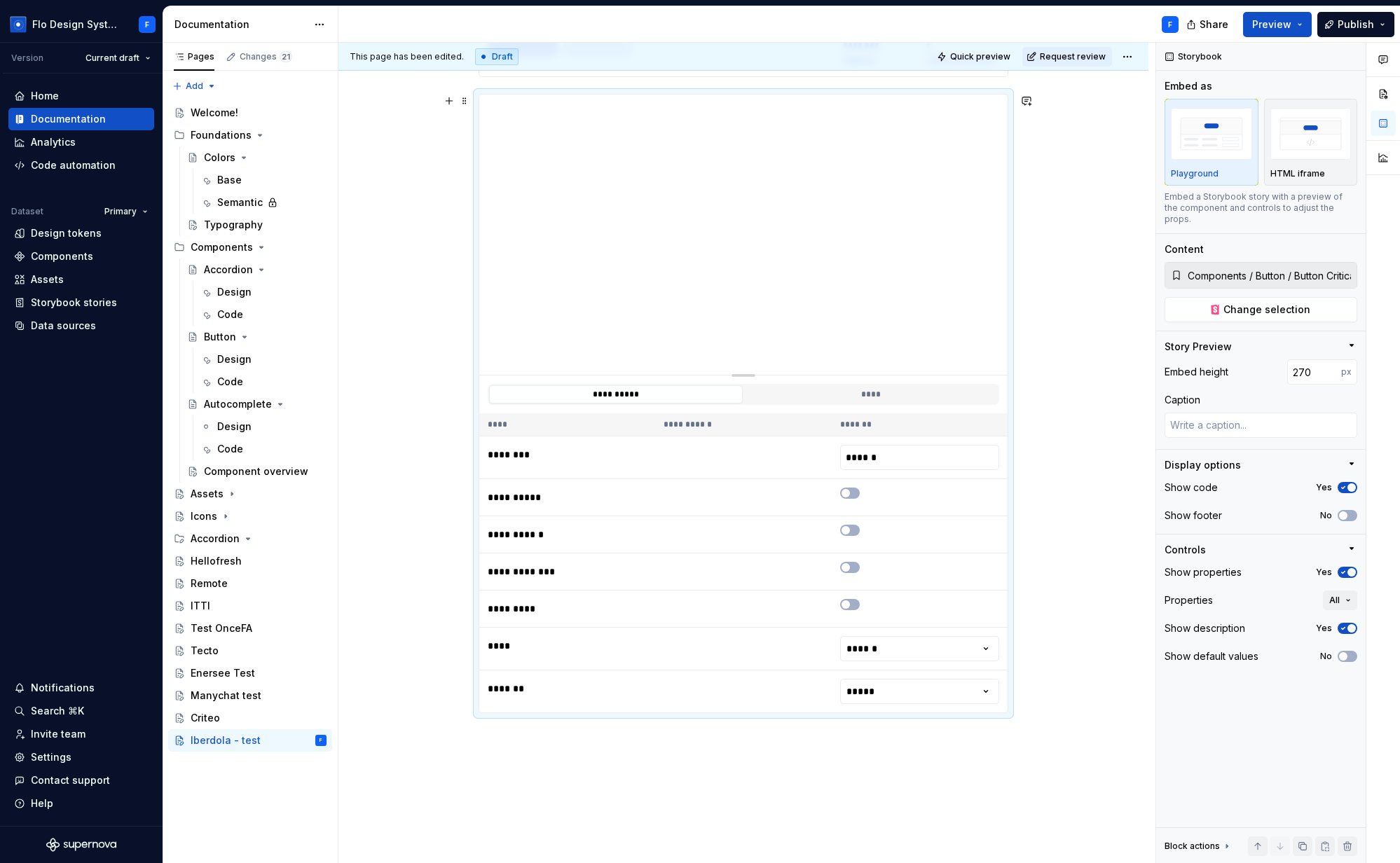
type textarea "*"
type input "222"
type textarea "*"
type input "193"
type textarea "*"
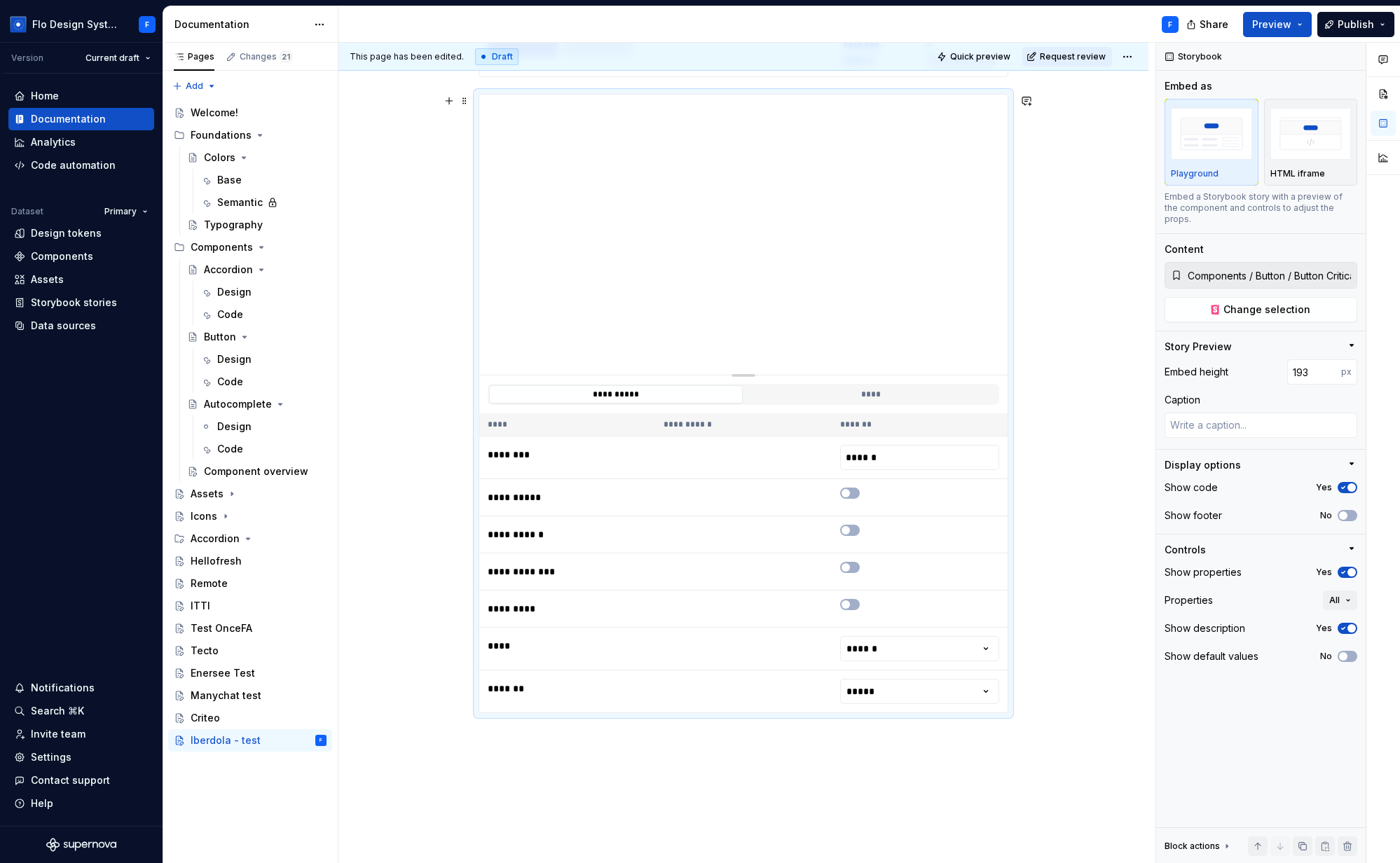
type input "159"
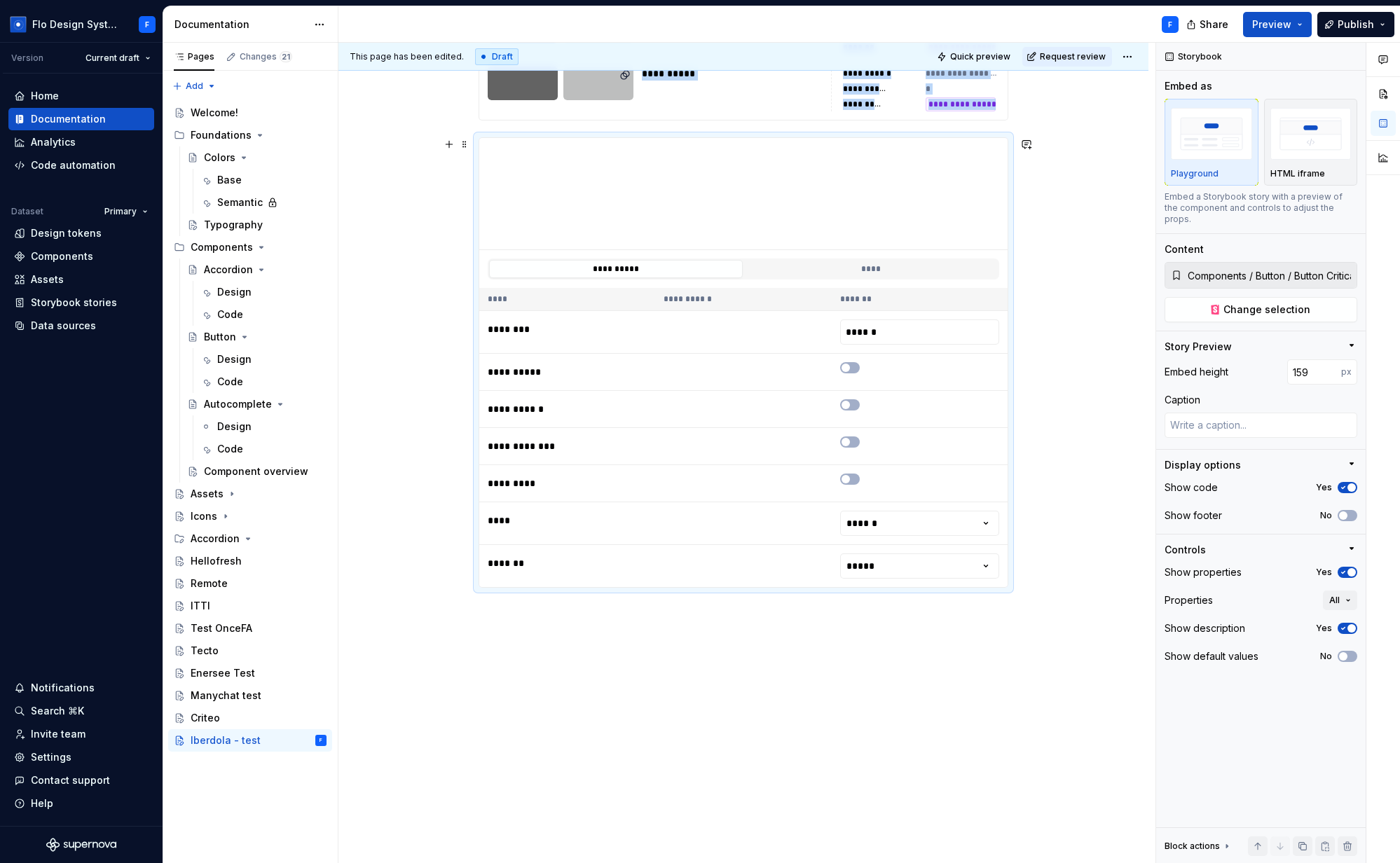
scroll to position [1690, 0]
click at [874, 270] on button "****" at bounding box center [870, 270] width 253 height 19
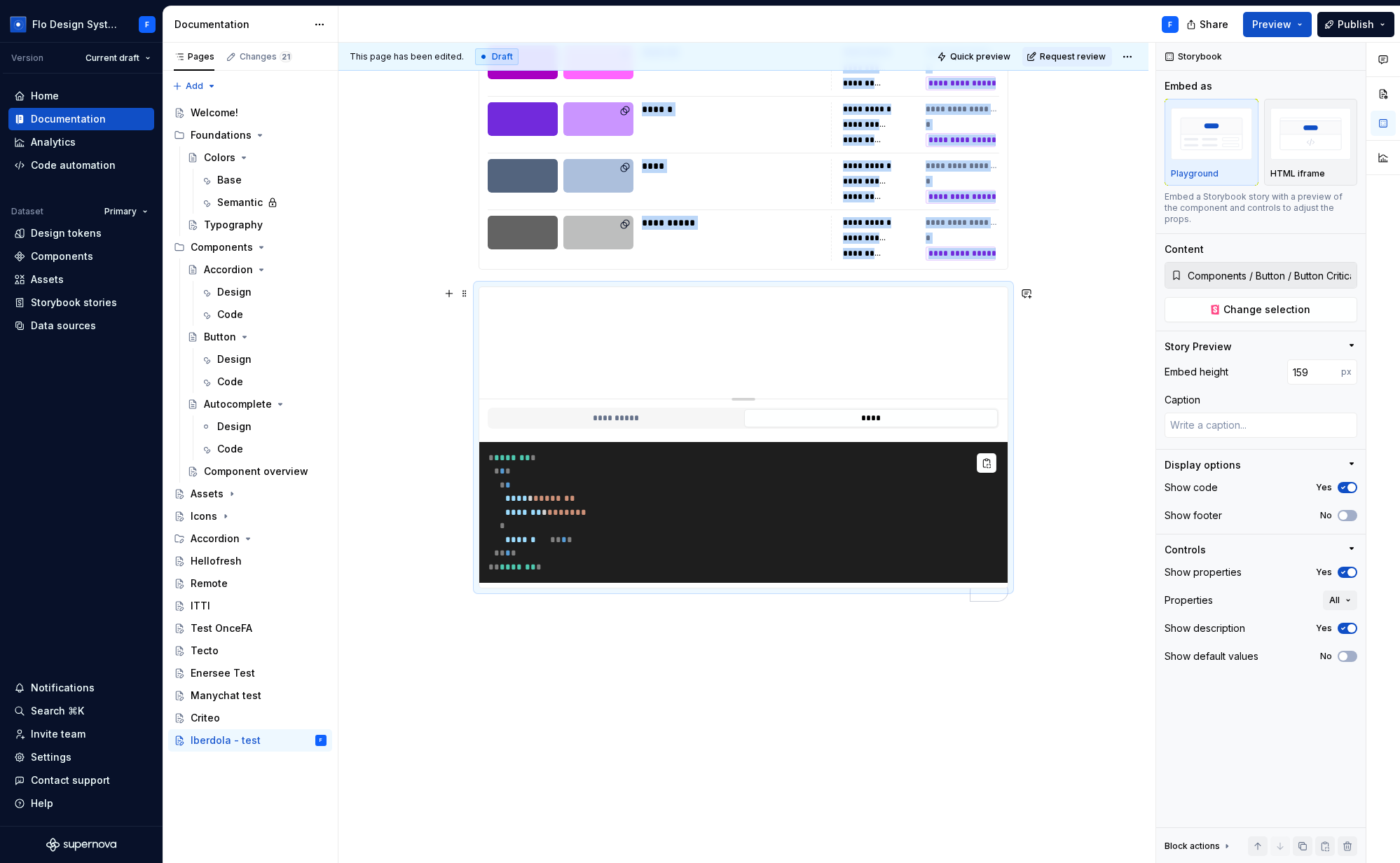
scroll to position [1556, 0]
click at [607, 409] on button "**********" at bounding box center [616, 418] width 253 height 19
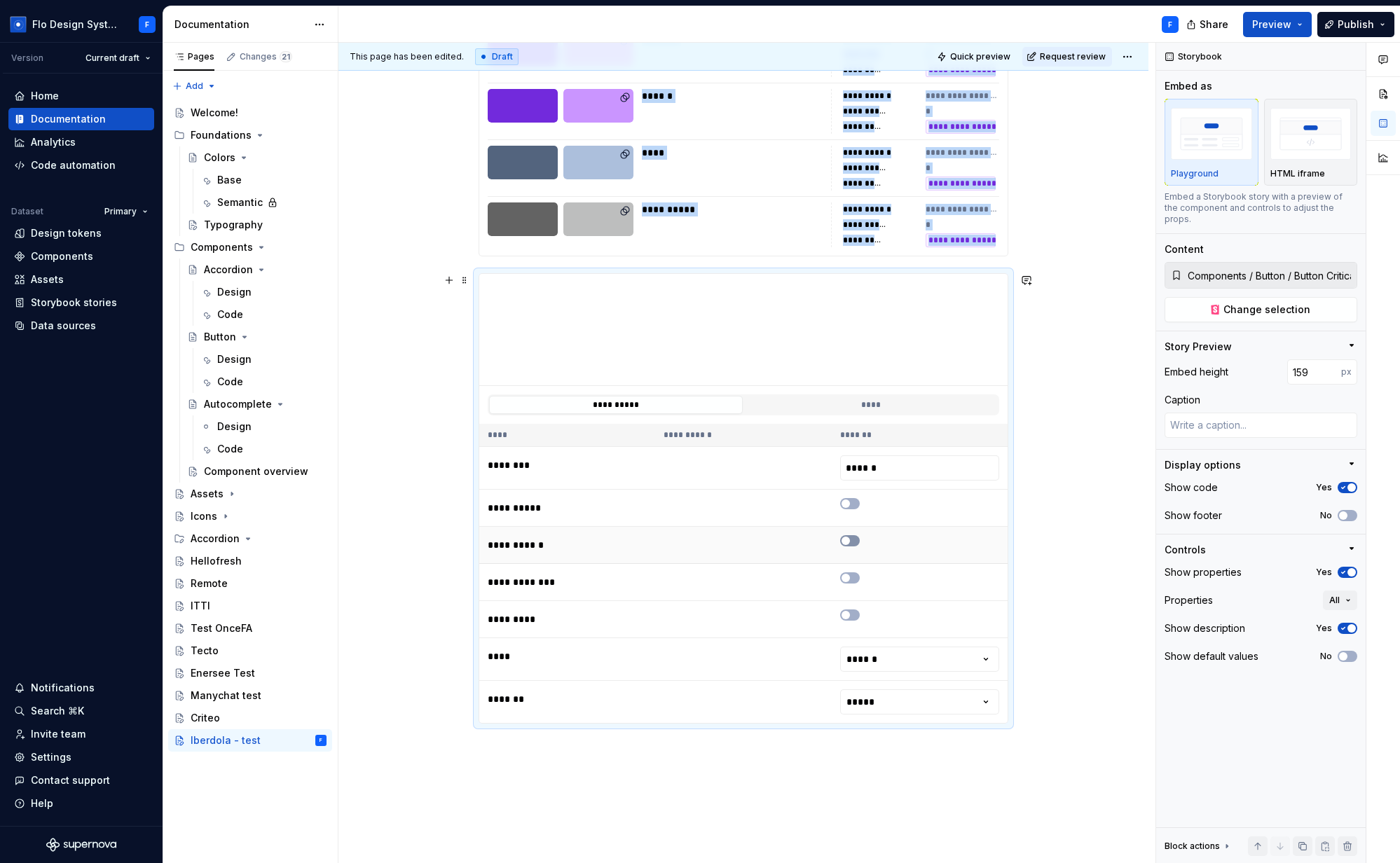
click at [850, 537] on icon "To enrich screen reader interactions, please activate Accessibility in Grammarl…" at bounding box center [845, 541] width 11 height 8
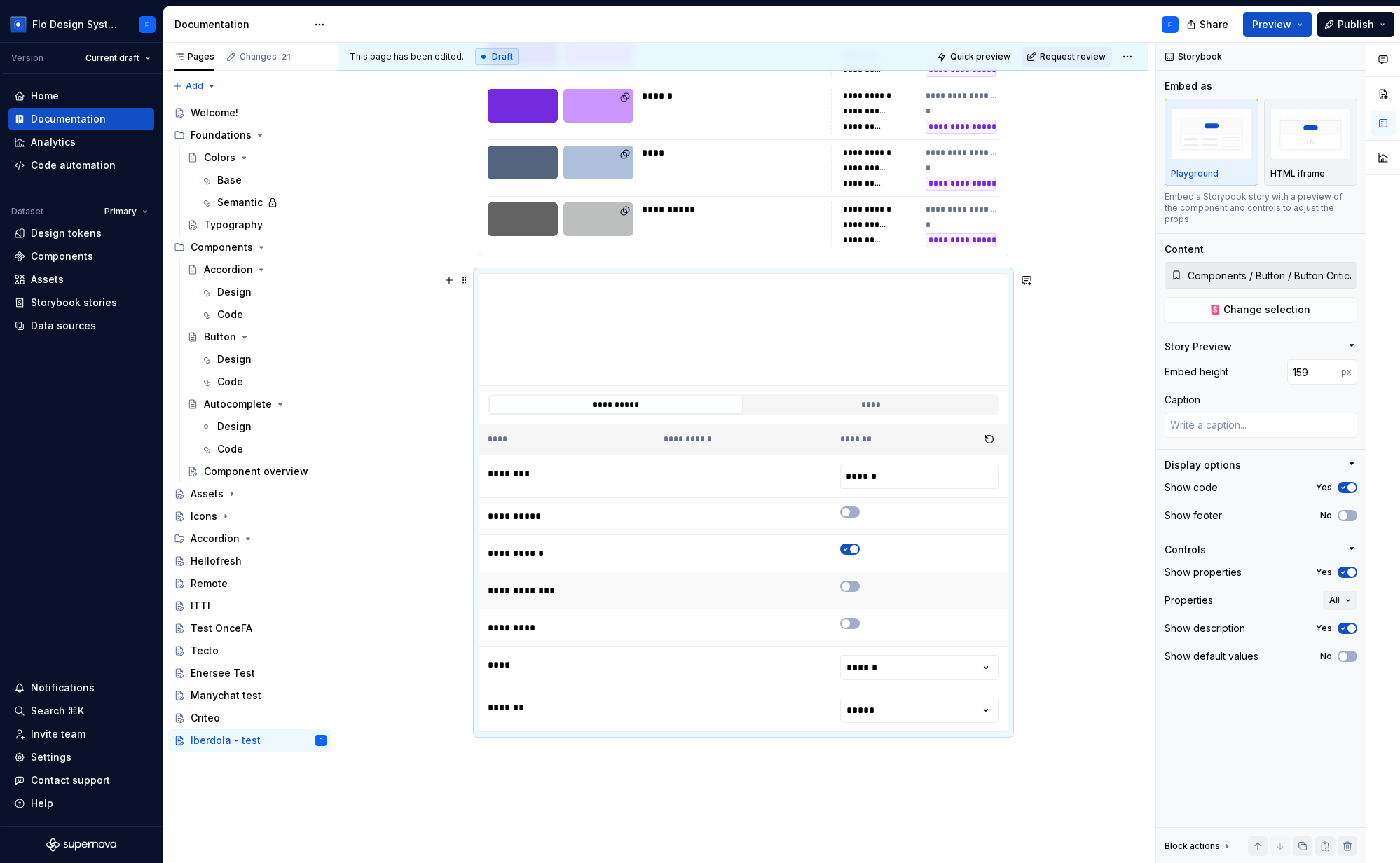
click at [856, 592] on td "To enrich screen reader interactions, please activate Accessibility in Grammarl…" at bounding box center [919, 591] width 176 height 37
drag, startPoint x: 855, startPoint y: 588, endPoint x: 848, endPoint y: 527, distance: 61.4
click at [855, 587] on button "To enrich screen reader interactions, please activate Accessibility in Grammarl…" at bounding box center [850, 586] width 19 height 11
click at [888, 399] on button "****" at bounding box center [870, 404] width 253 height 19
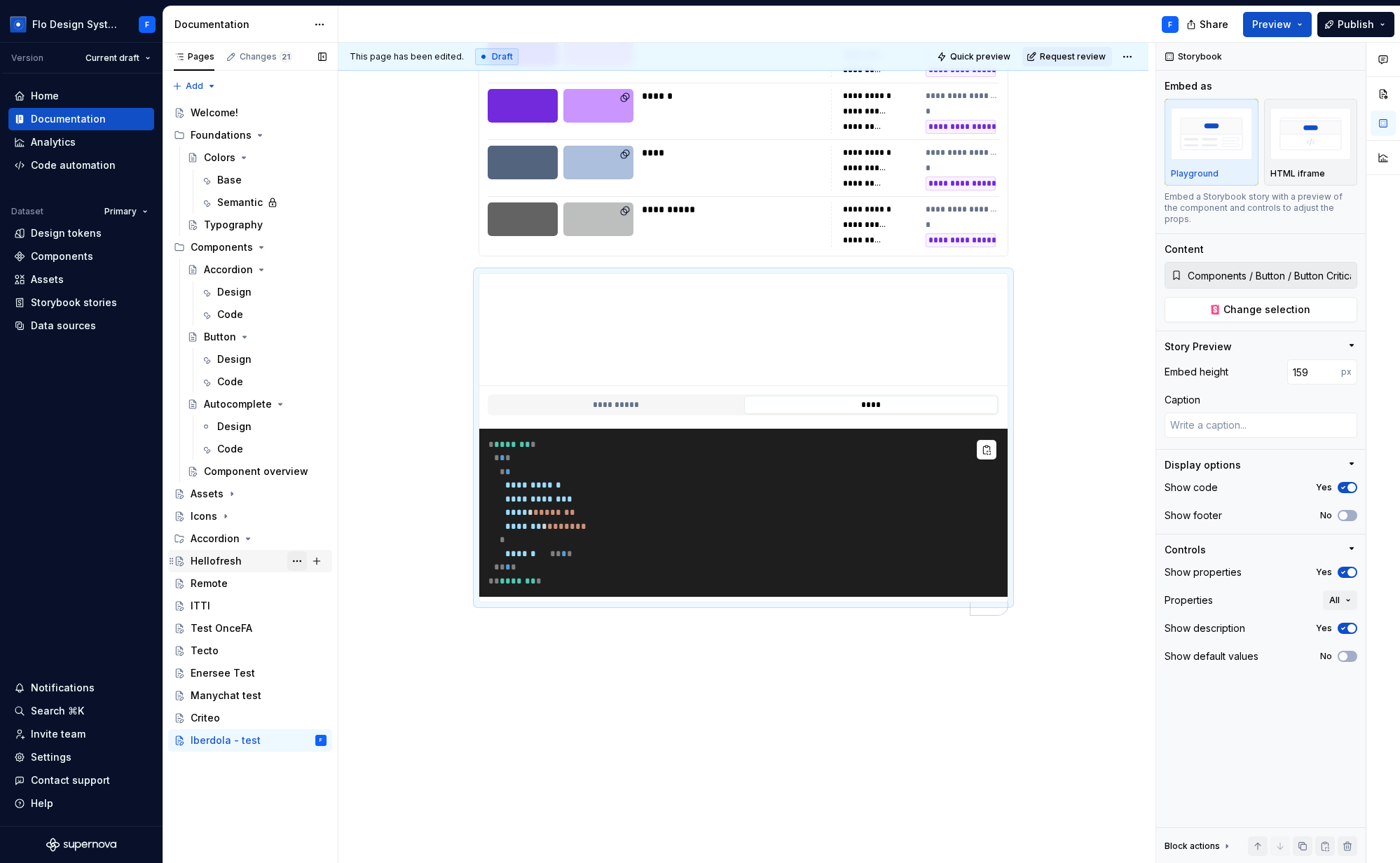
click at [299, 562] on button "Page tree" at bounding box center [297, 561] width 19 height 19
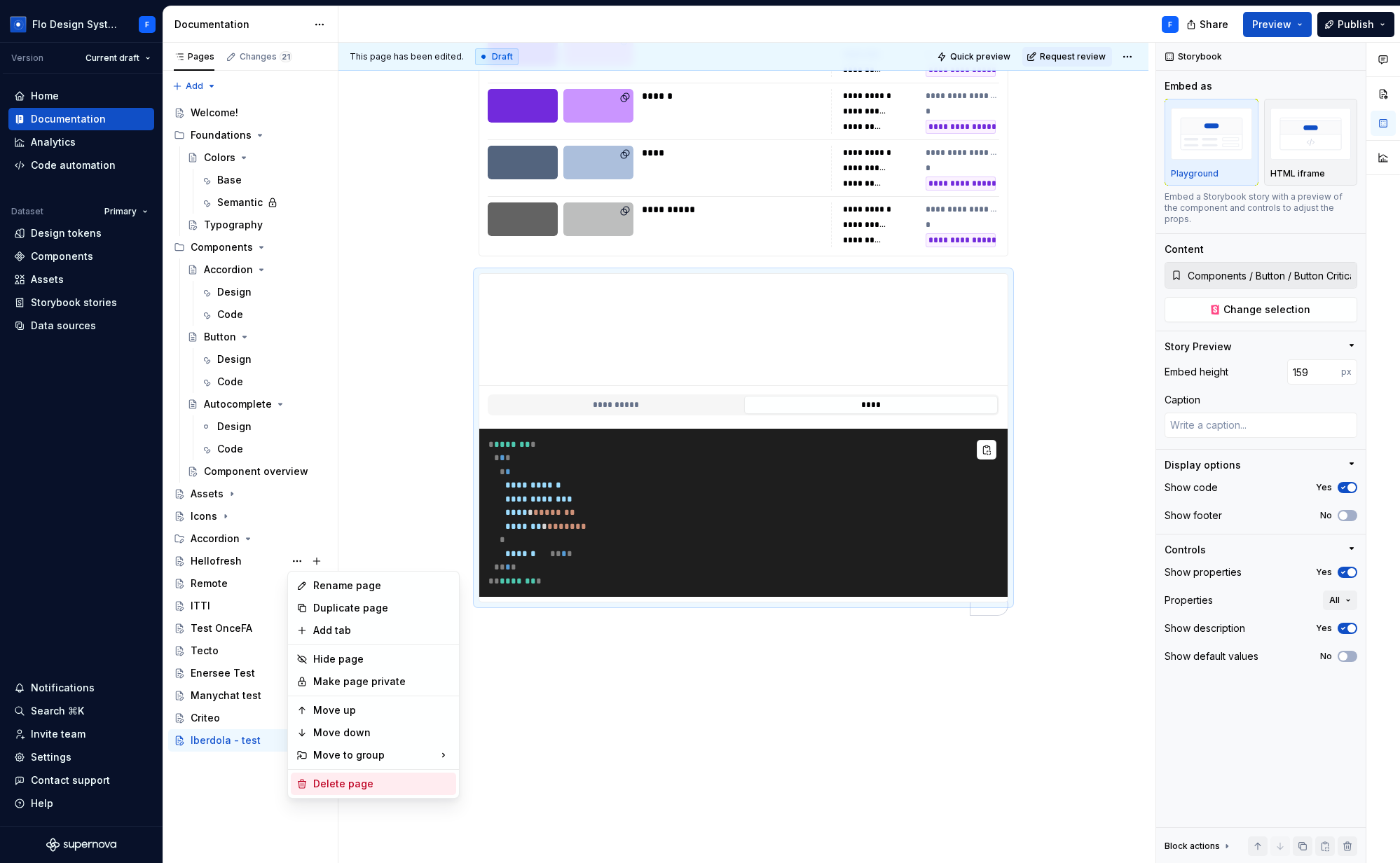
click at [373, 782] on div "Delete page" at bounding box center [381, 784] width 137 height 14
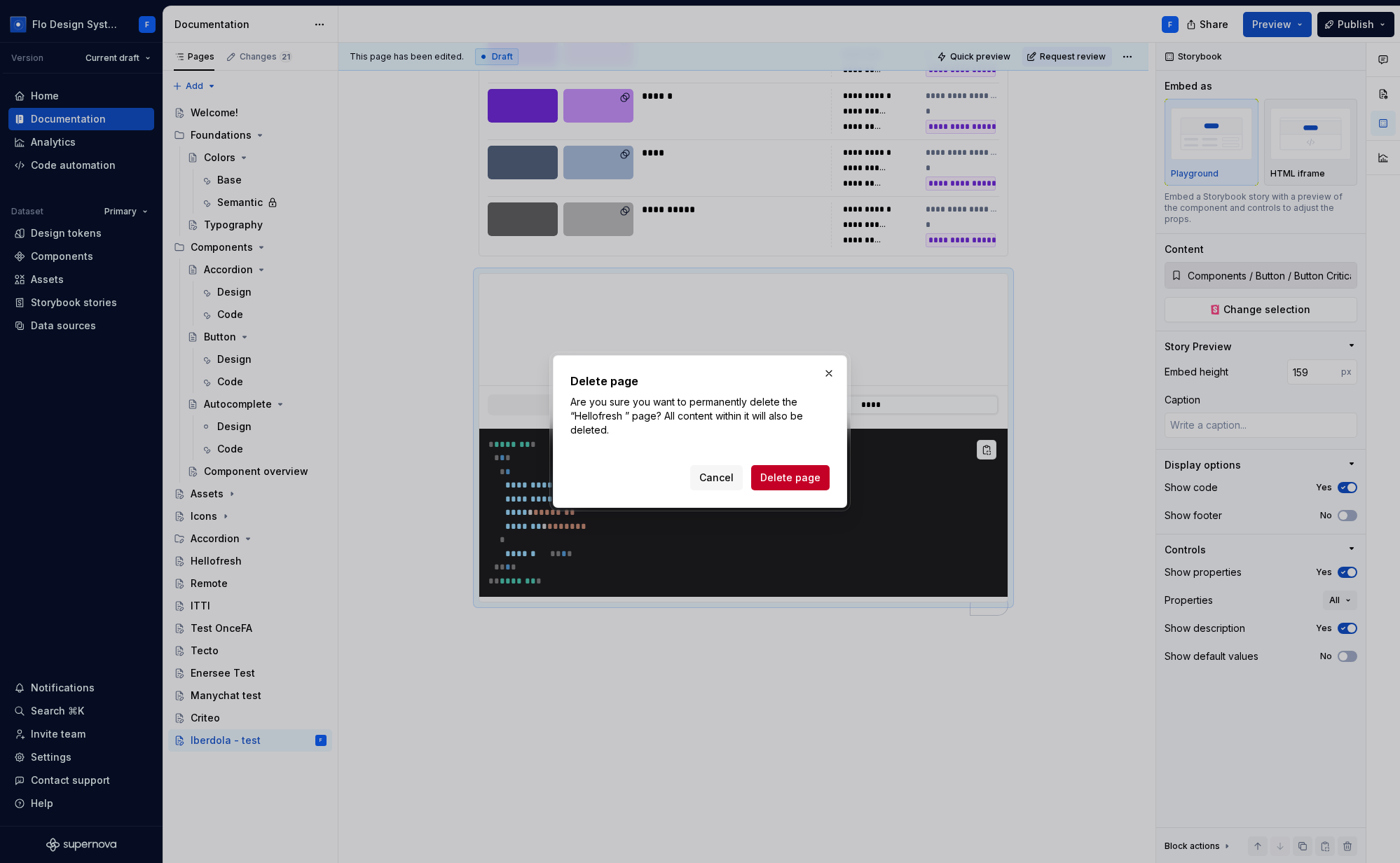
click at [813, 476] on span "Delete page" at bounding box center [790, 478] width 60 height 14
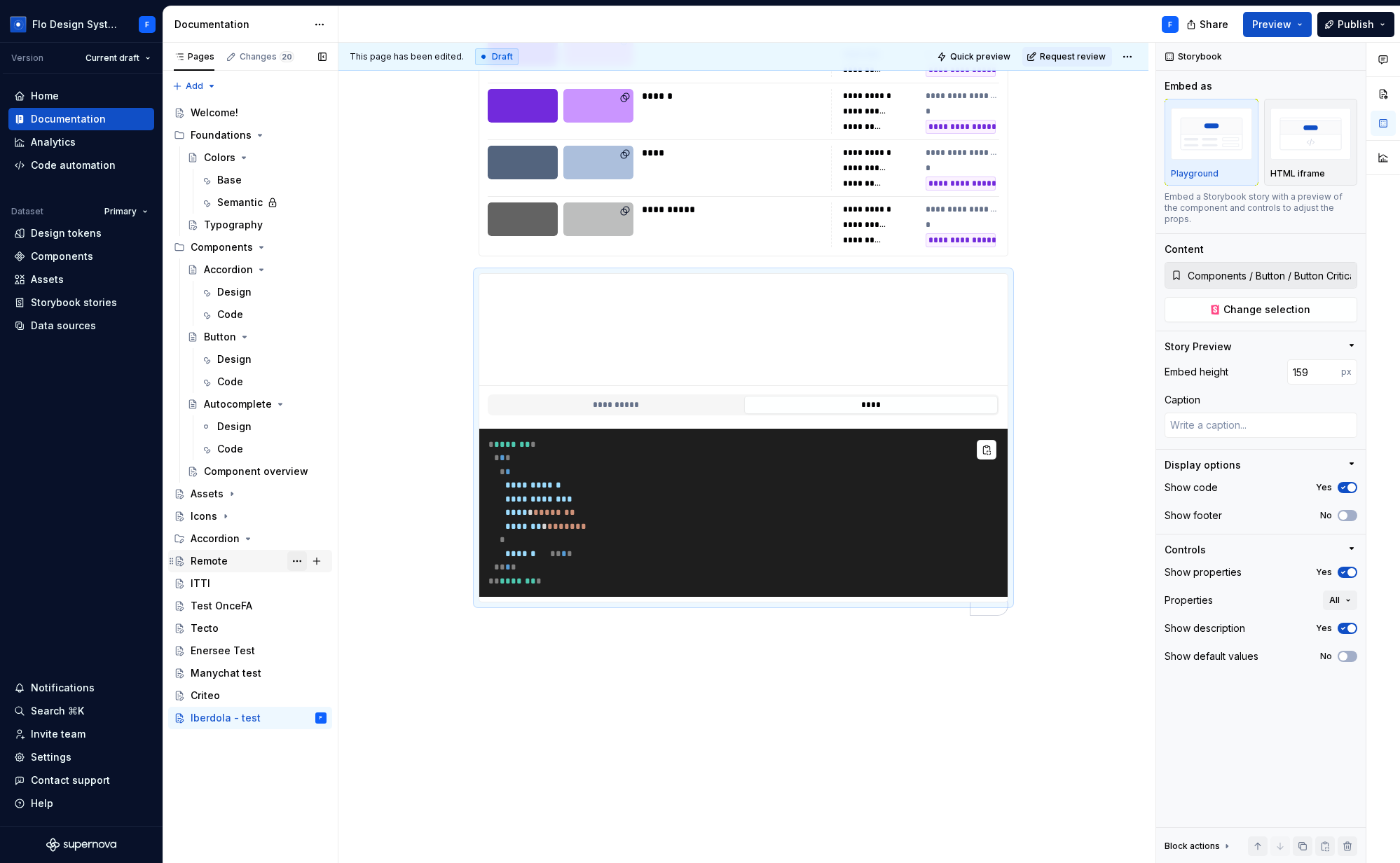
click at [296, 558] on button "Page tree" at bounding box center [297, 561] width 19 height 19
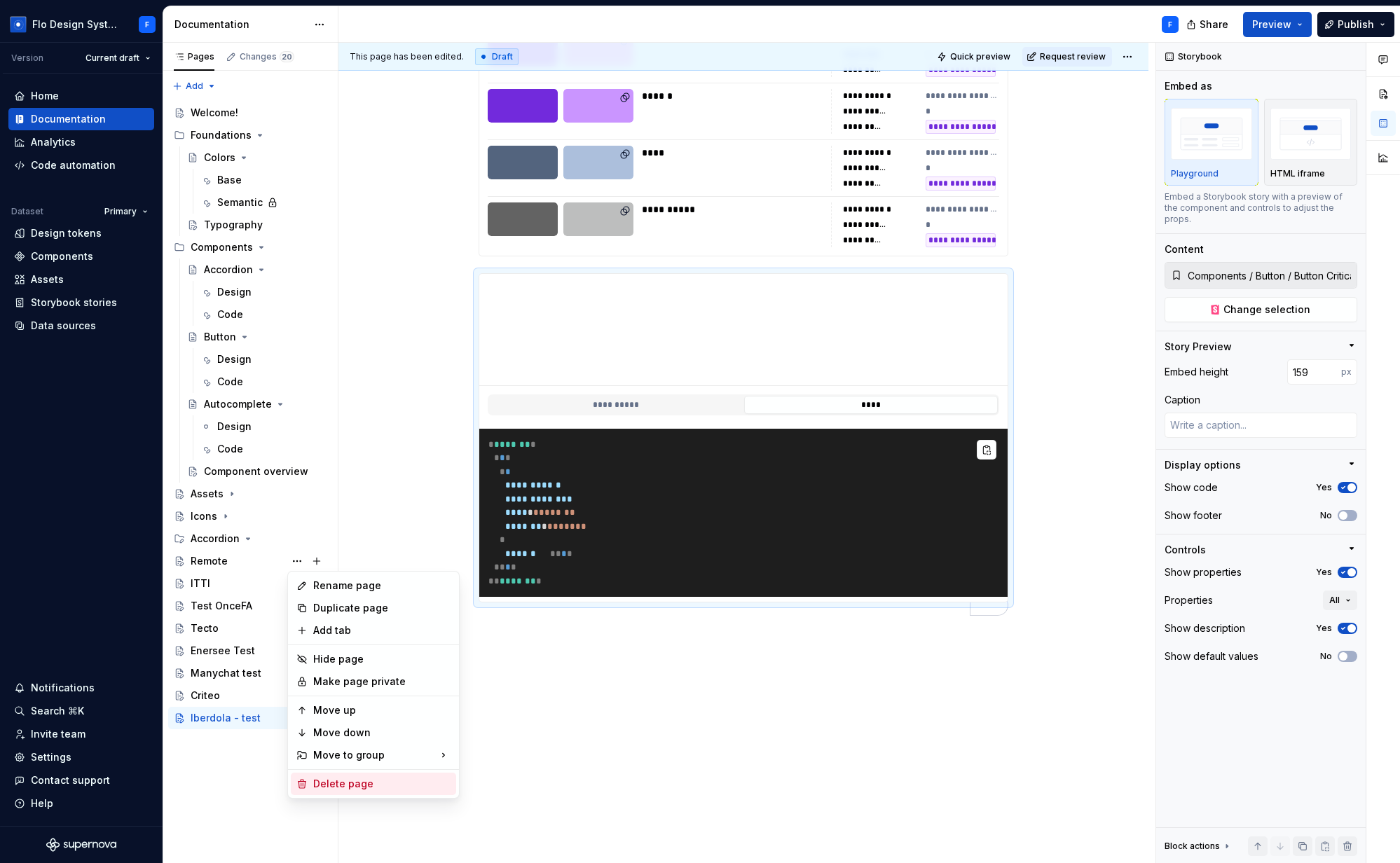
click at [387, 785] on div "Delete page" at bounding box center [381, 784] width 137 height 14
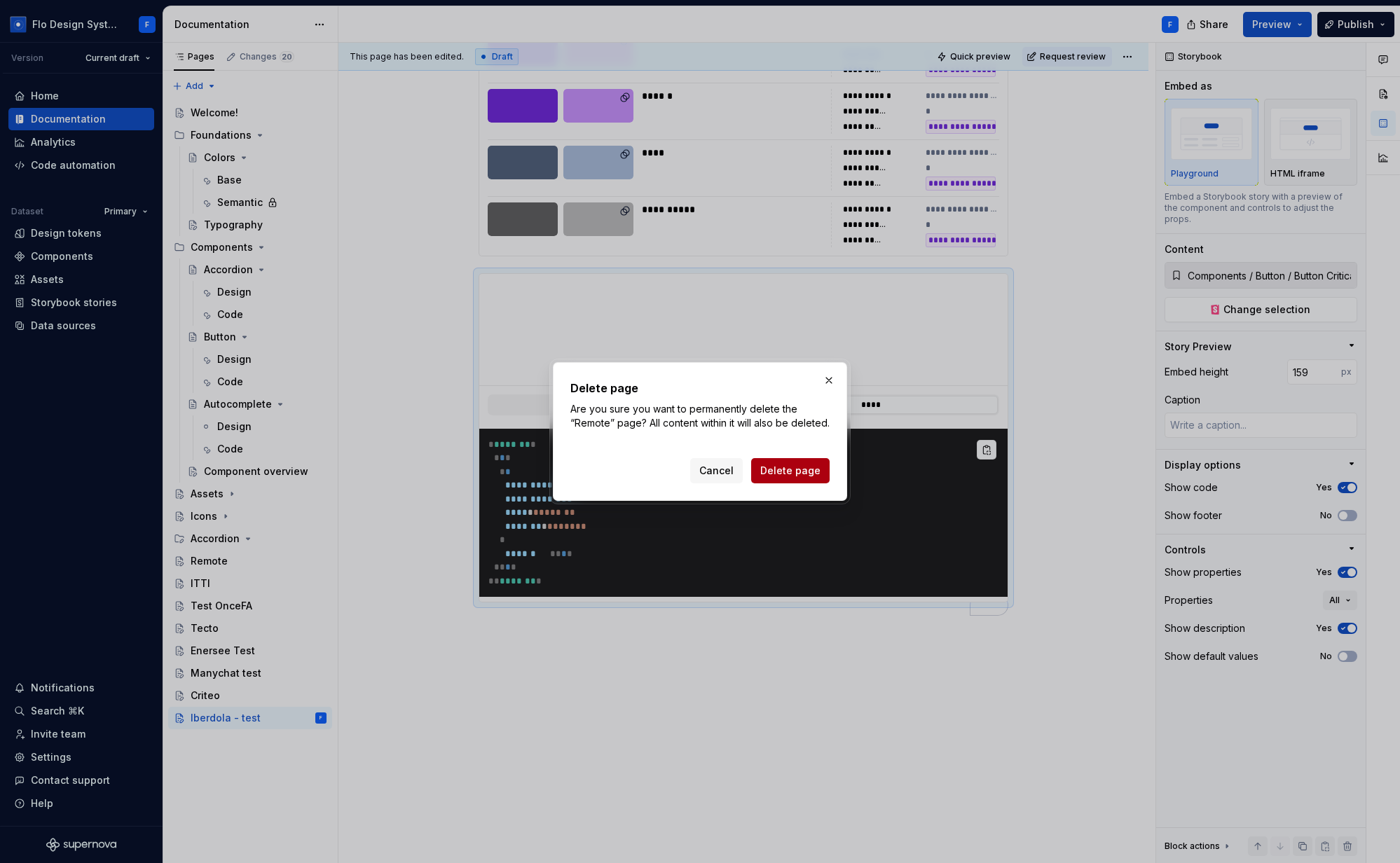
click at [791, 472] on span "Delete page" at bounding box center [790, 470] width 60 height 14
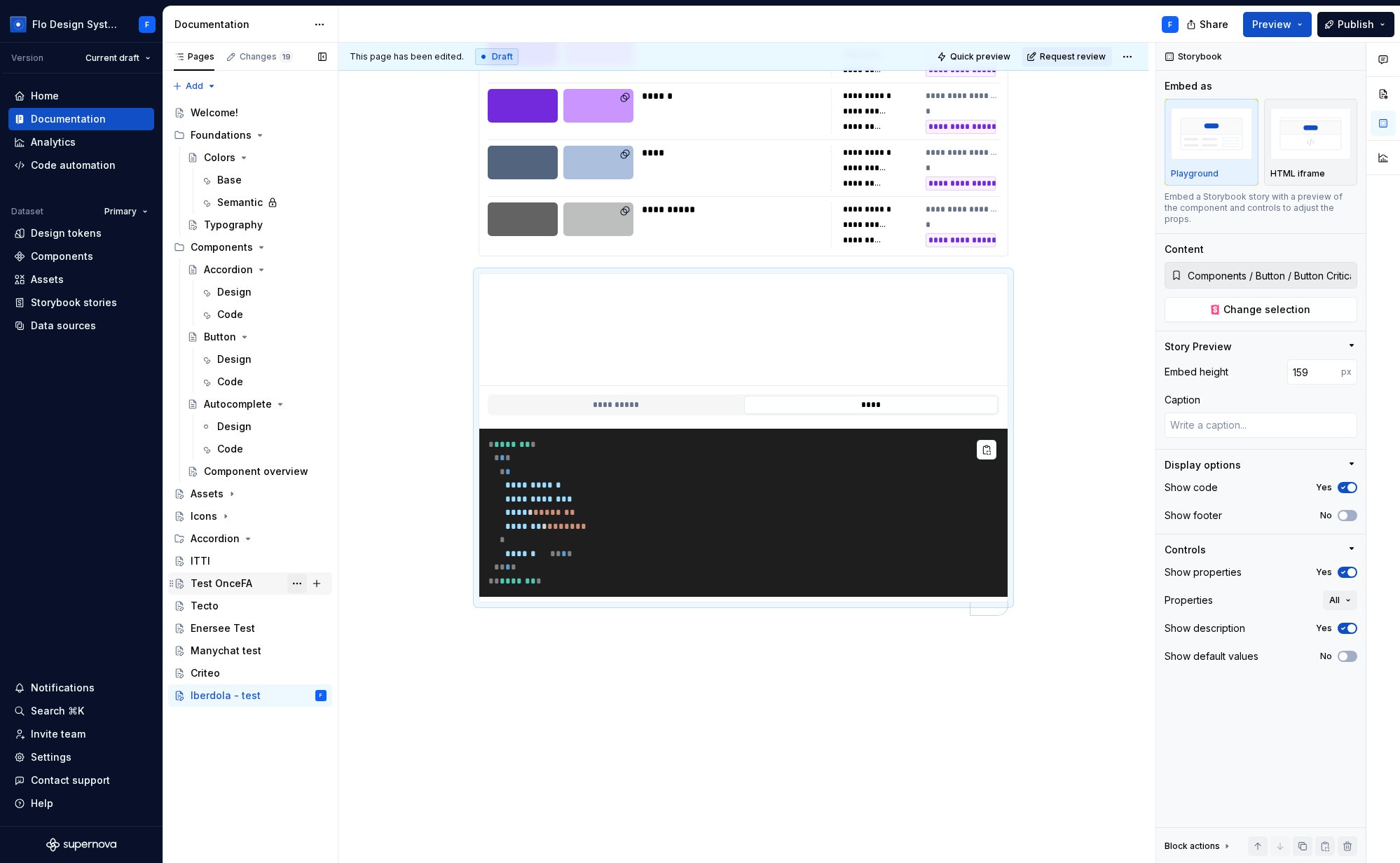
click at [293, 583] on button "Page tree" at bounding box center [297, 584] width 19 height 19
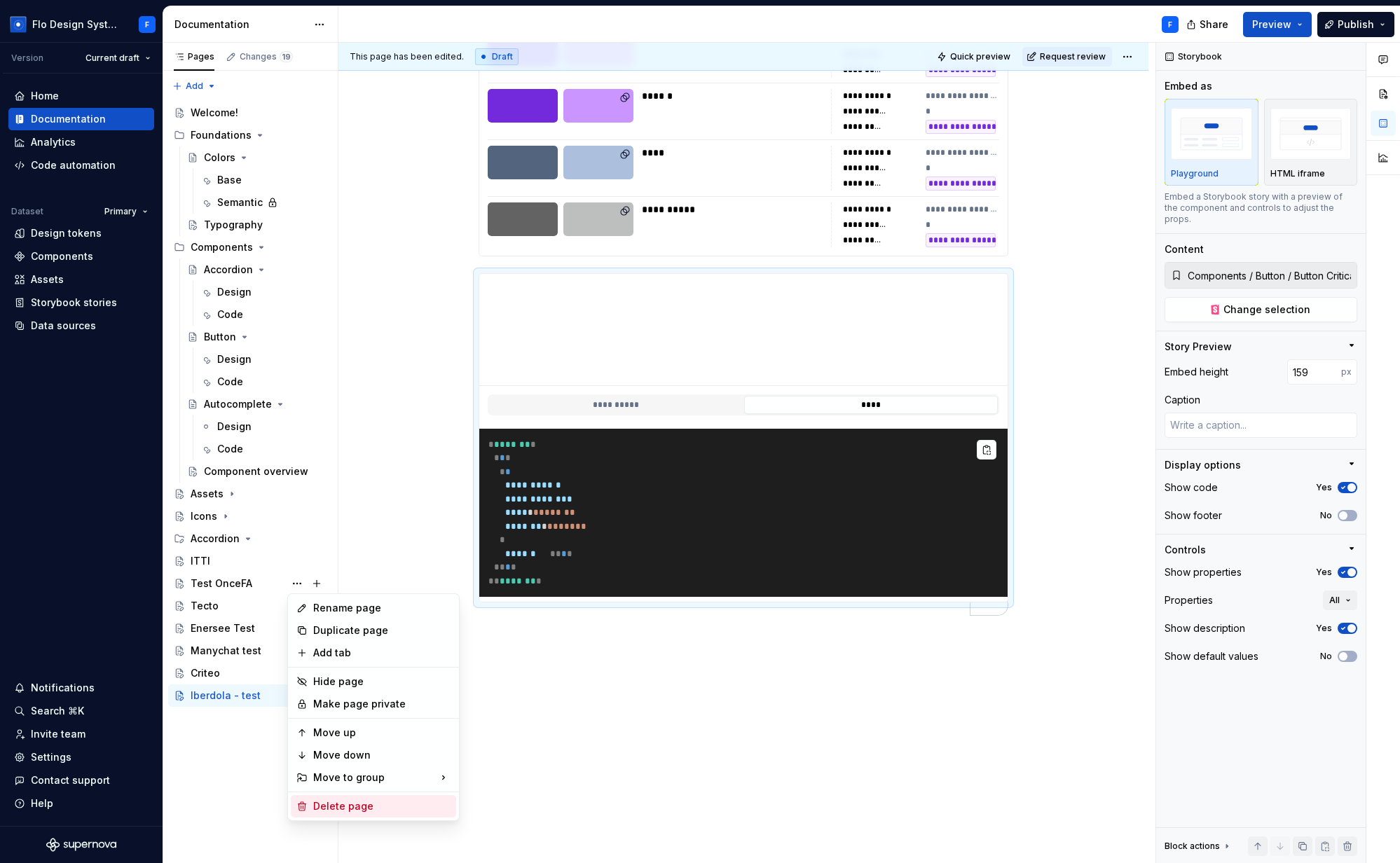
click at [348, 799] on div "Delete page" at bounding box center [381, 806] width 137 height 14
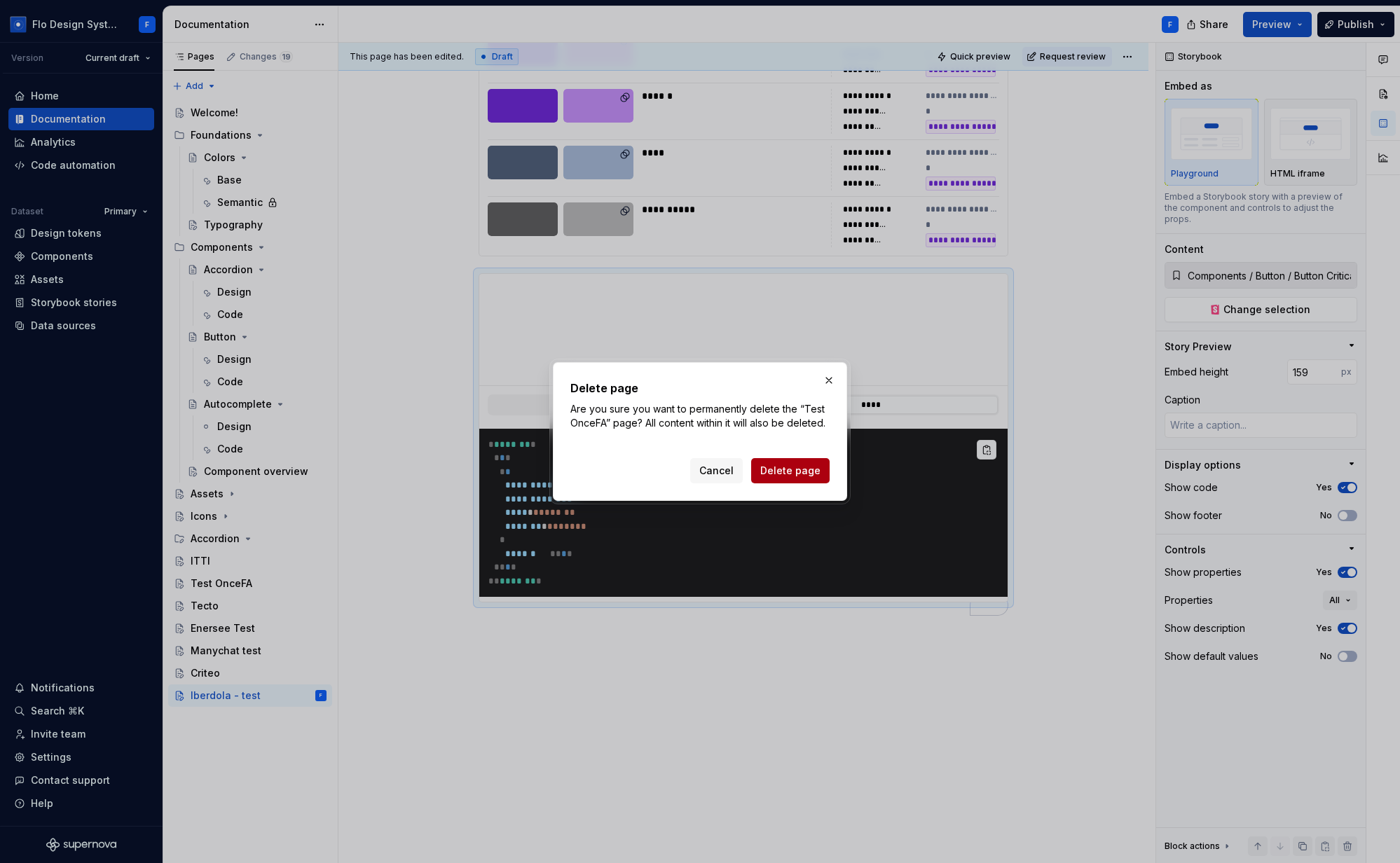
click at [798, 468] on span "Delete page" at bounding box center [790, 470] width 60 height 14
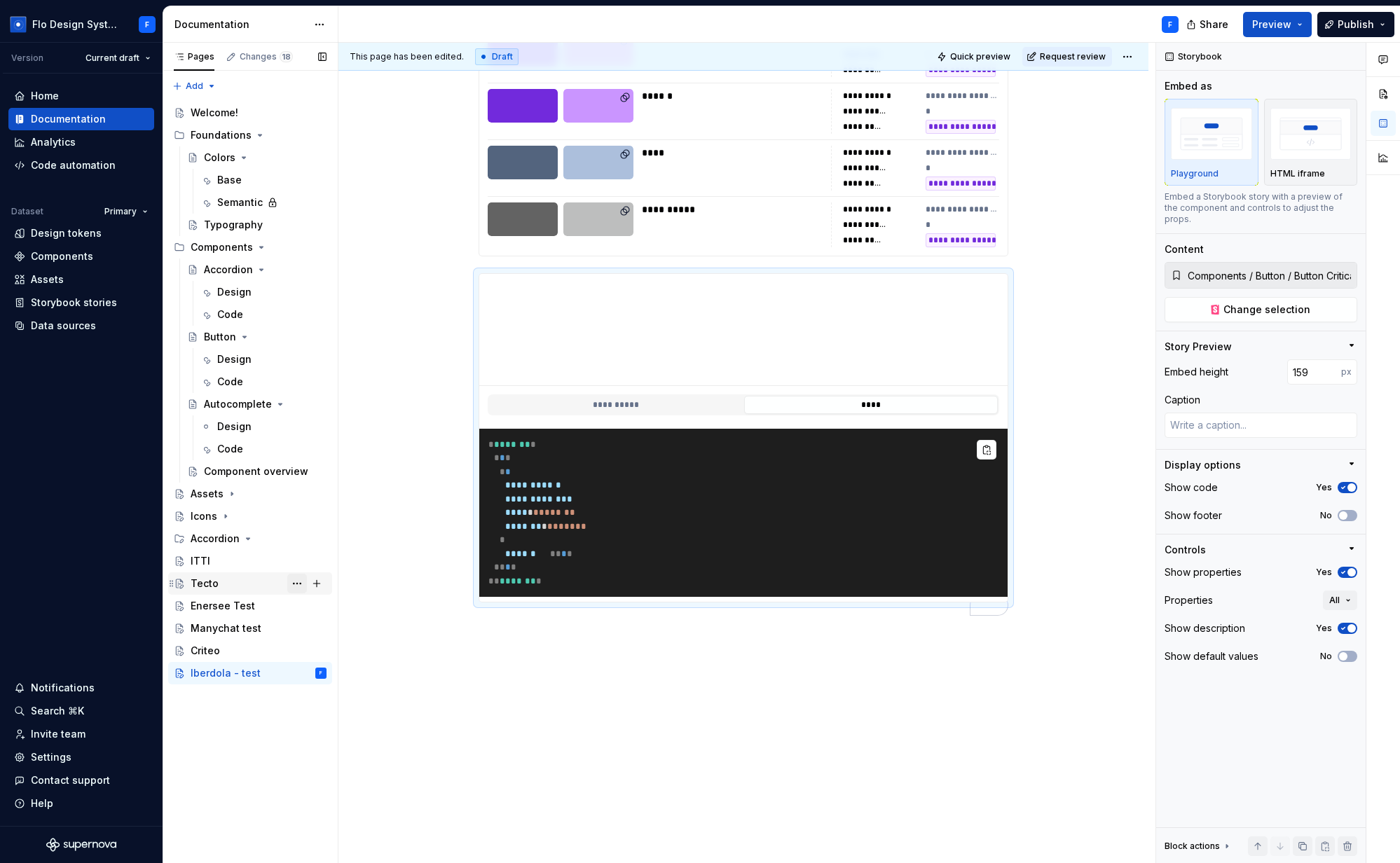
click at [291, 584] on button "Page tree" at bounding box center [297, 584] width 19 height 19
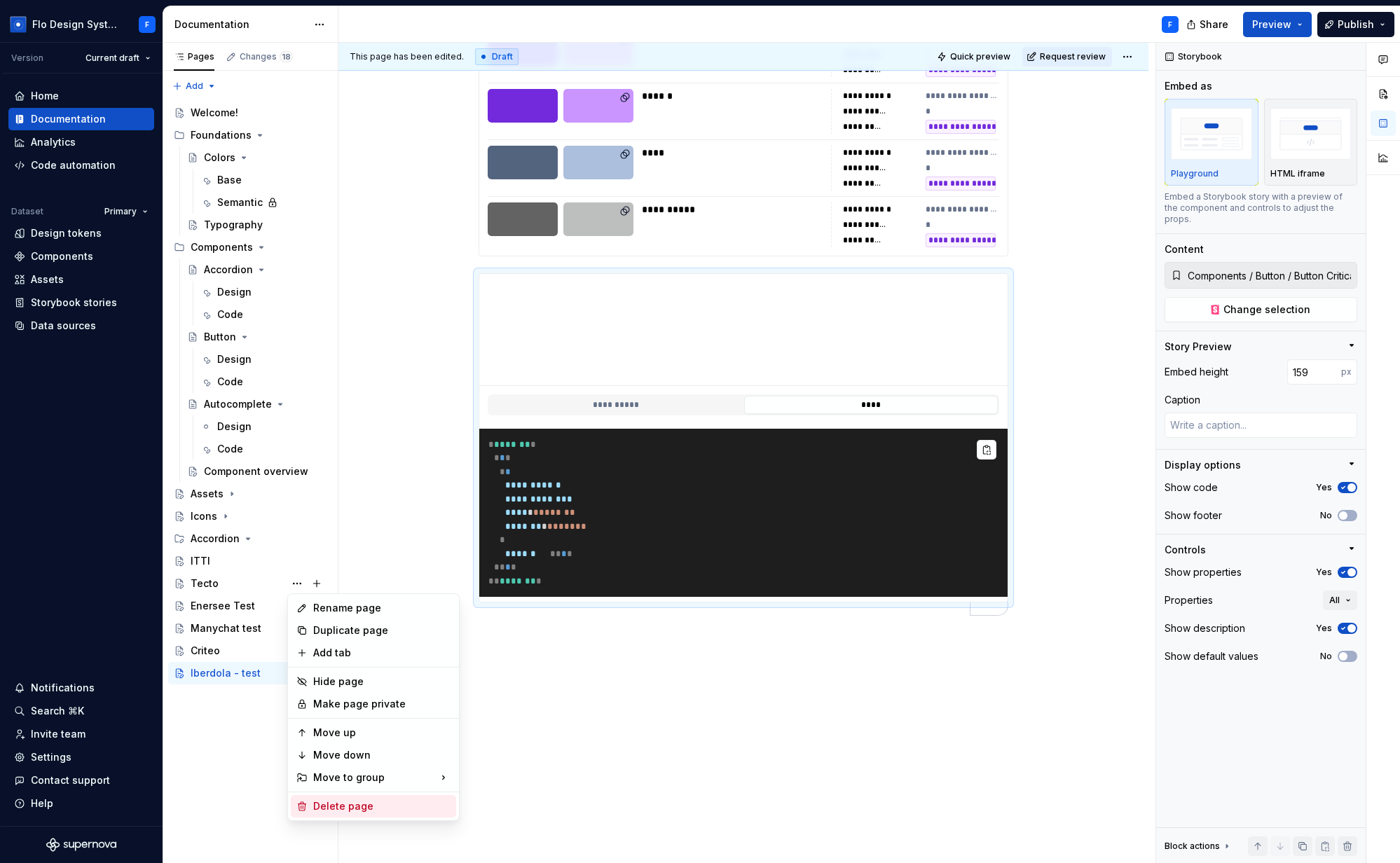
click at [367, 804] on div "Delete page" at bounding box center [381, 806] width 137 height 14
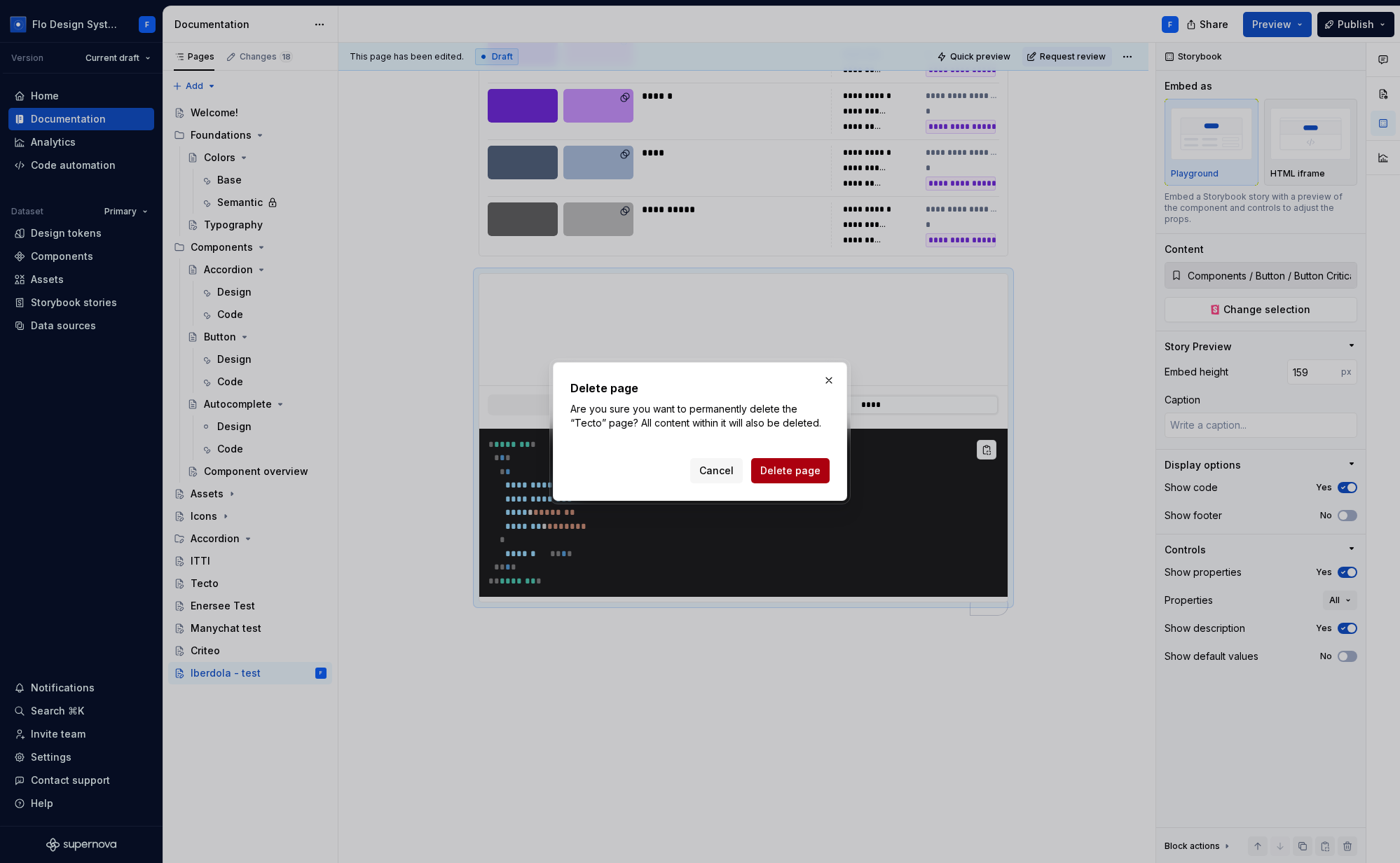
click at [811, 470] on span "Delete page" at bounding box center [790, 470] width 60 height 14
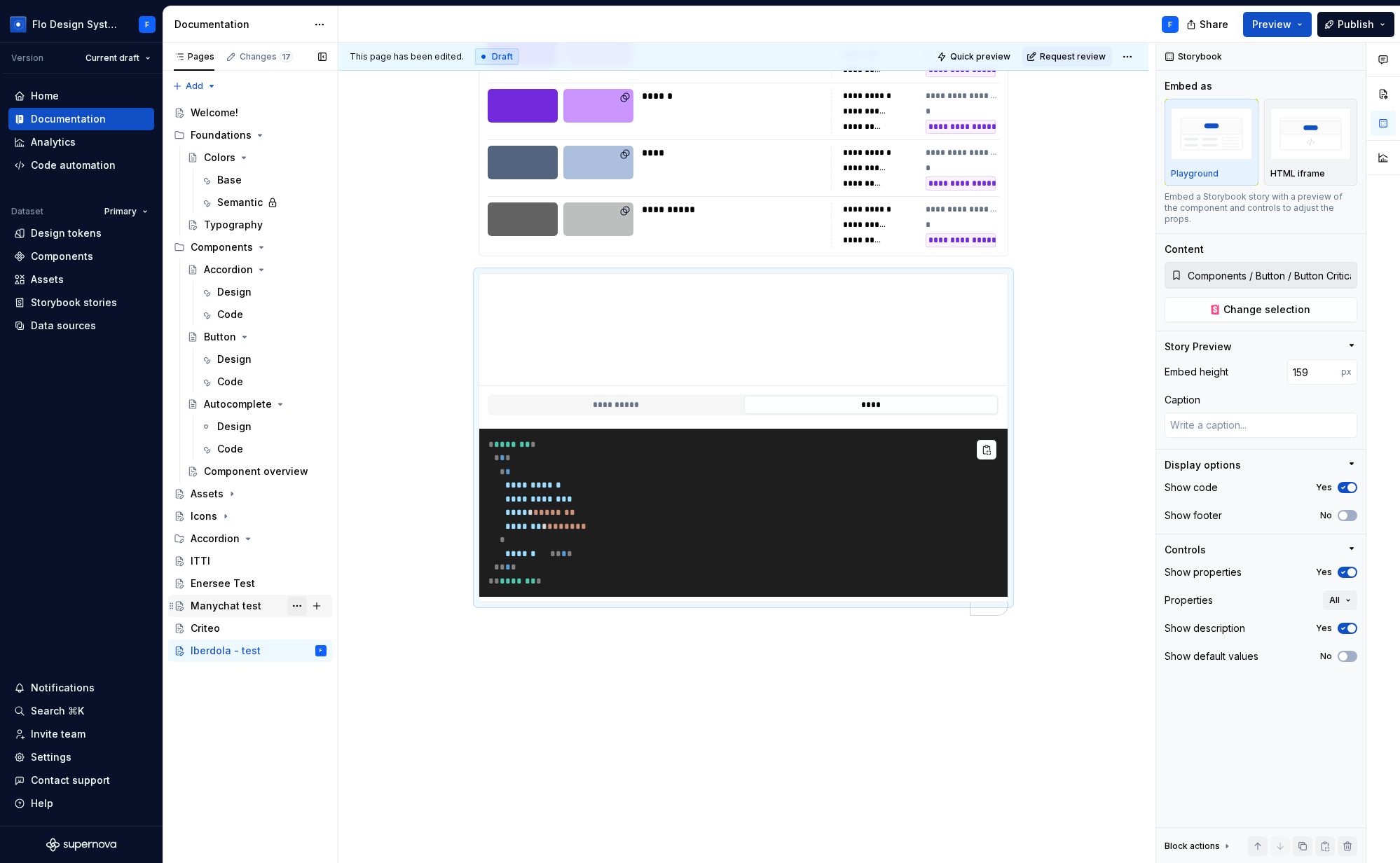
click at [295, 607] on button "Page tree" at bounding box center [297, 606] width 19 height 19
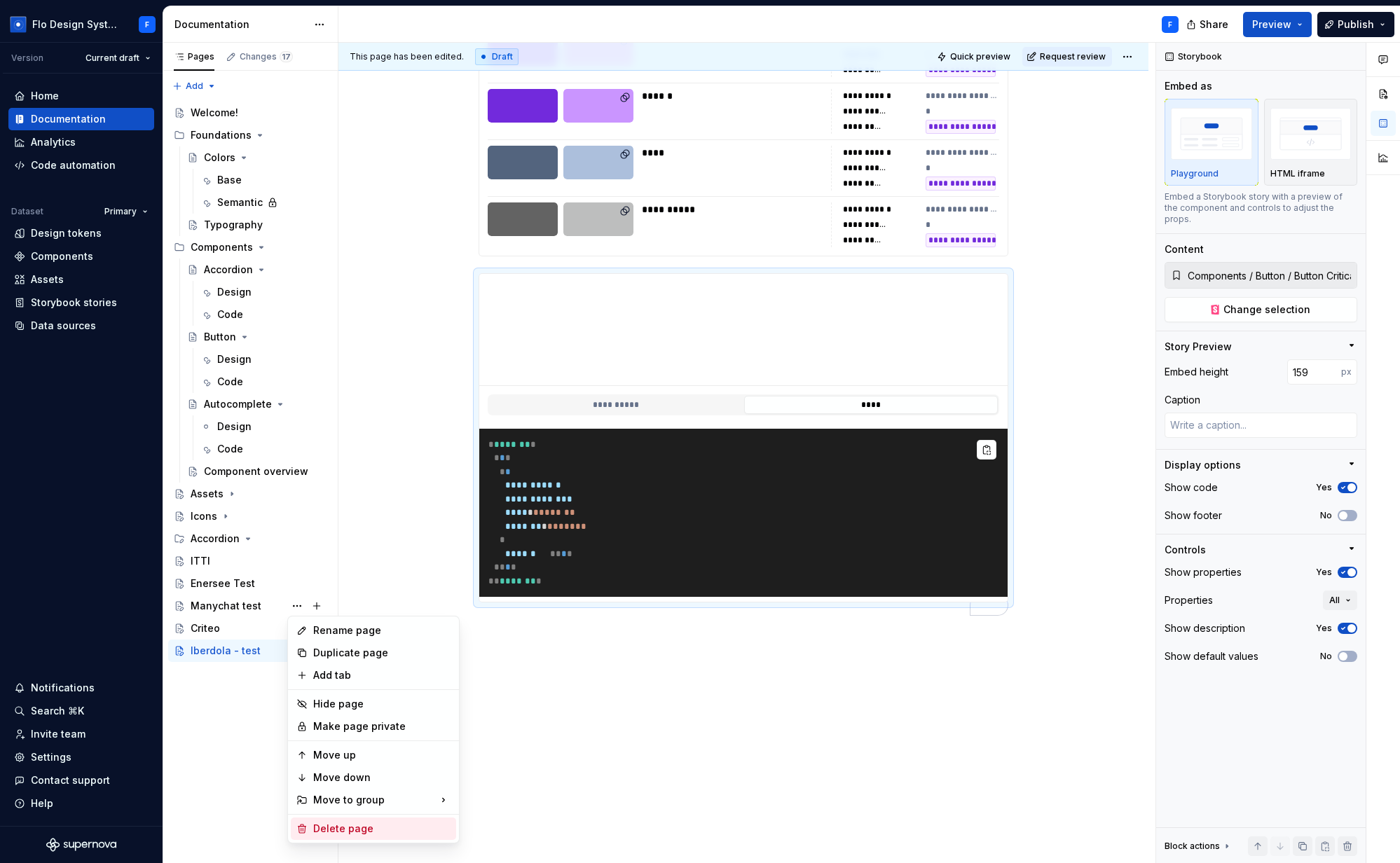
click at [362, 831] on div "Delete page" at bounding box center [381, 828] width 137 height 14
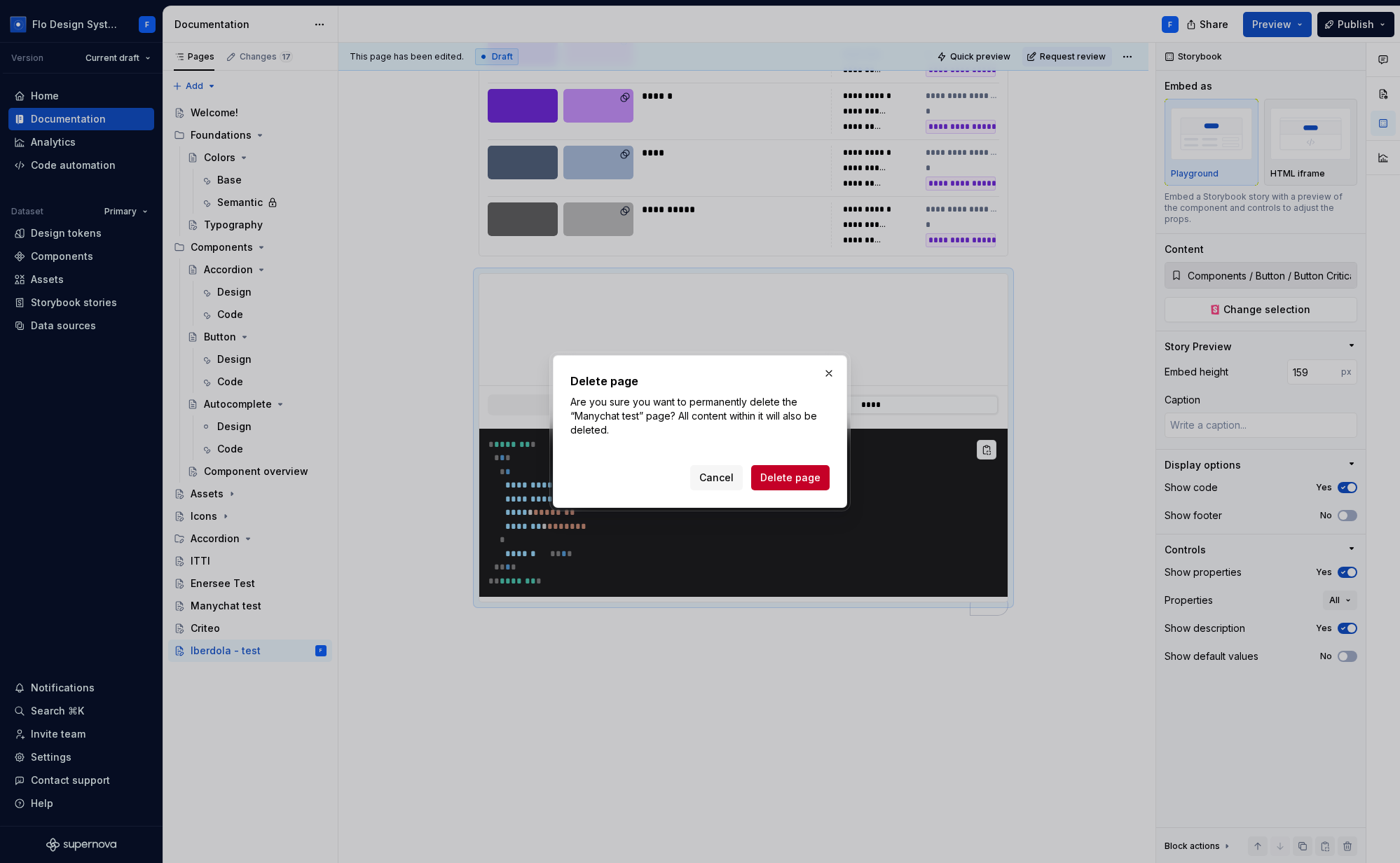
click at [790, 484] on span "Delete page" at bounding box center [790, 478] width 60 height 14
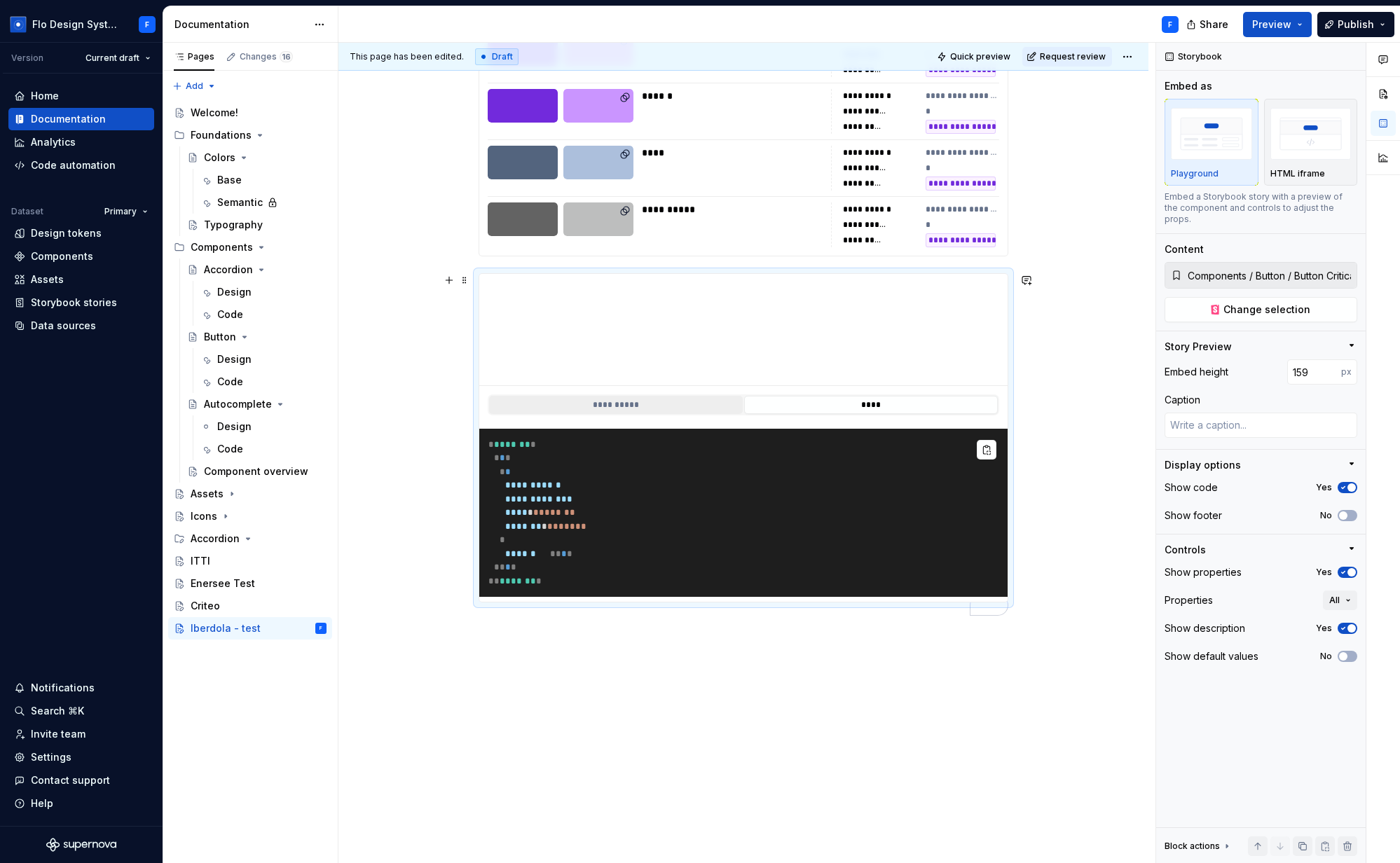
click at [614, 407] on button "**********" at bounding box center [616, 404] width 253 height 19
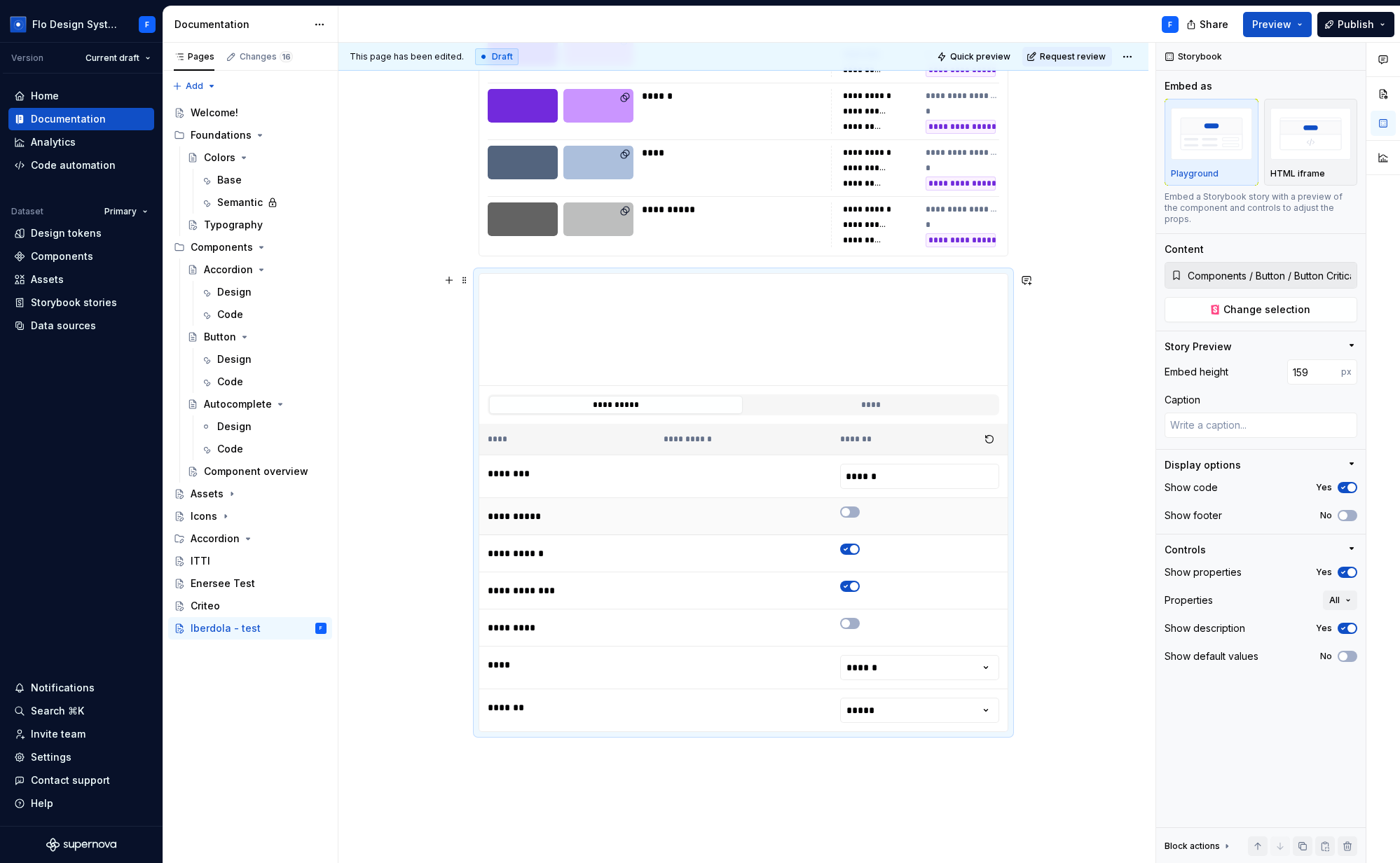
click at [844, 499] on td "To enrich screen reader interactions, please activate Accessibility in Grammarl…" at bounding box center [919, 516] width 176 height 37
click at [850, 509] on icon "To enrich screen reader interactions, please activate Accessibility in Grammarl…" at bounding box center [845, 512] width 11 height 8
click at [746, 387] on div "**********" at bounding box center [743, 404] width 528 height 38
drag, startPoint x: 744, startPoint y: 383, endPoint x: 748, endPoint y: 404, distance: 21.4
click at [749, 405] on div "**********" at bounding box center [743, 503] width 528 height 458
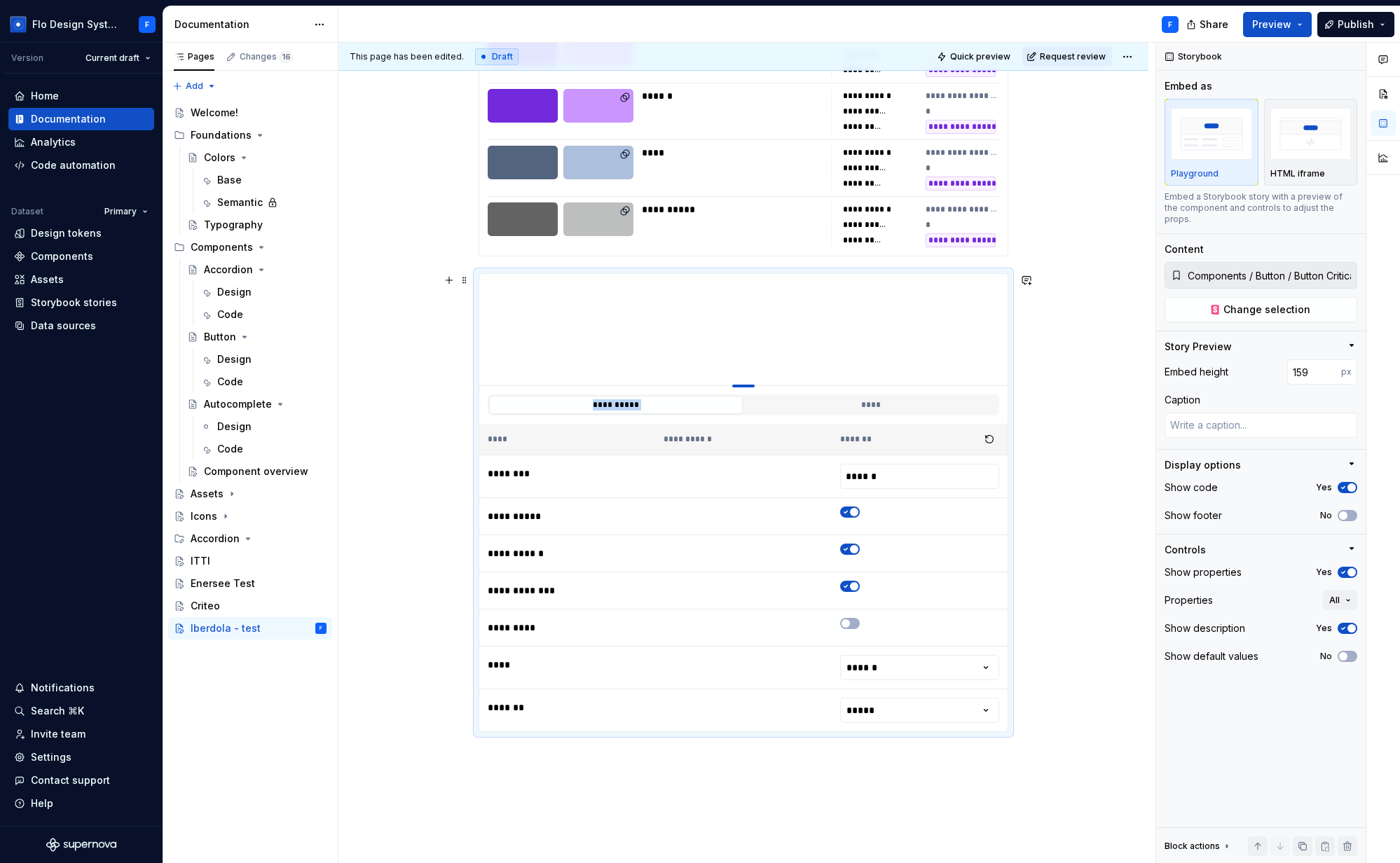
type textarea "*"
type input "157"
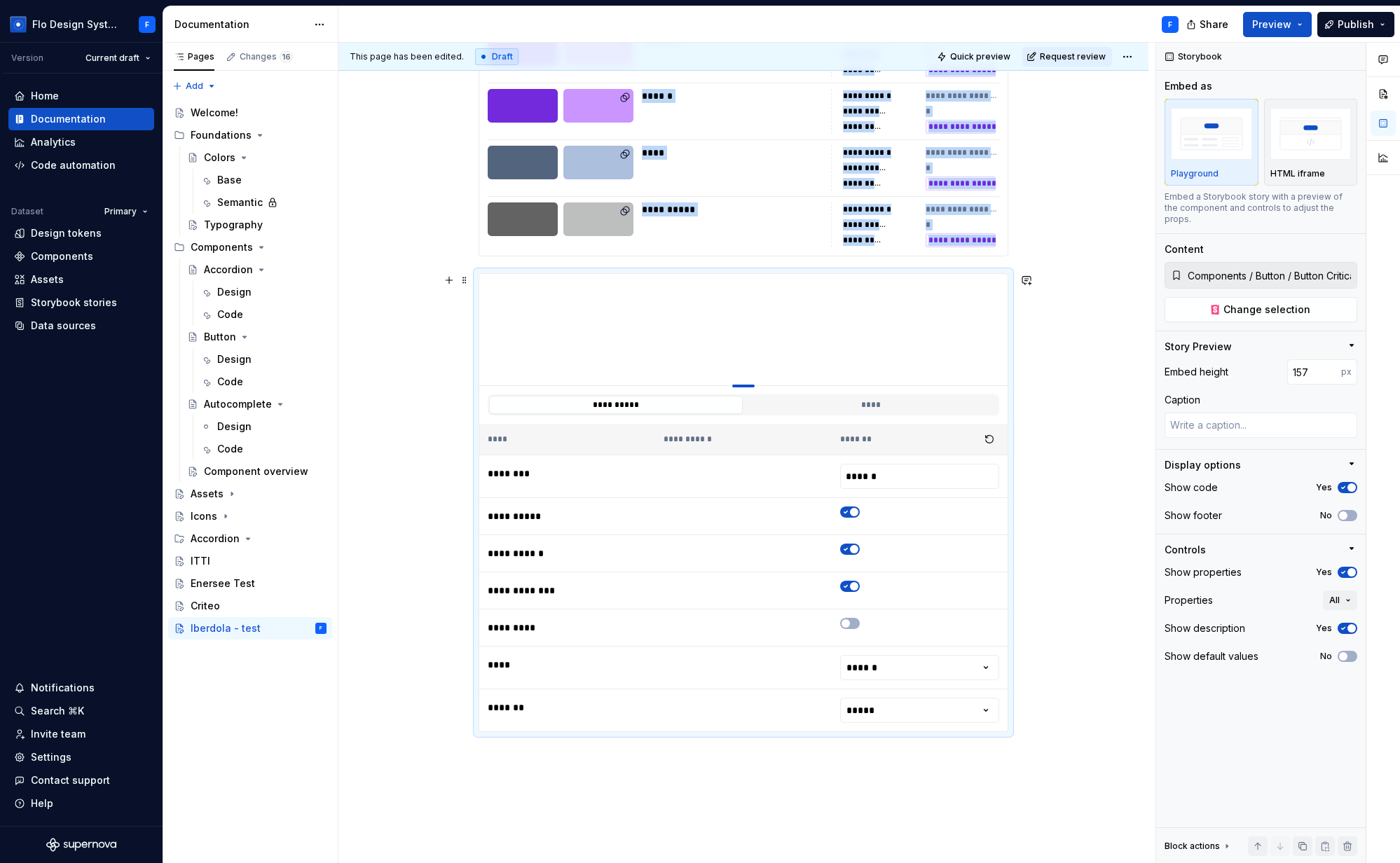
type textarea "*"
type input "220"
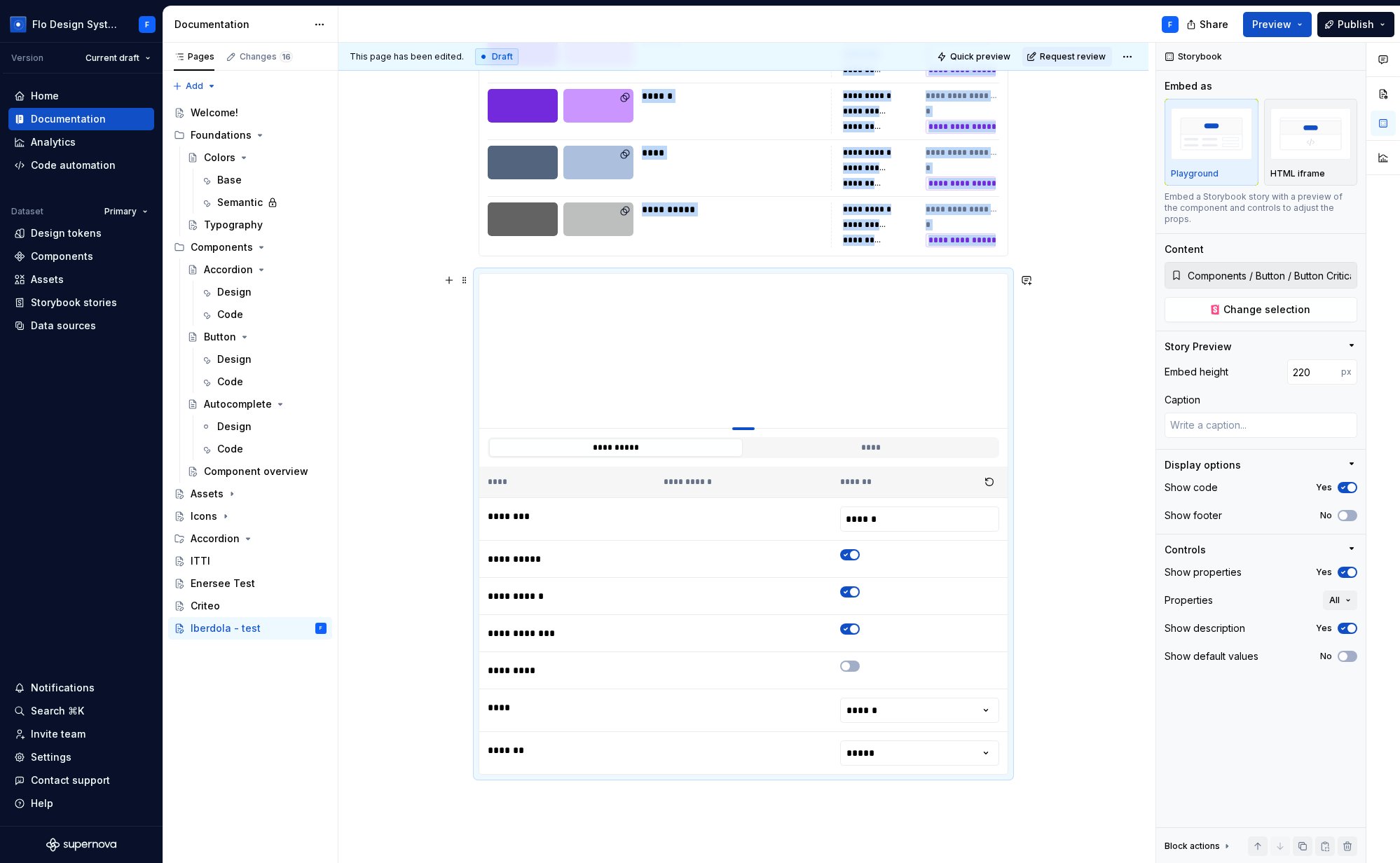
drag, startPoint x: 750, startPoint y: 384, endPoint x: 751, endPoint y: 428, distance: 44.0
click at [751, 428] on div "To enrich screen reader interactions, please activate Accessibility in Grammarl…" at bounding box center [743, 429] width 22 height 3
type textarea "*"
type input "219"
type textarea "*"
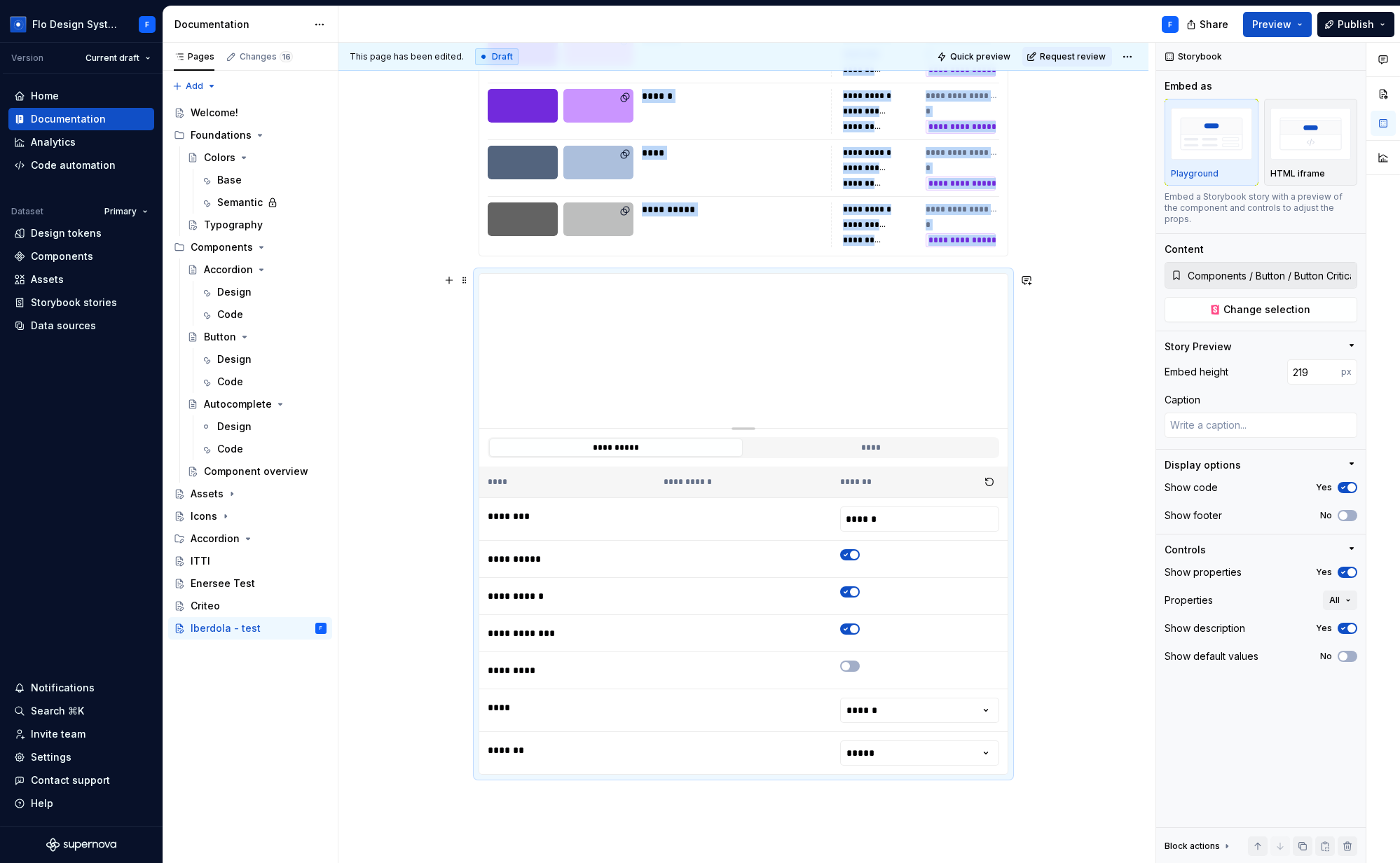
type input "218"
type textarea "*"
type input "215"
type textarea "*"
type input "210"
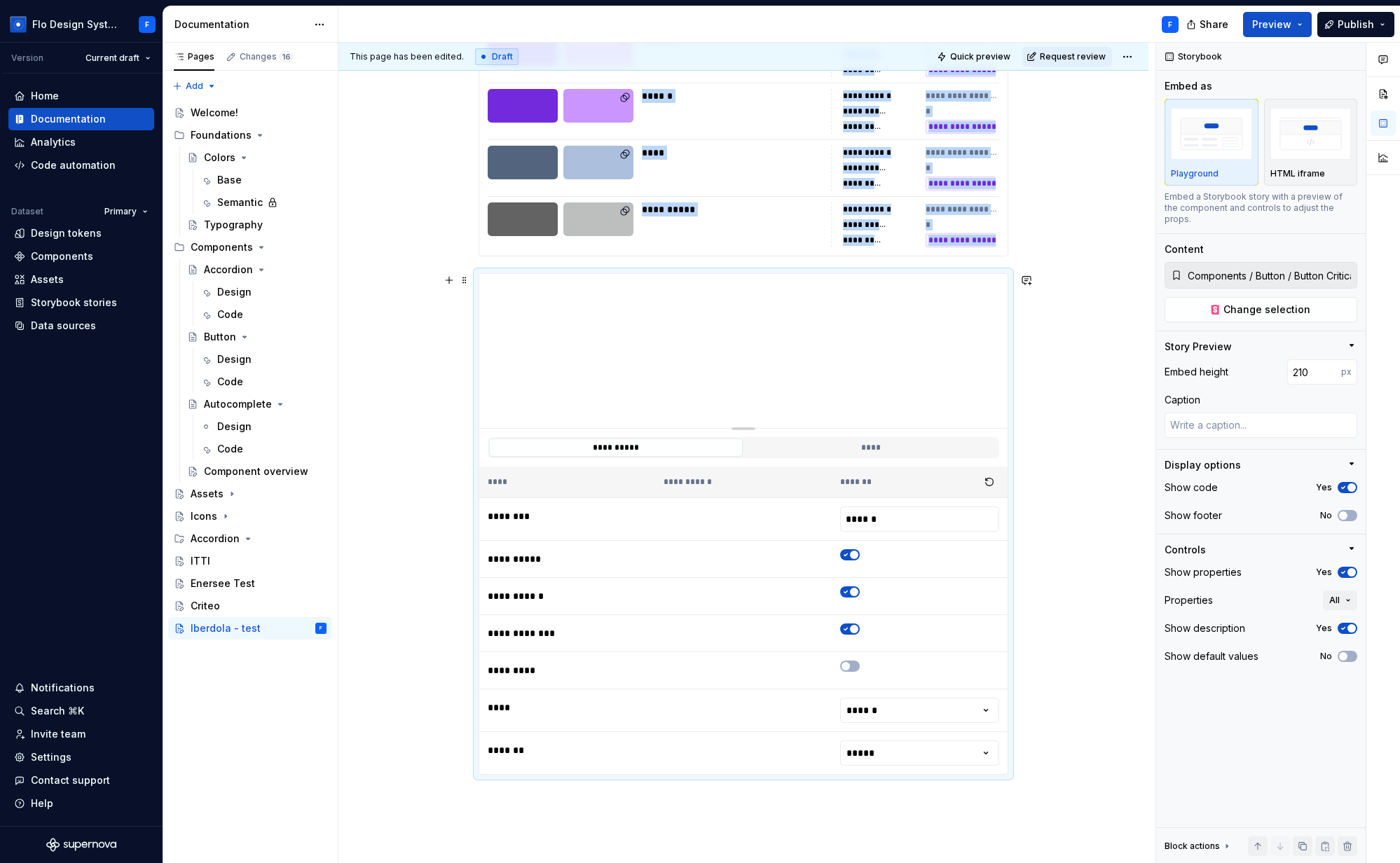
type textarea "*"
type input "206"
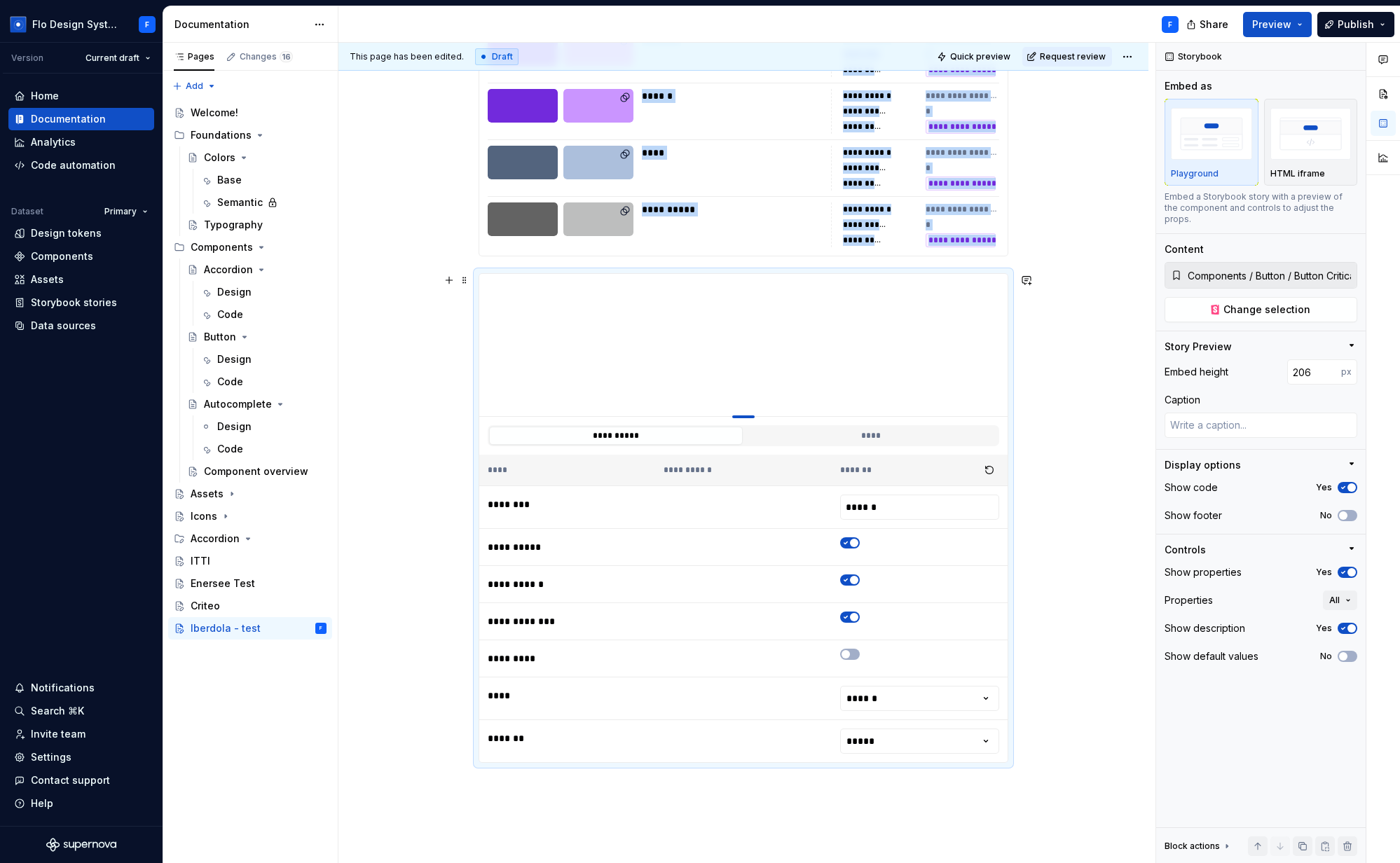
type textarea "*"
type input "203"
drag, startPoint x: 751, startPoint y: 428, endPoint x: 750, endPoint y: 416, distance: 12.0
click at [750, 416] on div "To enrich screen reader interactions, please activate Accessibility in Grammarl…" at bounding box center [743, 417] width 22 height 3
type textarea "*"
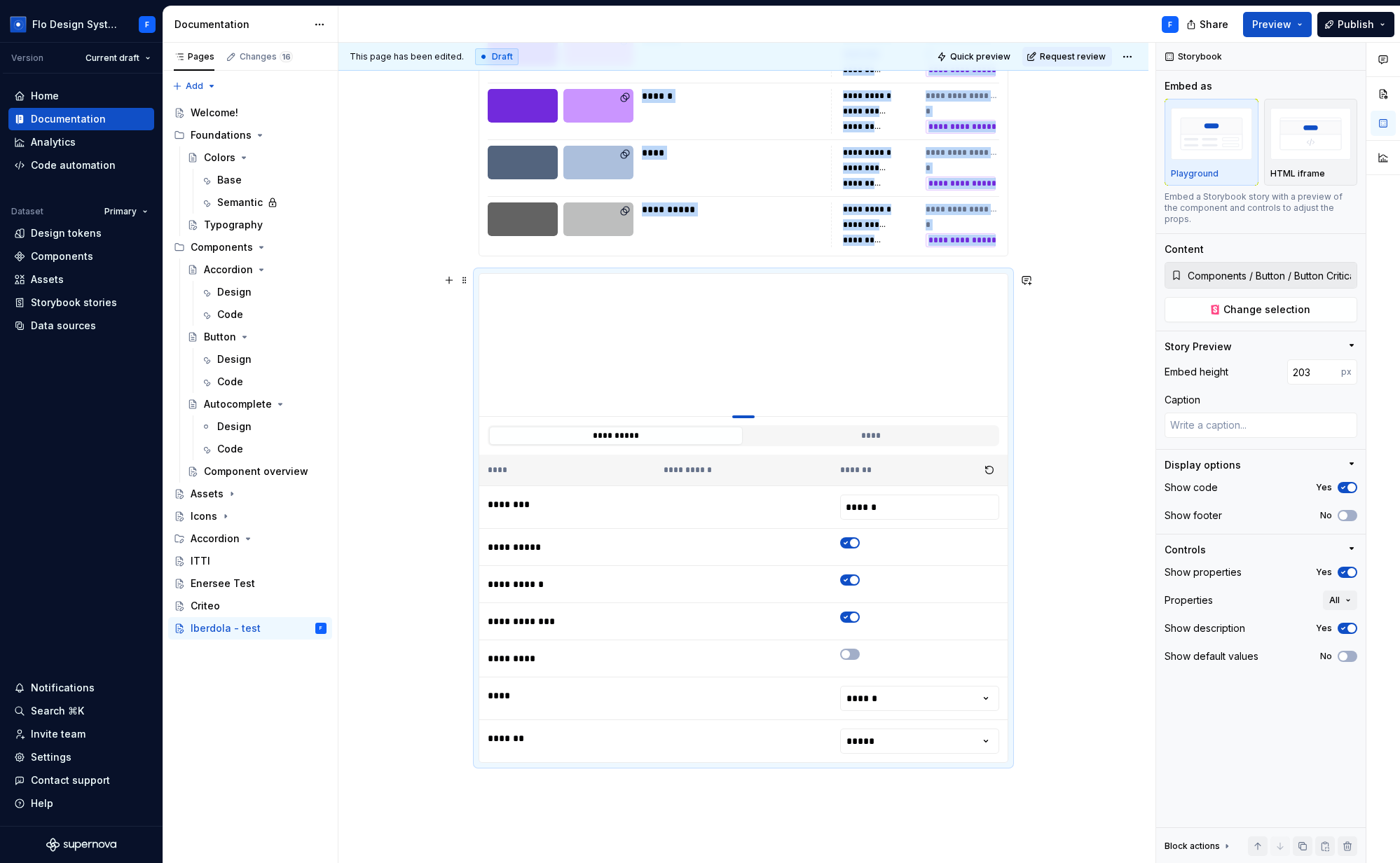
type input "202"
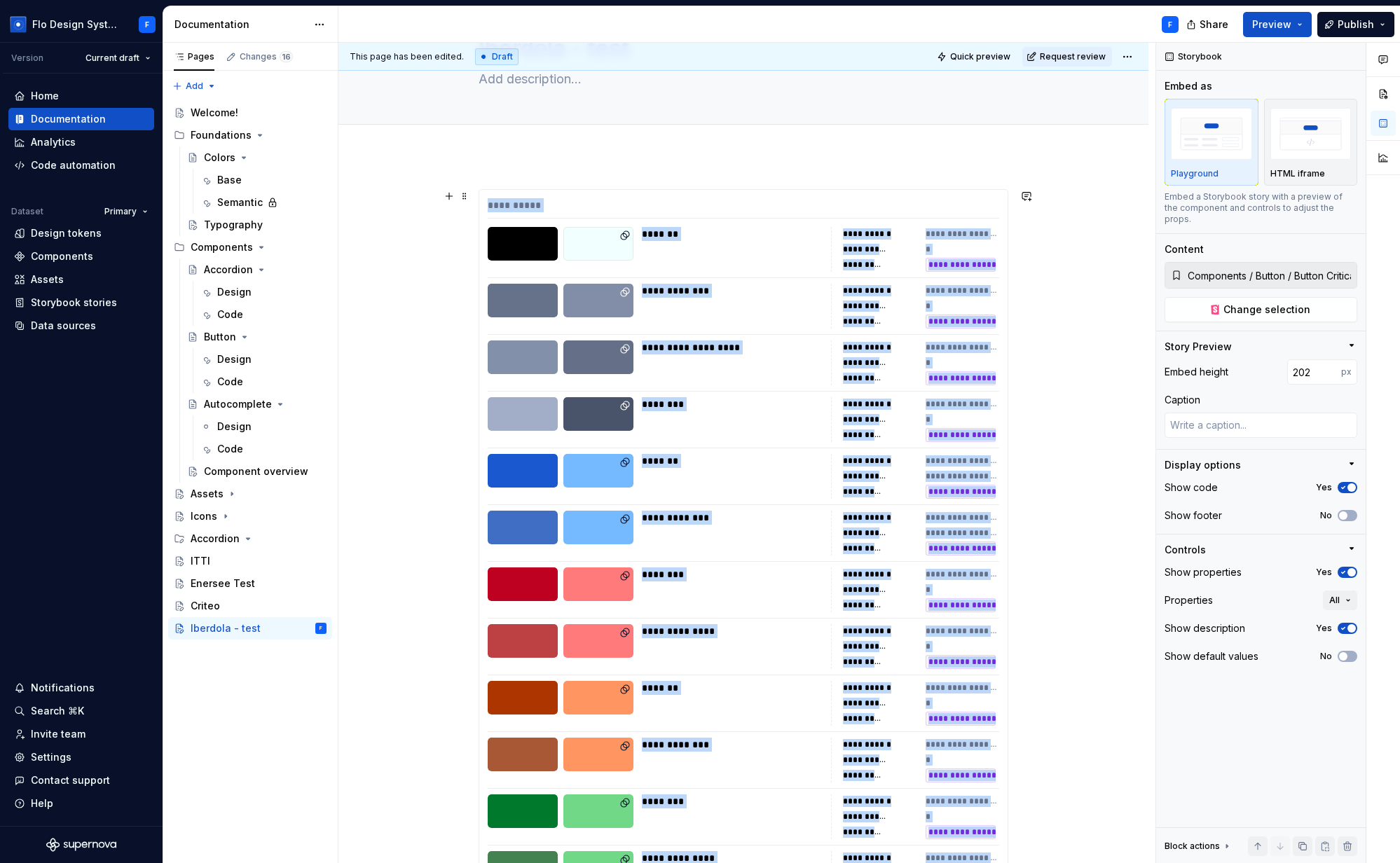
scroll to position [0, 0]
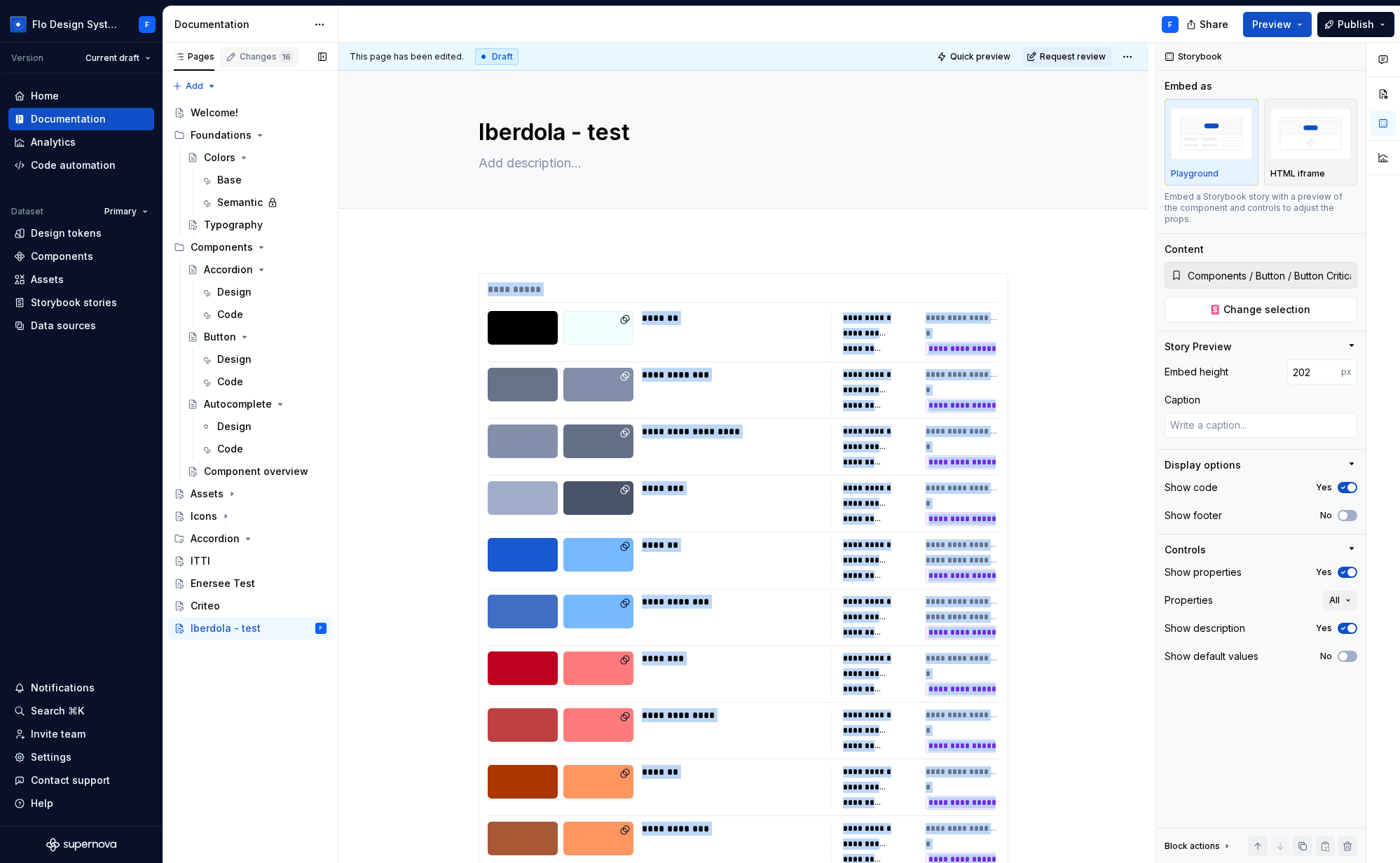
click at [269, 54] on div "Changes 16" at bounding box center [266, 56] width 53 height 11
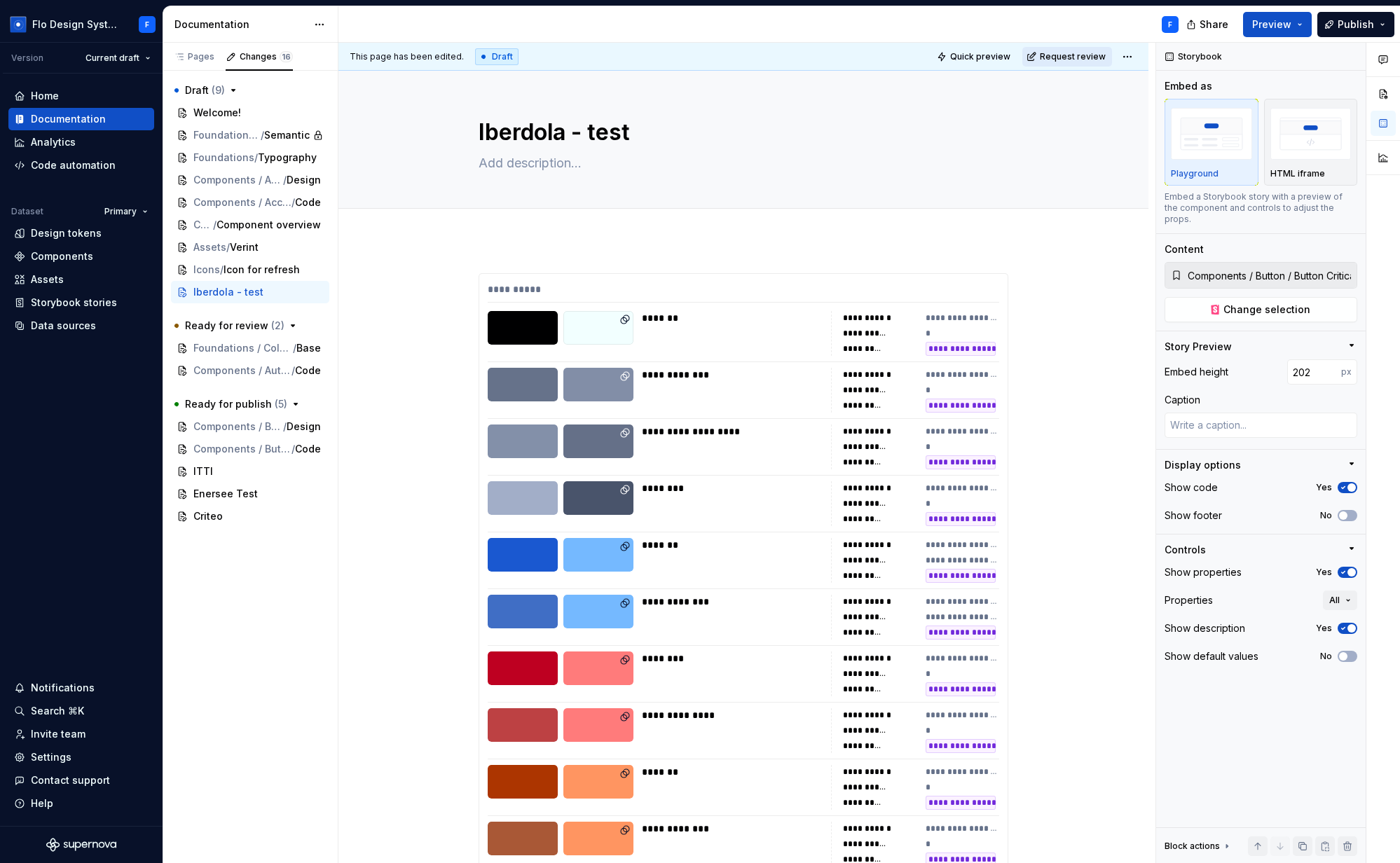
click at [1097, 54] on span "Request review" at bounding box center [1073, 56] width 66 height 11
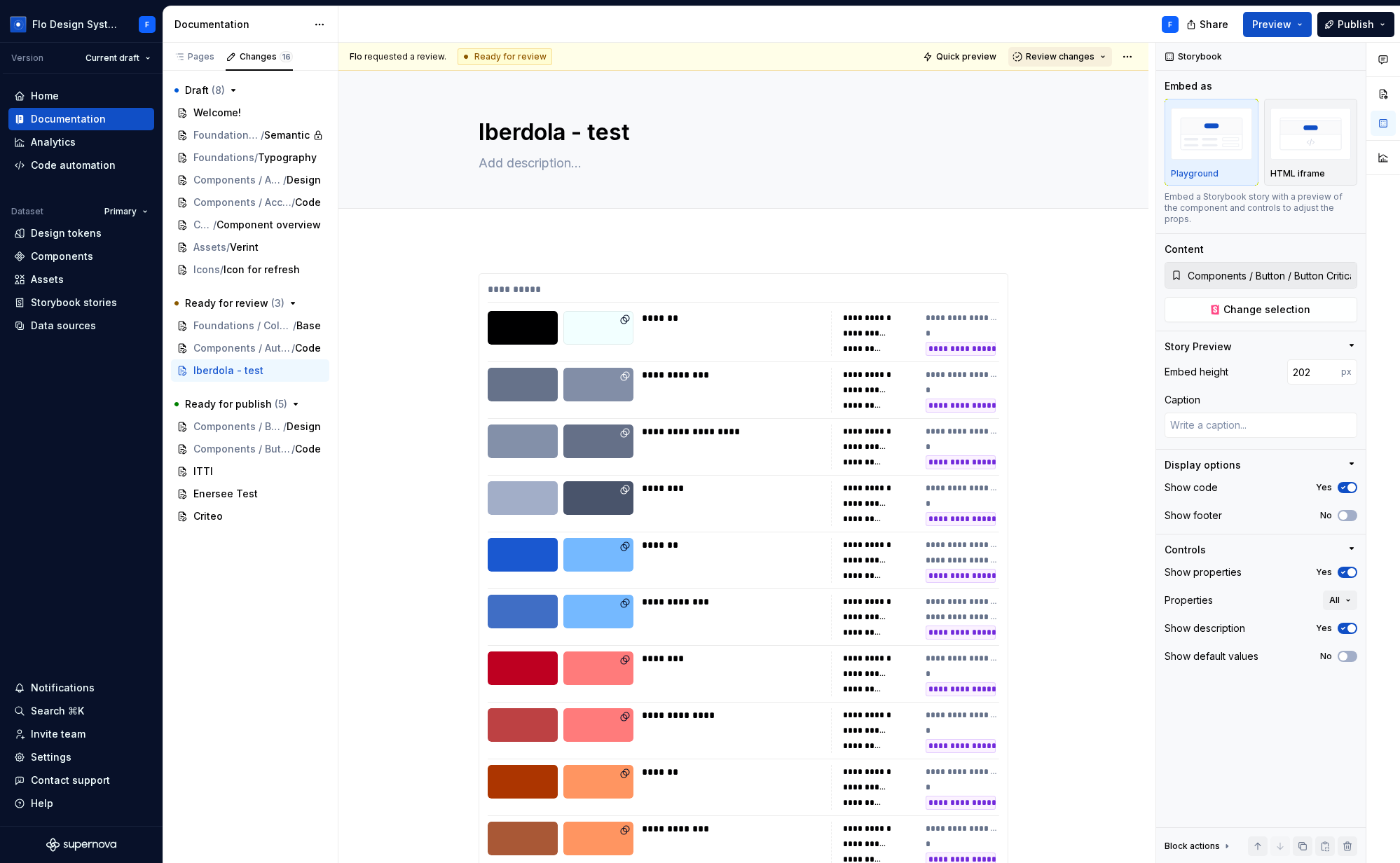
click at [1070, 51] on span "Review changes" at bounding box center [1060, 56] width 69 height 11
click at [1079, 84] on div "Approve" at bounding box center [1099, 84] width 123 height 14
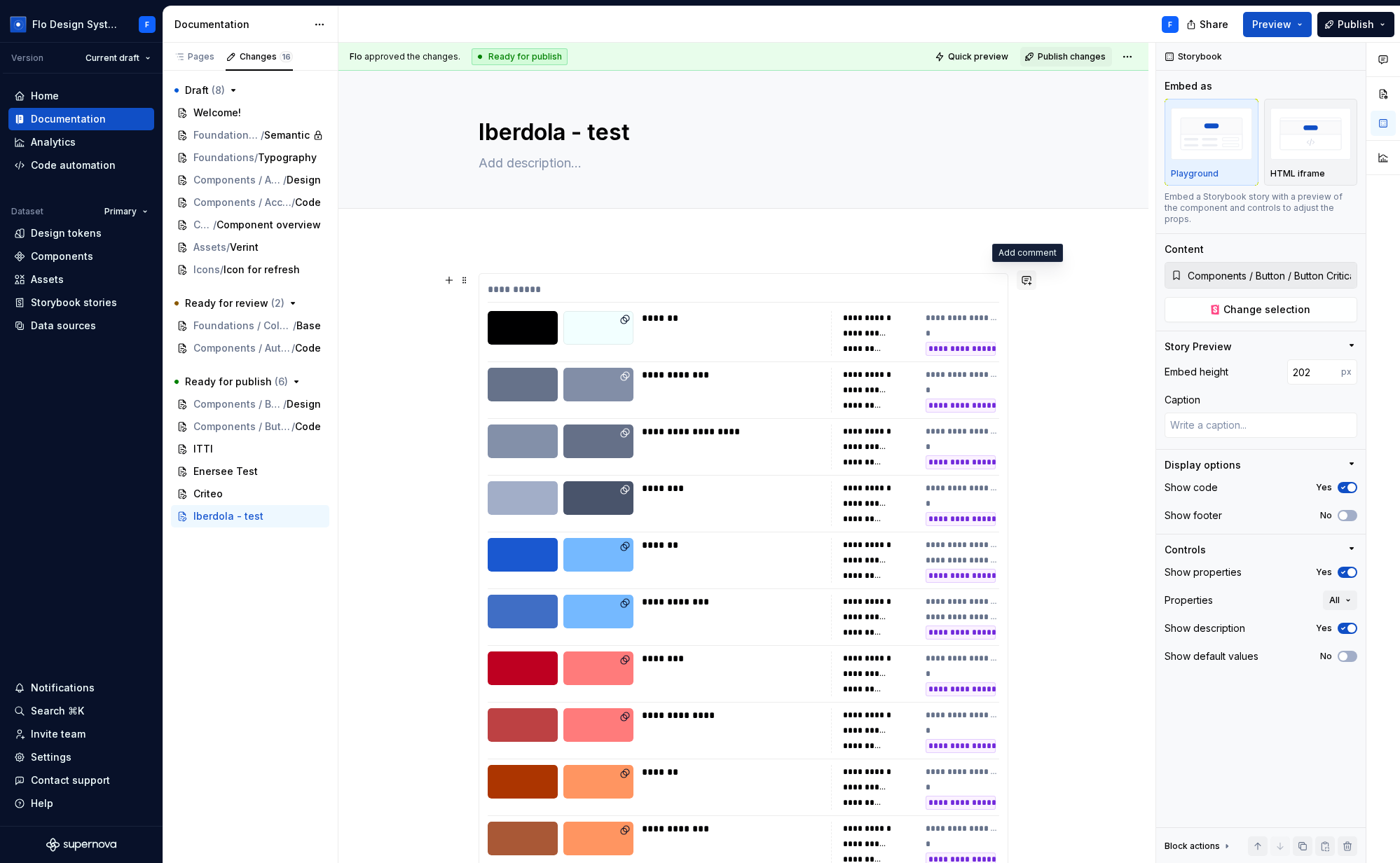
click at [1028, 275] on button "button" at bounding box center [1026, 280] width 19 height 19
click at [913, 309] on p "**********" at bounding box center [924, 305] width 206 height 15
type textarea "*"
click at [862, 284] on li "B [PERSON_NAME]" at bounding box center [869, 287] width 91 height 19
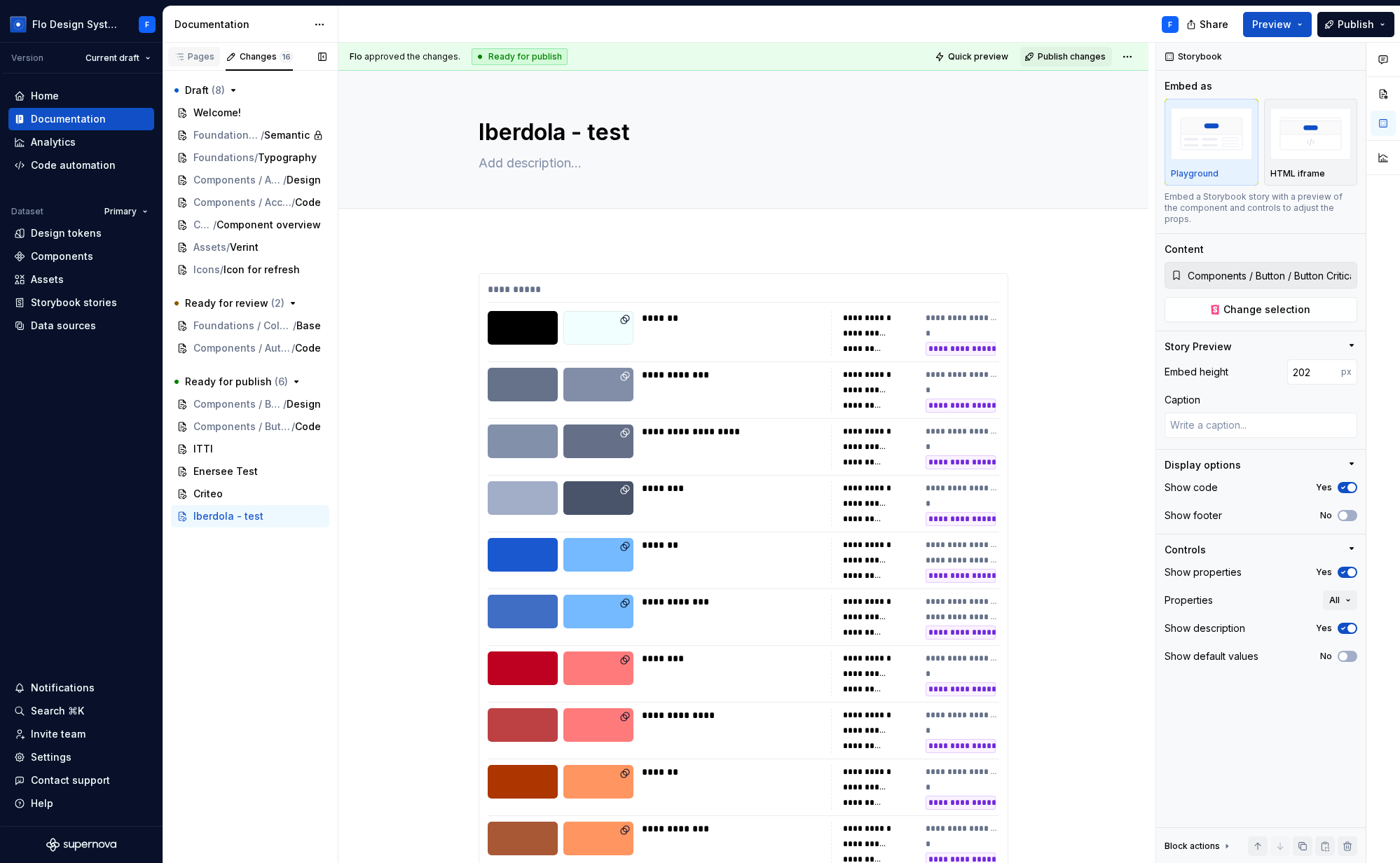
click at [181, 55] on icon "button" at bounding box center [179, 56] width 11 height 11
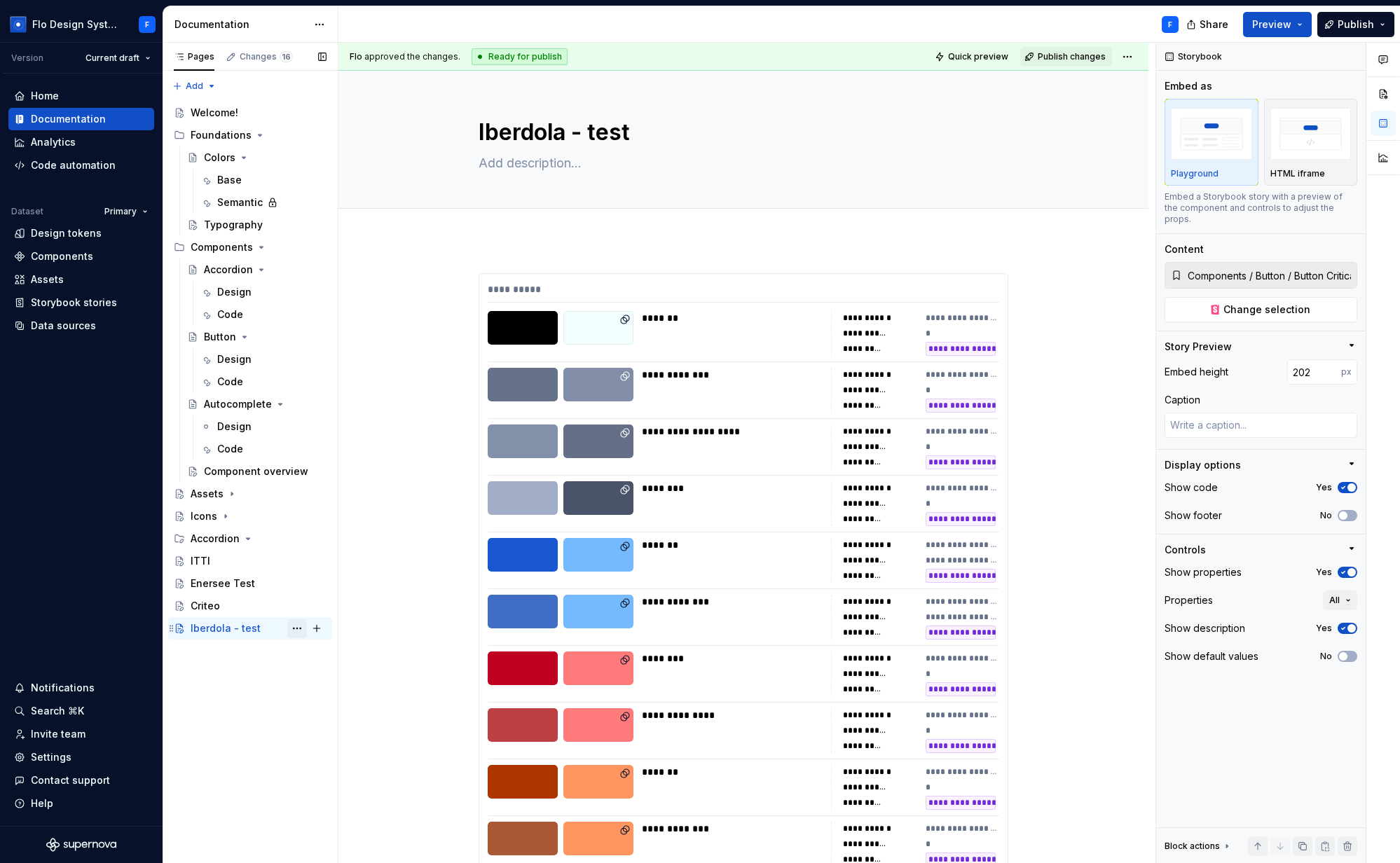
click at [298, 628] on button "Page tree" at bounding box center [297, 628] width 19 height 19
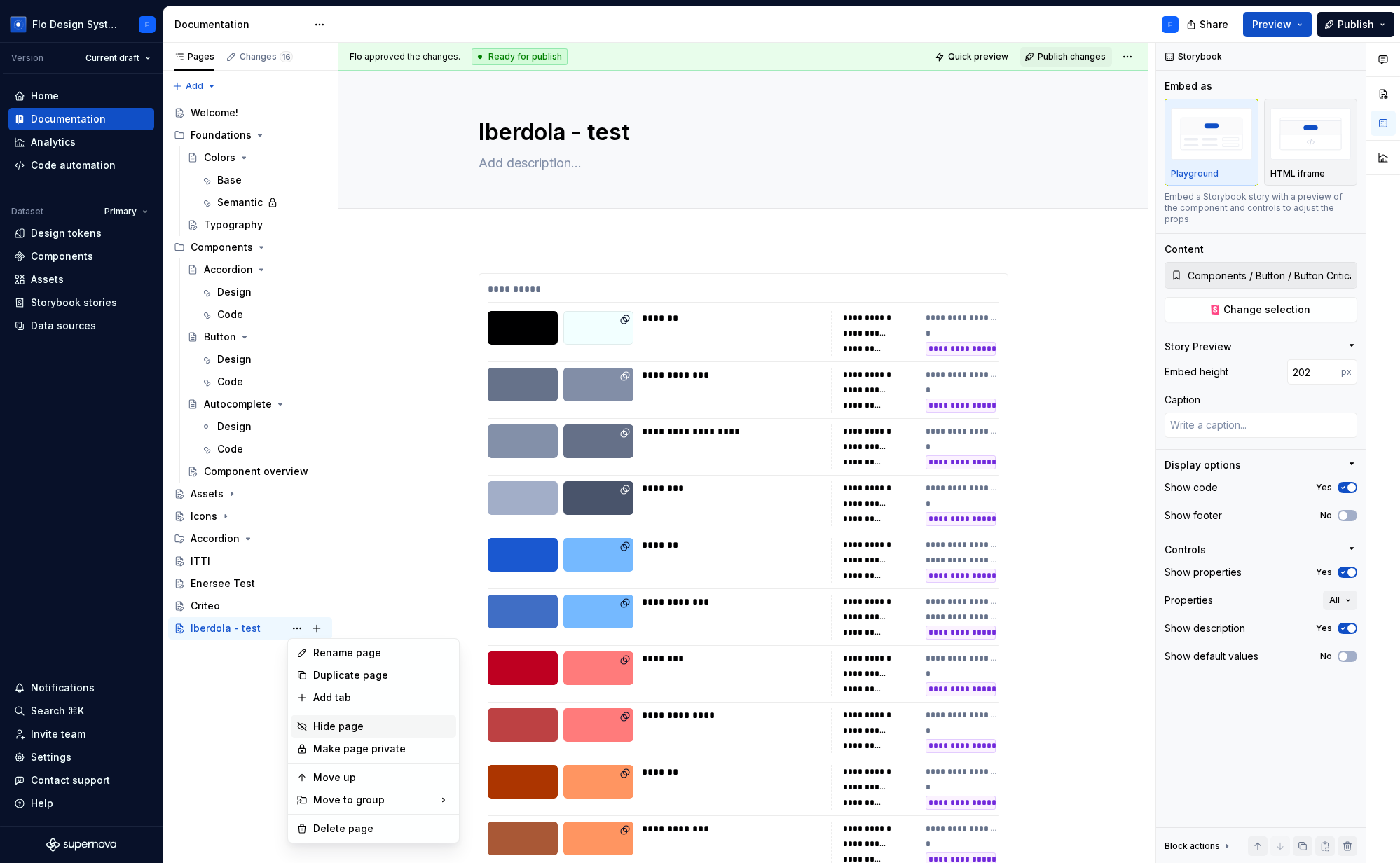
type textarea "*"
click at [309, 30] on html "Flo Design System F Version Current draft Home Documentation Analytics Code aut…" at bounding box center [700, 431] width 1400 height 863
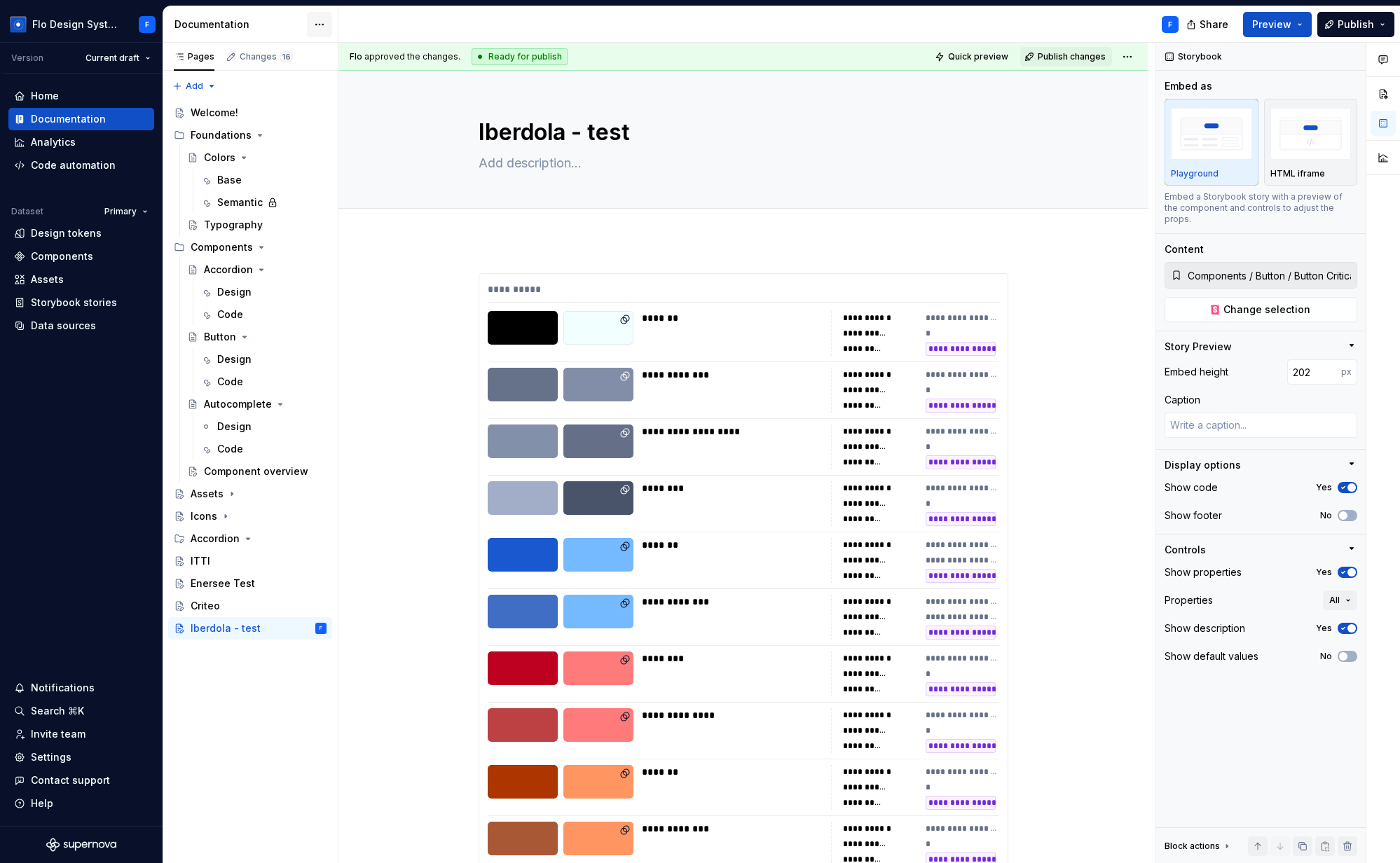
click at [316, 20] on html "Flo Design System F Version Current draft Home Documentation Analytics Code aut…" at bounding box center [700, 431] width 1400 height 863
click at [370, 144] on div "Documentation settings" at bounding box center [399, 145] width 133 height 14
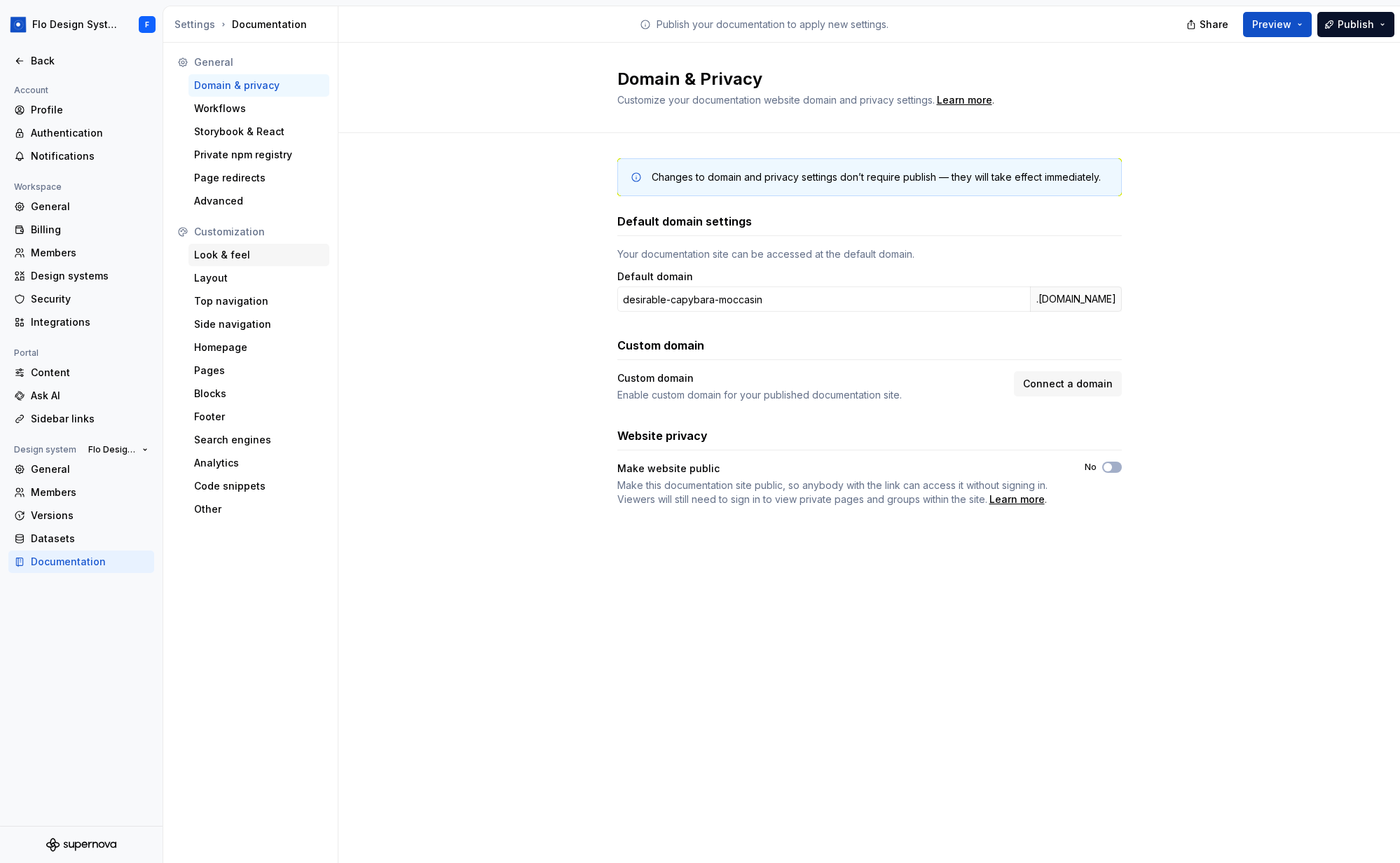
click at [213, 257] on div "Look & feel" at bounding box center [259, 255] width 130 height 14
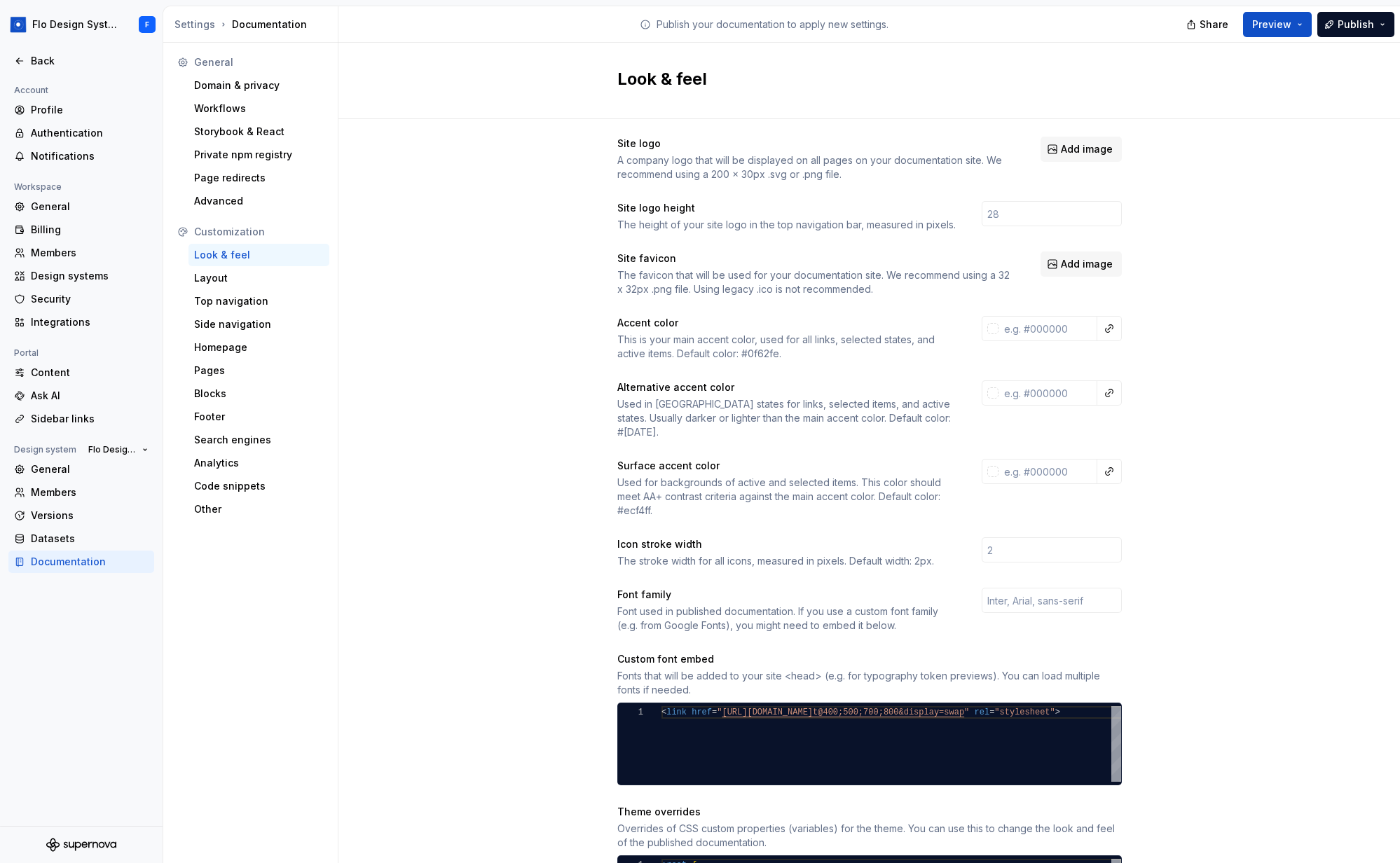
scroll to position [268, 0]
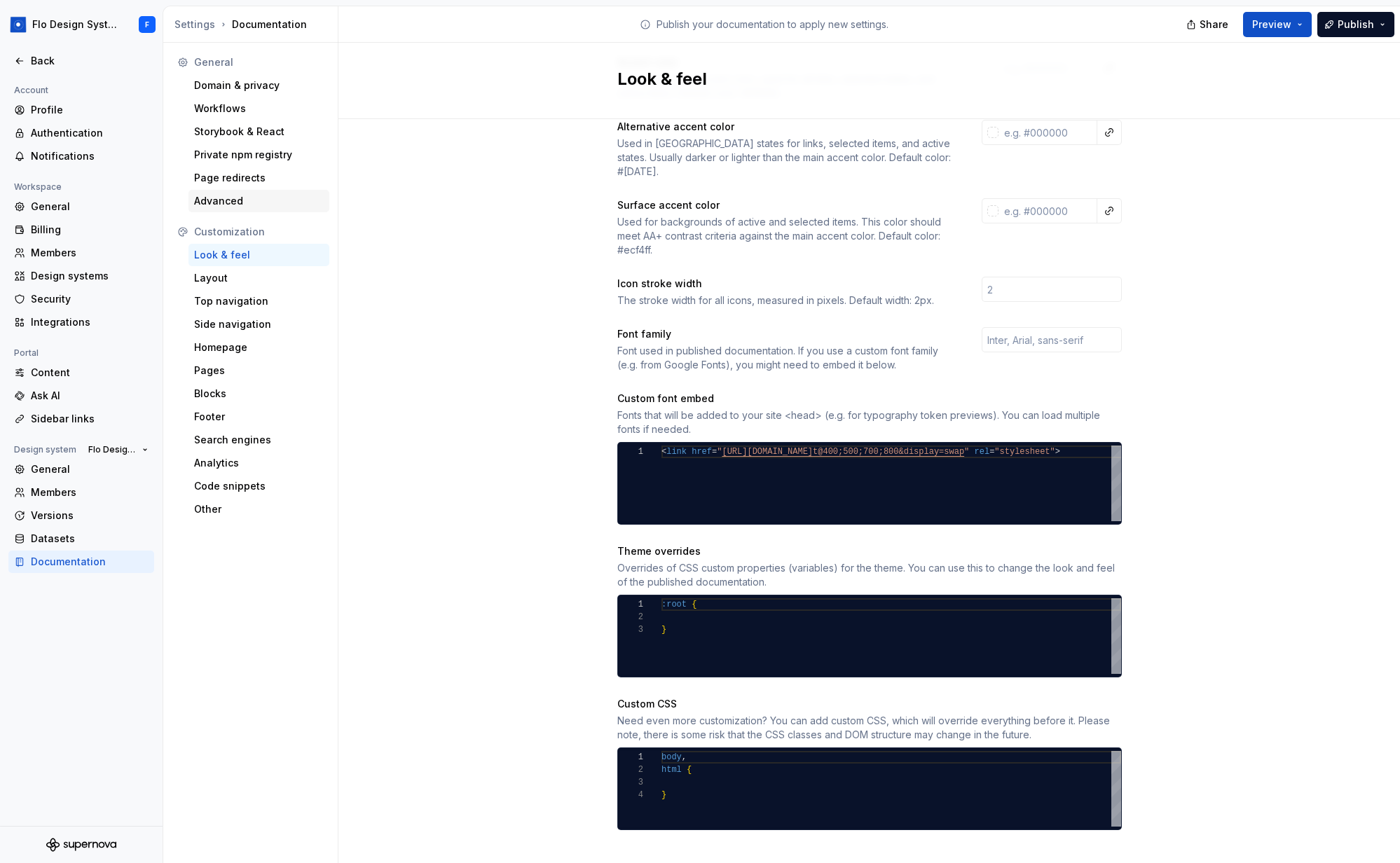
click at [232, 198] on div "Advanced" at bounding box center [259, 201] width 130 height 14
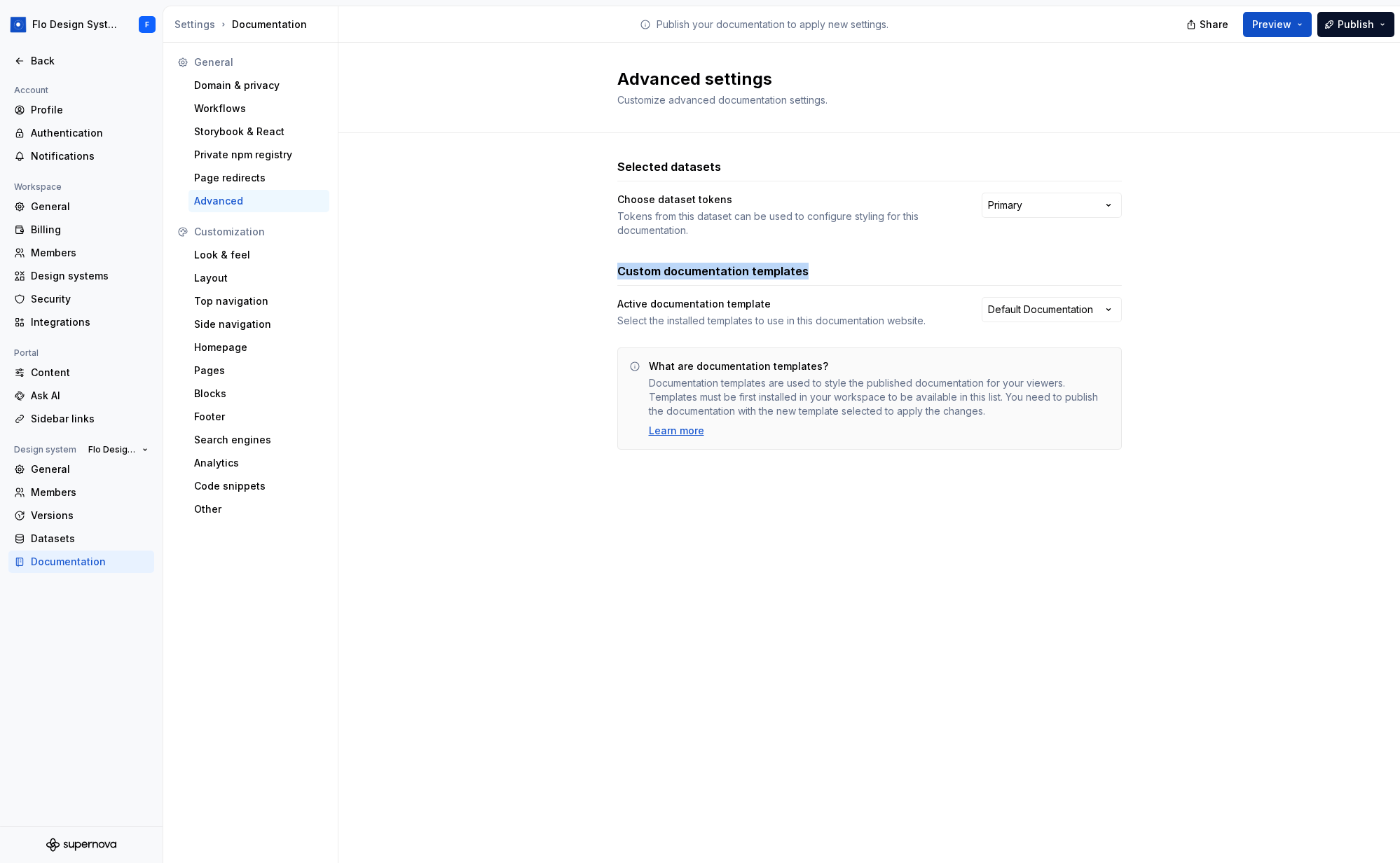
drag, startPoint x: 621, startPoint y: 273, endPoint x: 860, endPoint y: 273, distance: 239.0
click at [860, 273] on div "Custom documentation templates" at bounding box center [869, 271] width 504 height 17
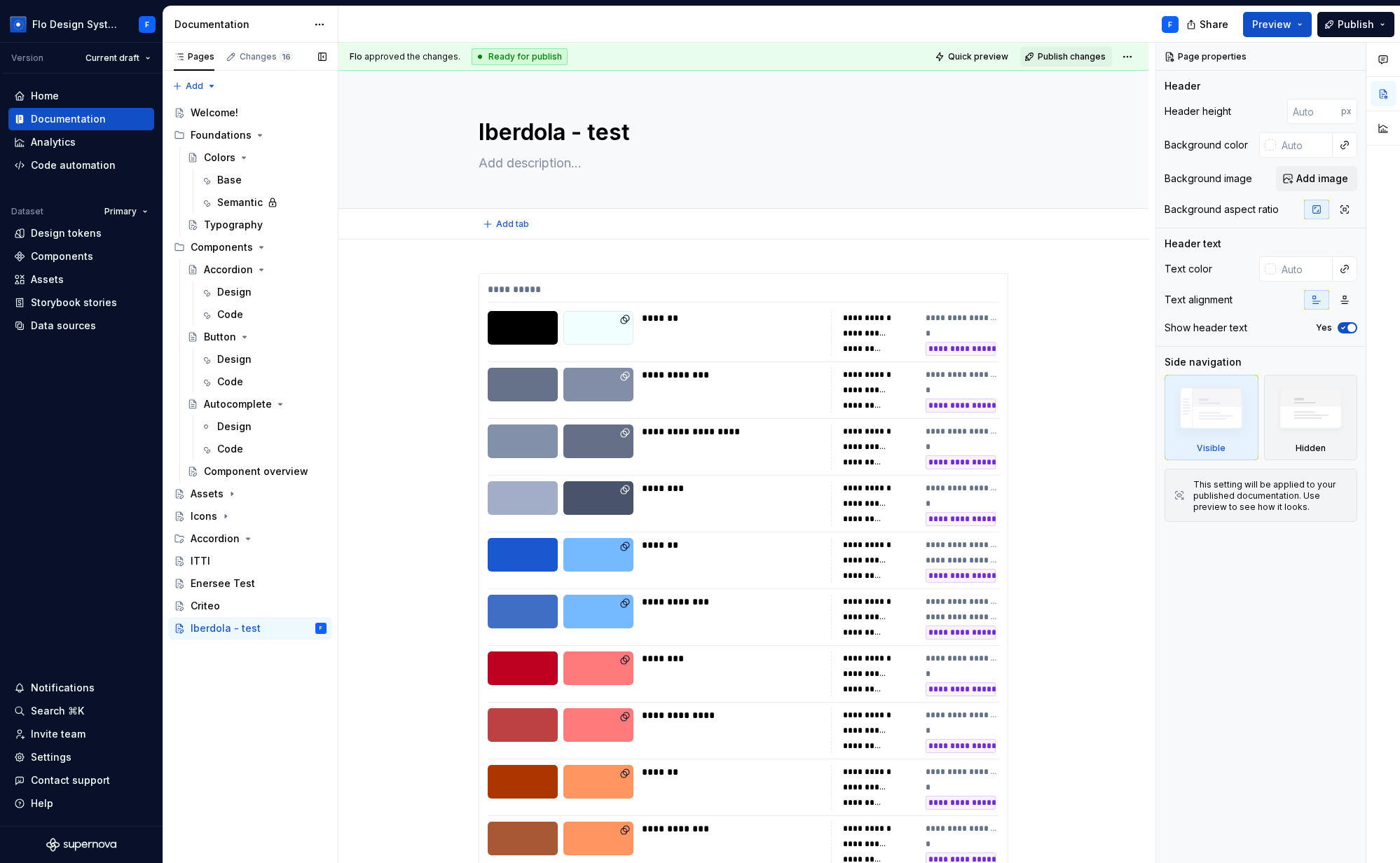
type textarea "*"
click at [61, 150] on div "Analytics" at bounding box center [81, 142] width 146 height 22
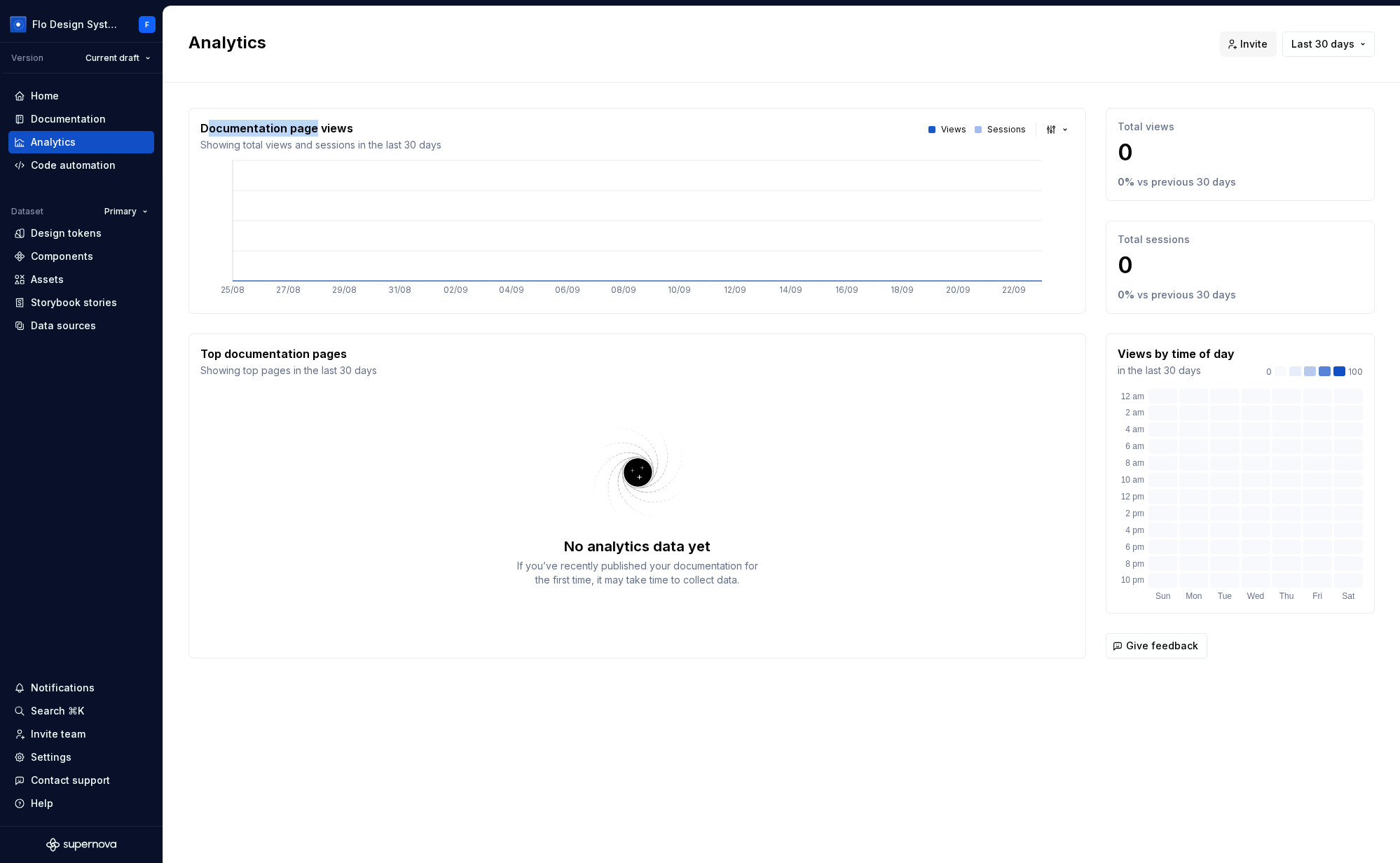
drag, startPoint x: 208, startPoint y: 129, endPoint x: 314, endPoint y: 127, distance: 106.0
click at [314, 127] on p "Documentation page views" at bounding box center [321, 128] width 241 height 17
drag, startPoint x: 323, startPoint y: 127, endPoint x: 226, endPoint y: 136, distance: 97.4
click at [226, 136] on p "Documentation page views" at bounding box center [321, 128] width 241 height 17
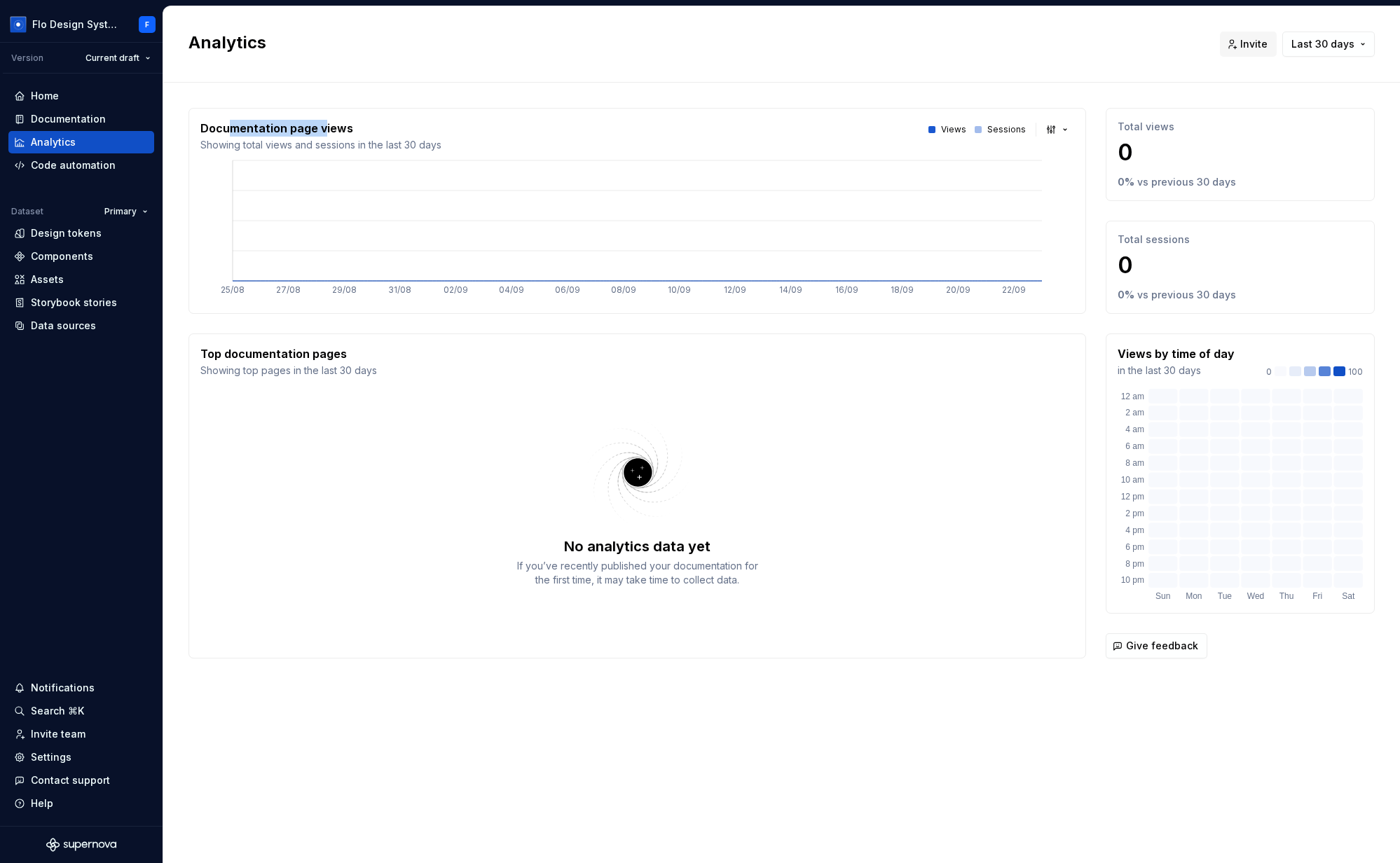
click at [226, 136] on p "Documentation page views" at bounding box center [321, 128] width 241 height 17
drag, startPoint x: 221, startPoint y: 132, endPoint x: 372, endPoint y: 116, distance: 151.8
click at [372, 116] on div "Documentation page views Showing total views and sessions in the last 30 days V…" at bounding box center [637, 211] width 898 height 206
click at [234, 141] on div "Documentation page views Showing total views and sessions in the last 30 days" at bounding box center [321, 136] width 241 height 33
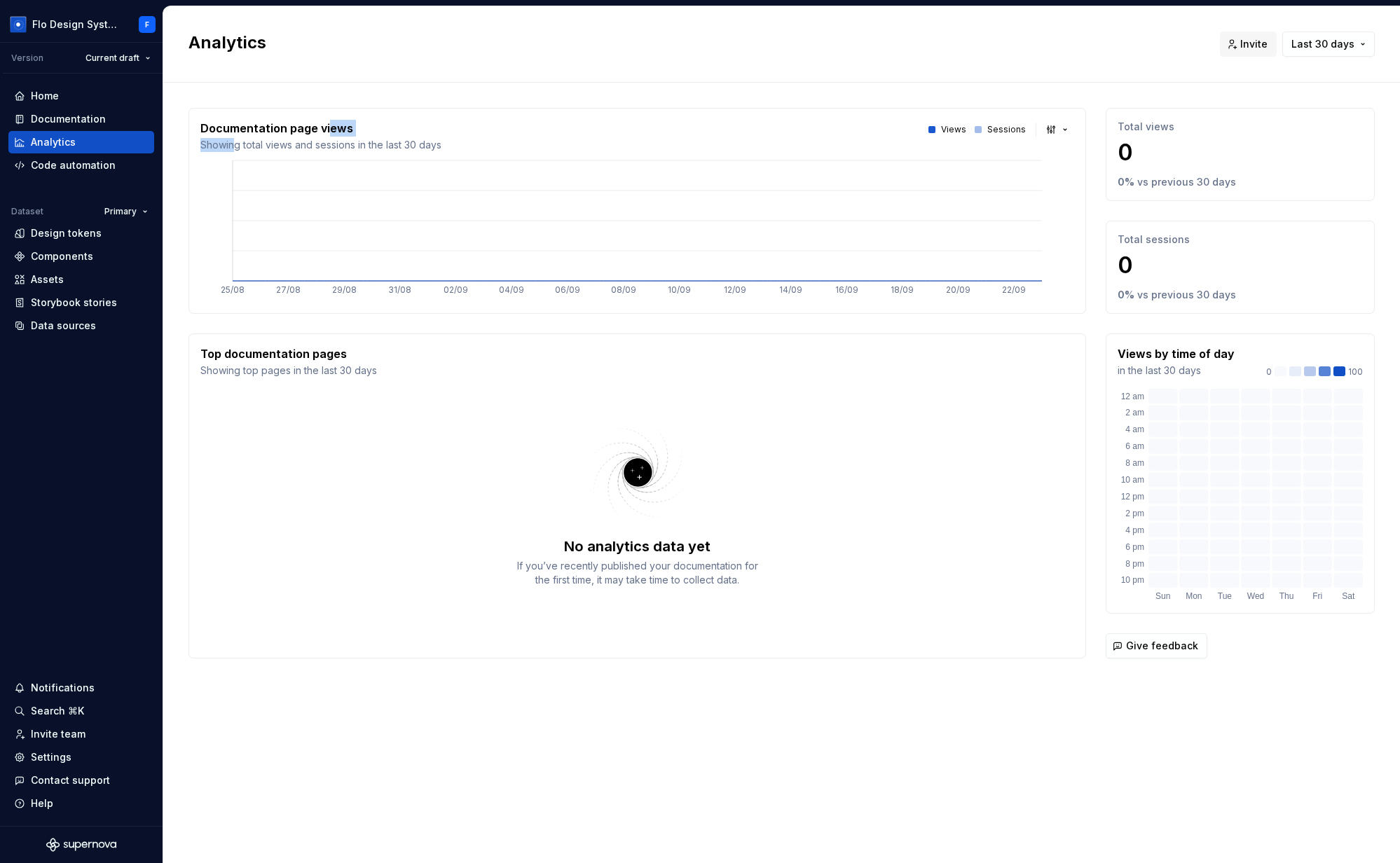
click at [234, 141] on p "Showing total views and sessions in the last 30 days" at bounding box center [321, 144] width 241 height 14
drag, startPoint x: 232, startPoint y: 135, endPoint x: 347, endPoint y: 124, distance: 115.5
click at [347, 124] on p "Documentation page views" at bounding box center [321, 128] width 241 height 17
drag, startPoint x: 241, startPoint y: 145, endPoint x: 450, endPoint y: 147, distance: 209.0
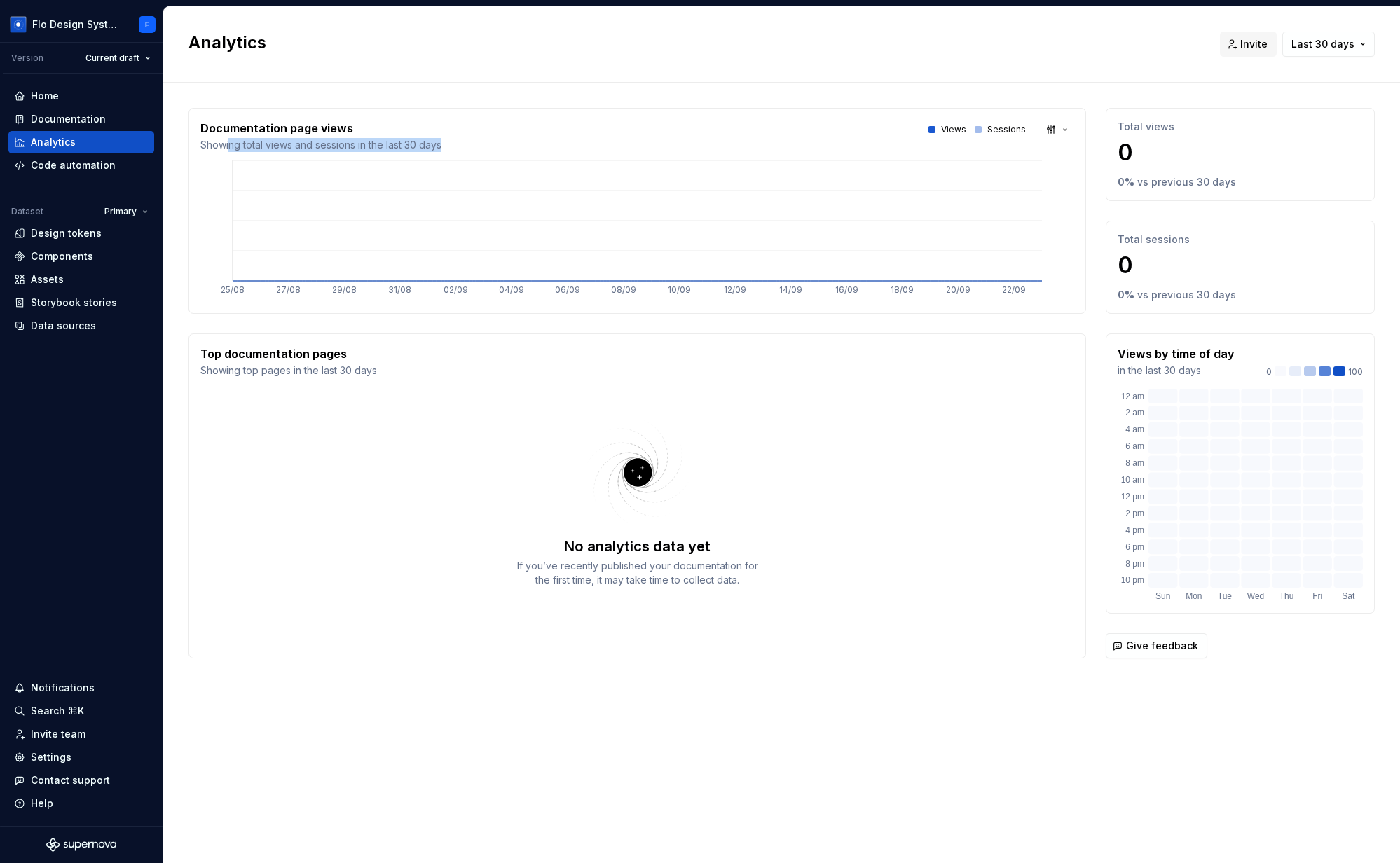
click at [450, 147] on div "Documentation page views Showing total views and sessions in the last 30 days V…" at bounding box center [637, 136] width 873 height 33
drag, startPoint x: 398, startPoint y: 147, endPoint x: 278, endPoint y: 143, distance: 120.1
click at [278, 143] on p "Showing total views and sessions in the last 30 days" at bounding box center [321, 144] width 241 height 14
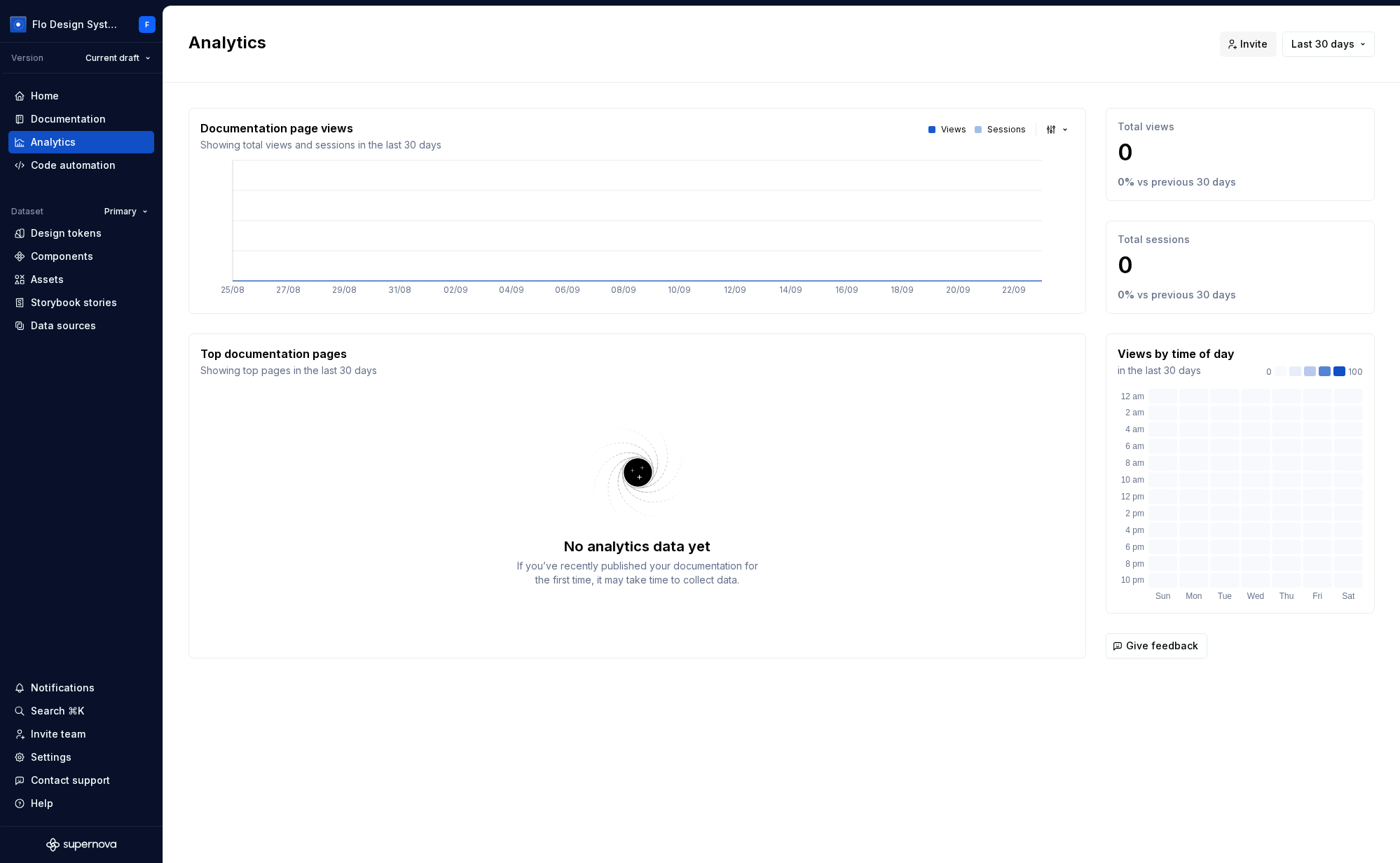
click at [670, 293] on tspan "10/09" at bounding box center [679, 290] width 23 height 10
drag, startPoint x: 697, startPoint y: 214, endPoint x: 845, endPoint y: 210, distance: 148.1
click at [869, 204] on icon "25/08 27/08 29/08 31/08 02/09 04/09 06/09 08/09 10/09 12/09 14/09 16/09 18/09 2…" at bounding box center [637, 230] width 873 height 144
click at [45, 166] on div "Code automation" at bounding box center [73, 165] width 84 height 14
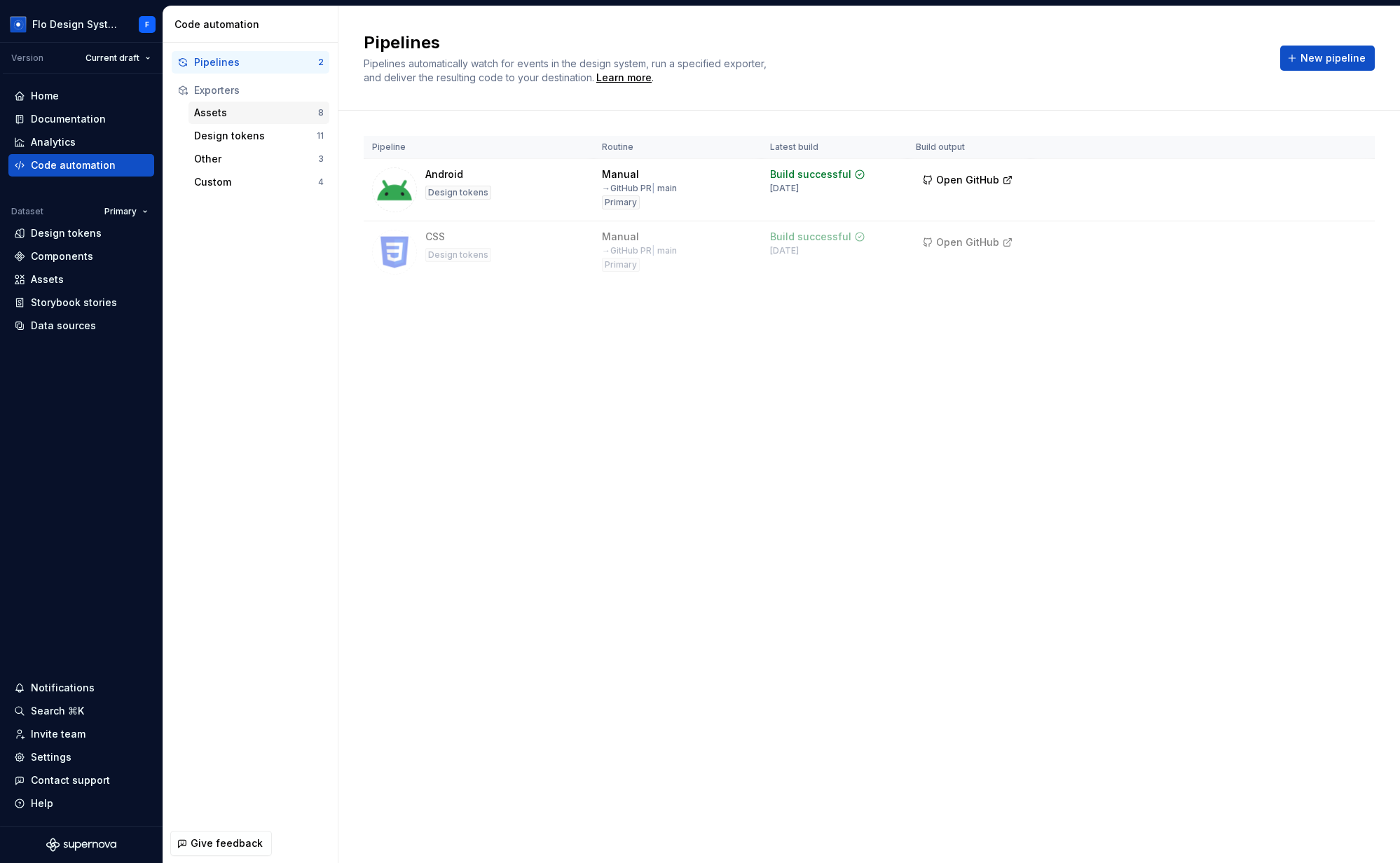
click at [240, 108] on div "Assets" at bounding box center [256, 113] width 124 height 14
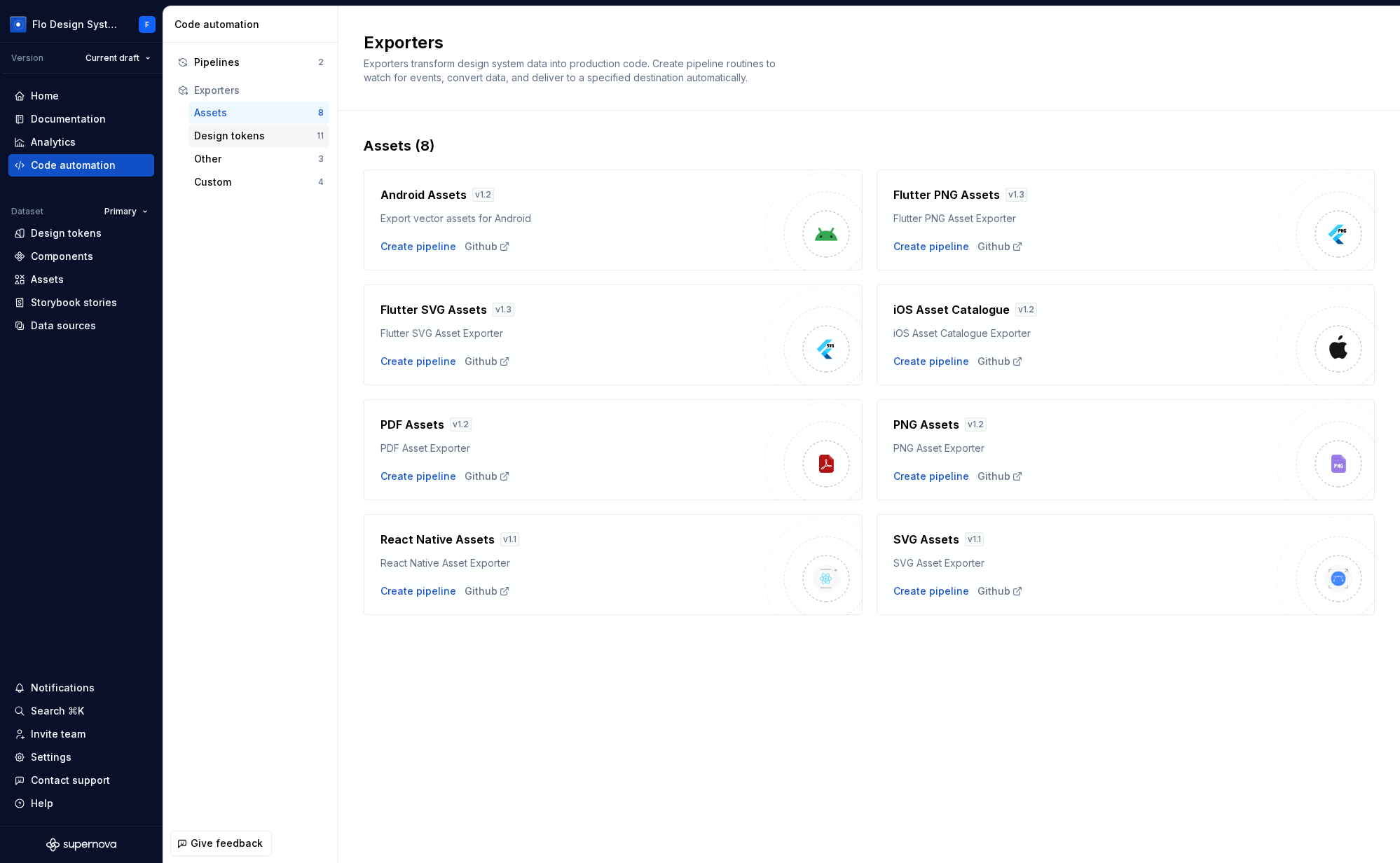
click at [265, 140] on div "Design tokens" at bounding box center [256, 136] width 123 height 14
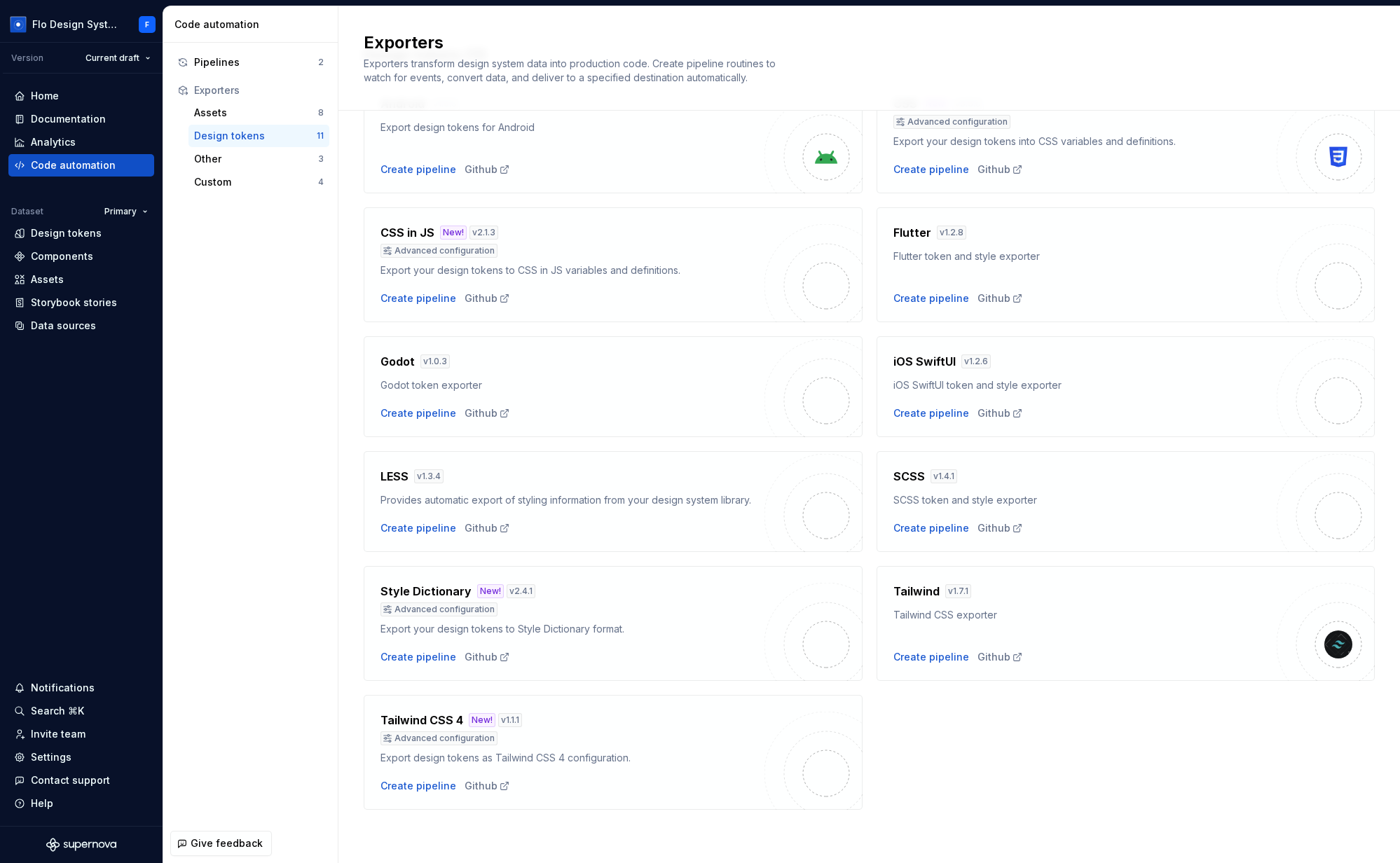
scroll to position [1, 0]
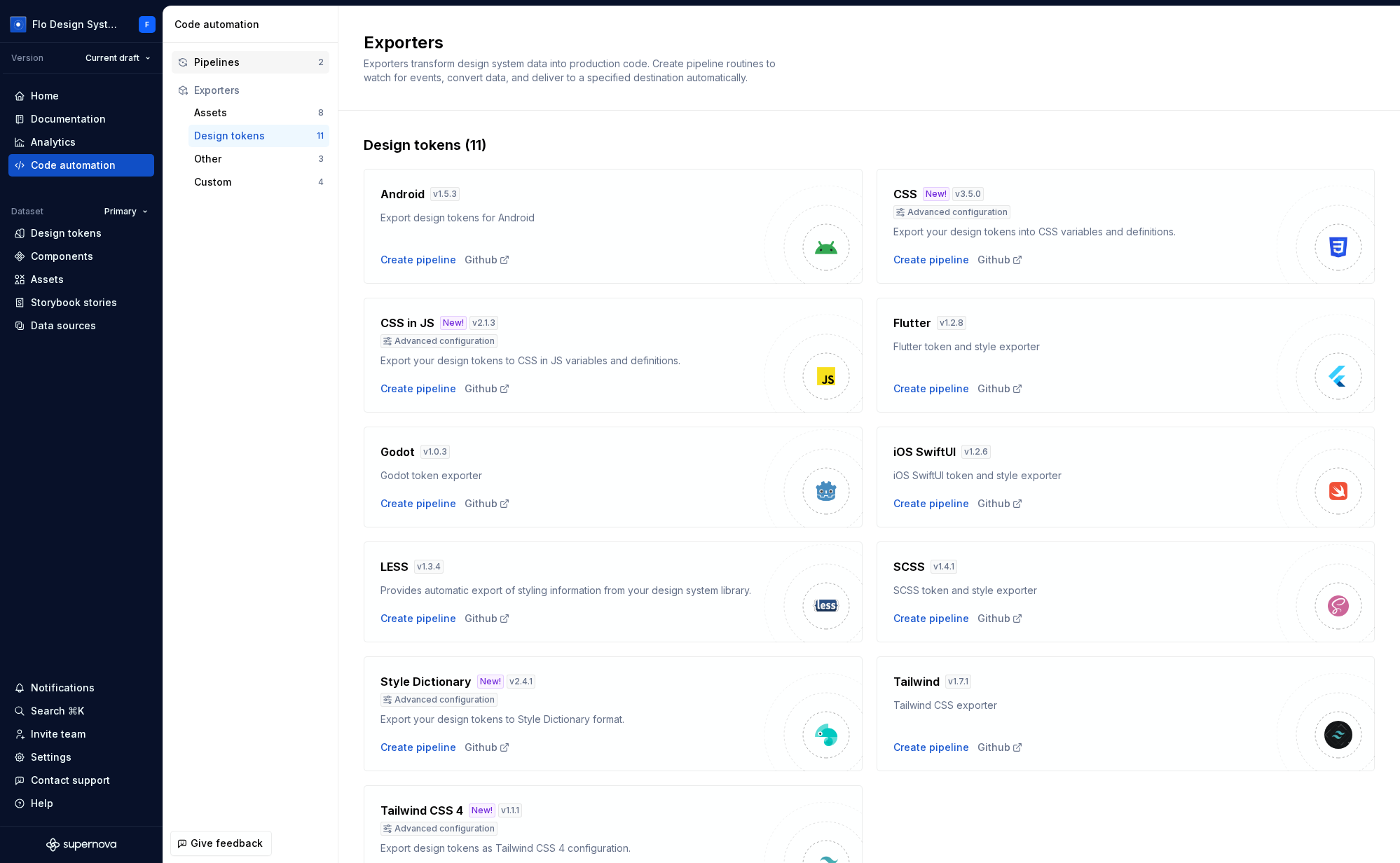
click at [225, 70] on div "Pipelines 2" at bounding box center [250, 62] width 158 height 22
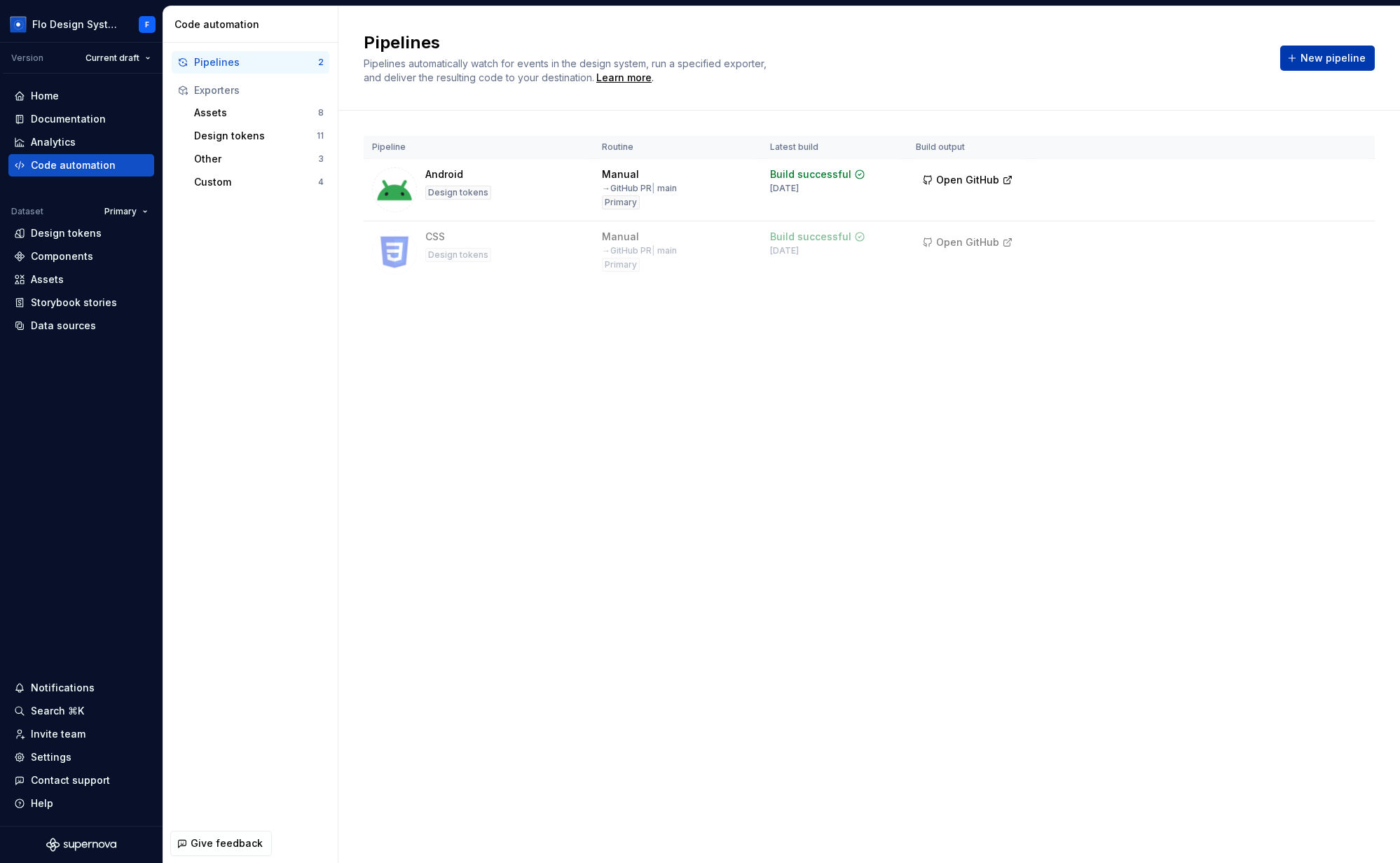
click at [1300, 64] on button "New pipeline" at bounding box center [1327, 58] width 95 height 25
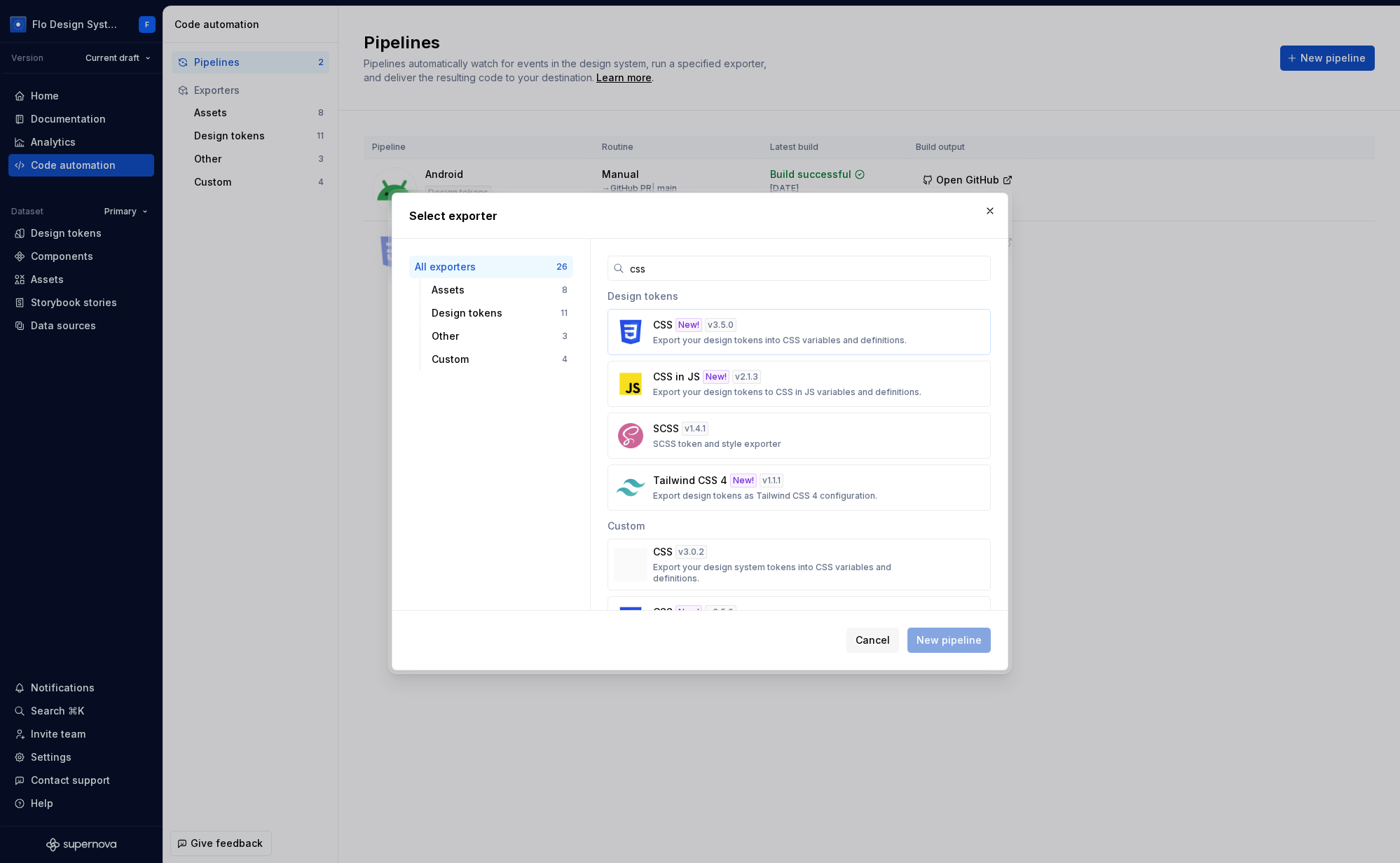
type input "css"
click at [803, 324] on div "CSS New! v 3.5.0 Export your design tokens into CSS variables and definitions." at bounding box center [795, 332] width 284 height 28
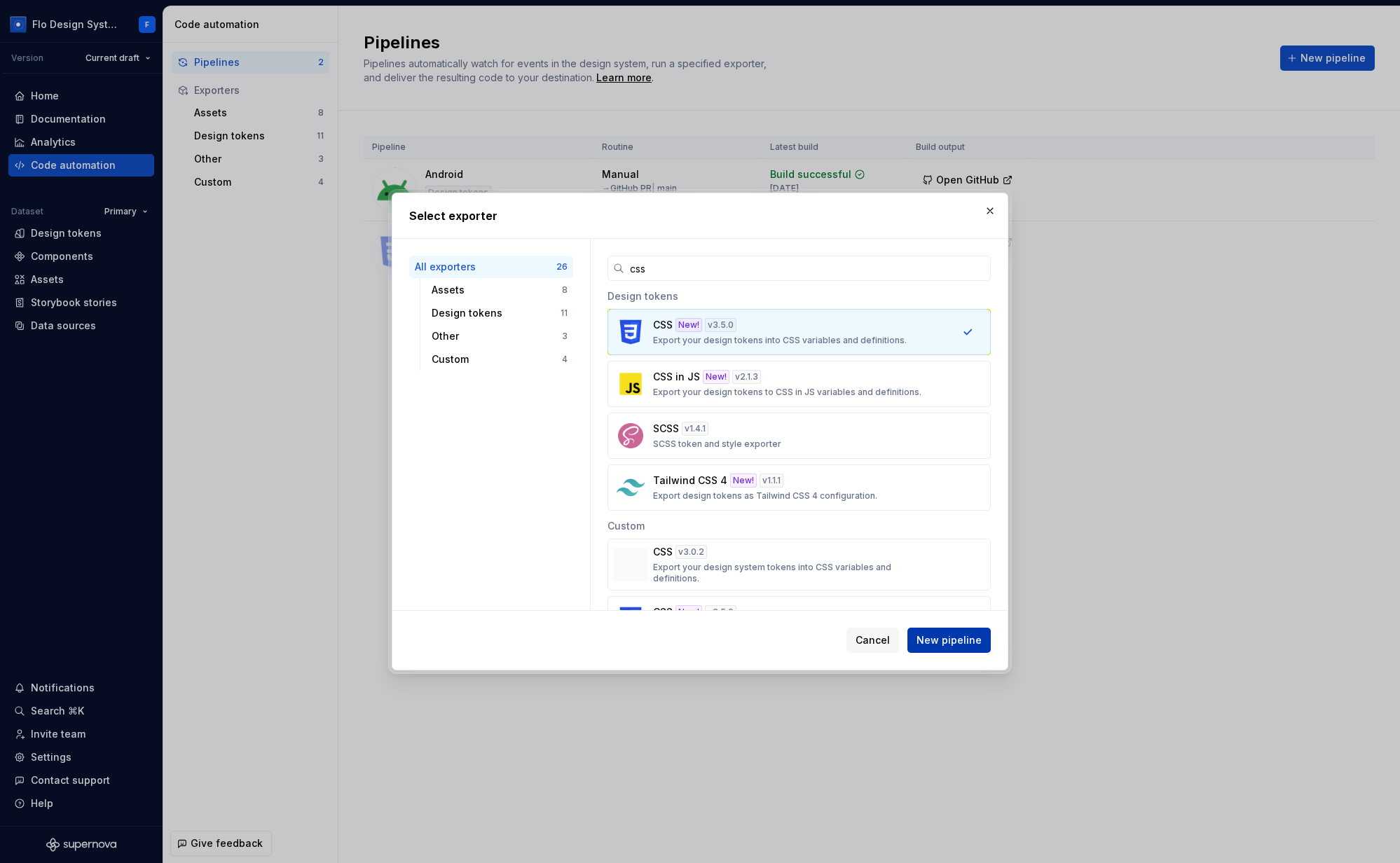
click at [944, 645] on span "New pipeline" at bounding box center [949, 640] width 65 height 14
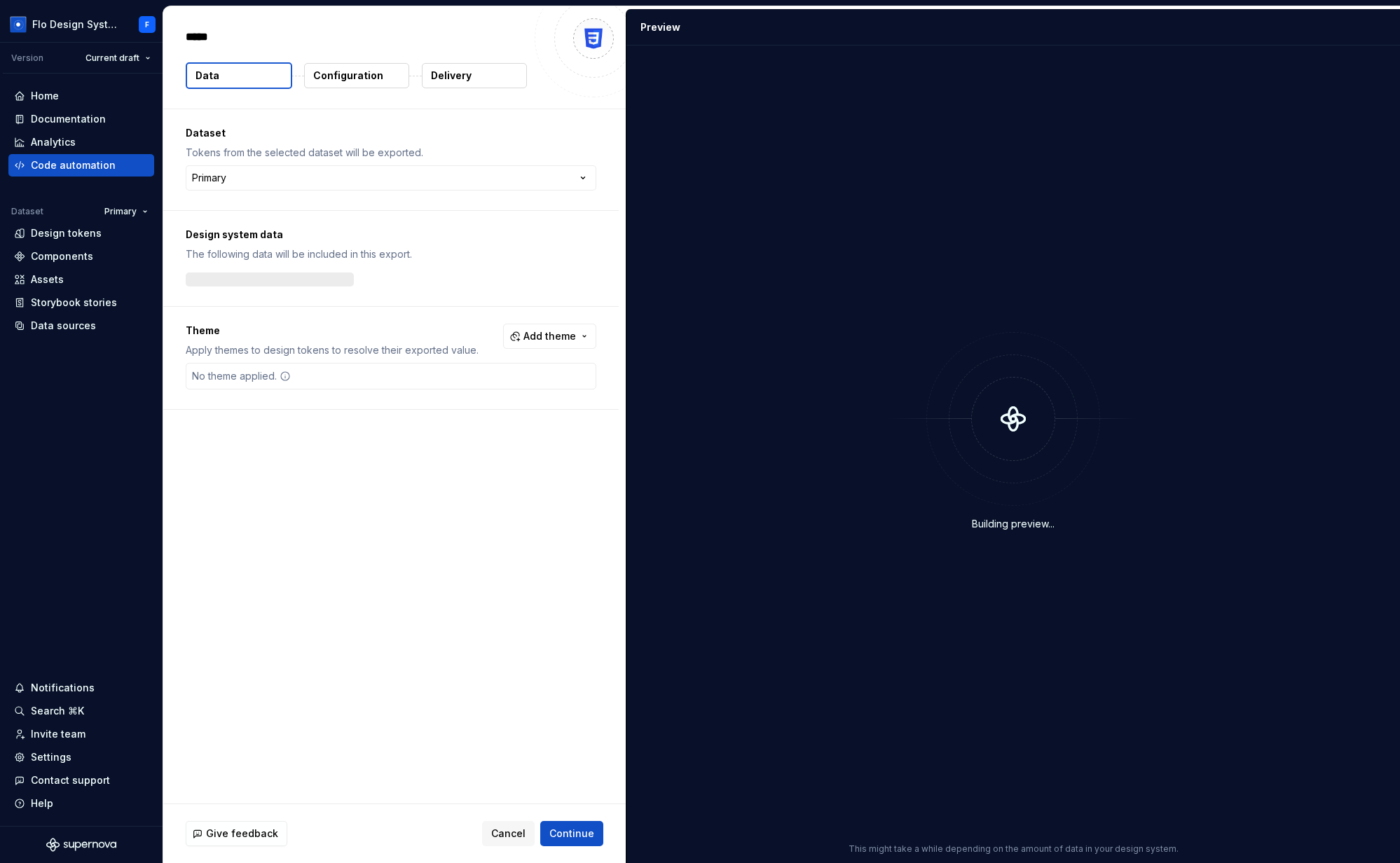
type textarea "*"
click at [278, 104] on div "***** Data Configuration Delivery" at bounding box center [394, 58] width 462 height 102
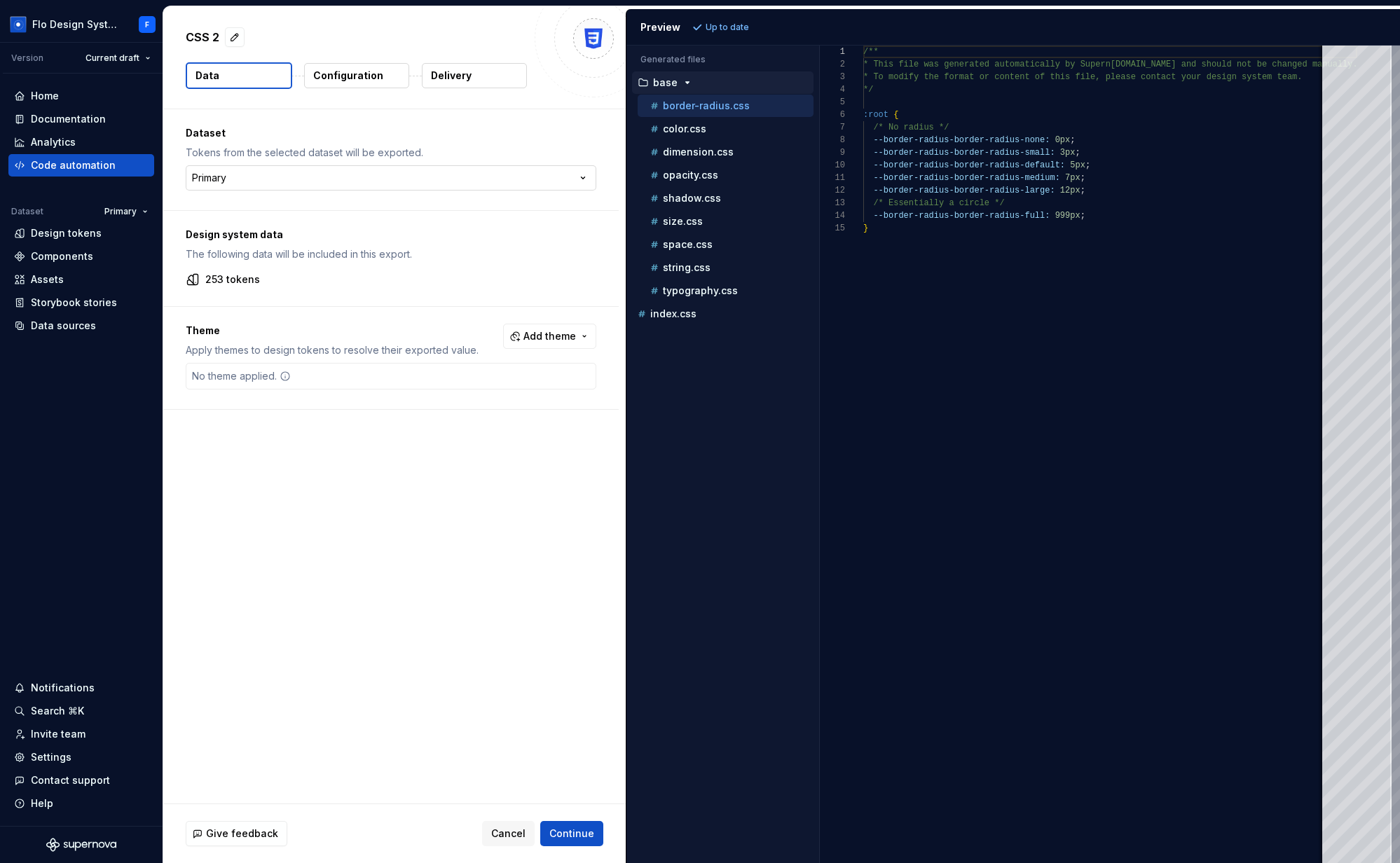
click at [272, 187] on html "Flo Design System F Version Current draft Home Documentation Analytics Code aut…" at bounding box center [700, 431] width 1400 height 863
drag, startPoint x: 361, startPoint y: 133, endPoint x: 352, endPoint y: 140, distance: 11.4
click at [361, 133] on html "Flo Design System F Version Current draft Home Documentation Analytics Code aut…" at bounding box center [700, 431] width 1400 height 863
click at [252, 175] on html "Flo Design System F Version Current draft Home Documentation Analytics Code aut…" at bounding box center [700, 431] width 1400 height 863
click at [267, 142] on html "Flo Design System F Version Current draft Home Documentation Analytics Code aut…" at bounding box center [700, 431] width 1400 height 863
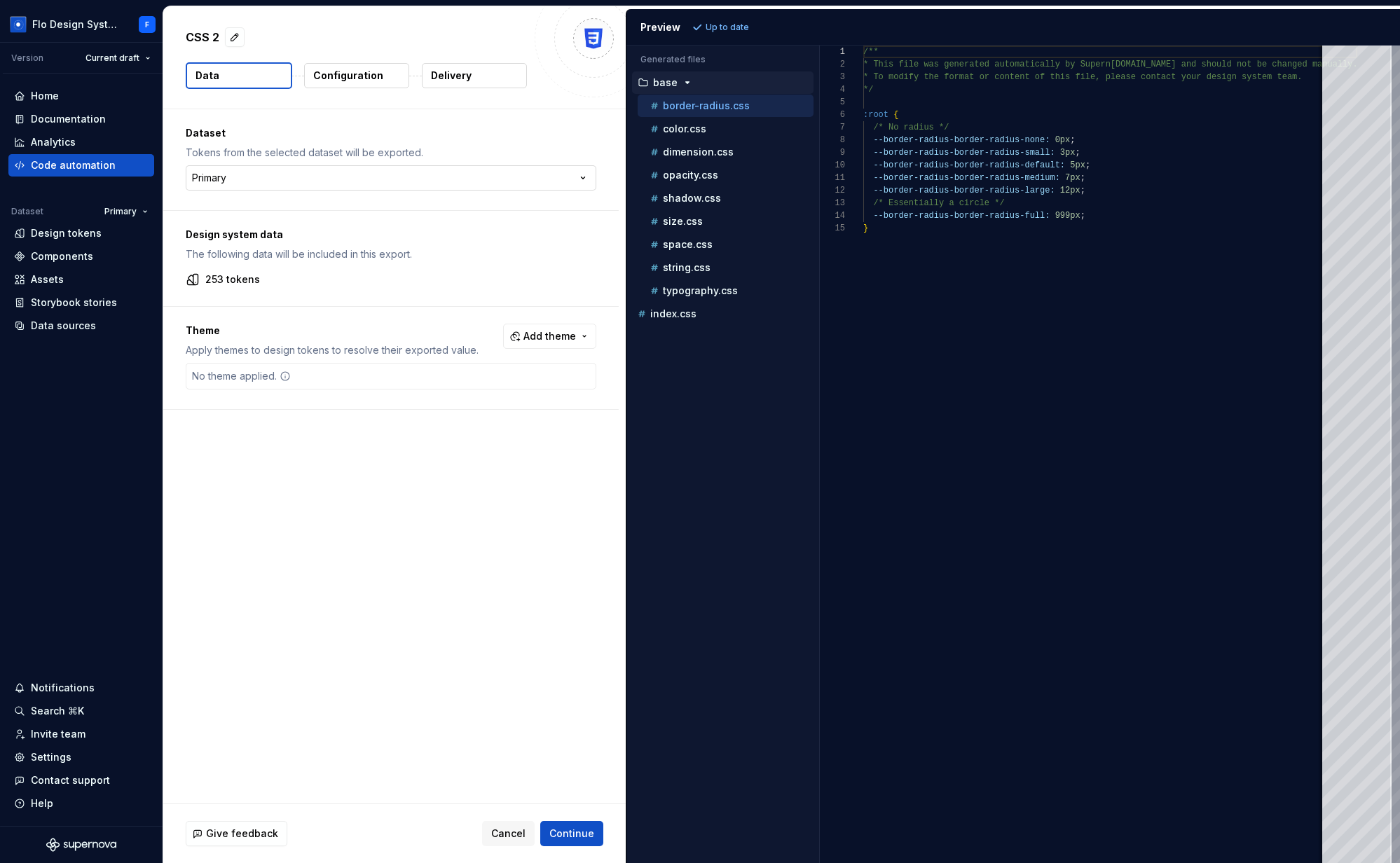
click at [317, 170] on html "Flo Design System F Version Current draft Home Documentation Analytics Code aut…" at bounding box center [700, 431] width 1400 height 863
drag, startPoint x: 220, startPoint y: 277, endPoint x: 233, endPoint y: 276, distance: 13.0
click at [233, 276] on p "253 tokens" at bounding box center [233, 279] width 55 height 14
click at [267, 279] on div "253 tokens" at bounding box center [391, 279] width 410 height 14
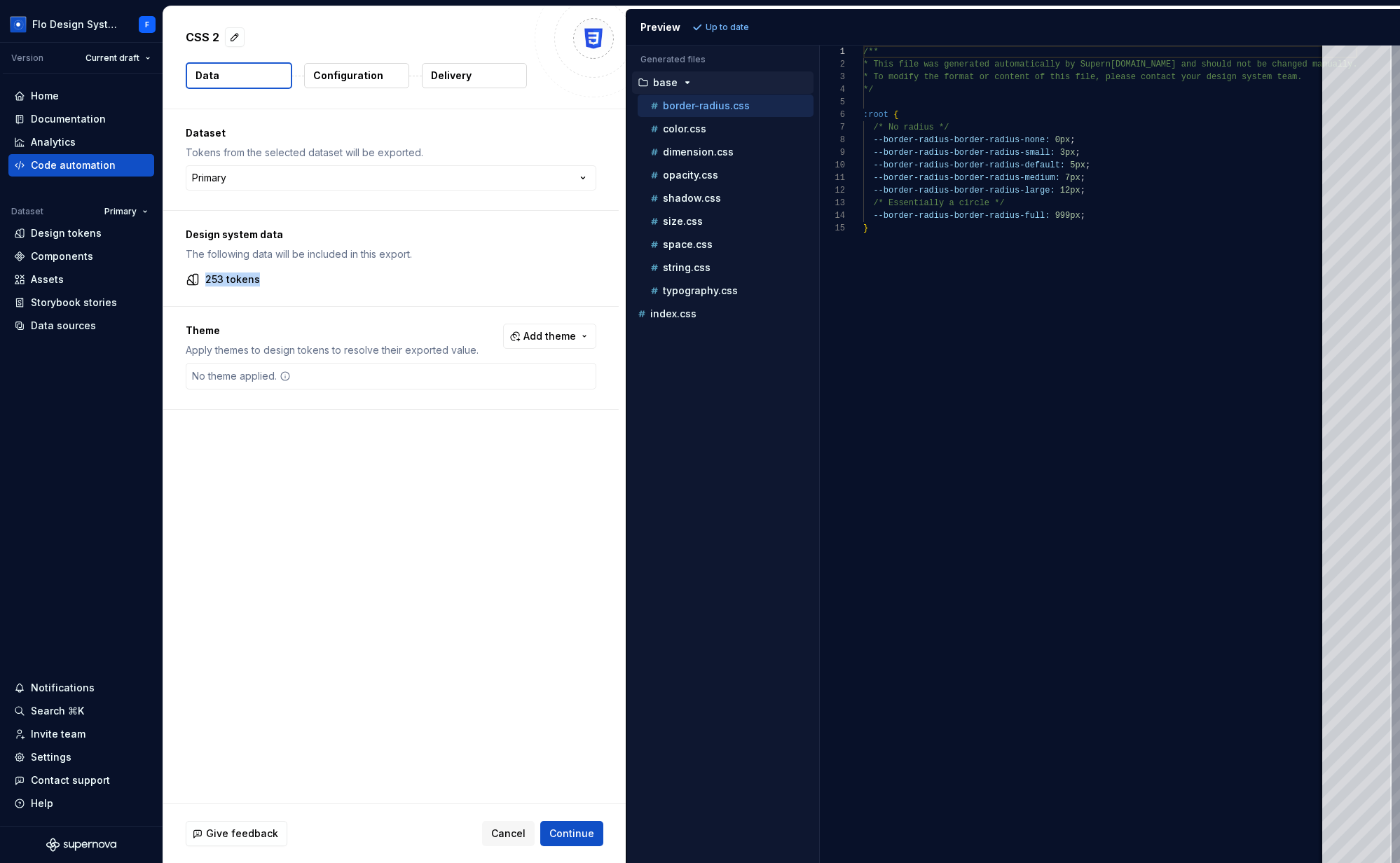
click at [339, 71] on p "Configuration" at bounding box center [348, 76] width 70 height 14
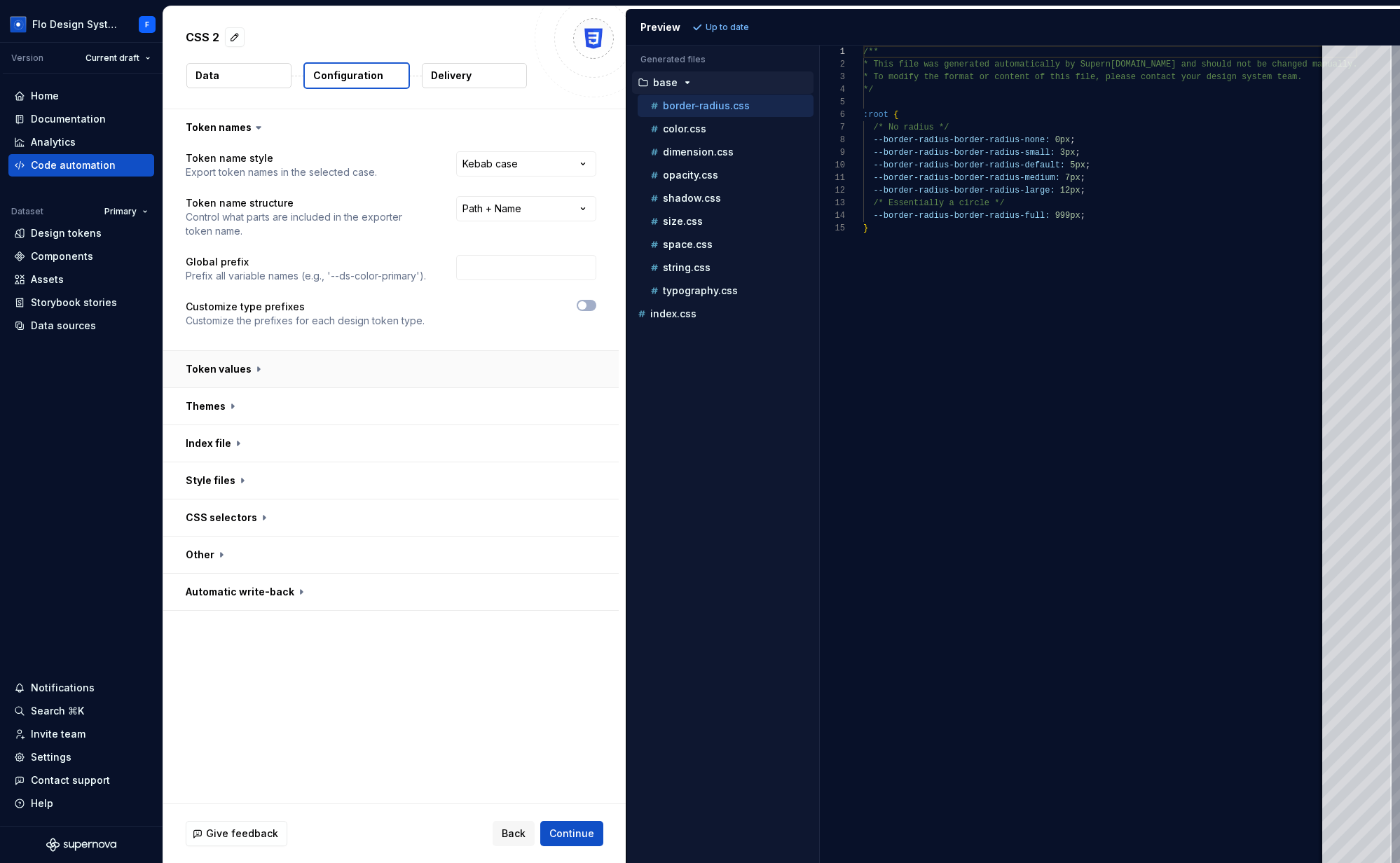
click at [319, 379] on button "button" at bounding box center [390, 369] width 456 height 36
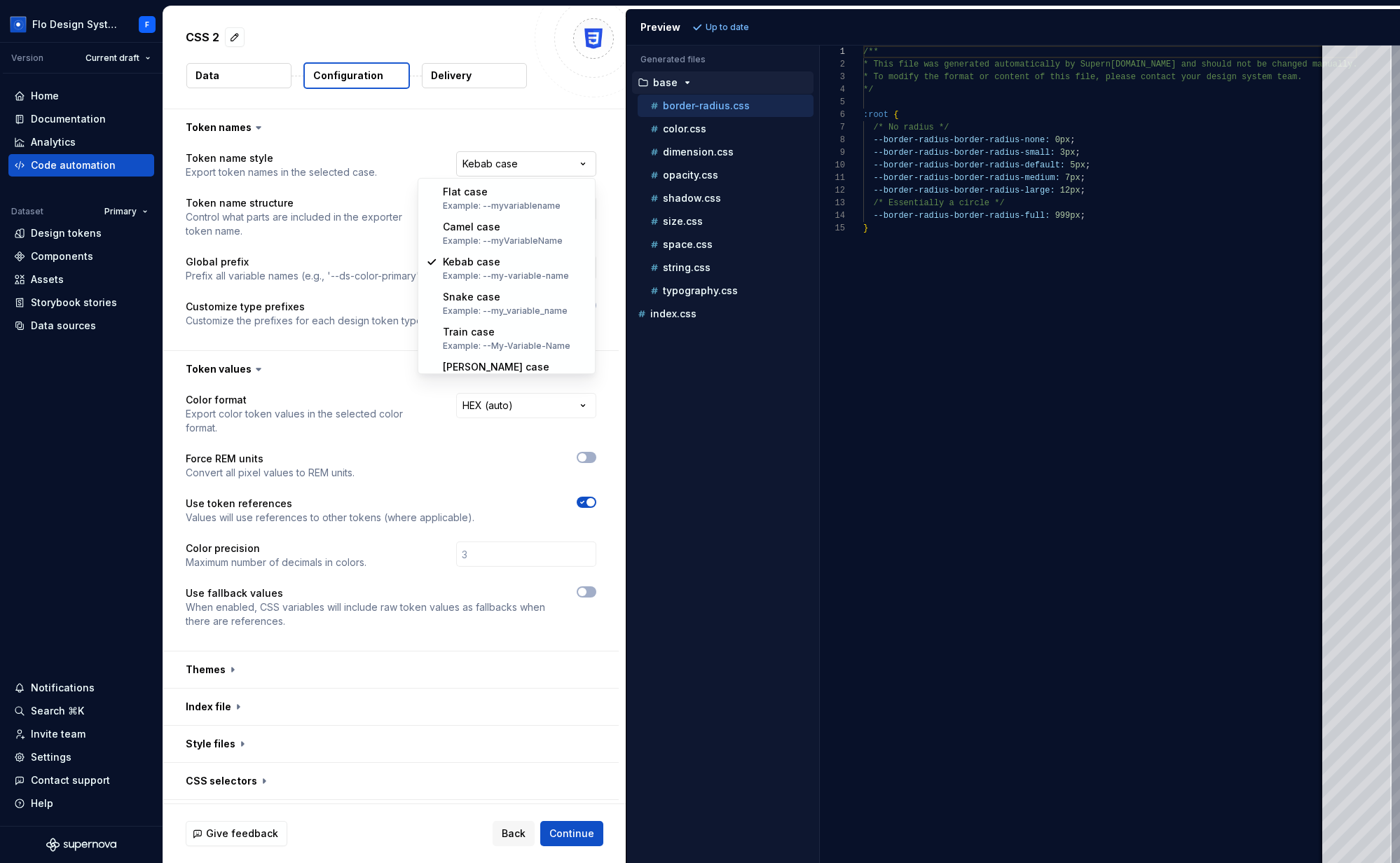
click at [519, 164] on html "**********" at bounding box center [700, 431] width 1400 height 863
select select "********"
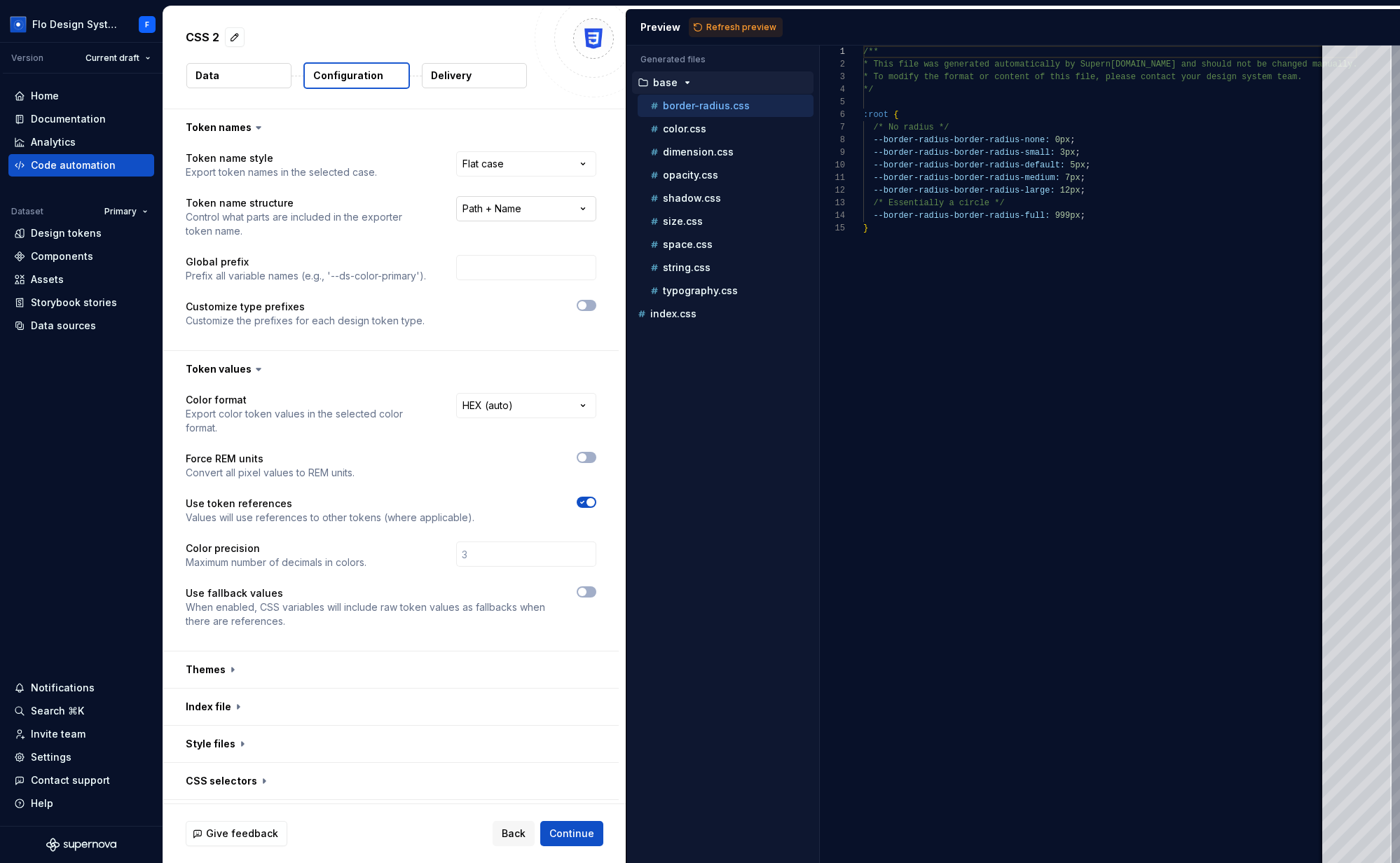
click at [519, 206] on html "**********" at bounding box center [700, 431] width 1400 height 863
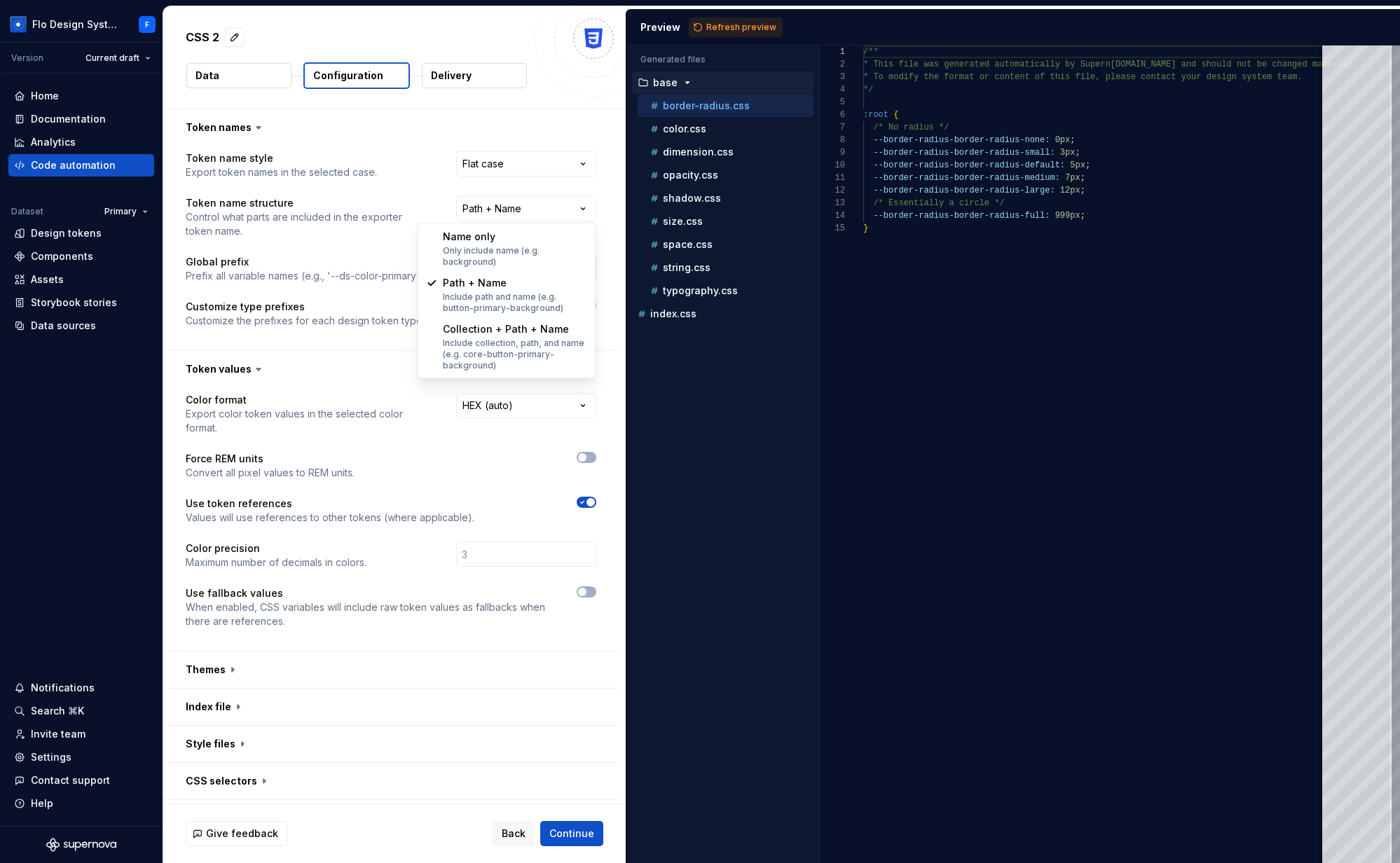
select select "**********"
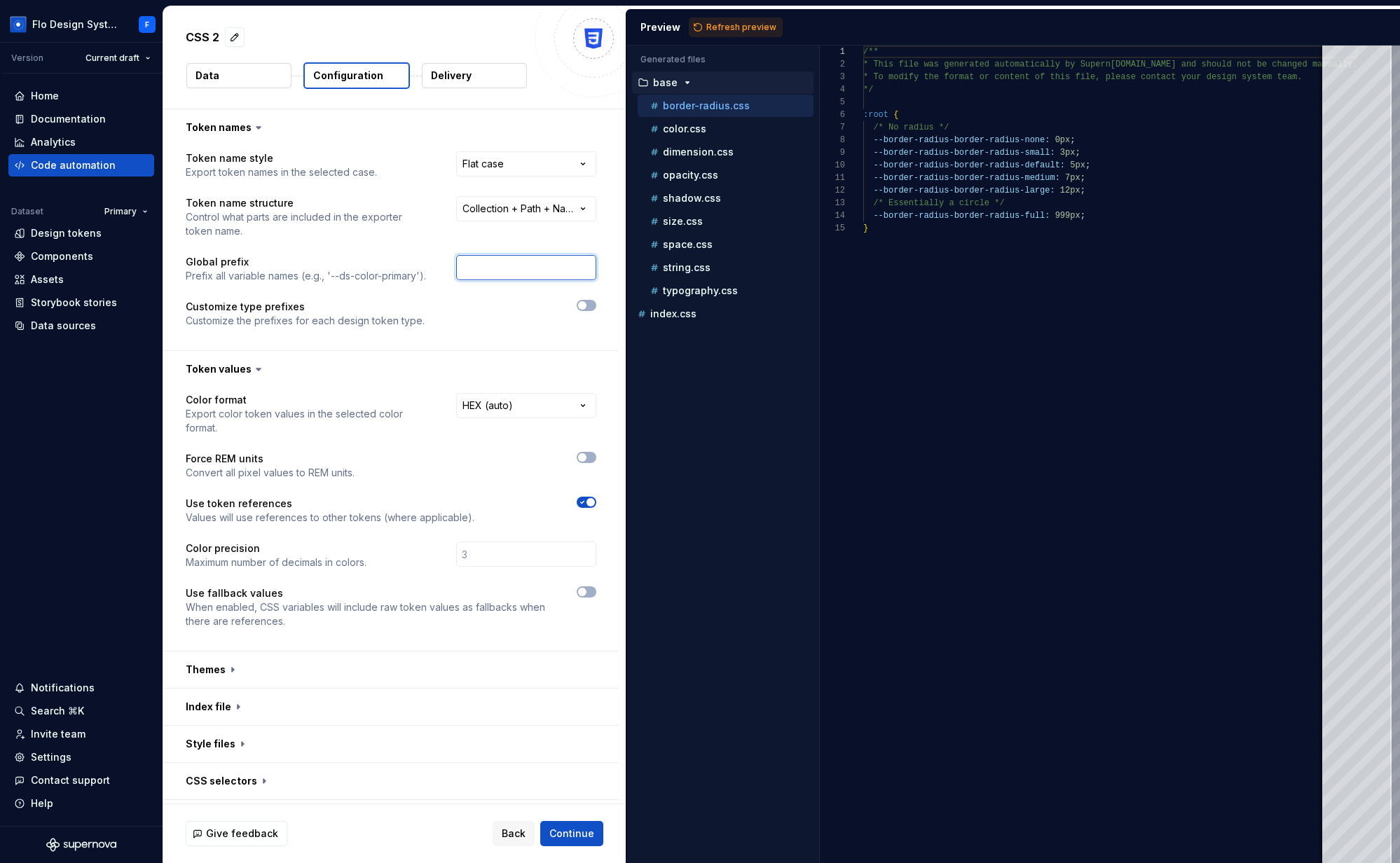
click at [487, 272] on input "text" at bounding box center [526, 267] width 140 height 25
type input "TEST_"
click at [748, 31] on span "Refresh preview" at bounding box center [741, 27] width 70 height 11
type textarea "**********"
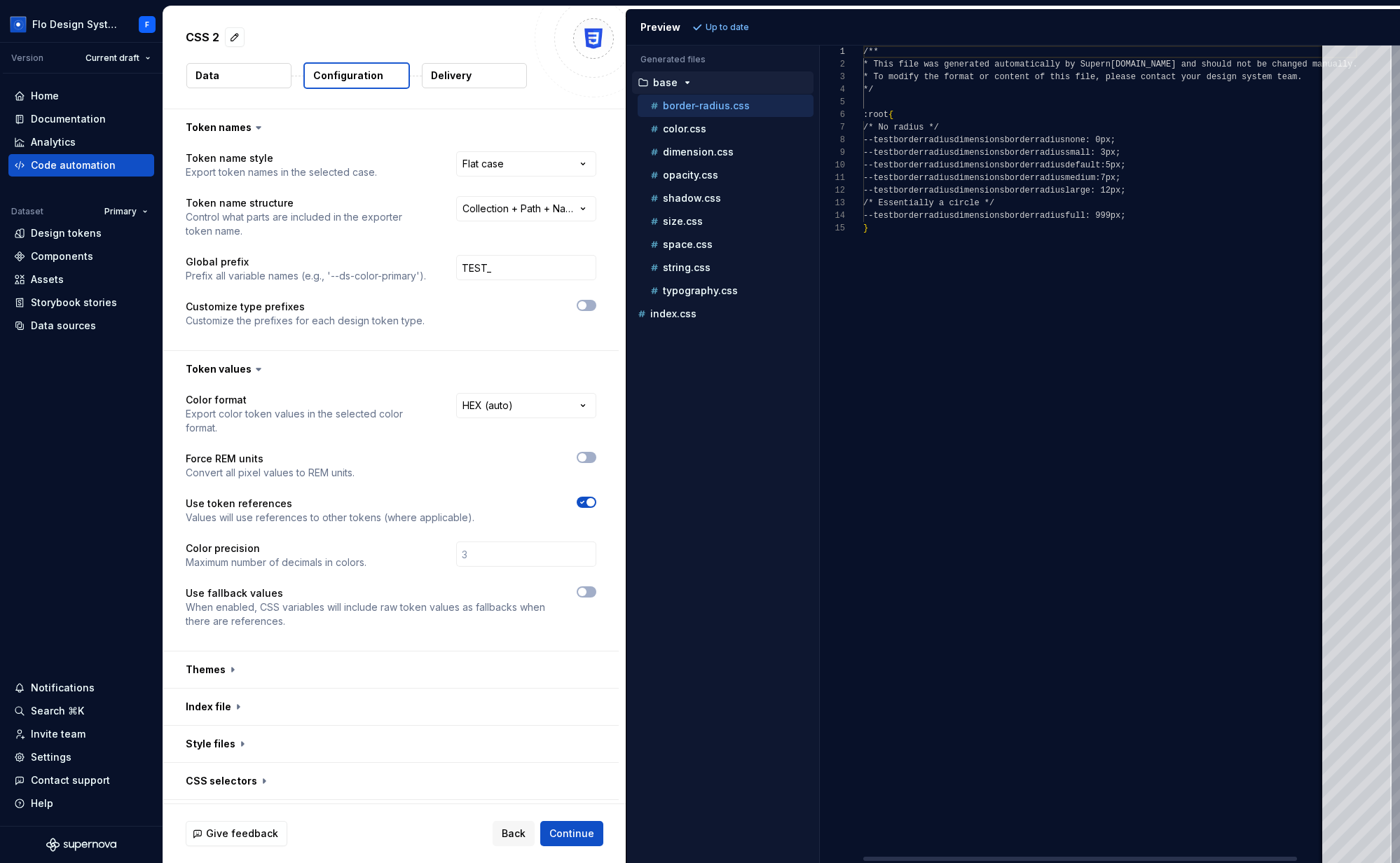
scroll to position [126, 0]
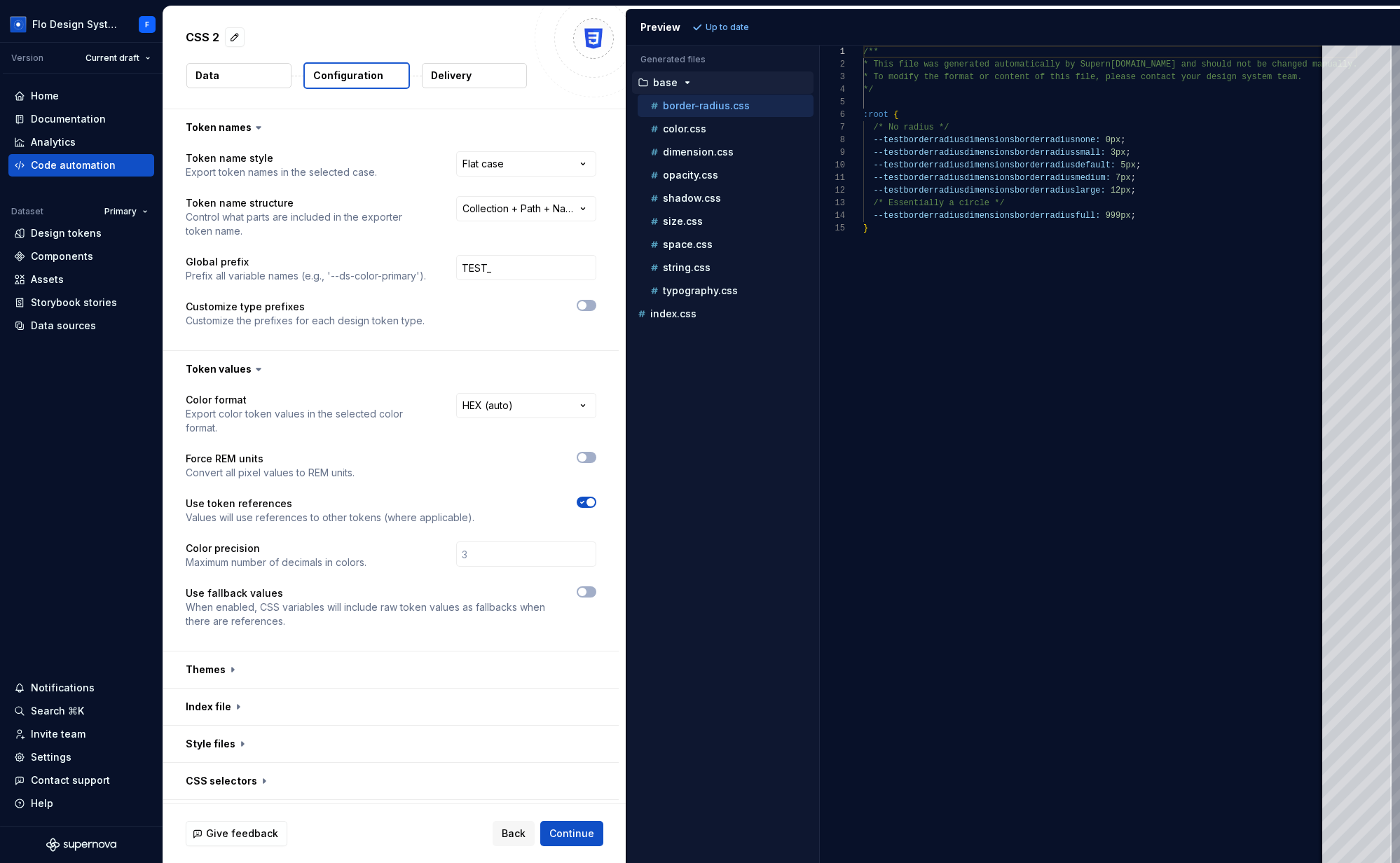
click at [444, 81] on p "Delivery" at bounding box center [451, 76] width 41 height 14
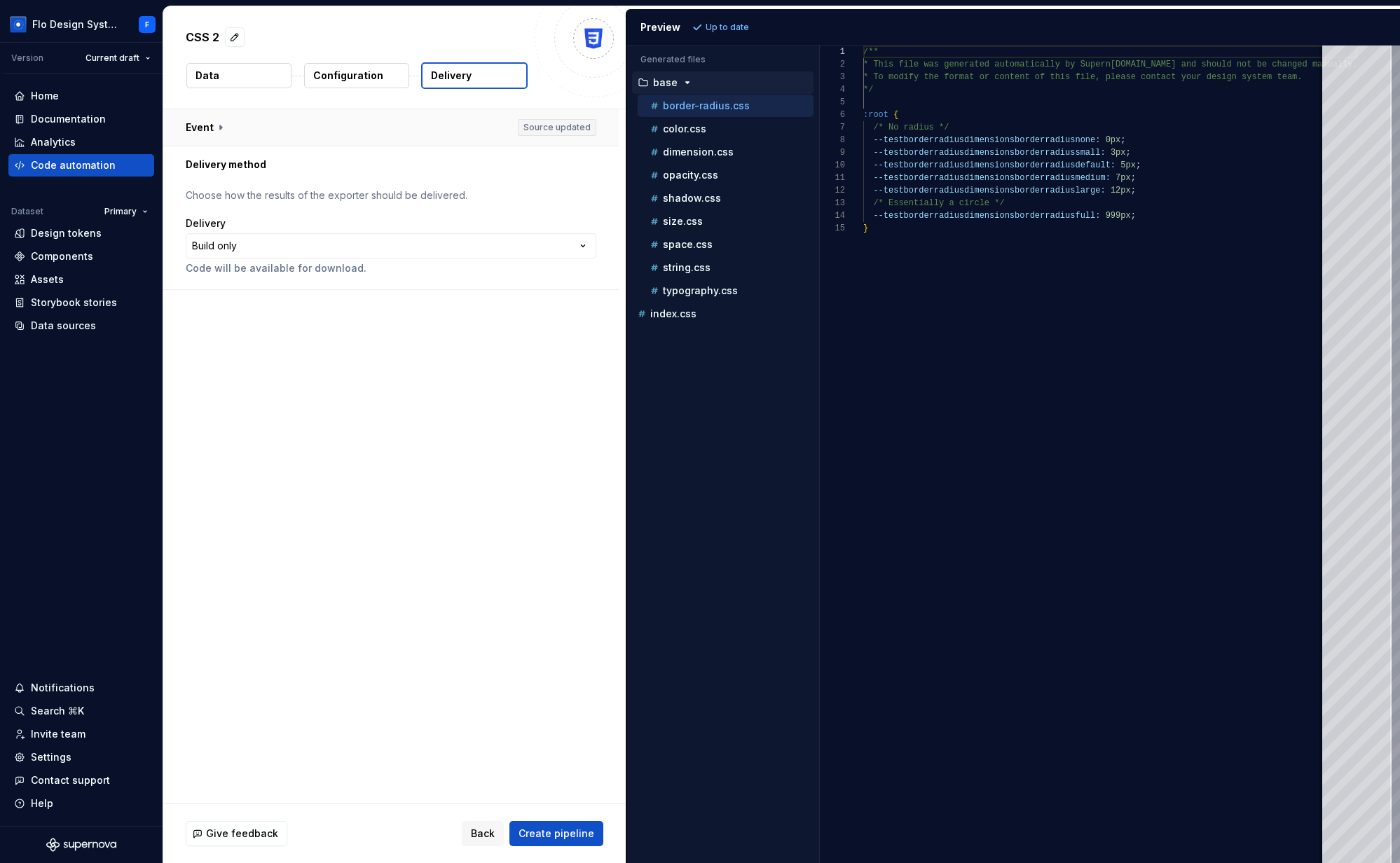
click at [310, 113] on button "button" at bounding box center [390, 127] width 456 height 36
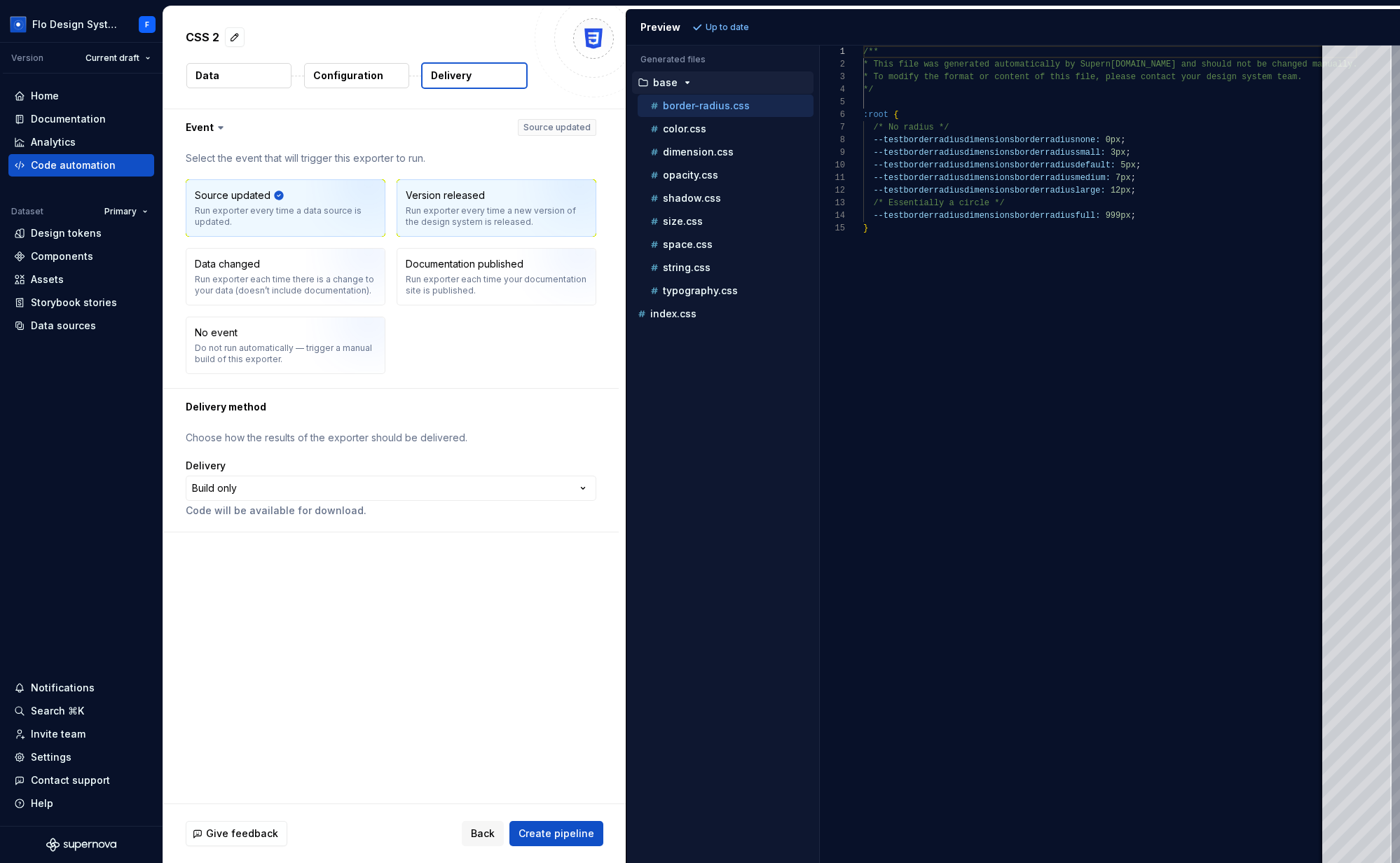
click at [425, 208] on div "Run exporter every time a new version of the design system is released." at bounding box center [496, 216] width 181 height 22
click at [126, 62] on html "**********" at bounding box center [700, 431] width 1400 height 863
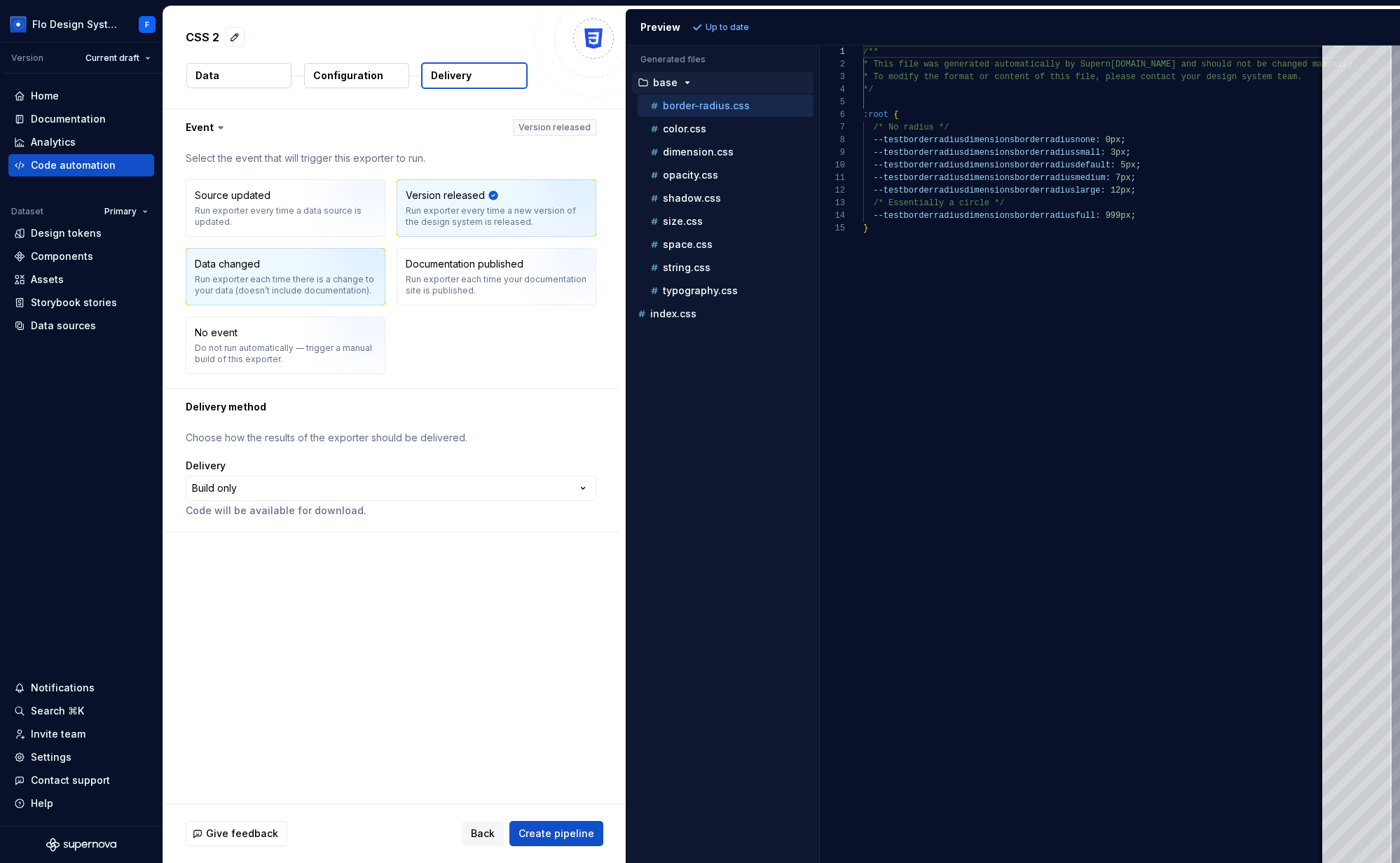
click at [270, 288] on div "Run exporter each time there is a change to your data (doesn’t include document…" at bounding box center [285, 285] width 181 height 22
click at [273, 271] on div "Data changed Run exporter each time there is a change to your data (doesn’t inc…" at bounding box center [285, 276] width 181 height 39
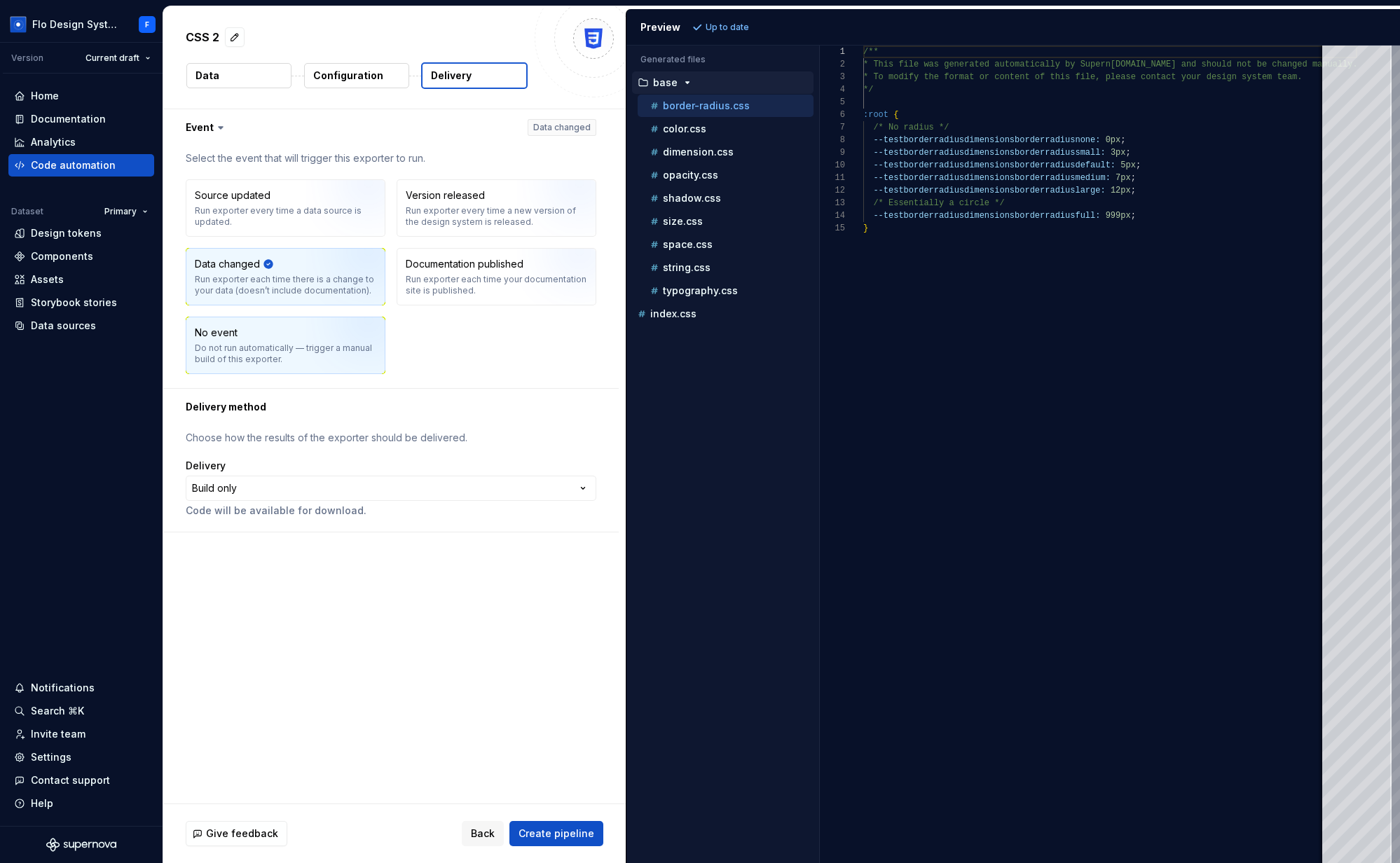
click at [240, 356] on div "Do not run automatically — trigger a manual build of this exporter." at bounding box center [285, 354] width 181 height 22
click at [252, 490] on html "**********" at bounding box center [700, 431] width 1400 height 863
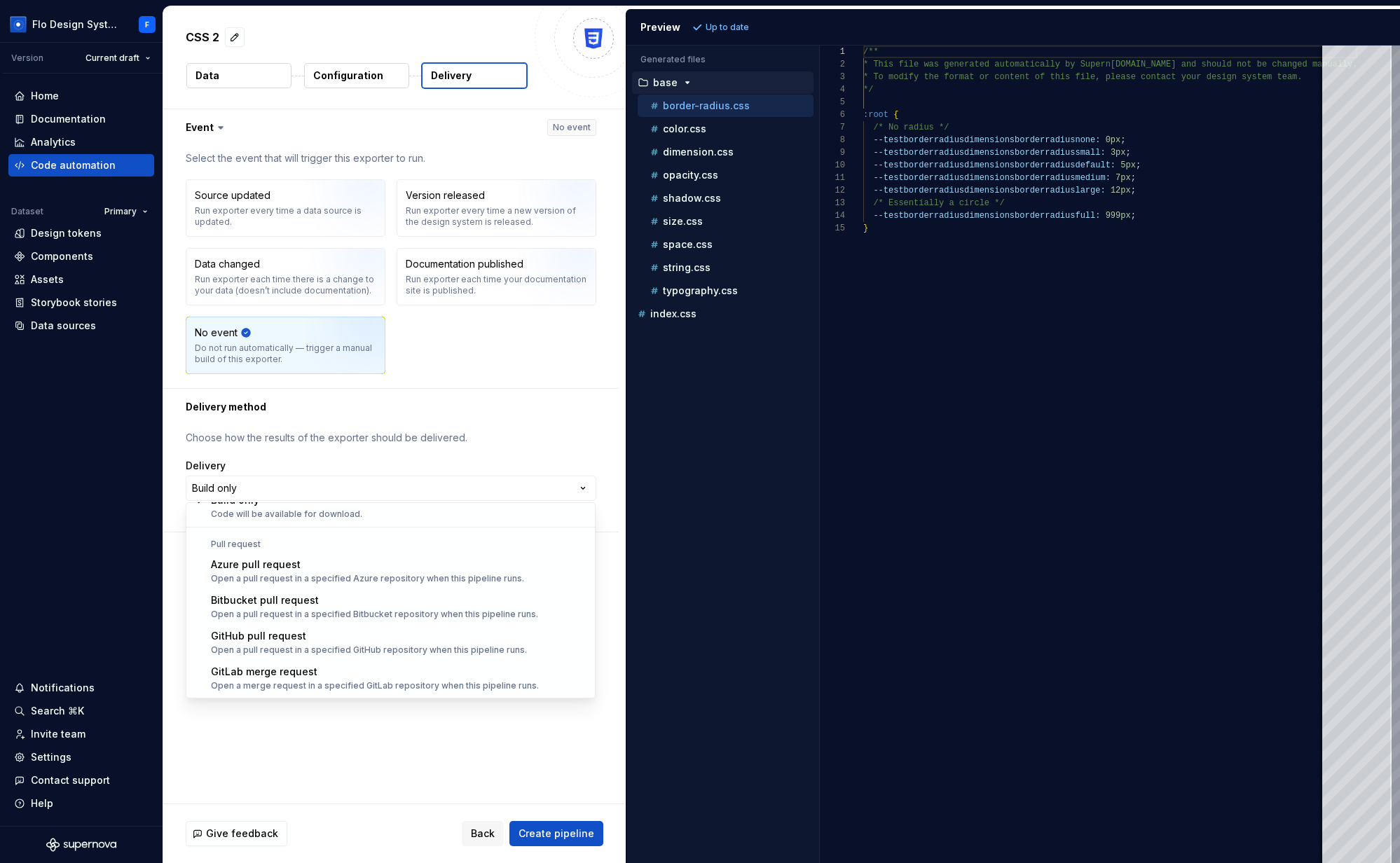
scroll to position [35, 0]
drag, startPoint x: 305, startPoint y: 640, endPoint x: 421, endPoint y: 615, distance: 118.7
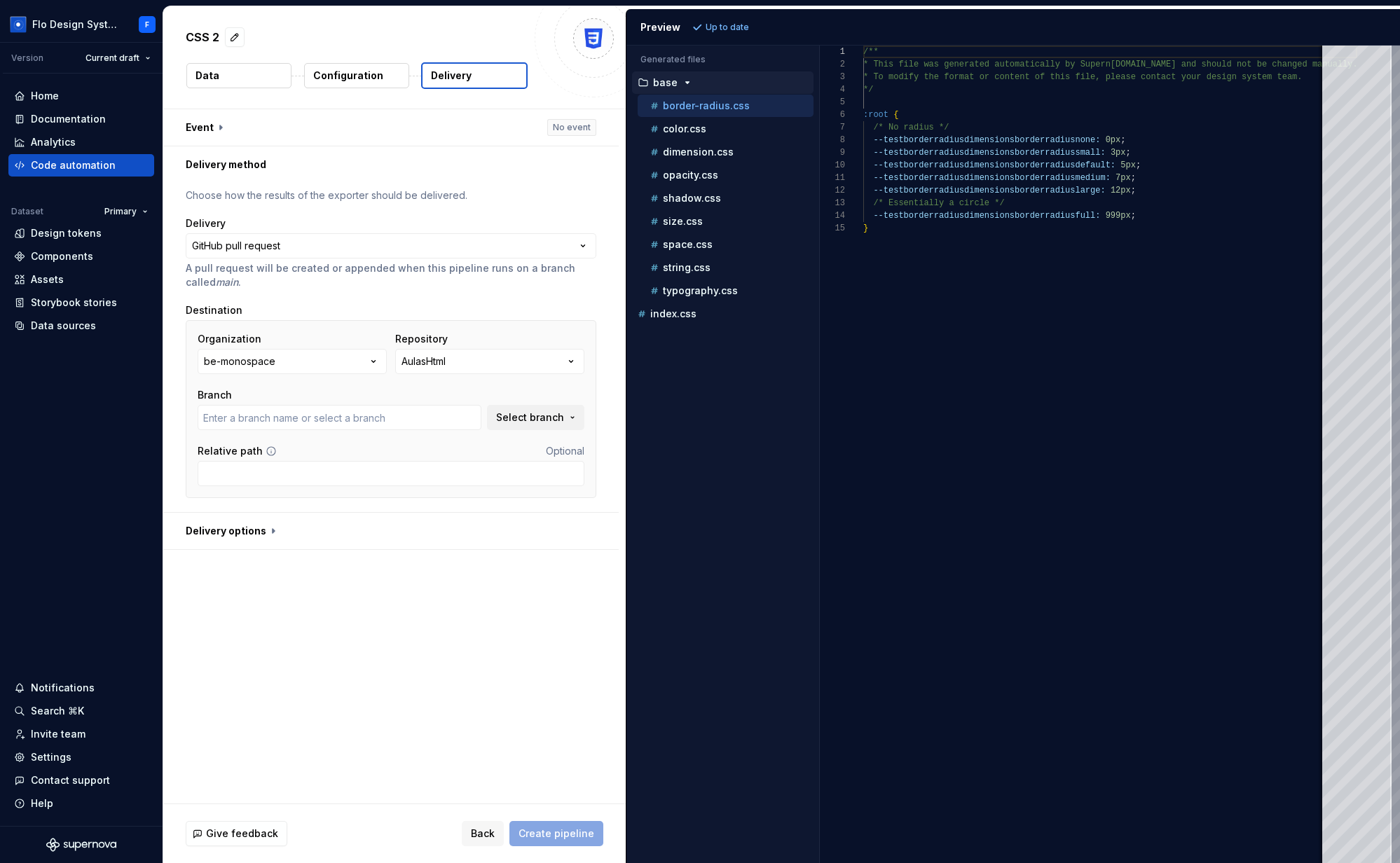
type input "main"
click at [495, 831] on span "Back" at bounding box center [483, 833] width 24 height 14
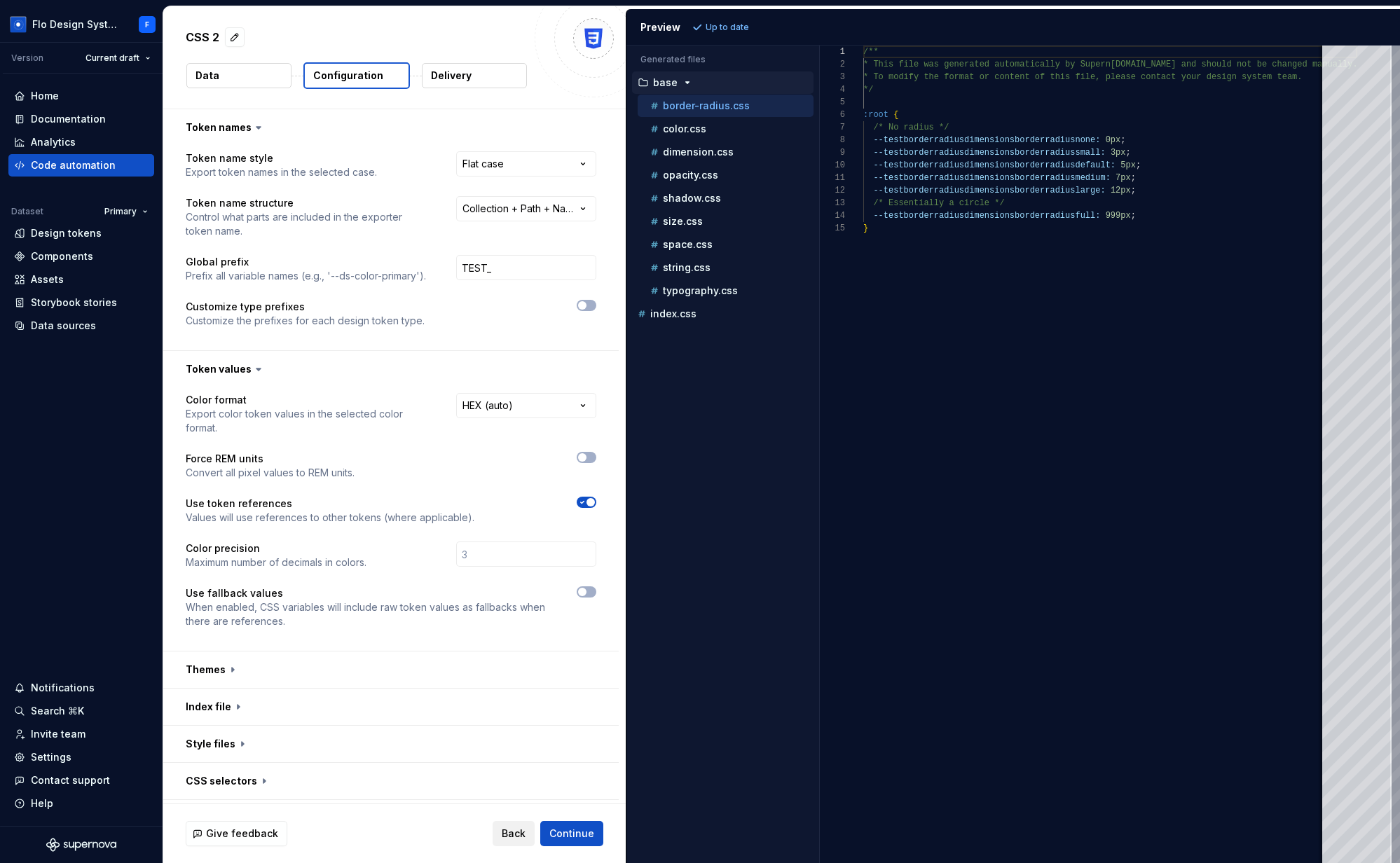
click at [515, 839] on span "Back" at bounding box center [513, 833] width 24 height 14
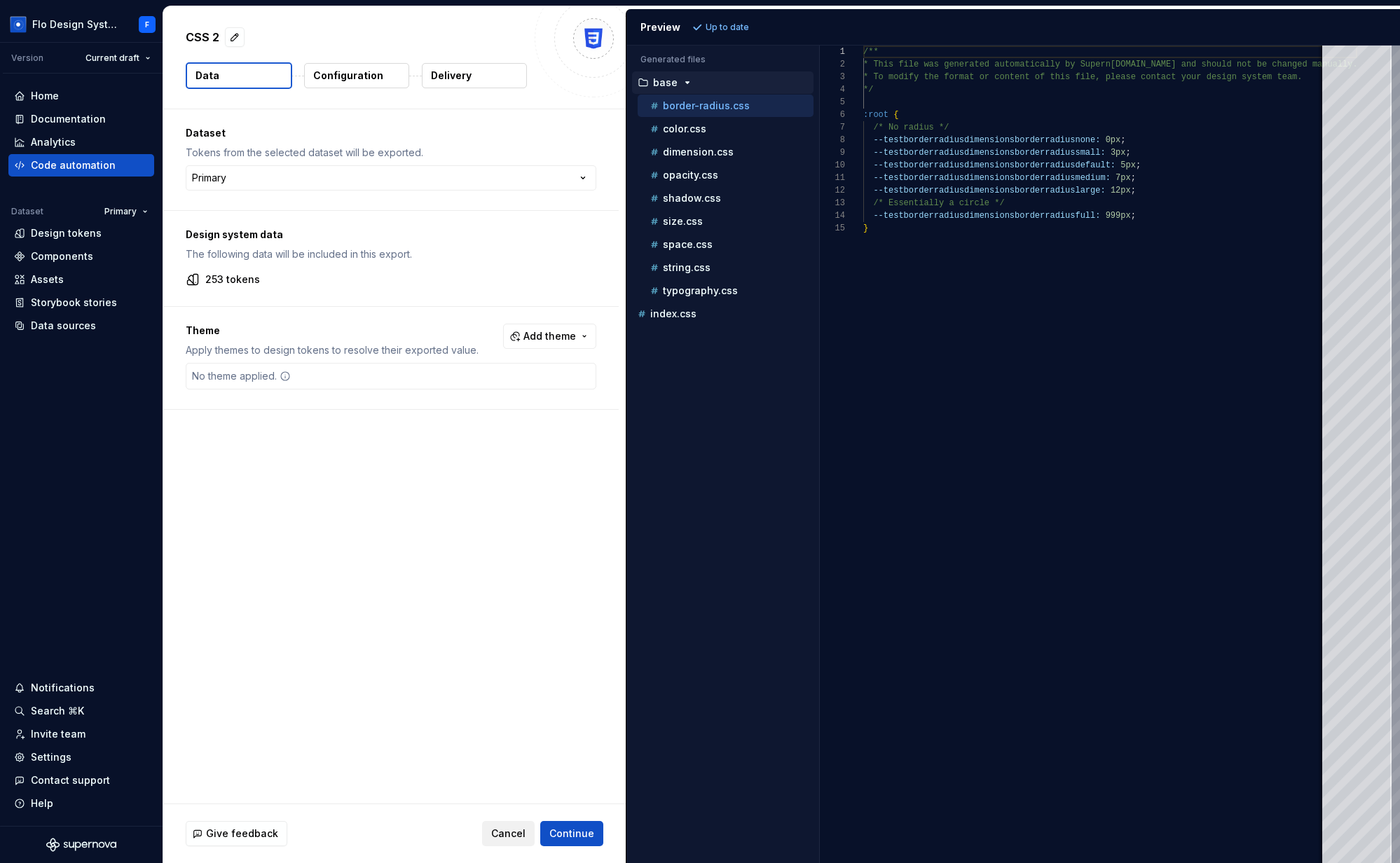
click at [511, 838] on span "Cancel" at bounding box center [508, 833] width 34 height 14
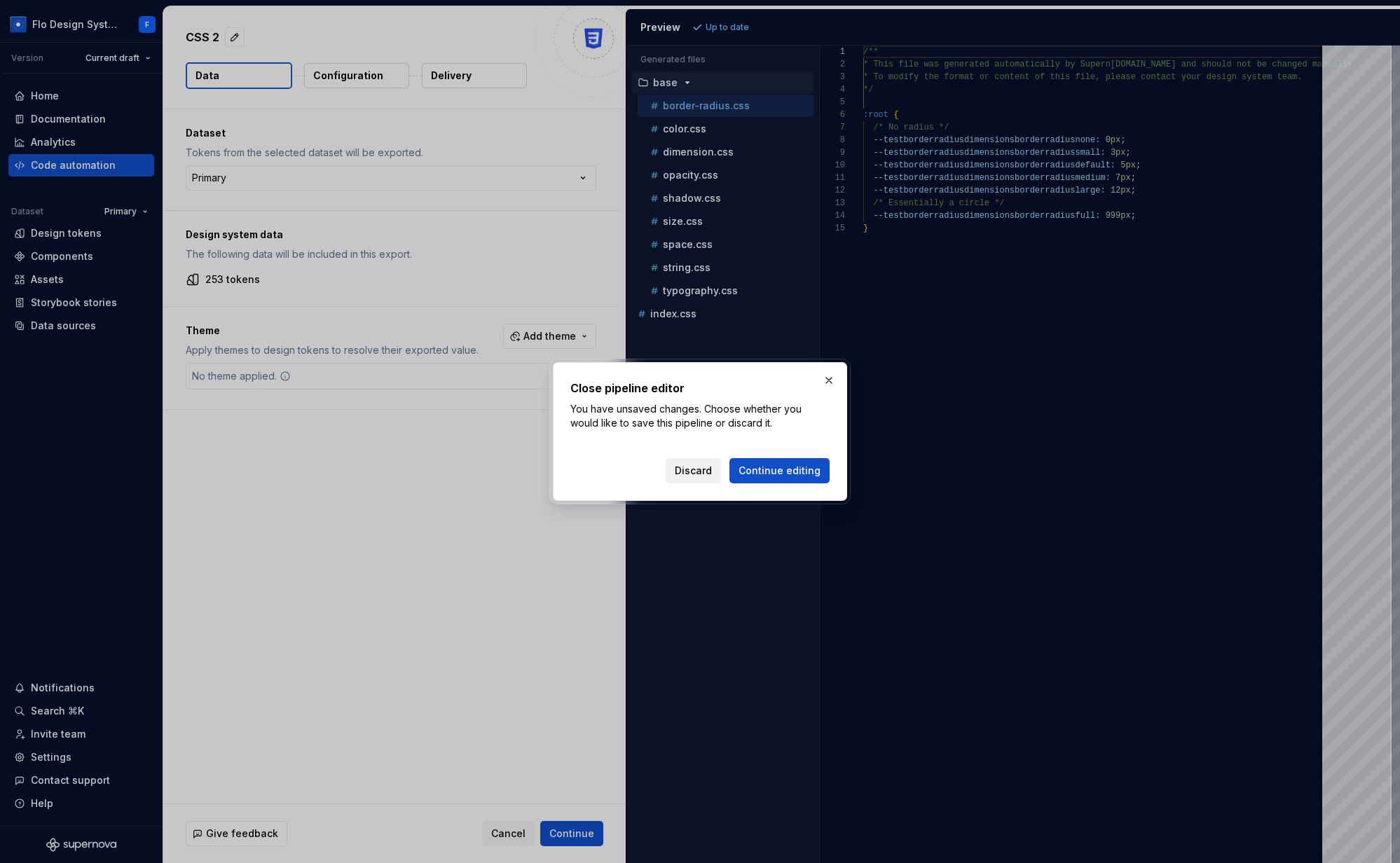
click at [704, 472] on span "Discard" at bounding box center [693, 470] width 37 height 14
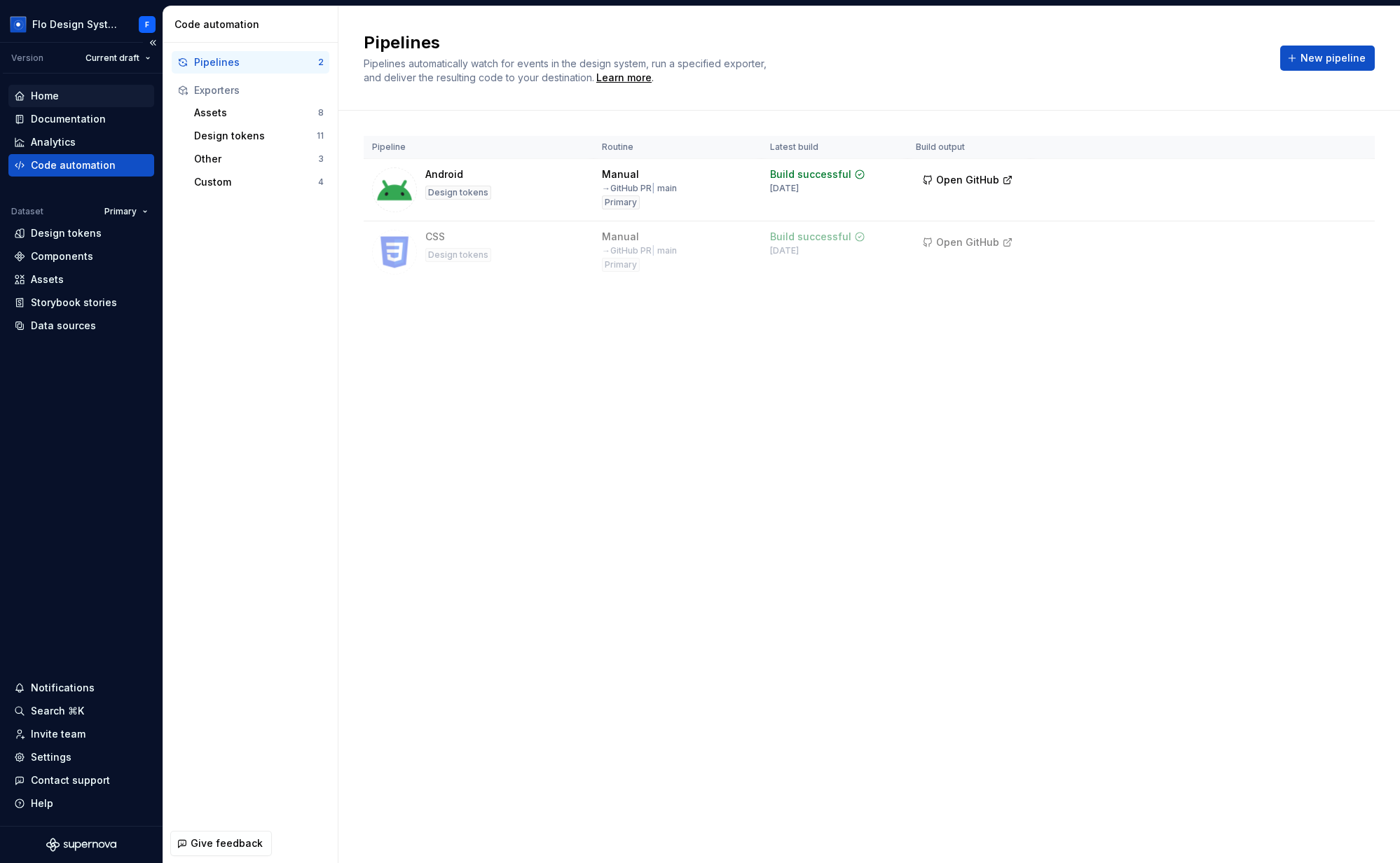
click at [64, 99] on div "Home" at bounding box center [81, 96] width 135 height 14
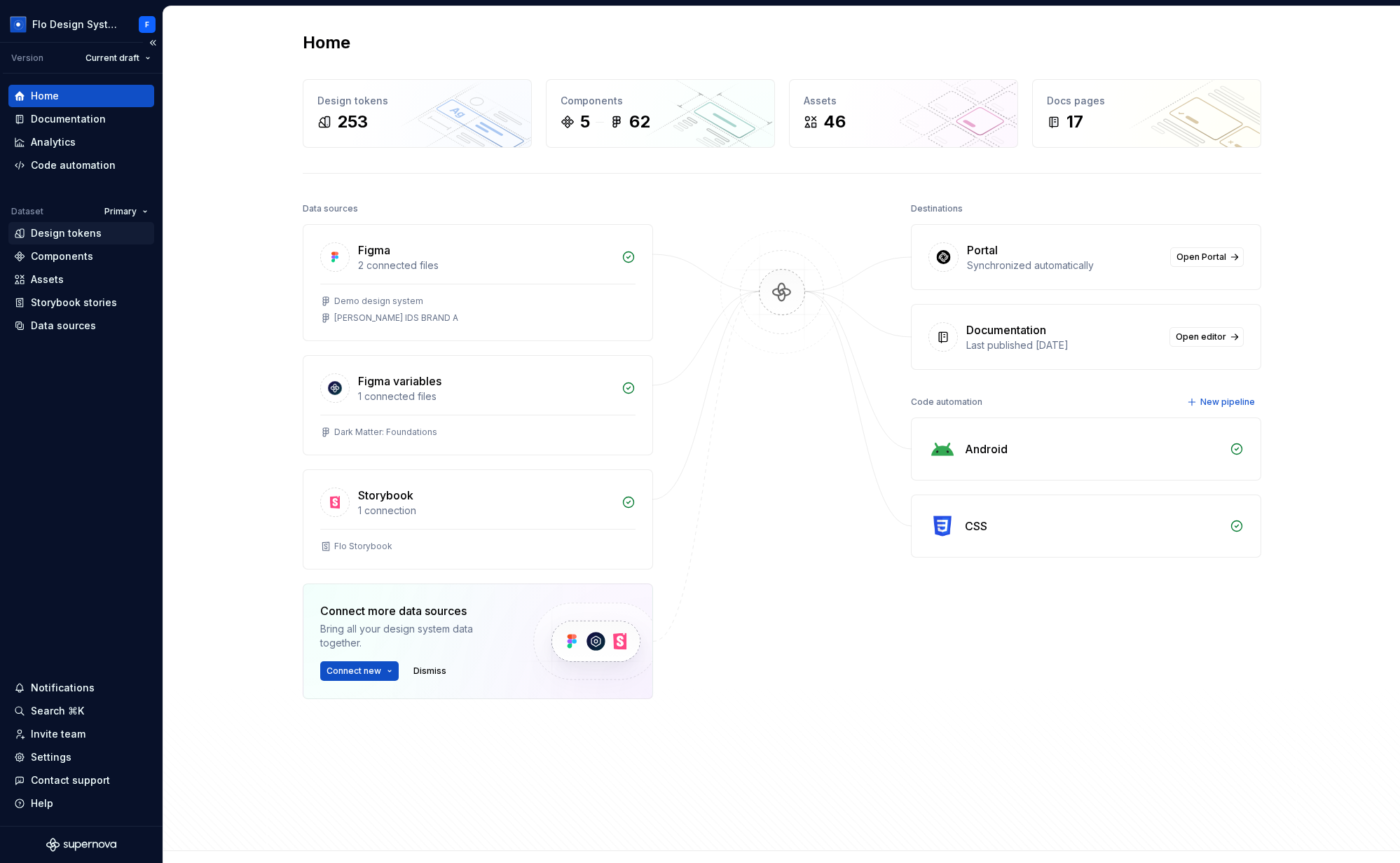
click at [84, 236] on div "Design tokens" at bounding box center [67, 233] width 71 height 14
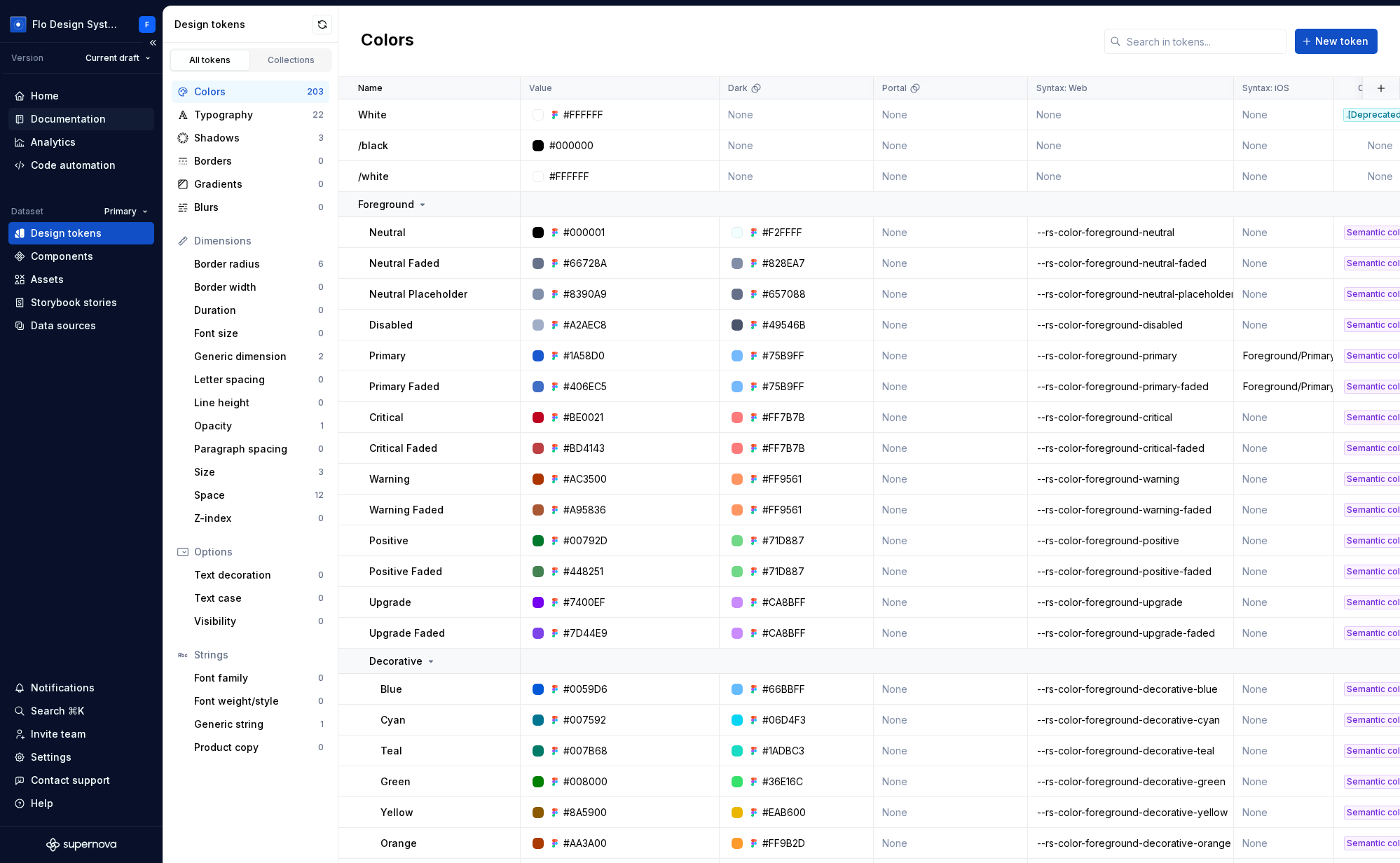
click at [64, 124] on div "Documentation" at bounding box center [68, 119] width 75 height 14
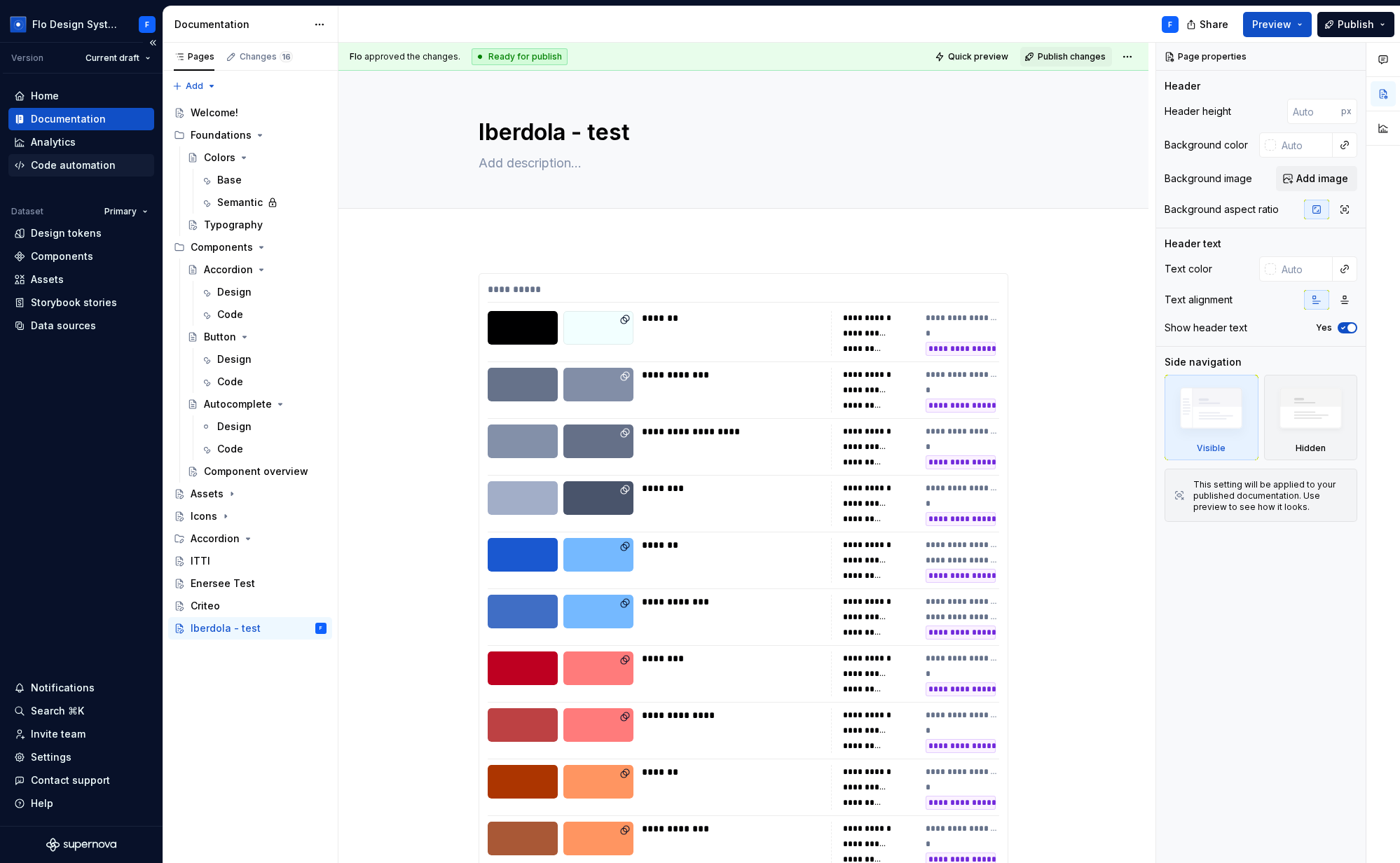
click at [78, 165] on div "Code automation" at bounding box center [73, 165] width 84 height 14
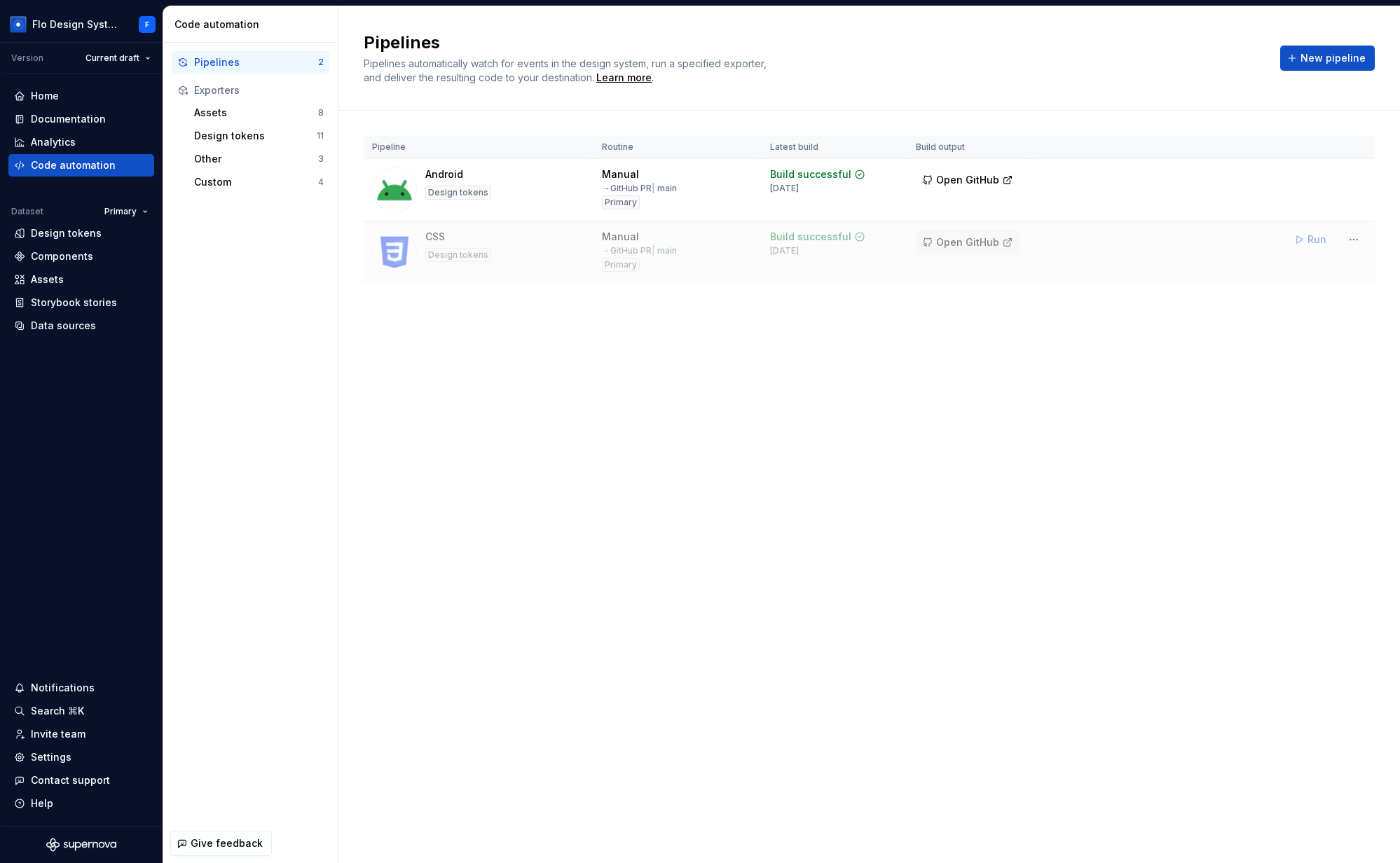
click at [979, 242] on span "Open GitHub" at bounding box center [967, 242] width 63 height 14
click at [80, 94] on div "Home" at bounding box center [81, 96] width 135 height 14
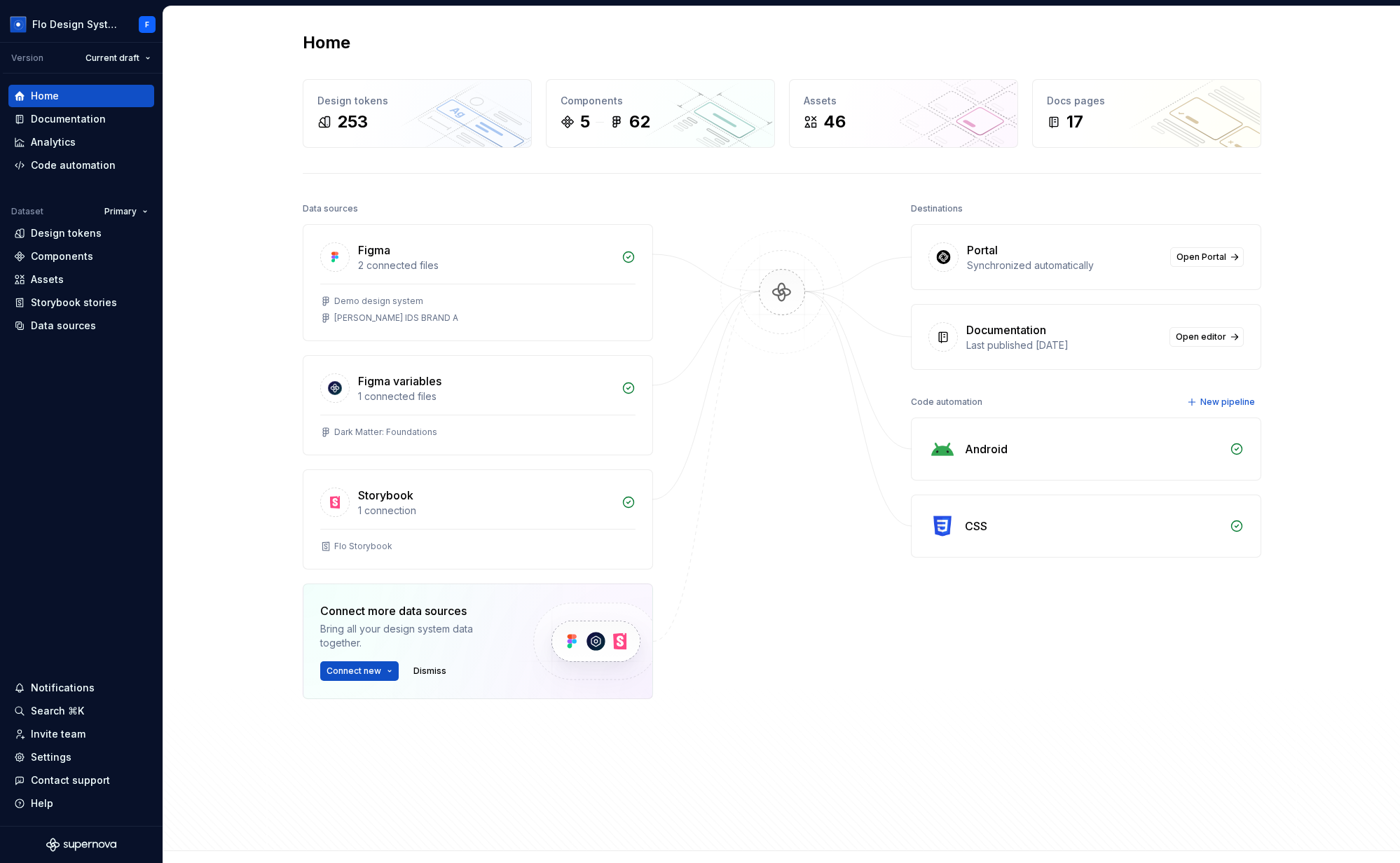
click at [950, 239] on div "Portal Synchronized automatically Open Portal" at bounding box center [1086, 257] width 349 height 64
drag, startPoint x: 901, startPoint y: 205, endPoint x: 1287, endPoint y: 388, distance: 427.2
click at [1286, 393] on div "Home Design tokens 253 Components 5 62 Assets 46 Docs pages 17 Data sources Fig…" at bounding box center [781, 429] width 1236 height 845
click at [1311, 356] on div "Home Design tokens 253 Components 5 62 Assets 46 Docs pages 17 Data sources Fig…" at bounding box center [781, 429] width 1236 height 845
click at [1202, 259] on span "Open Portal" at bounding box center [1201, 257] width 50 height 11
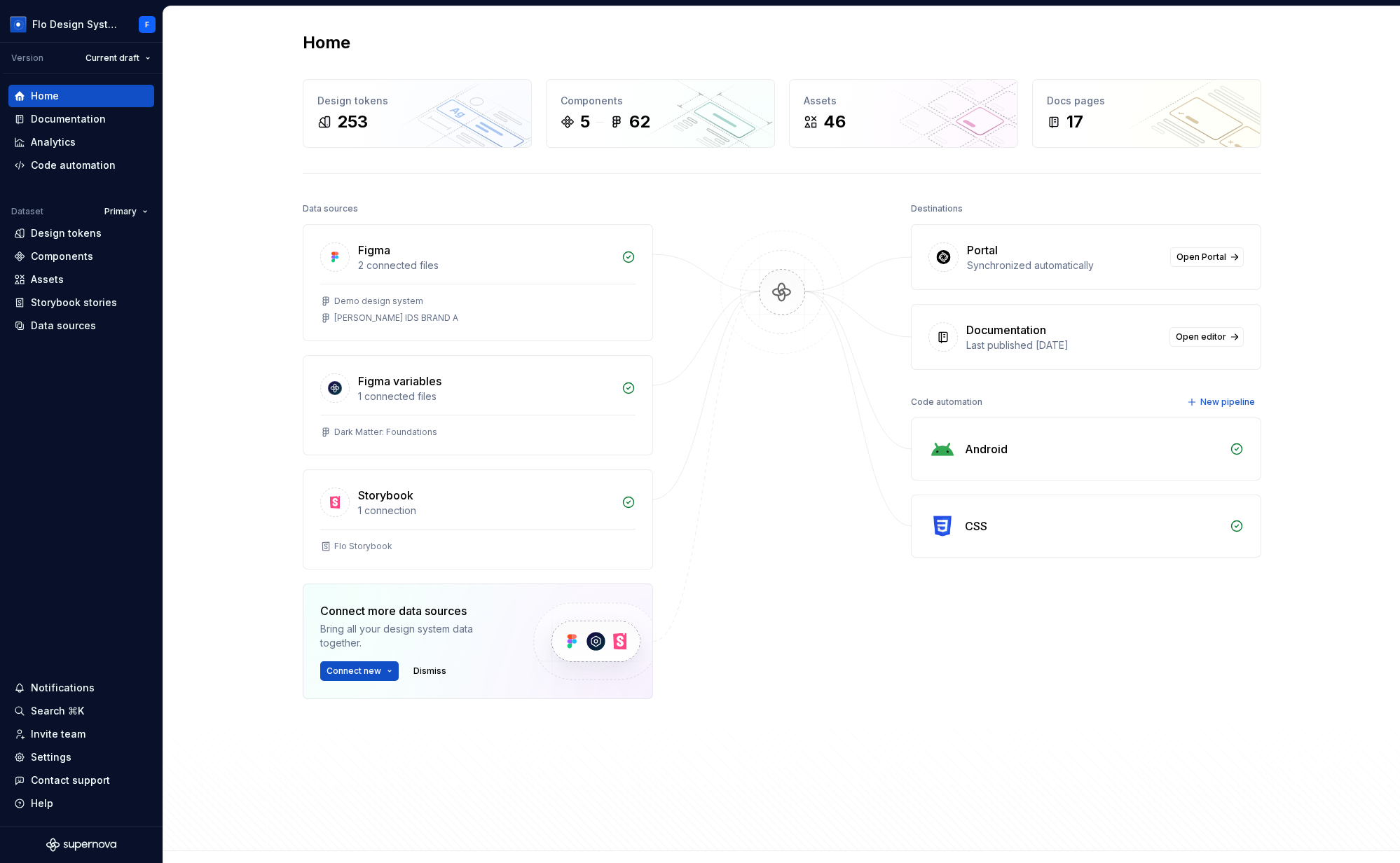
click at [1097, 349] on div "Last published [DATE]" at bounding box center [1063, 345] width 195 height 14
click at [1198, 330] on link "Open editor" at bounding box center [1207, 337] width 74 height 19
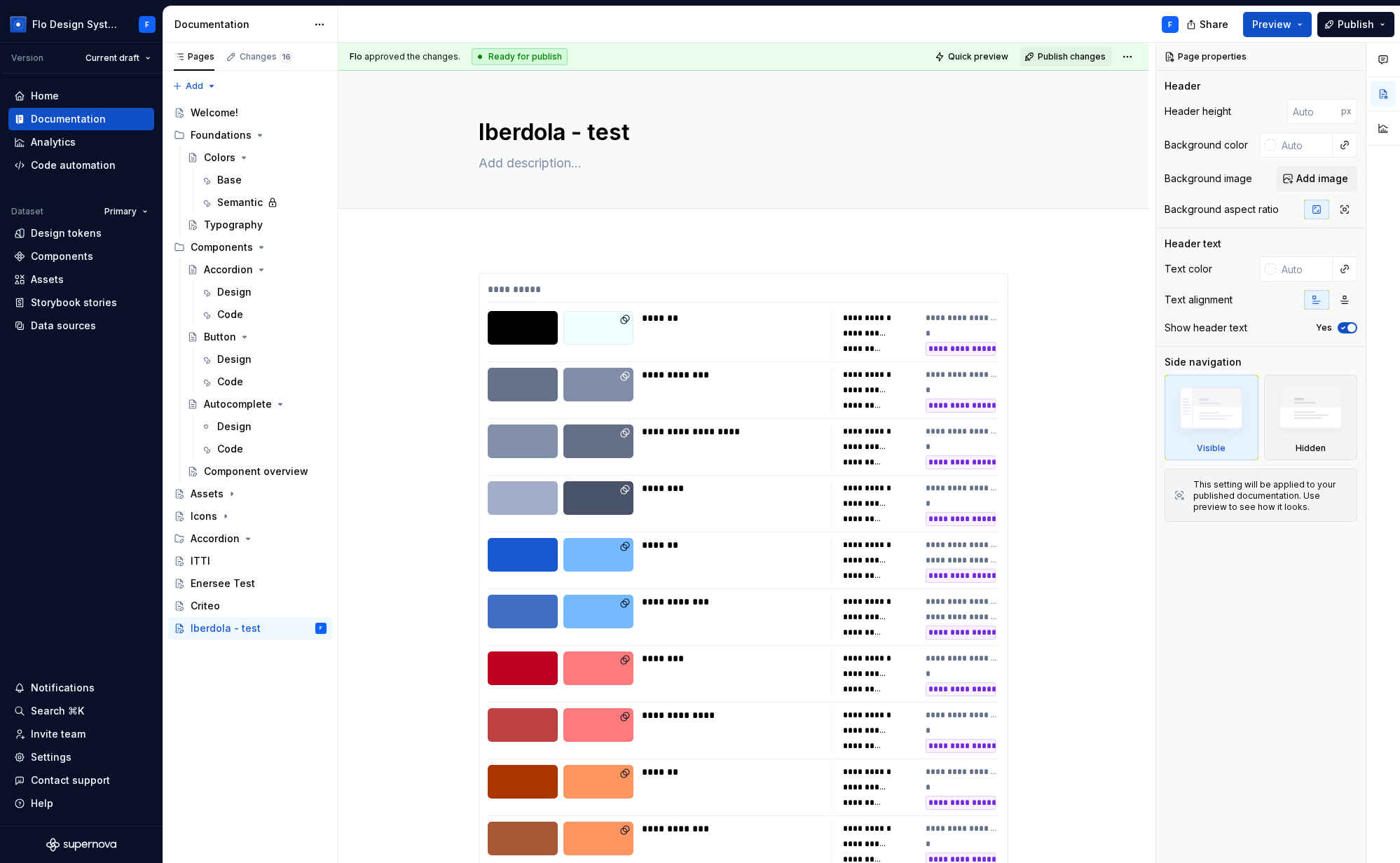
type textarea "*"
